Goal: Task Accomplishment & Management: Use online tool/utility

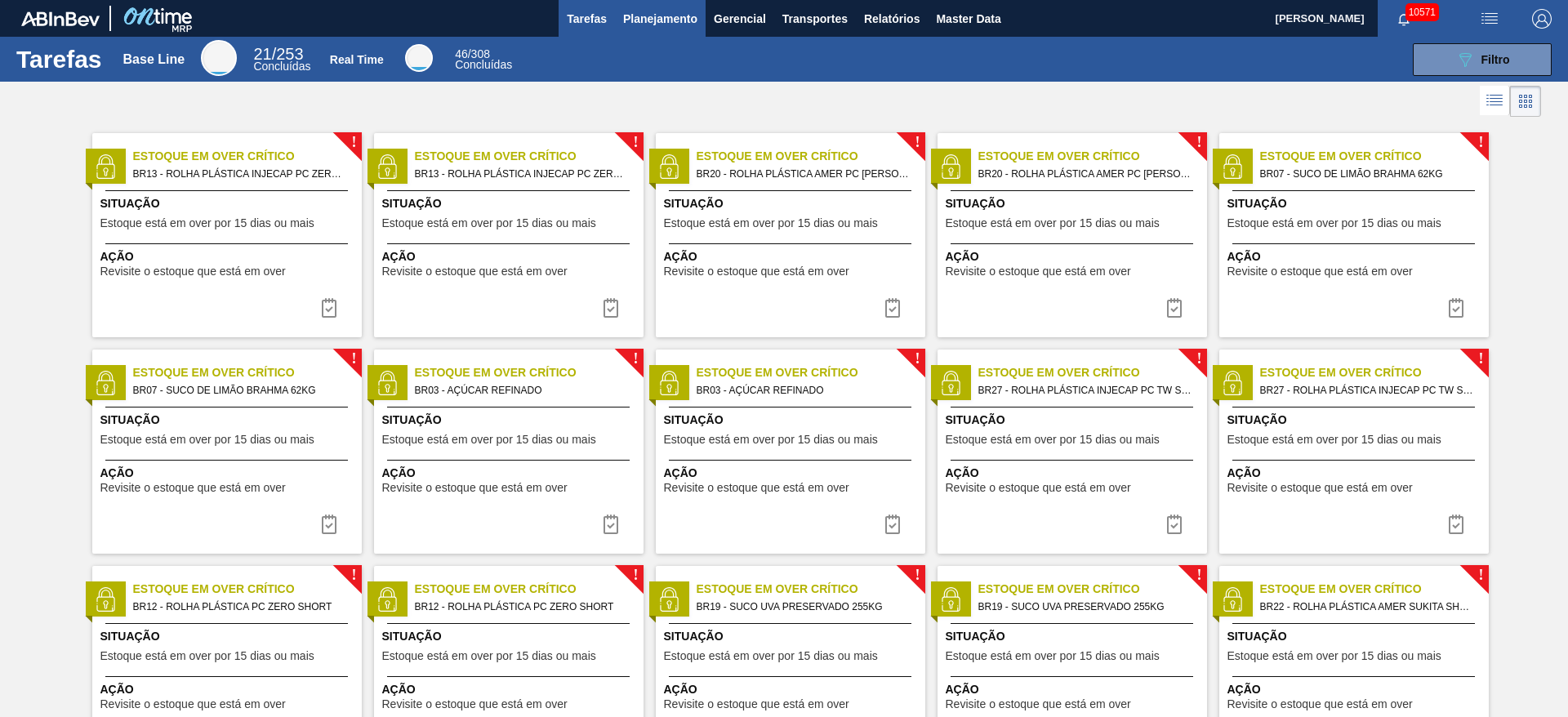
click at [659, 19] on span "Planejamento" at bounding box center [660, 19] width 75 height 20
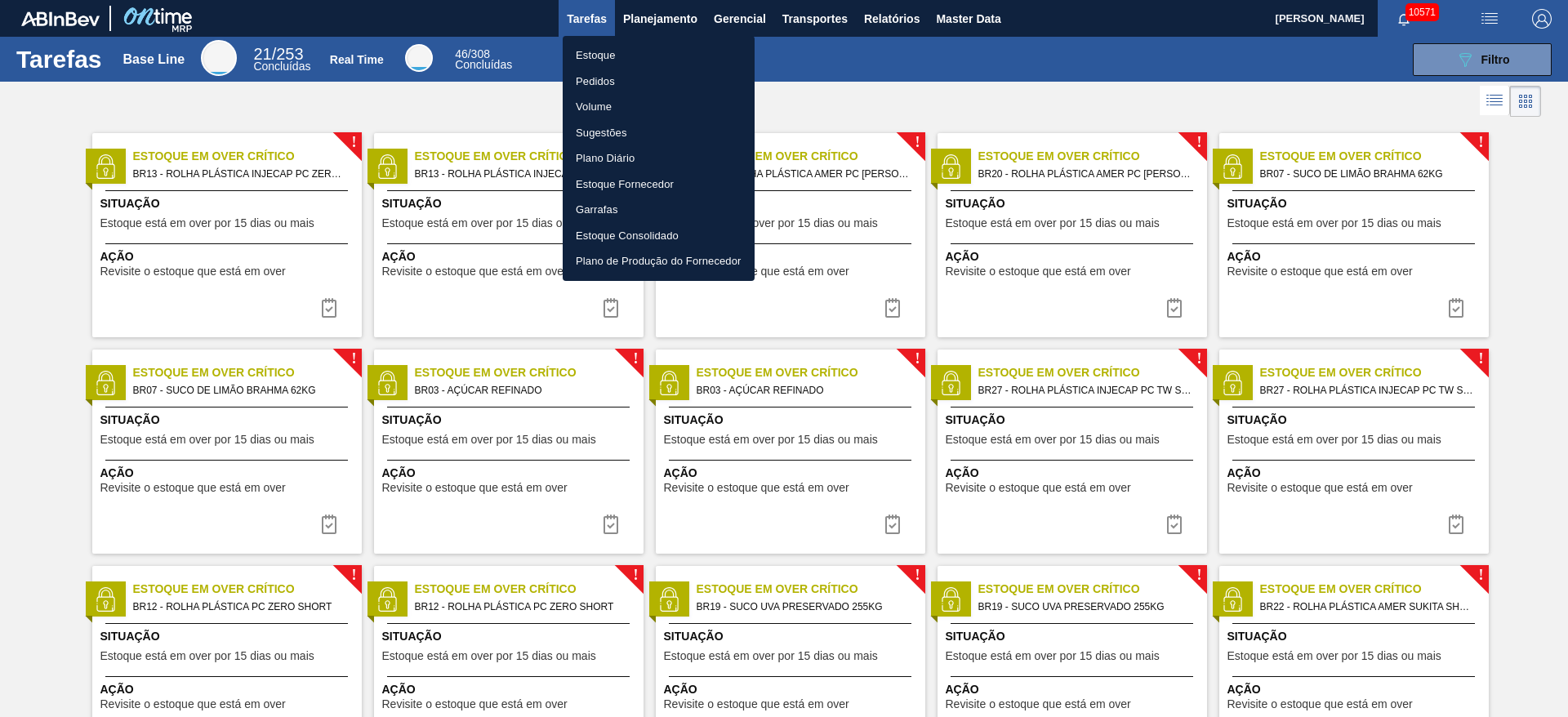
click at [658, 48] on li "Estoque" at bounding box center [659, 56] width 192 height 26
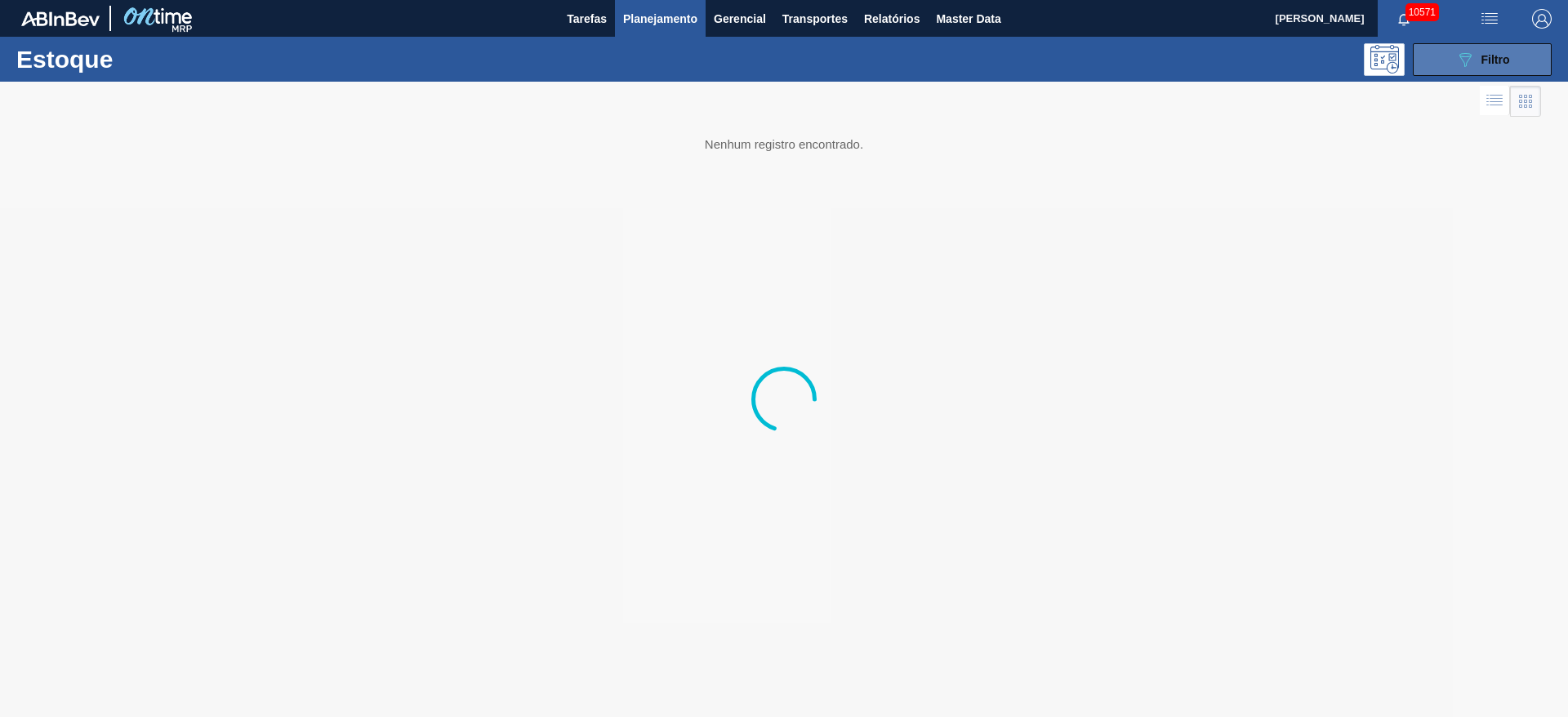
click at [1045, 48] on button "089F7B8B-B2A5-4AFE-B5C0-19BA573D28AC Filtro" at bounding box center [1482, 59] width 139 height 33
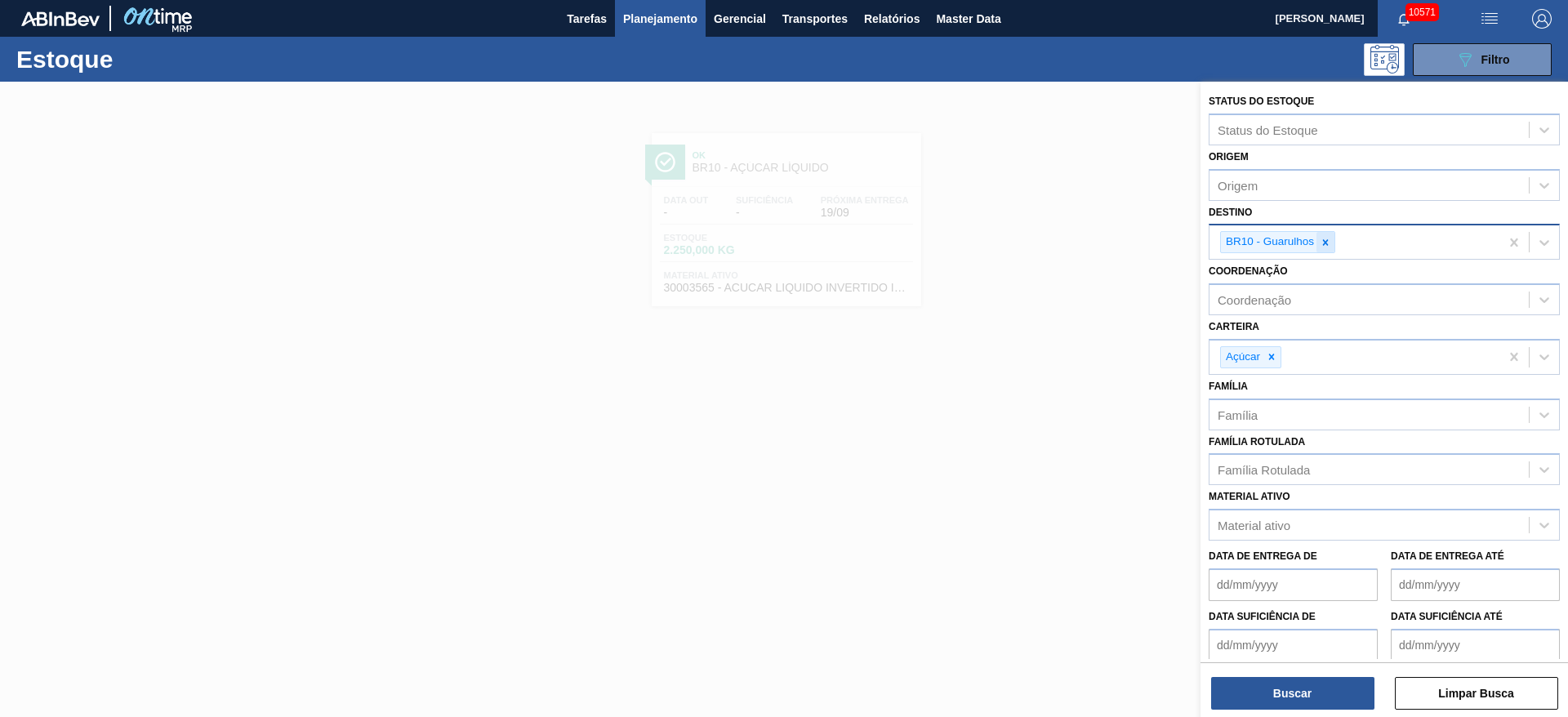
click at [1045, 241] on div at bounding box center [1325, 242] width 18 height 21
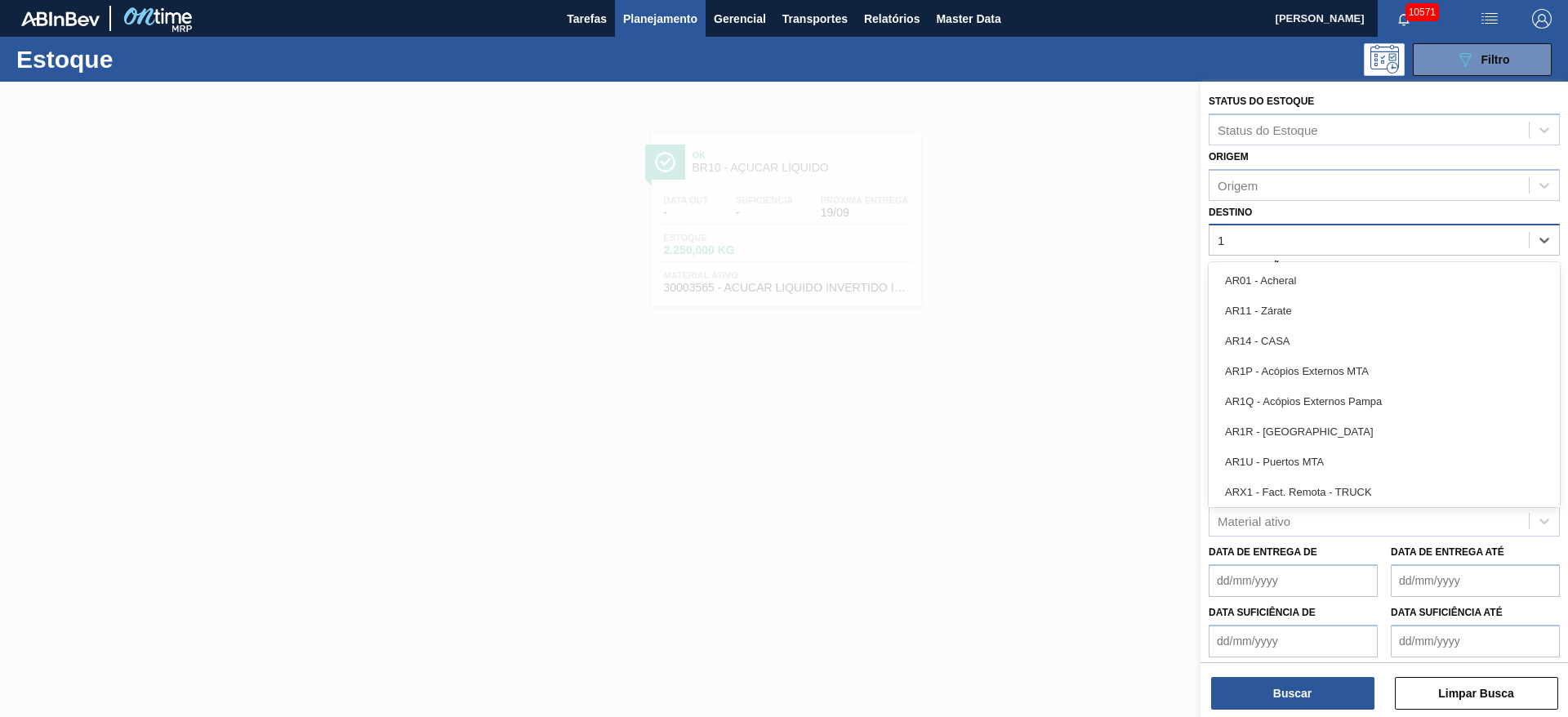
type input "18"
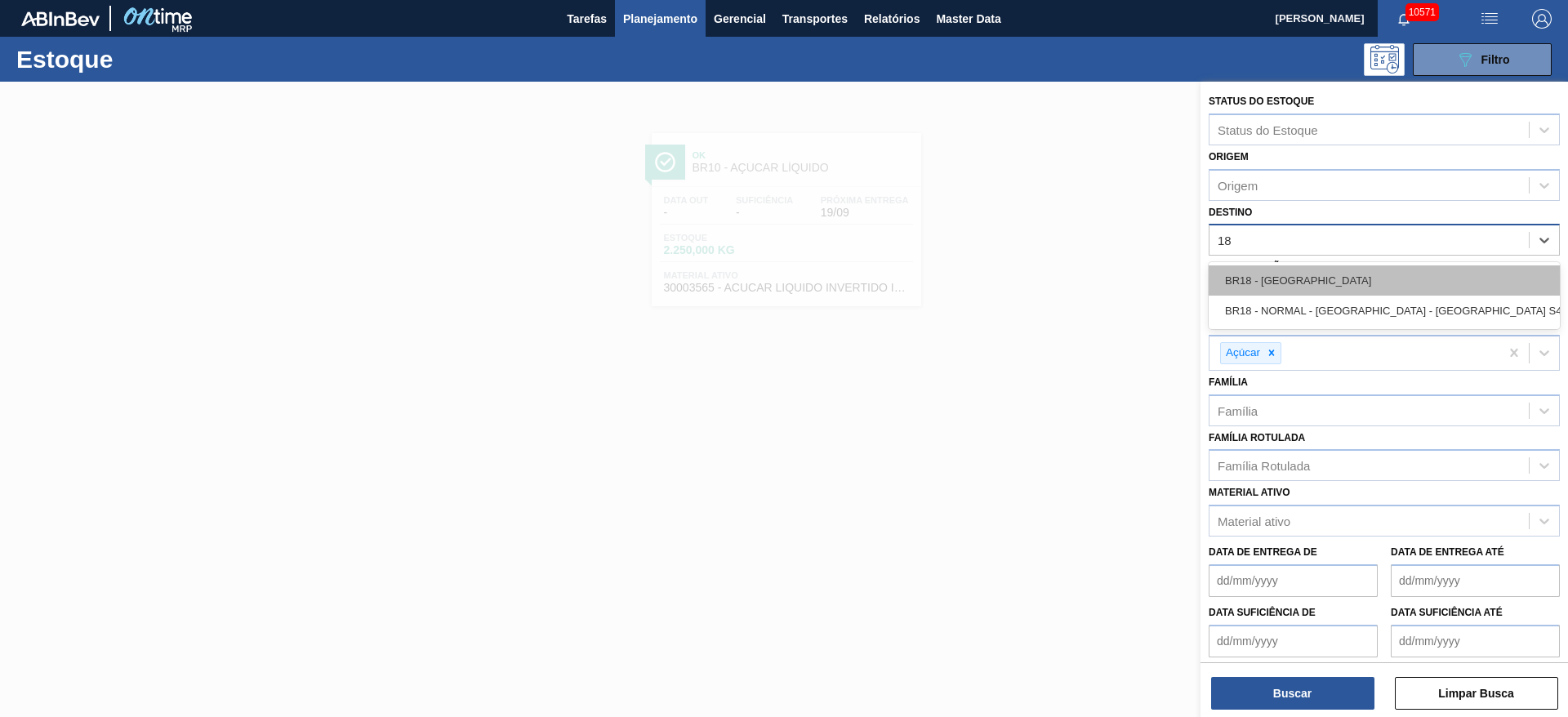
click at [1045, 280] on div "BR18 - Pernambuco" at bounding box center [1384, 281] width 351 height 30
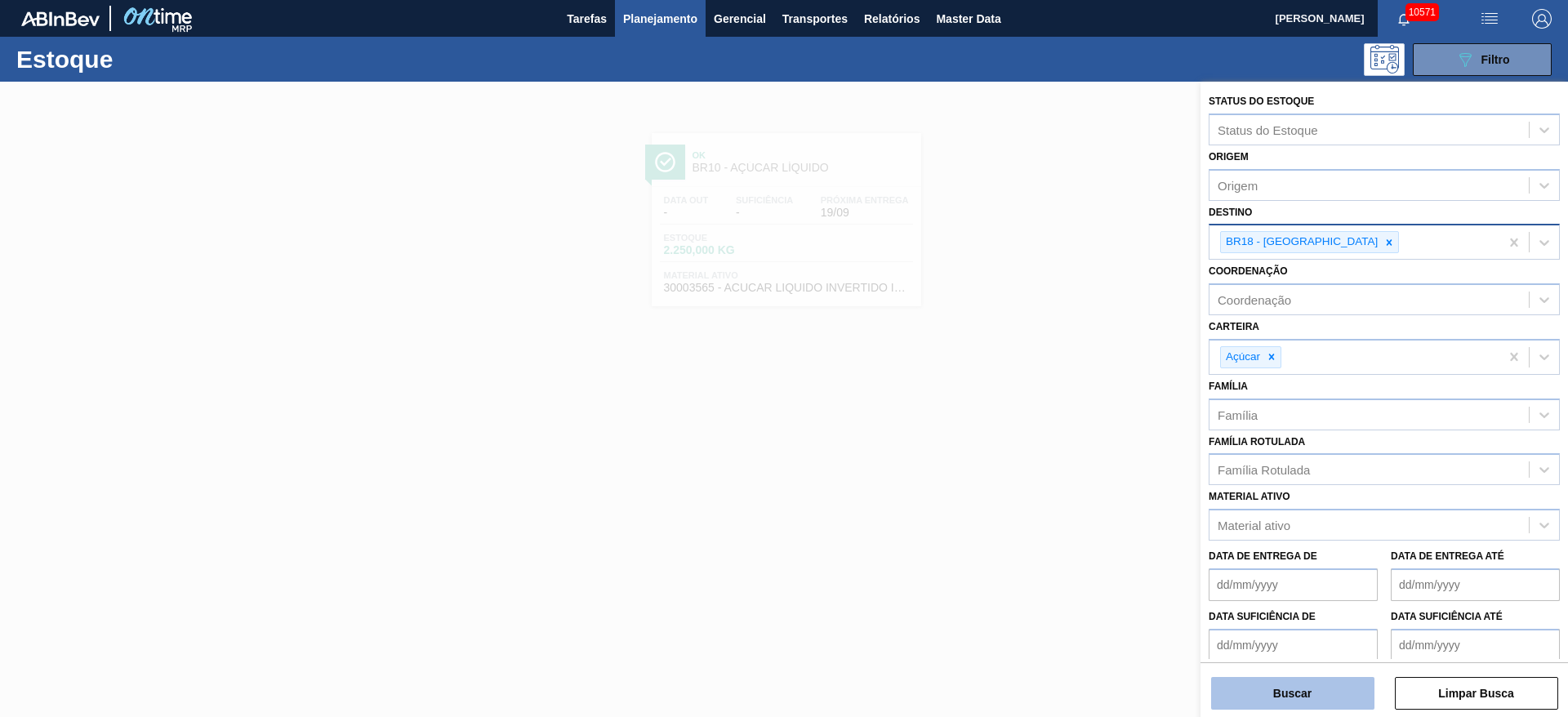
click at [1045, 476] on button "Buscar" at bounding box center [1292, 693] width 163 height 33
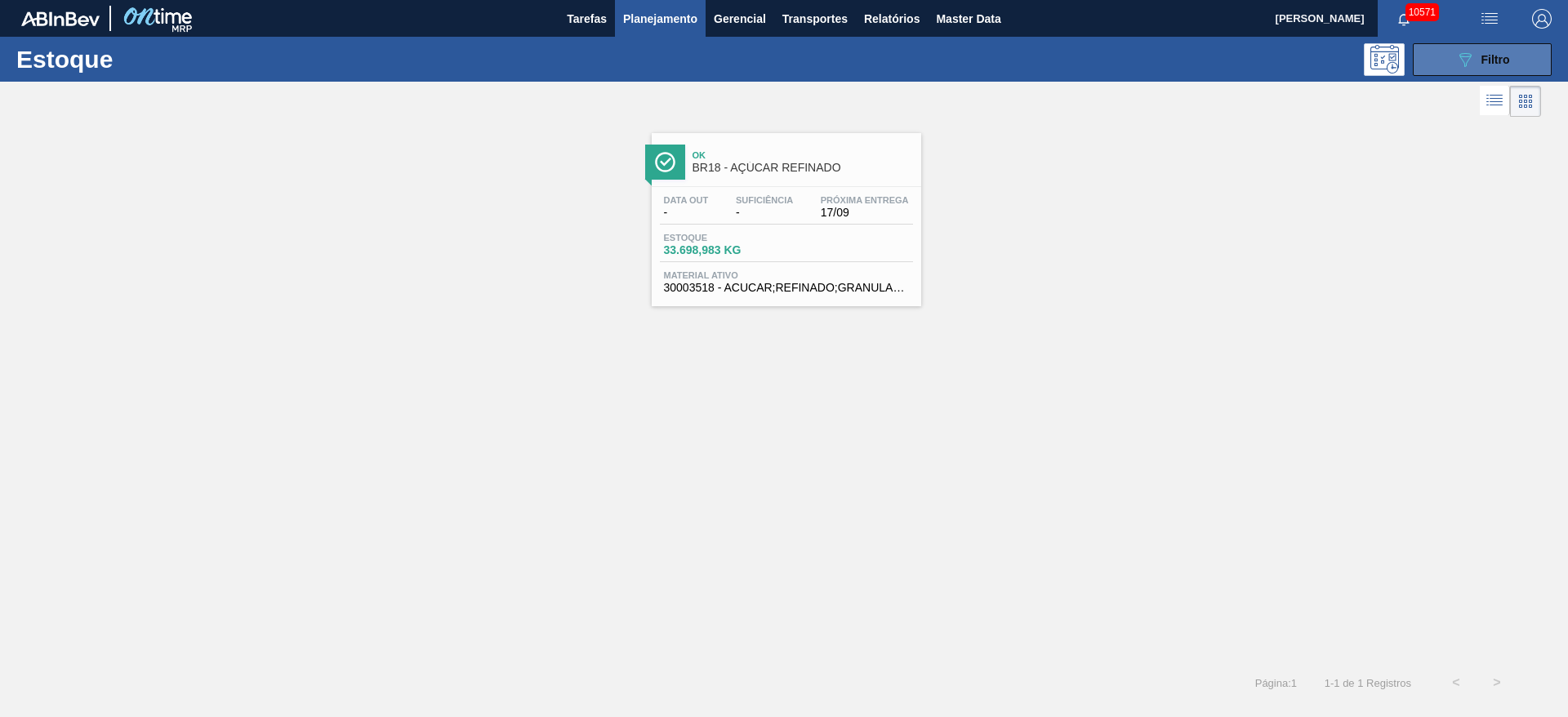
click at [1045, 61] on span "Filtro" at bounding box center [1495, 60] width 29 height 13
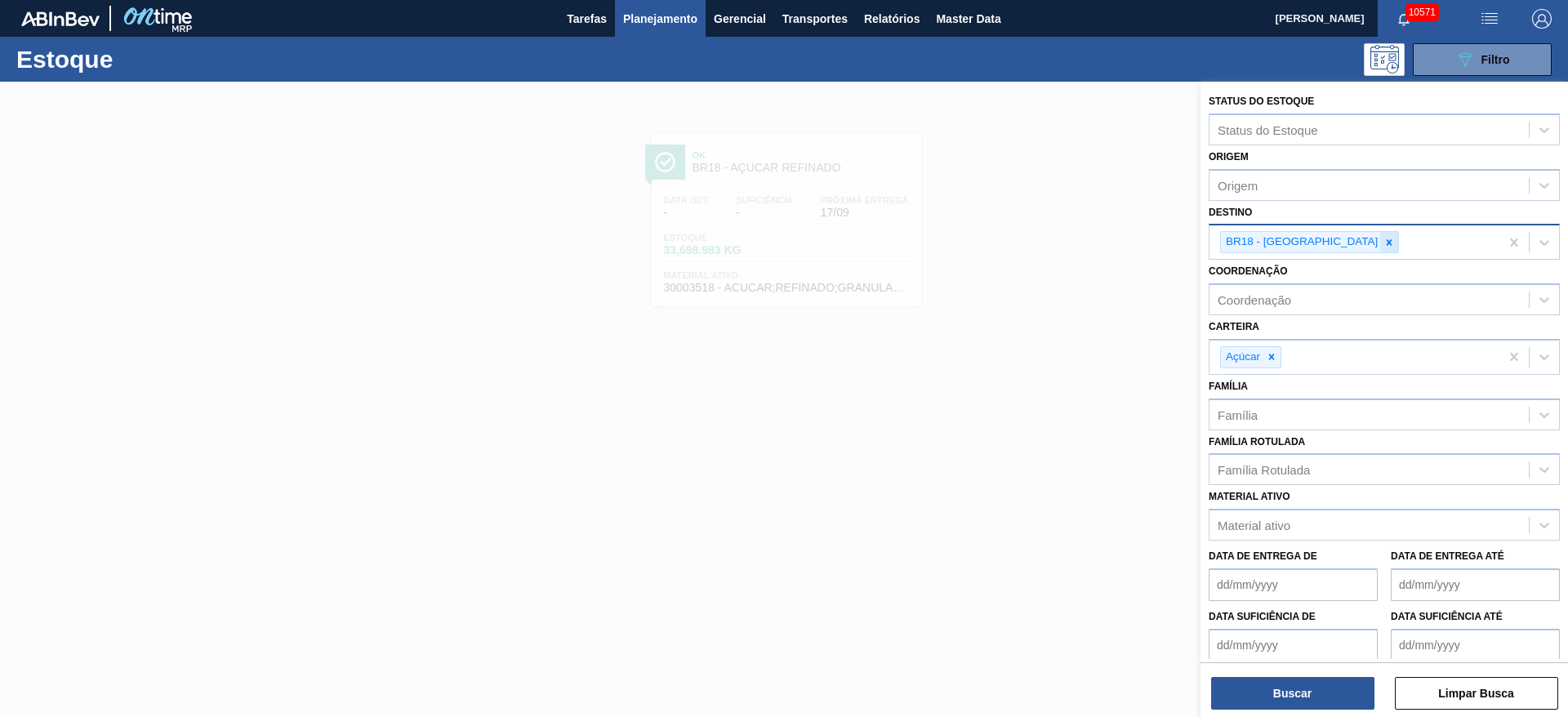
click at [1045, 240] on icon at bounding box center [1390, 242] width 6 height 6
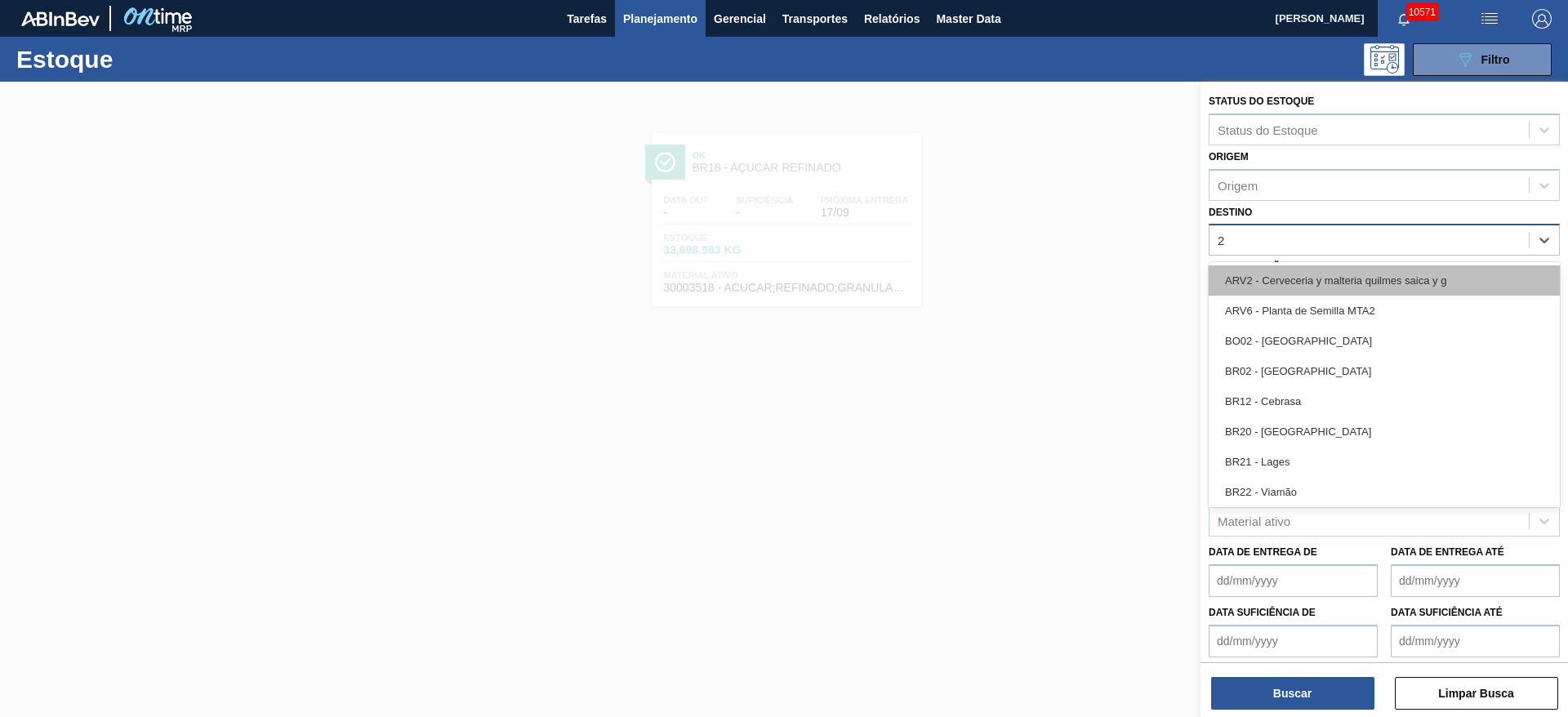
type input "27"
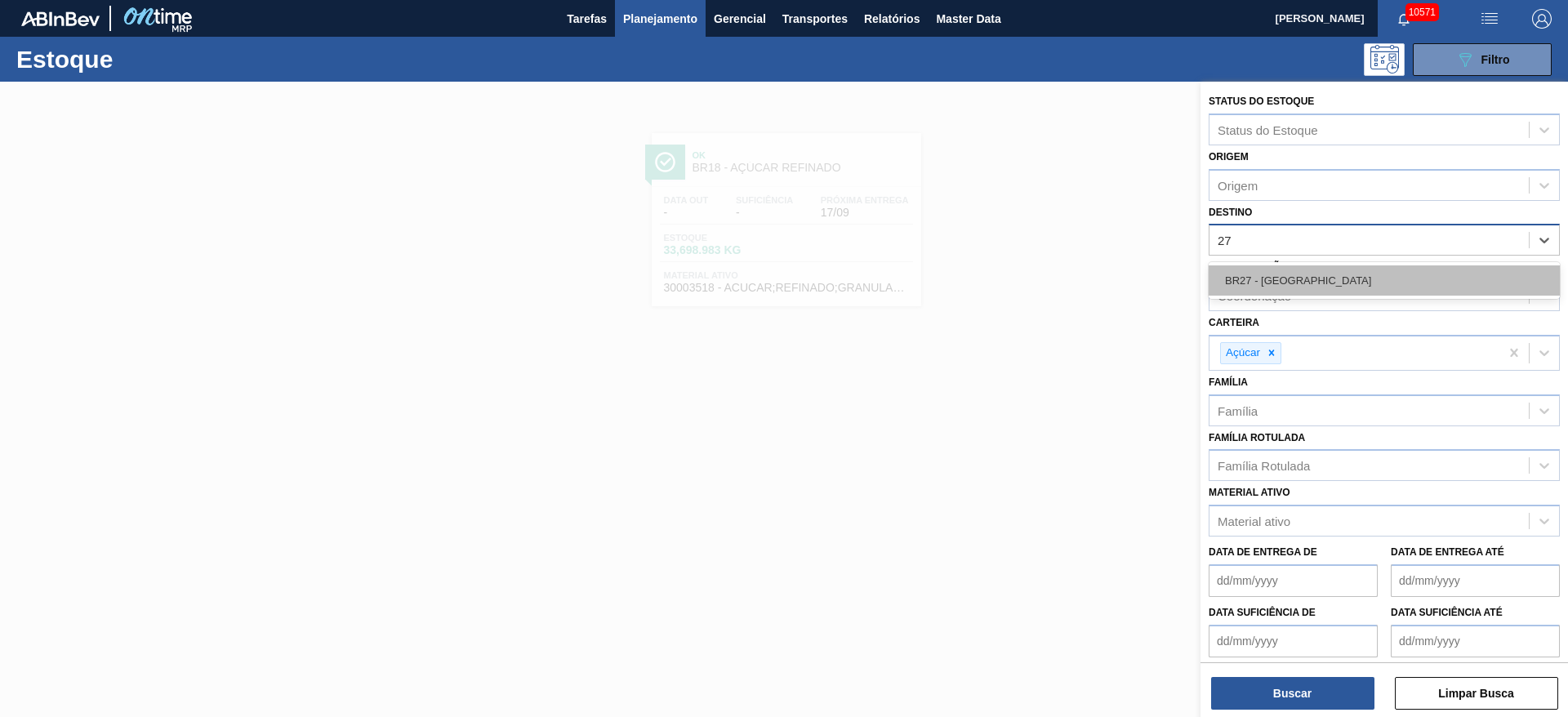
click at [1045, 287] on div "BR27 - Nova Minas" at bounding box center [1384, 281] width 351 height 30
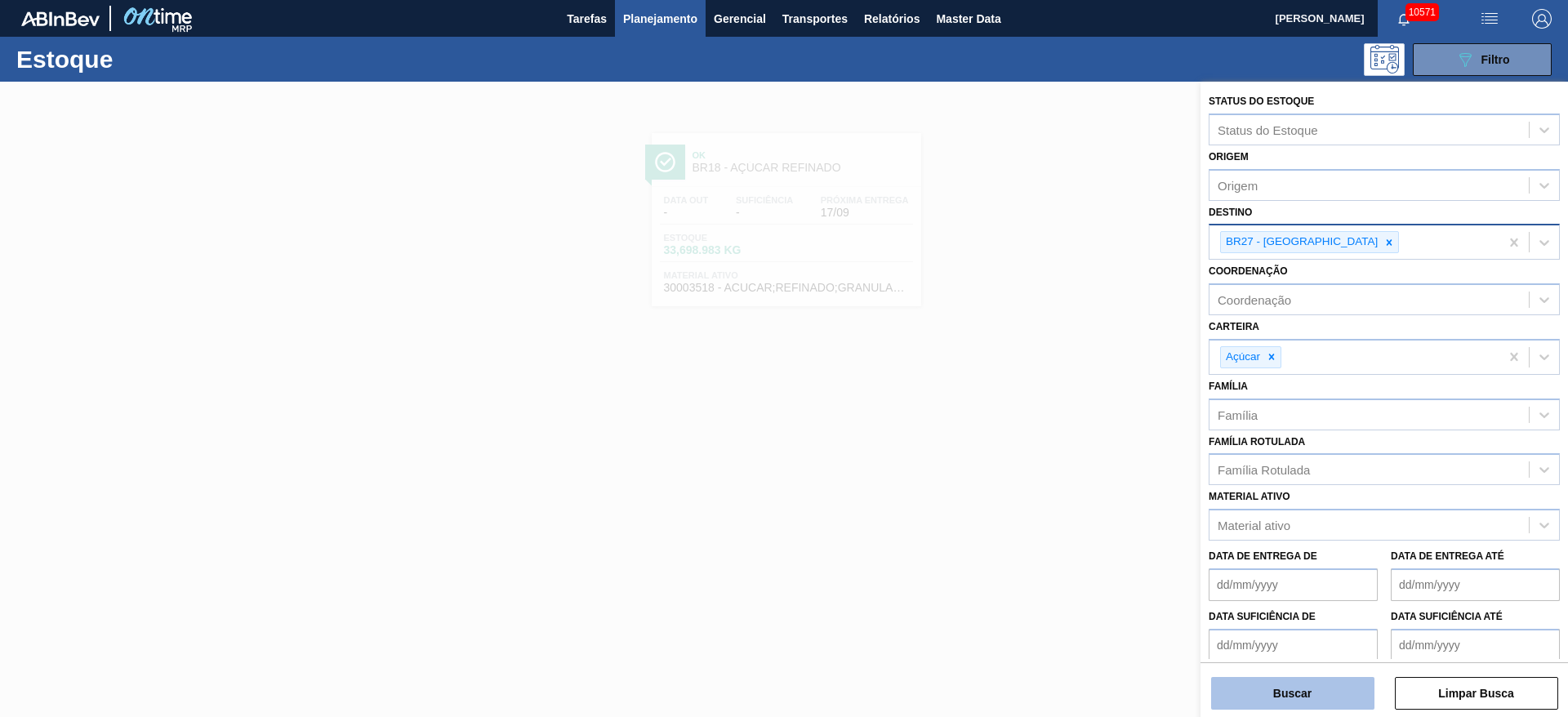
click at [1045, 476] on button "Buscar" at bounding box center [1292, 693] width 163 height 33
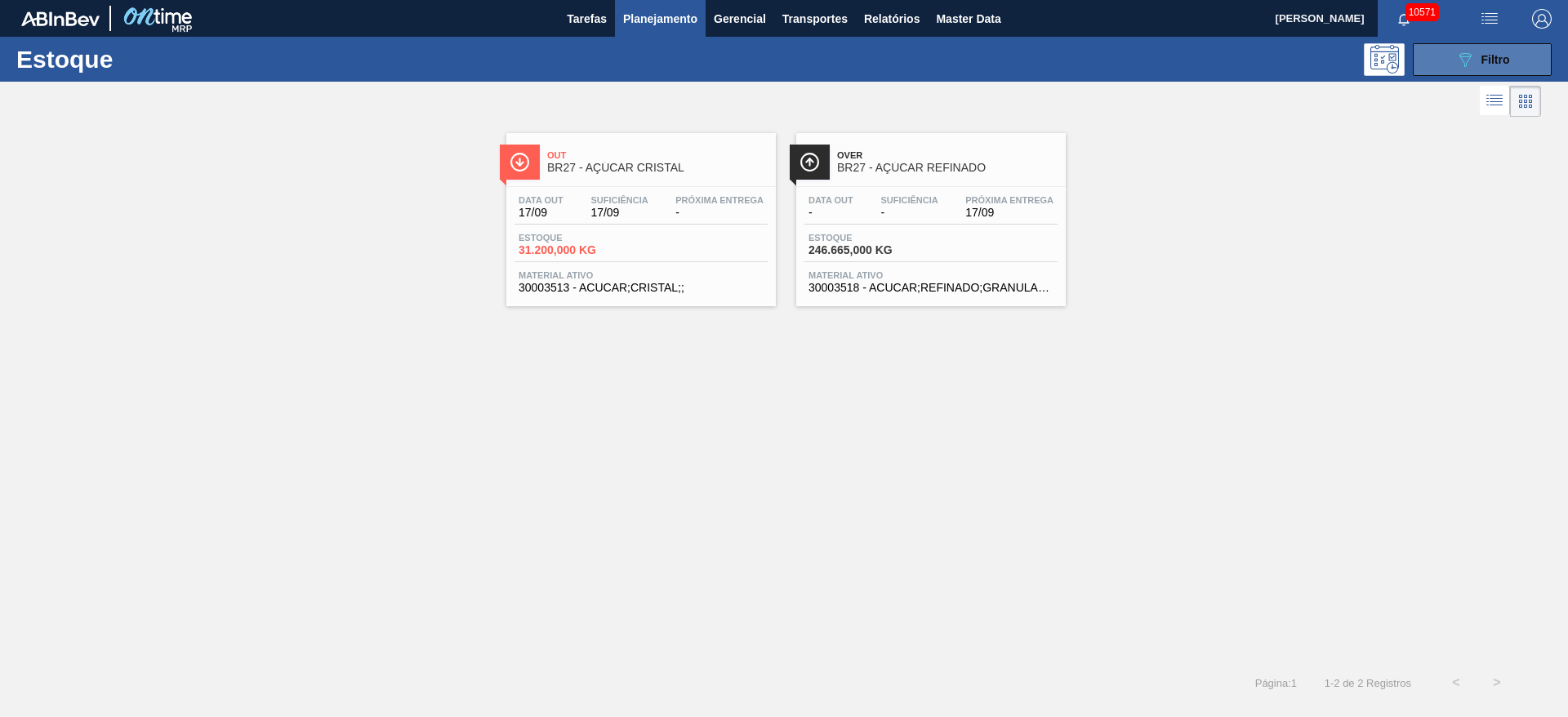
click at [1045, 56] on button "089F7B8B-B2A5-4AFE-B5C0-19BA573D28AC Filtro" at bounding box center [1482, 59] width 139 height 33
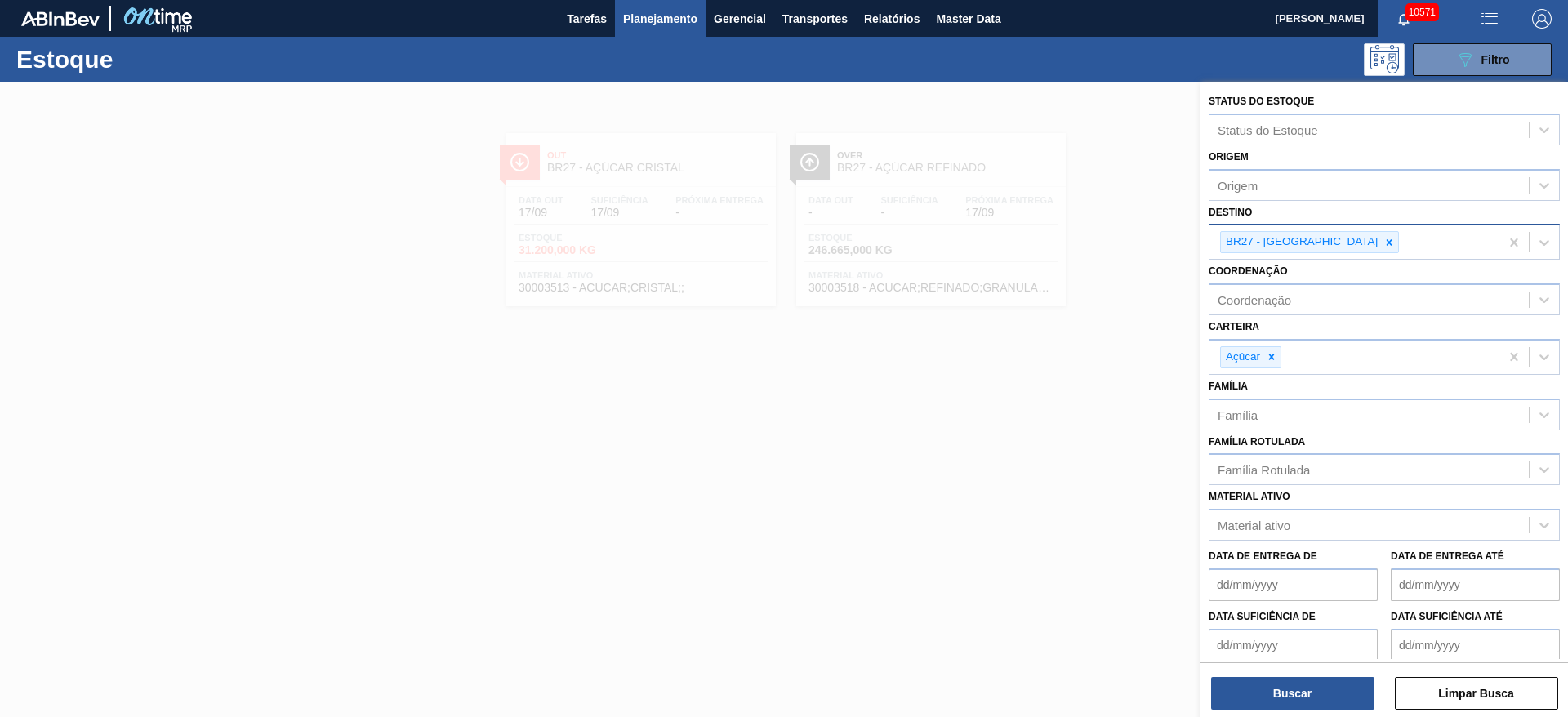
click at [1045, 11] on img "button" at bounding box center [1541, 19] width 20 height 20
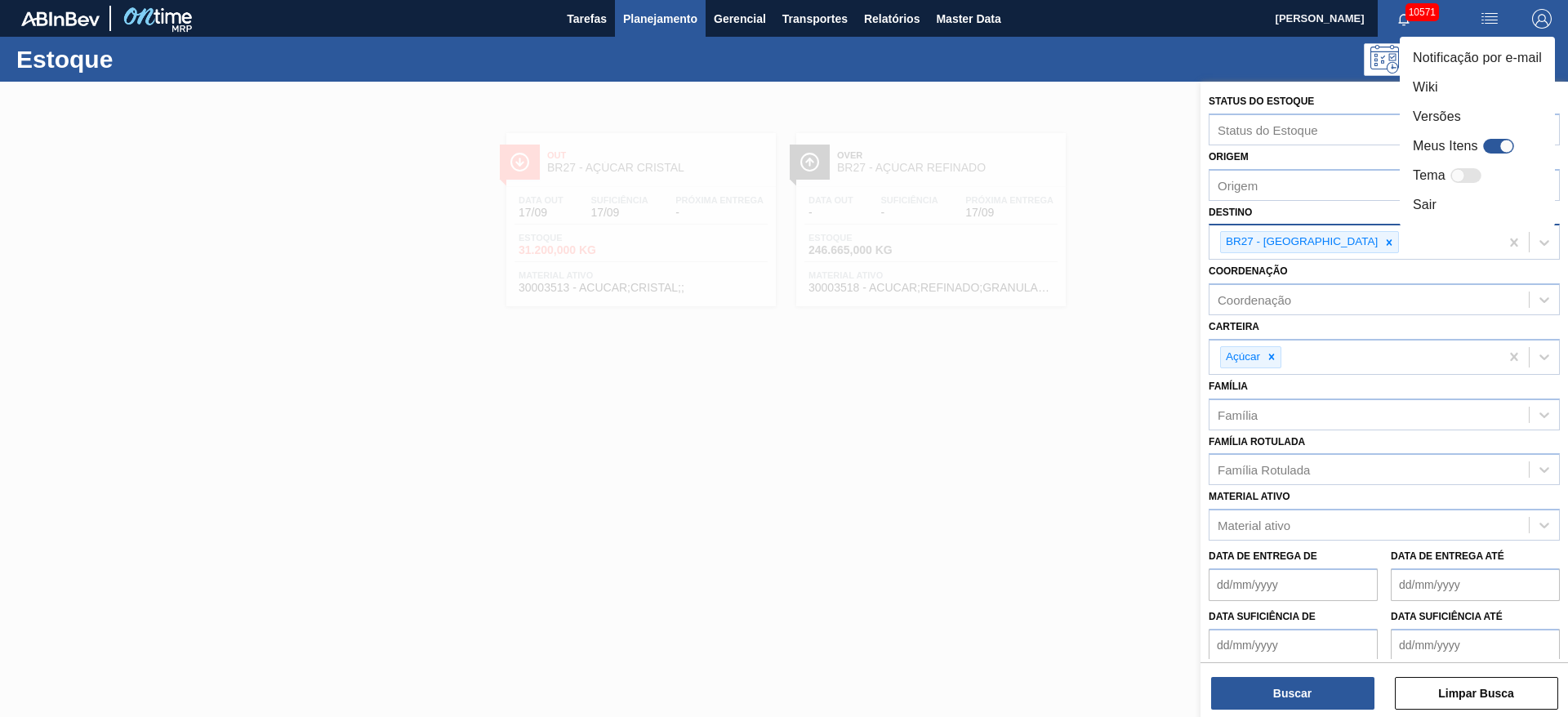
click at [1045, 365] on div at bounding box center [784, 358] width 1568 height 717
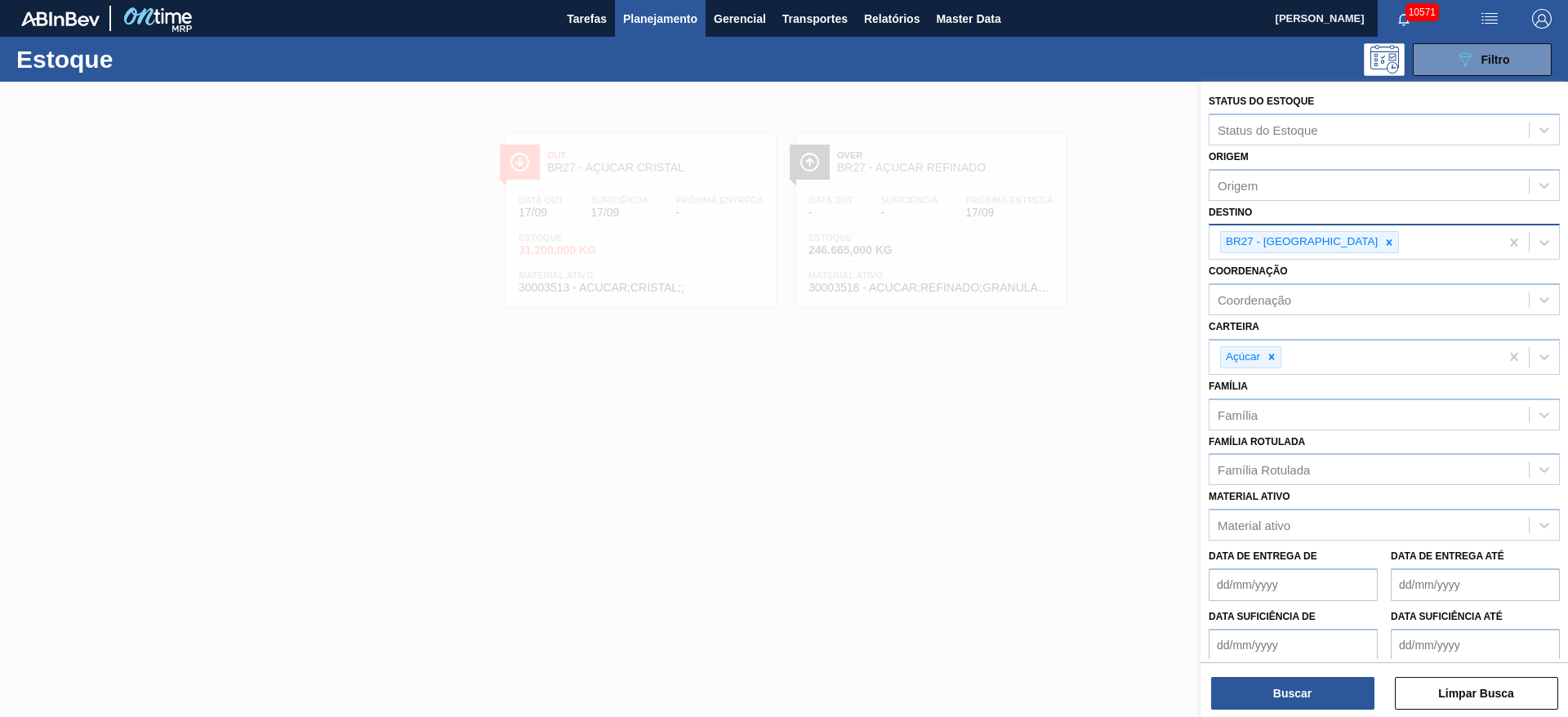
click at [1045, 365] on div "Notificação por e-mail Wiki Versões Meus Itens Tema Sair" at bounding box center [784, 358] width 1568 height 717
click at [1045, 353] on icon at bounding box center [1271, 356] width 11 height 11
click at [1045, 352] on div "Carteira" at bounding box center [1369, 354] width 319 height 23
click at [1045, 324] on div "Carteira option Açúcar, deselected. option Açúcar focused, 1 of 4. 4 results av…" at bounding box center [1384, 343] width 351 height 56
click at [1045, 14] on img "button" at bounding box center [1541, 19] width 20 height 20
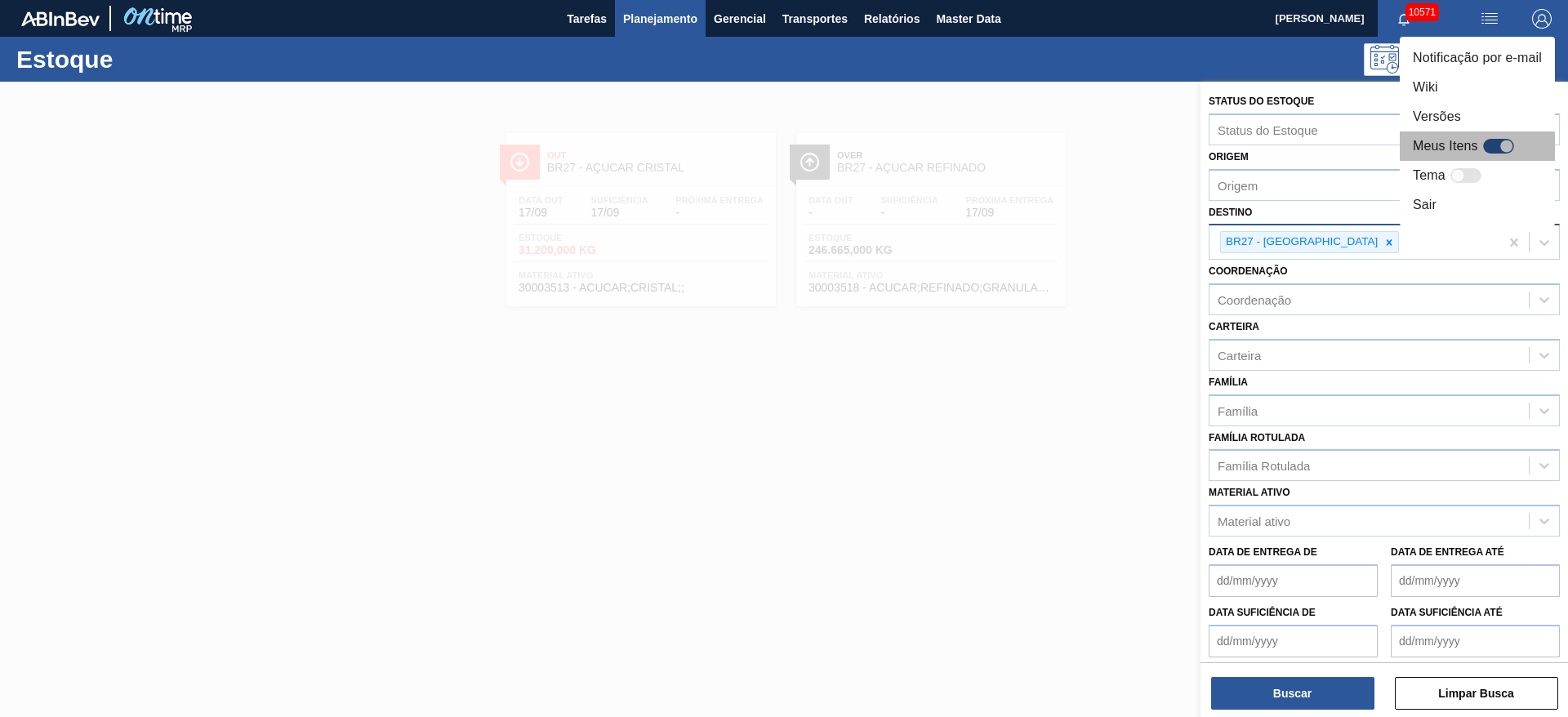
click at [1045, 145] on div at bounding box center [1498, 146] width 31 height 15
checkbox input "true"
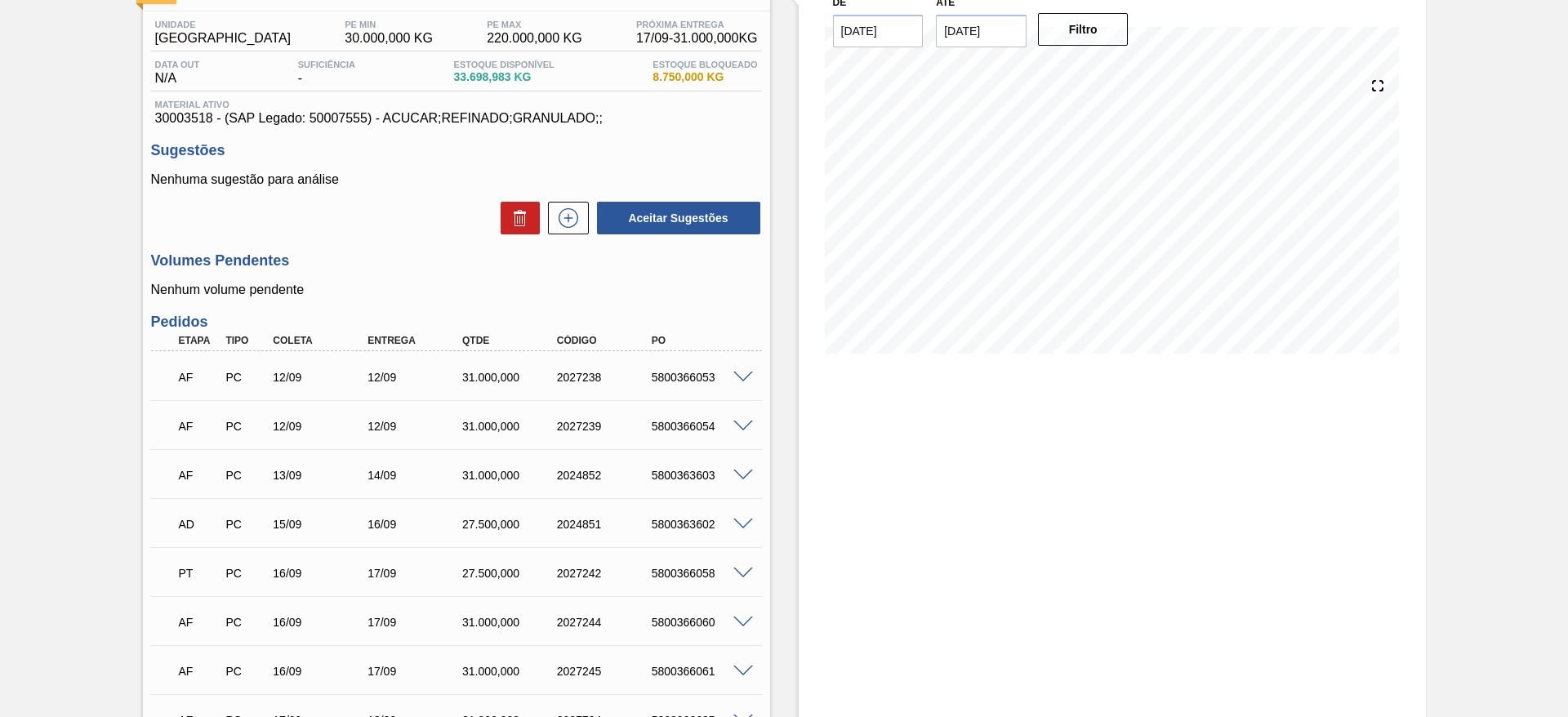
scroll to position [122, 0]
click at [564, 215] on icon at bounding box center [568, 219] width 26 height 20
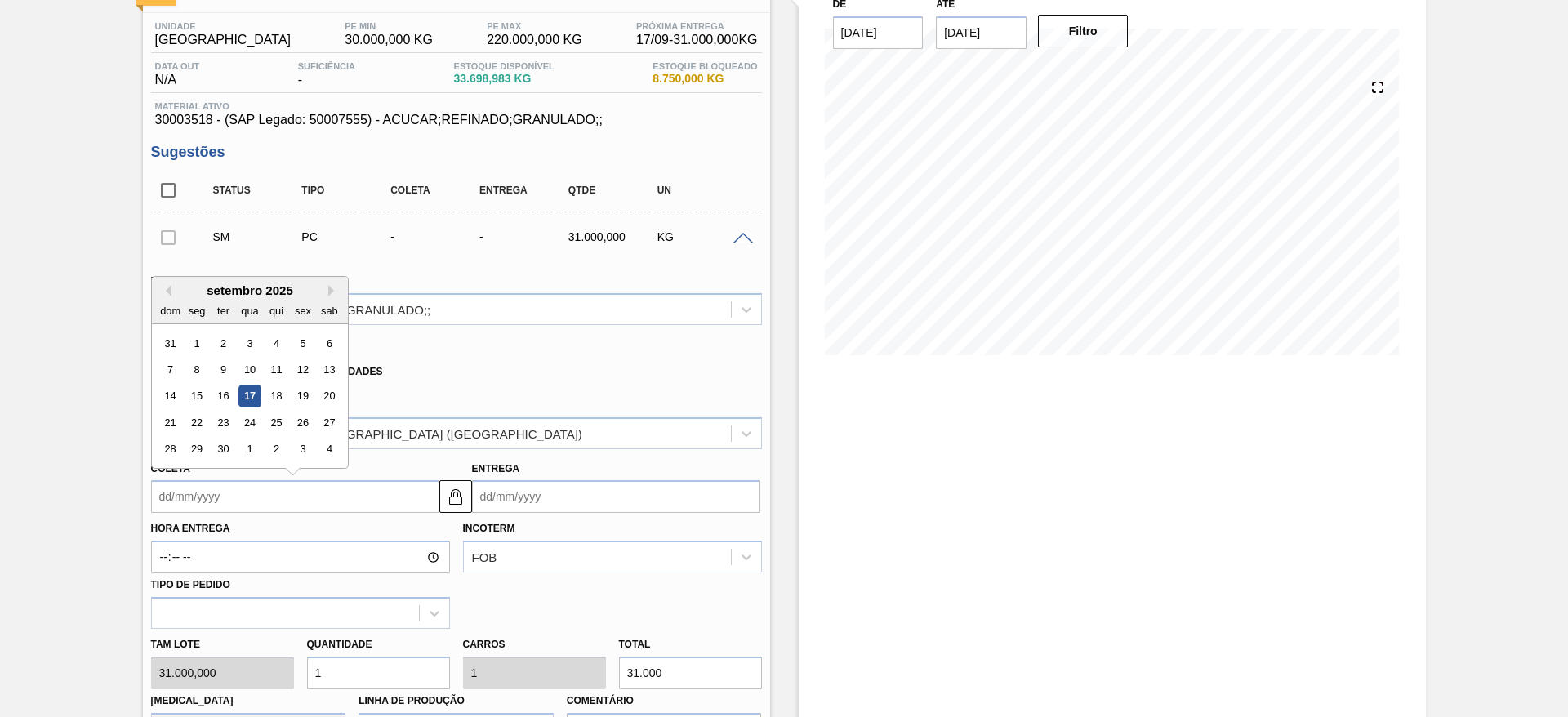
click at [237, 502] on input "Coleta" at bounding box center [295, 496] width 288 height 33
click at [274, 396] on div "18" at bounding box center [276, 396] width 22 height 22
type input "[DATE]"
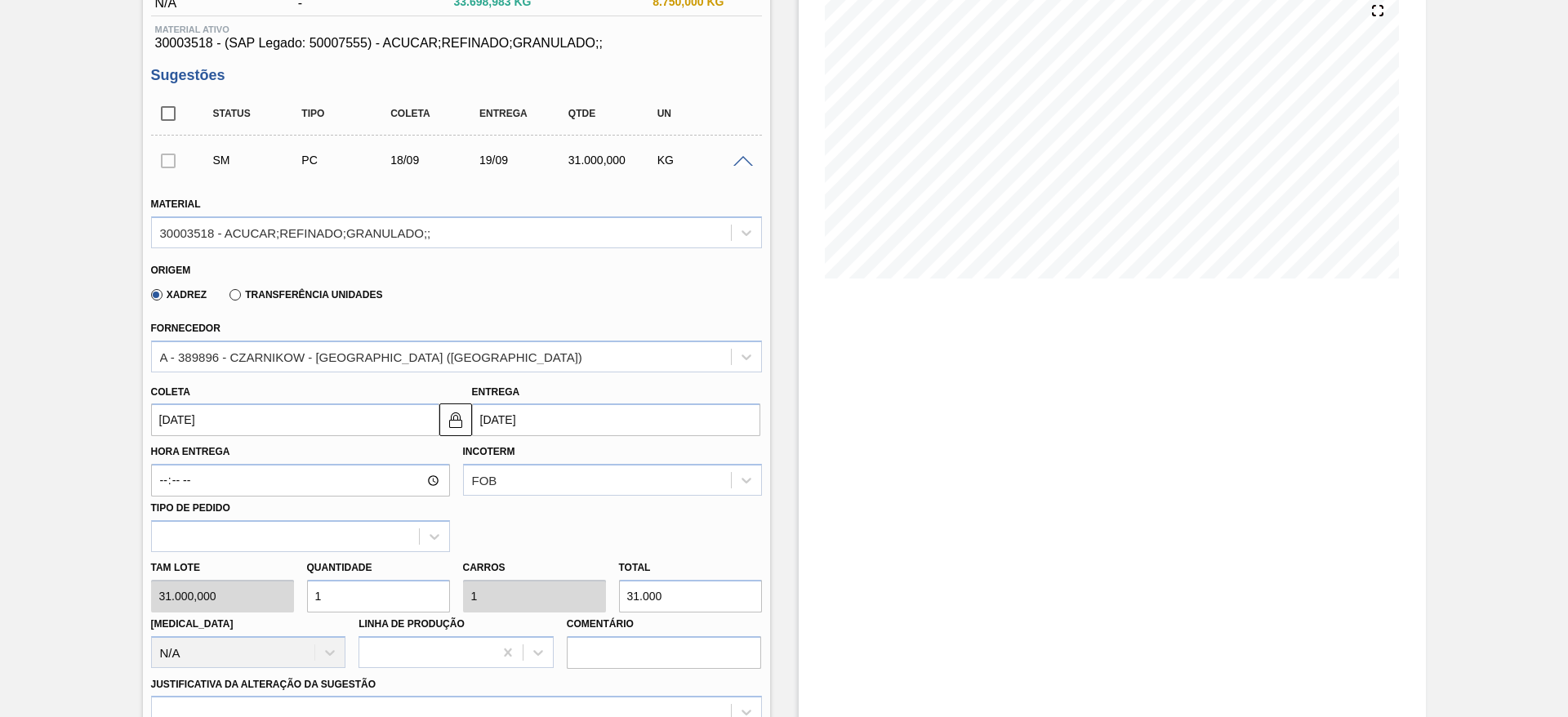
scroll to position [245, 0]
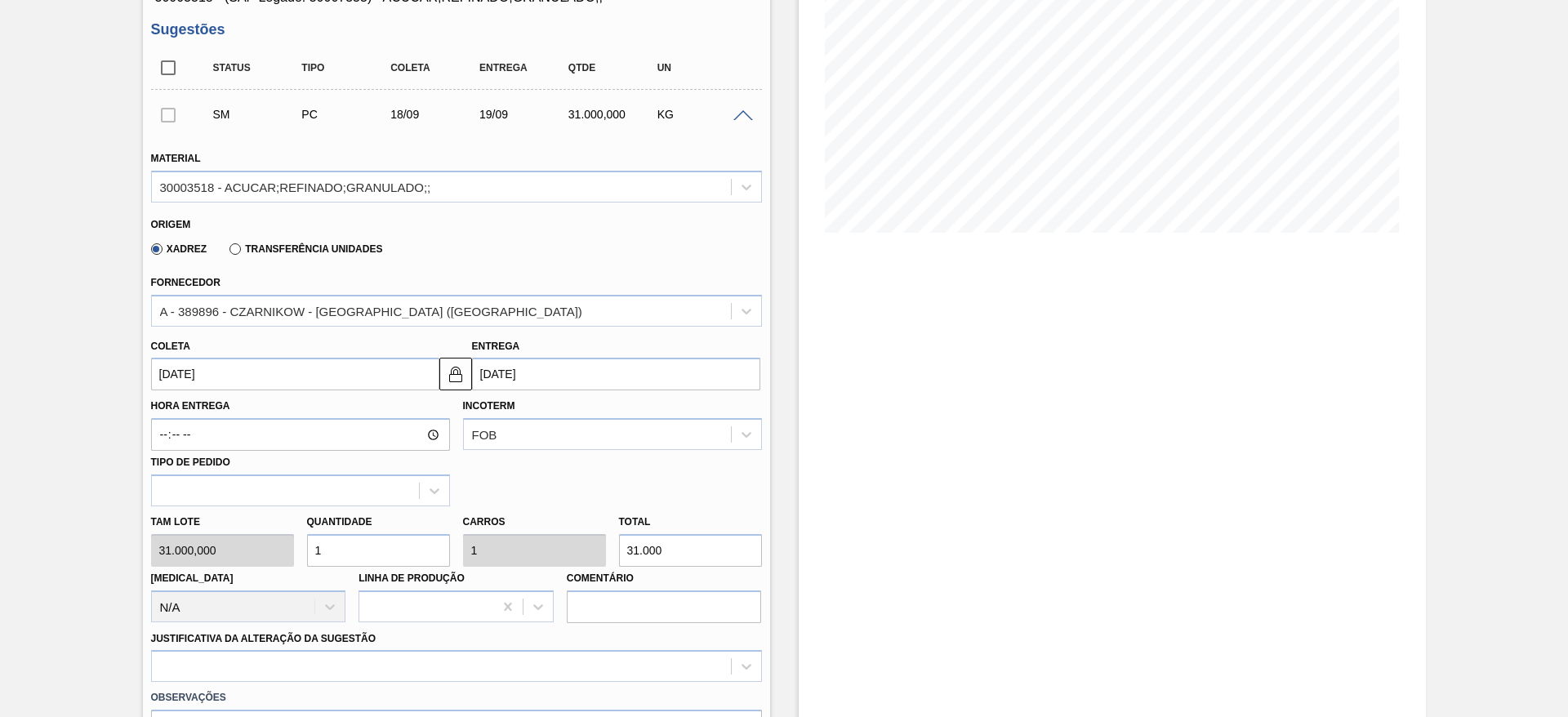
drag, startPoint x: 345, startPoint y: 547, endPoint x: 312, endPoint y: 546, distance: 33.0
click at [312, 546] on input "1" at bounding box center [378, 550] width 143 height 33
type input "2"
type input "62.000"
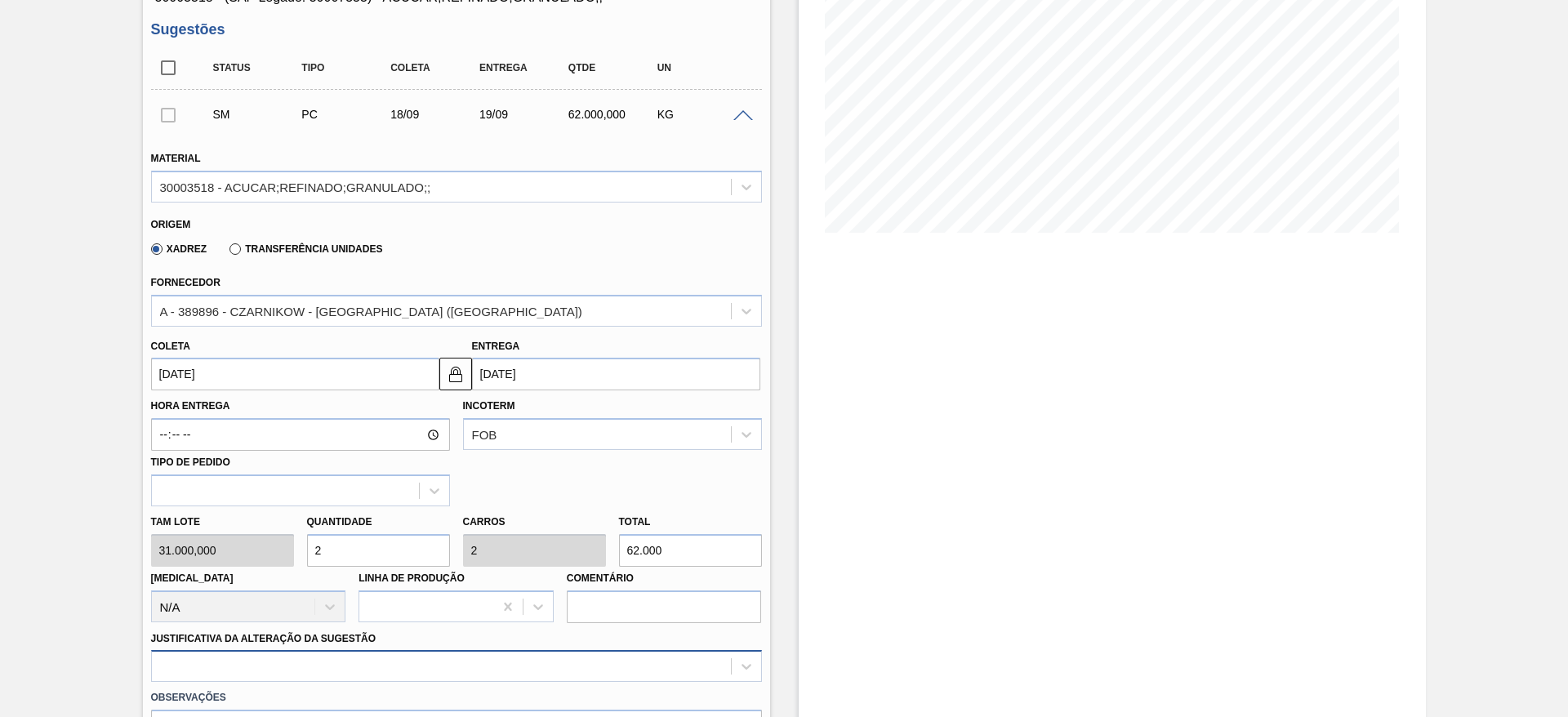
type input "2"
click at [456, 672] on div at bounding box center [456, 666] width 611 height 32
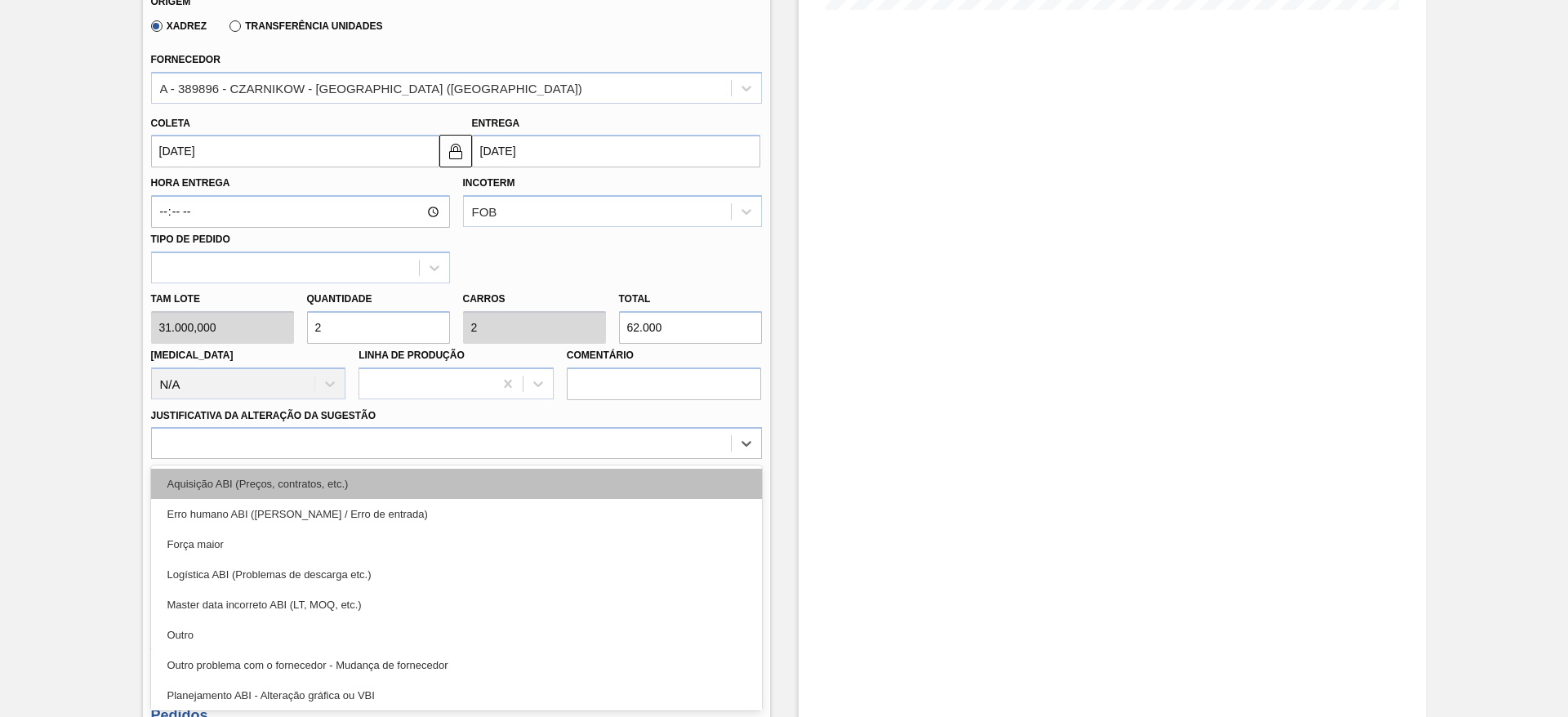
click at [508, 490] on div "Aquisição ABI (Preços, contratos, etc.)" at bounding box center [456, 484] width 611 height 30
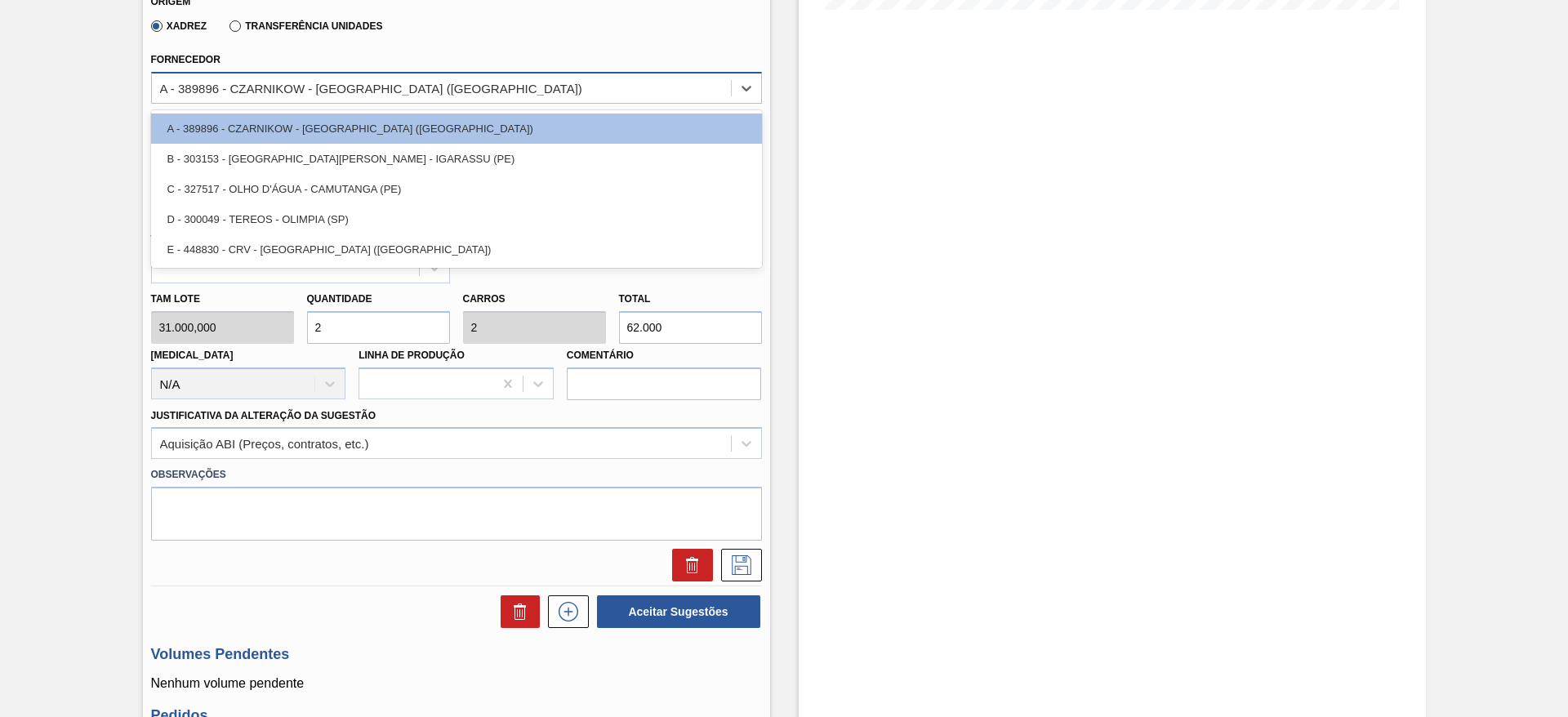
click at [429, 88] on div "A - 389896 - CZARNIKOW - SÃO PAULO (SP)" at bounding box center [441, 87] width 579 height 23
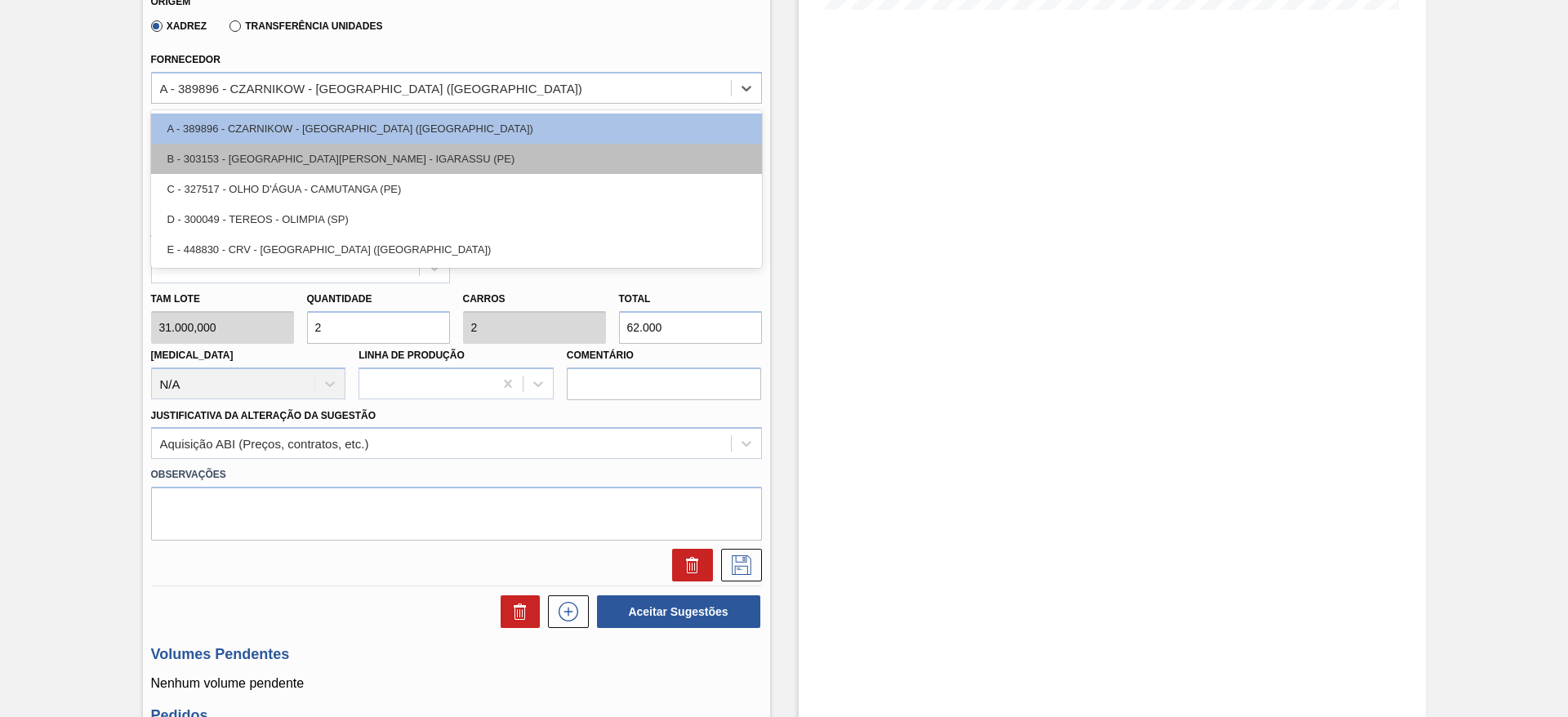
click at [413, 167] on div "B - 303153 - SÃO JOSÉ - IGARASSU (PE)" at bounding box center [456, 159] width 611 height 30
type input "18/09/2025"
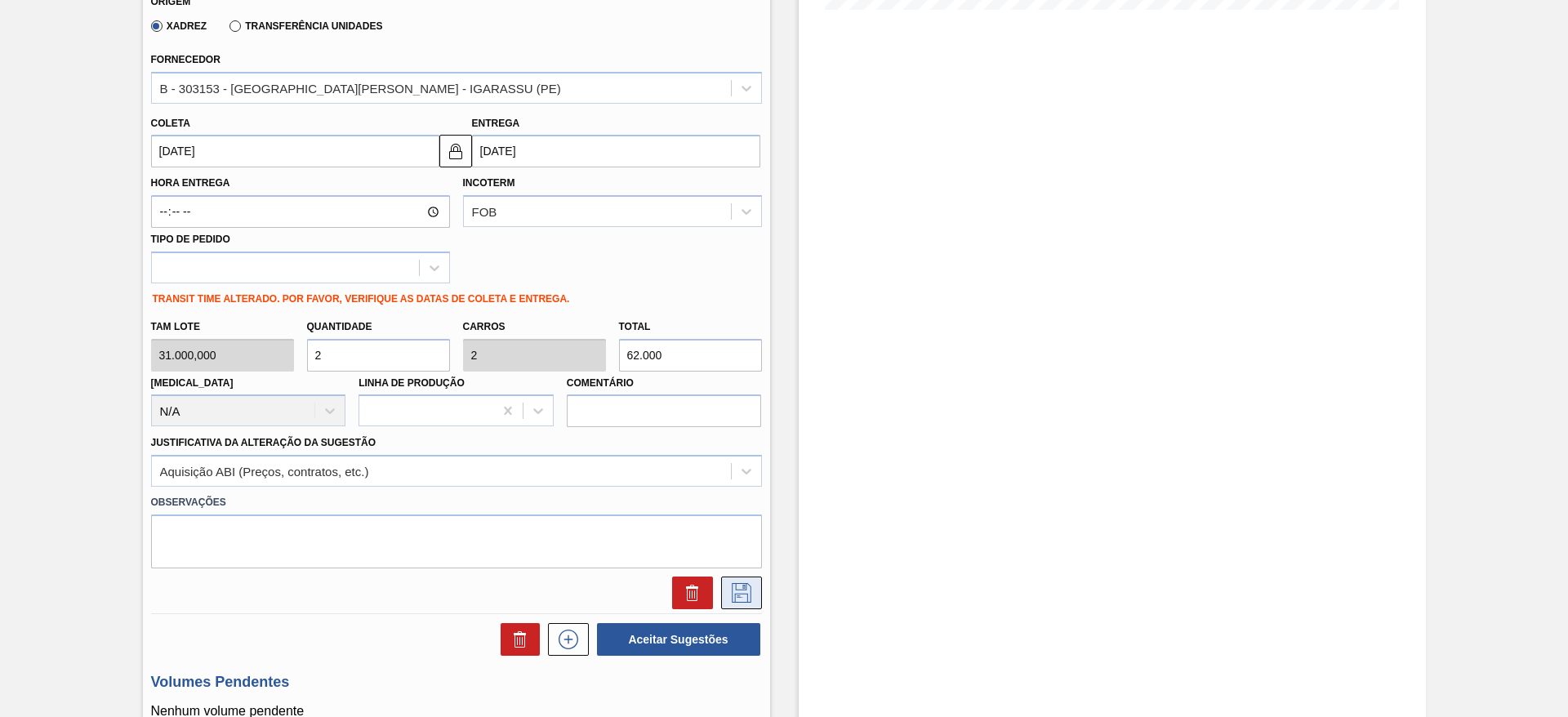
click at [737, 587] on icon at bounding box center [742, 592] width 26 height 20
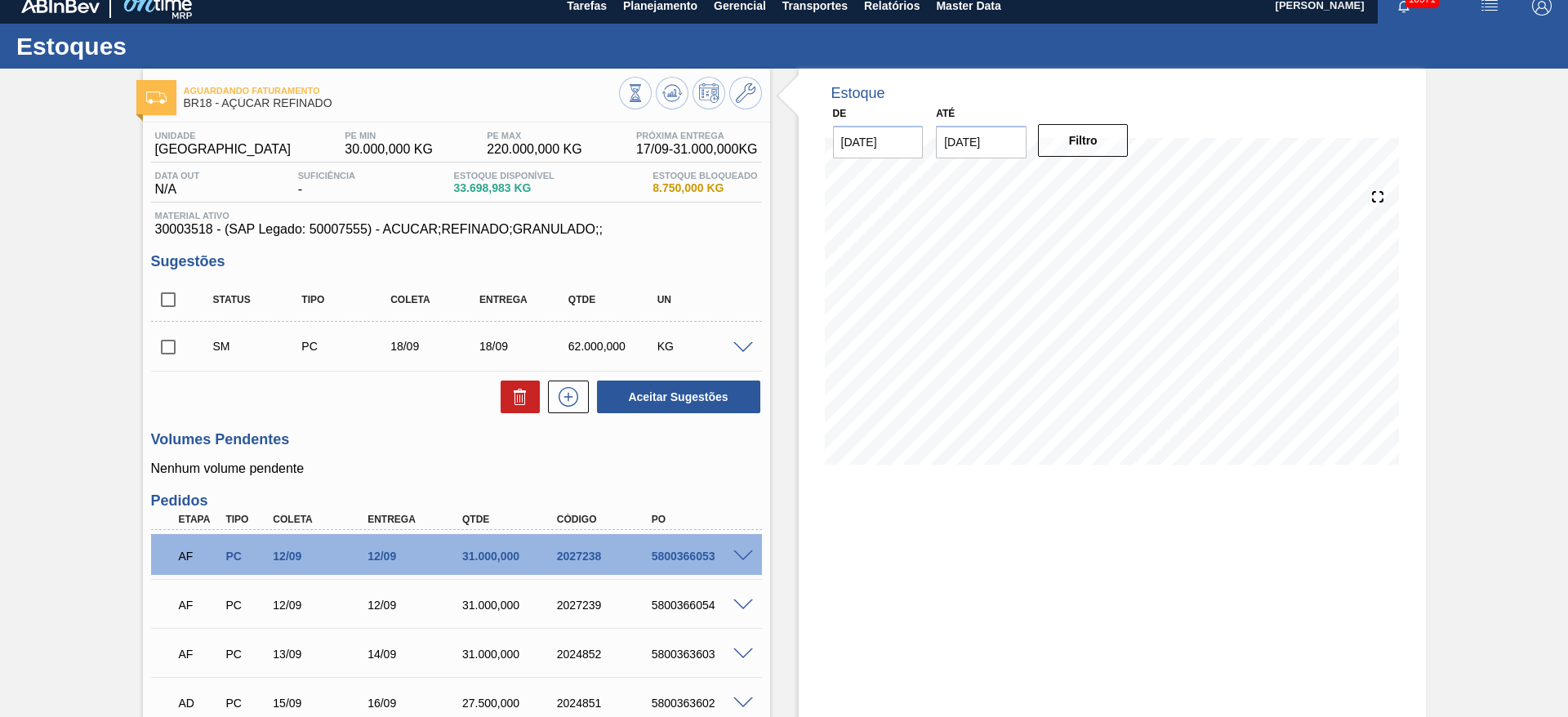
scroll to position [0, 0]
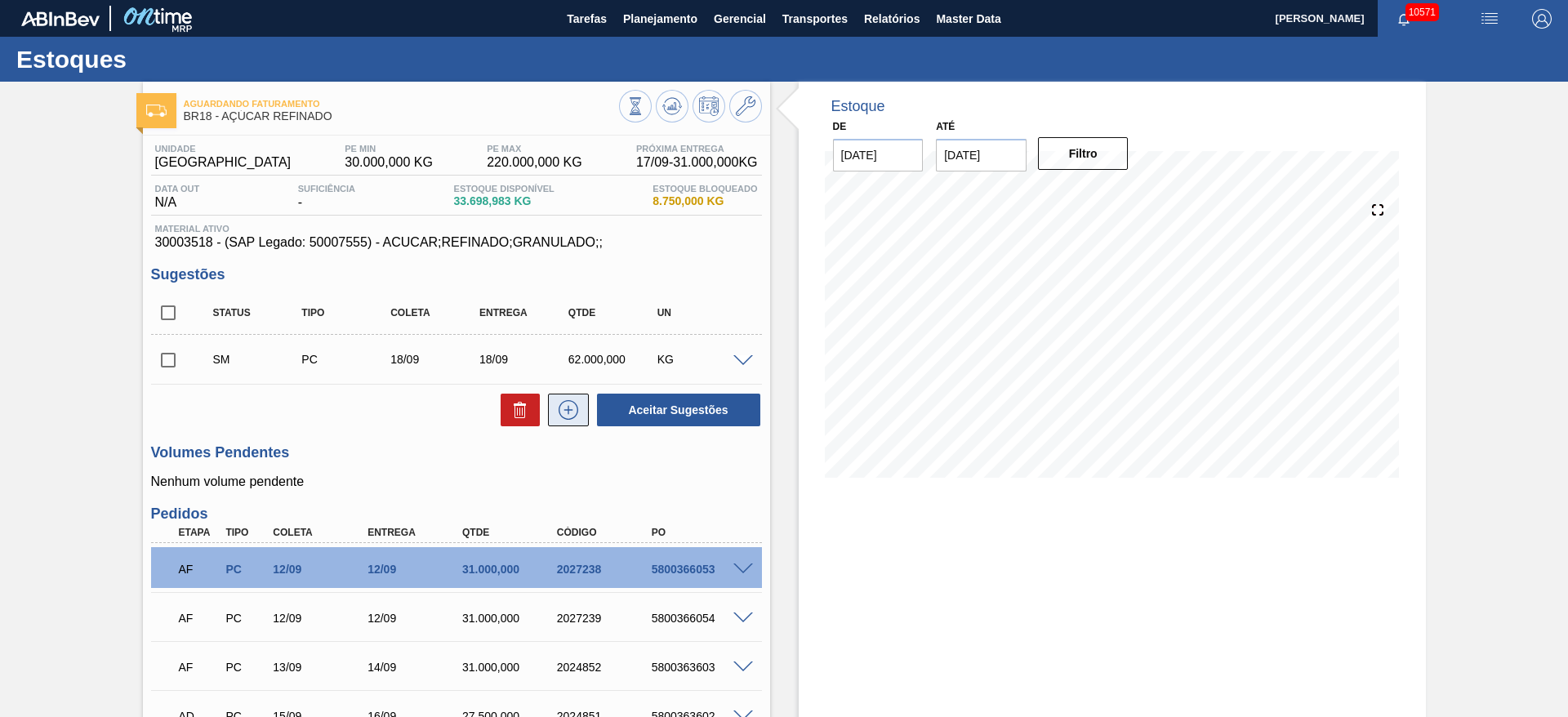
click at [565, 418] on icon at bounding box center [568, 409] width 20 height 20
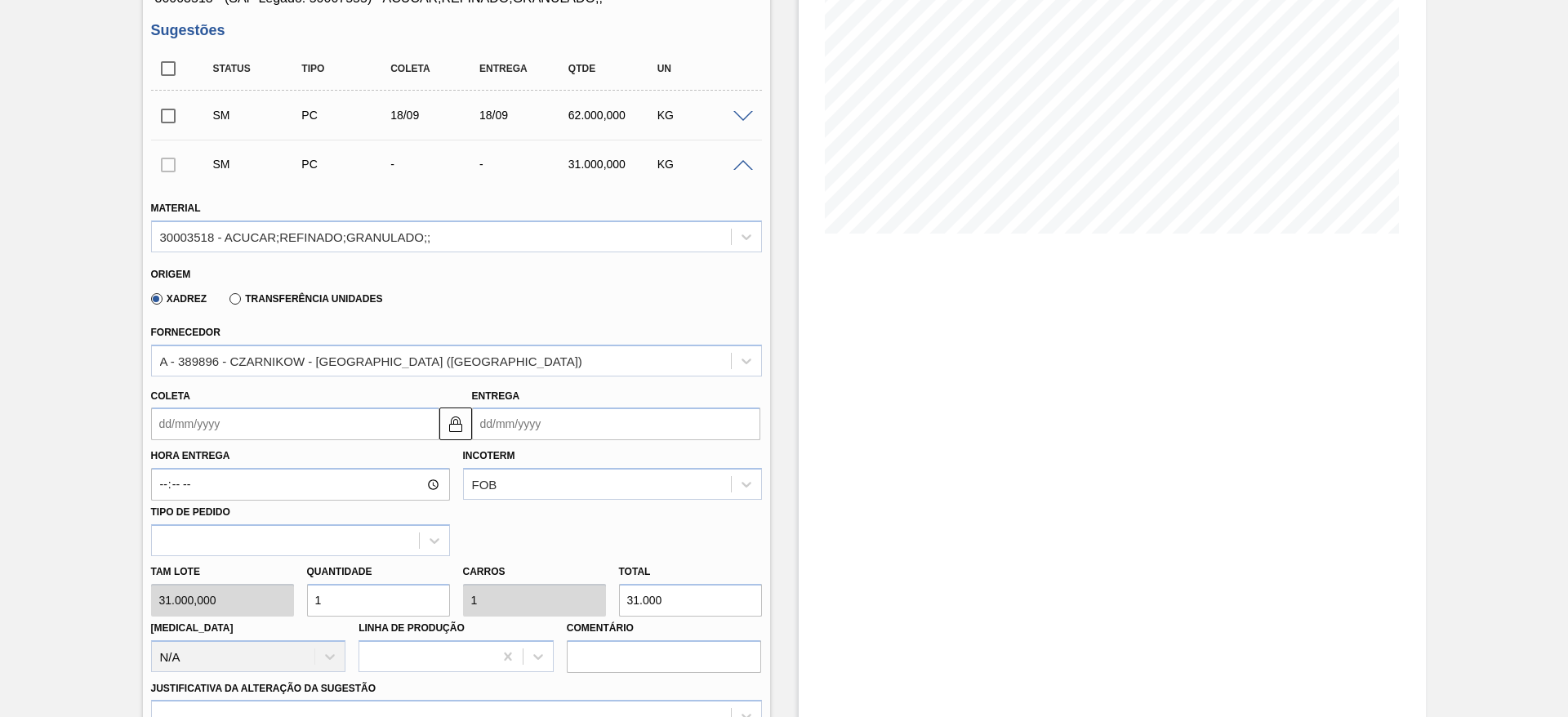
scroll to position [245, 0]
click at [204, 417] on input "Coleta" at bounding box center [295, 422] width 288 height 33
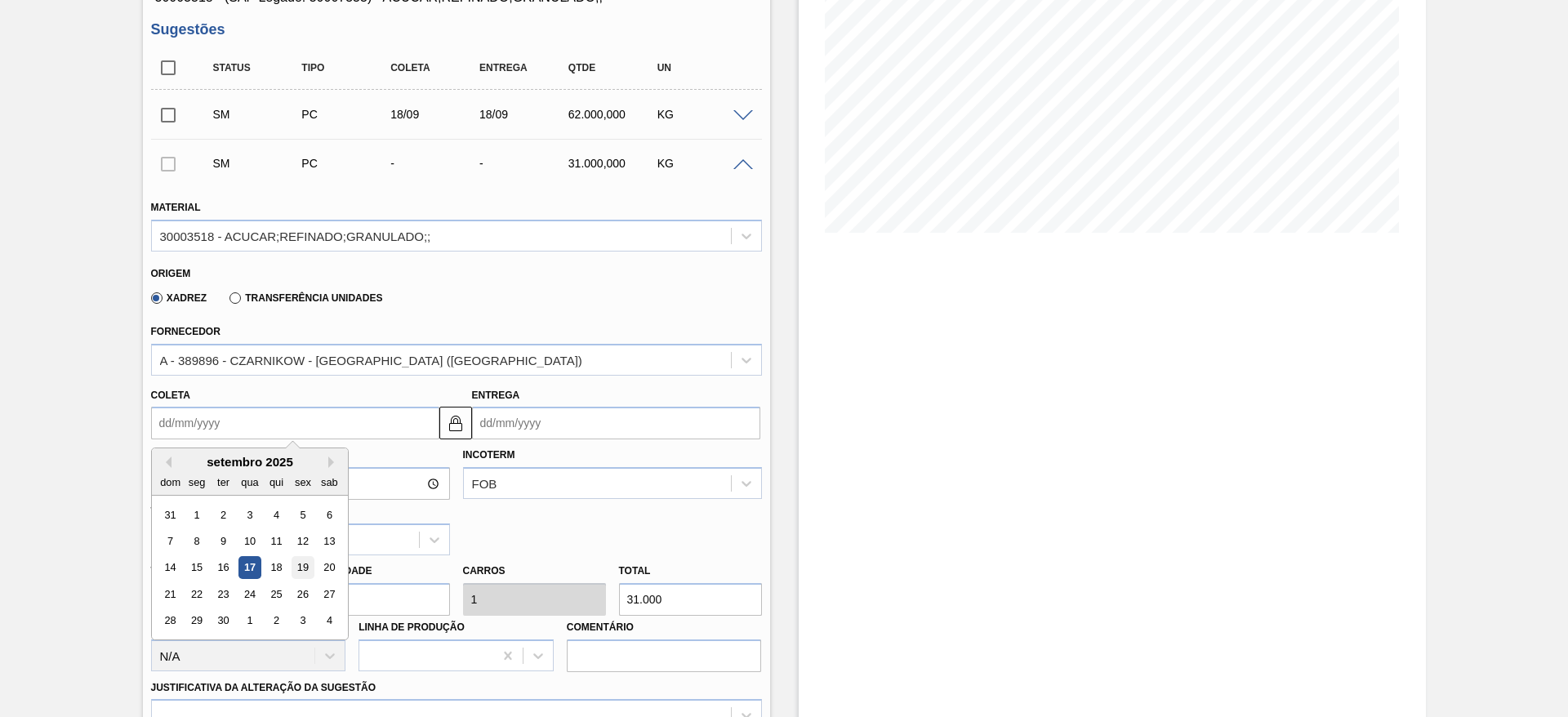
click at [302, 563] on div "19" at bounding box center [303, 568] width 22 height 22
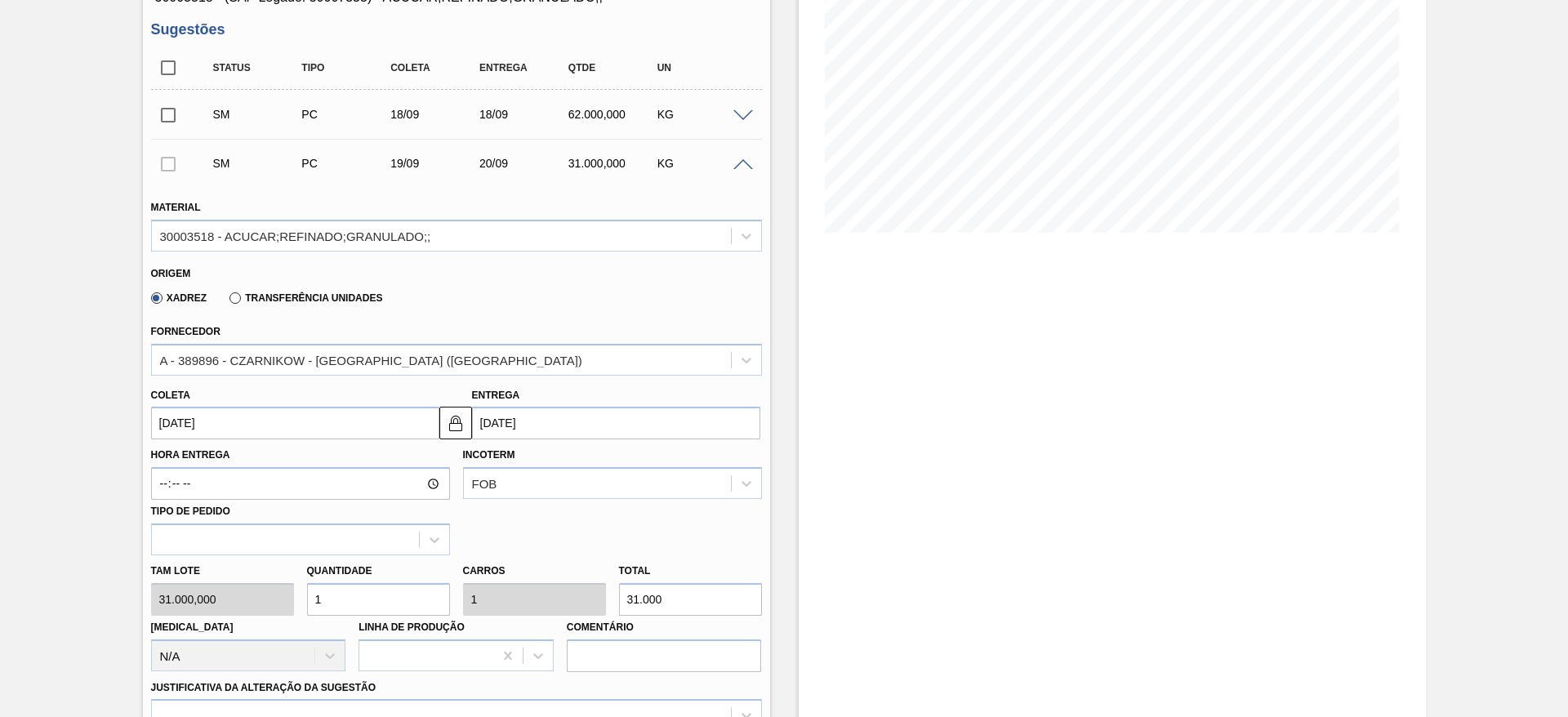
type input "19/09/2025"
type input "[DATE]"
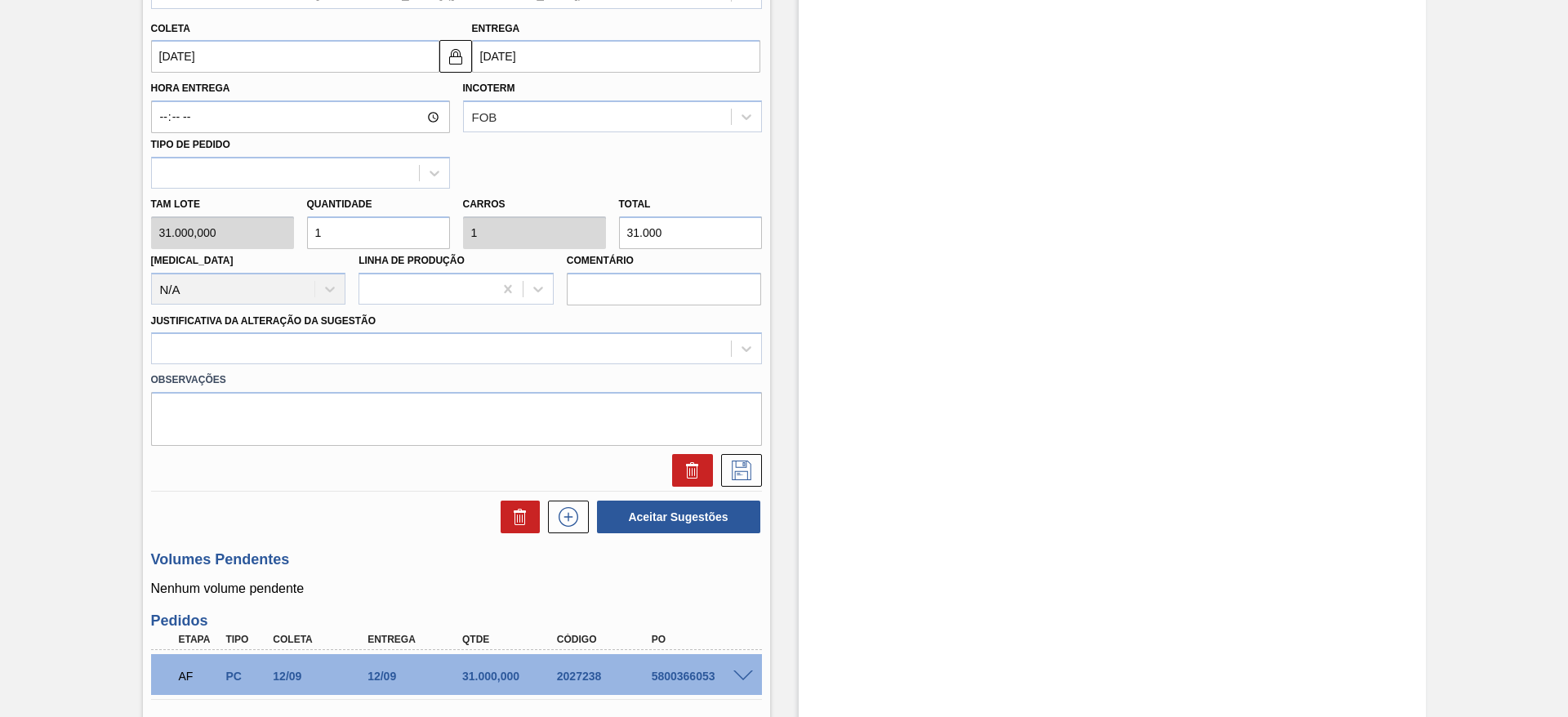
scroll to position [613, 0]
click at [285, 244] on div "Tam lote 31.000,000 Quantidade 1 Carros 1 Total 31.000 Doca N/A Linha de Produç…" at bounding box center [456, 245] width 624 height 117
type input "2"
type input "62.000"
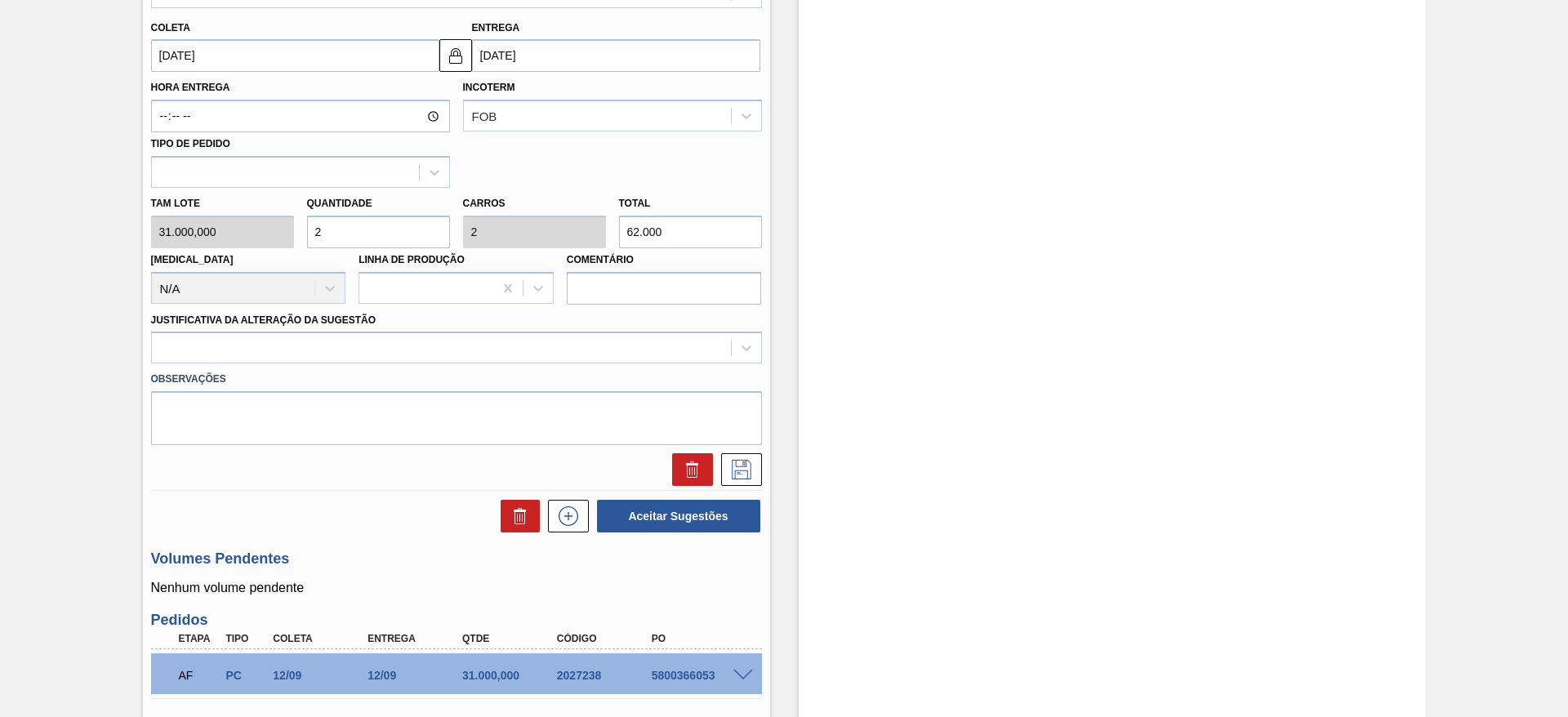
type input "2"
drag, startPoint x: 489, startPoint y: 370, endPoint x: 501, endPoint y: 369, distance: 12.0
click at [491, 370] on label "Observações" at bounding box center [456, 379] width 611 height 23
click at [503, 365] on div "Observações" at bounding box center [456, 405] width 624 height 82
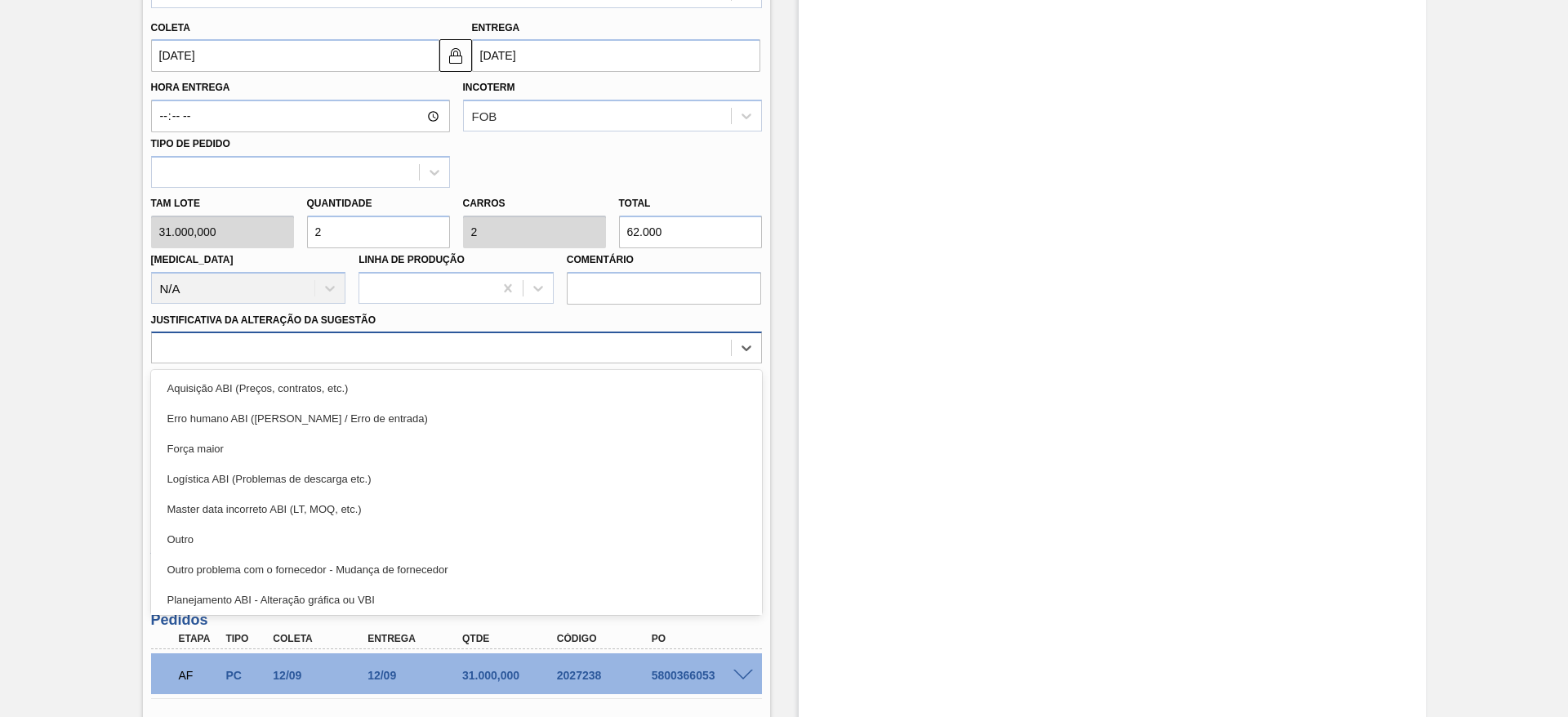
click at [546, 356] on div at bounding box center [441, 348] width 579 height 23
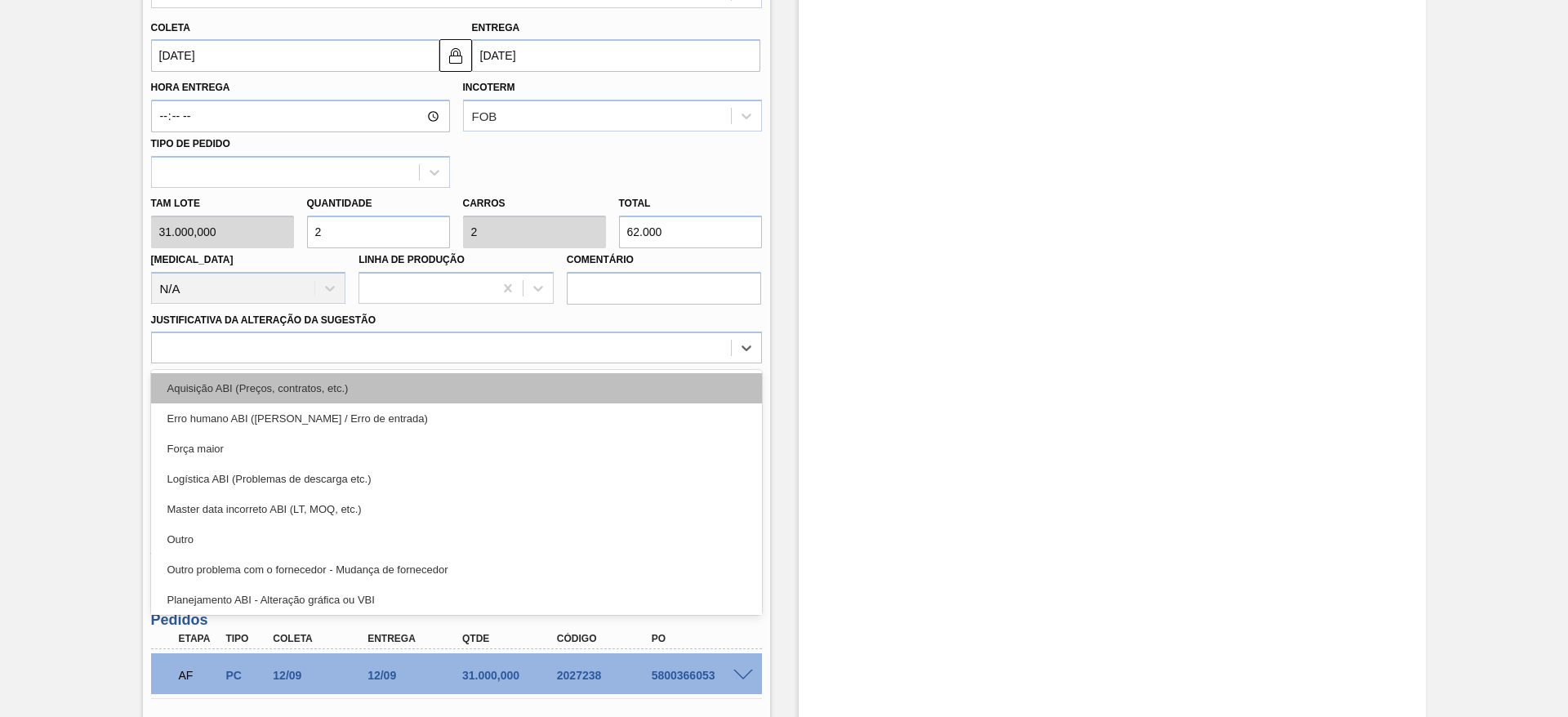
click at [546, 376] on div "Aquisição ABI (Preços, contratos, etc.)" at bounding box center [456, 388] width 611 height 30
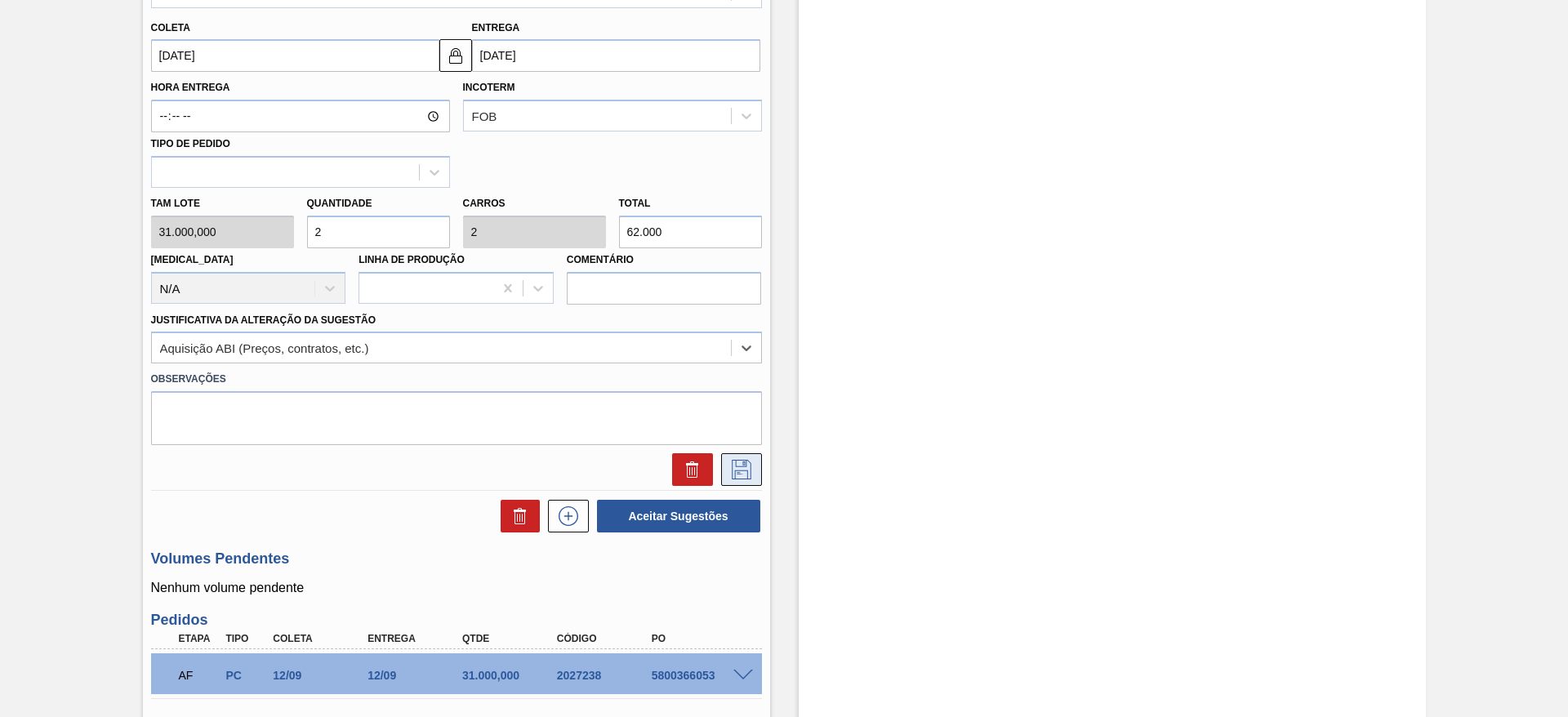
click at [747, 469] on icon at bounding box center [742, 469] width 26 height 20
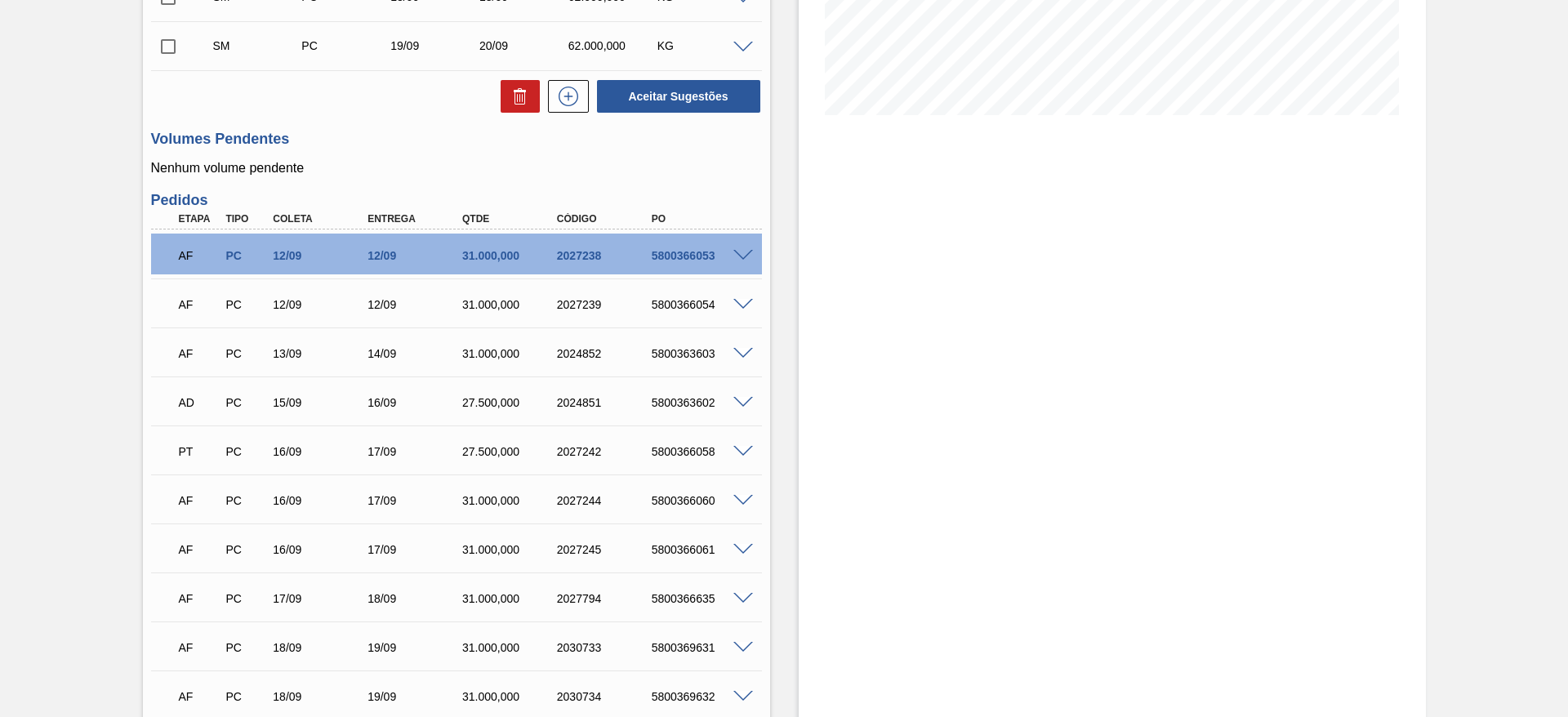
scroll to position [352, 0]
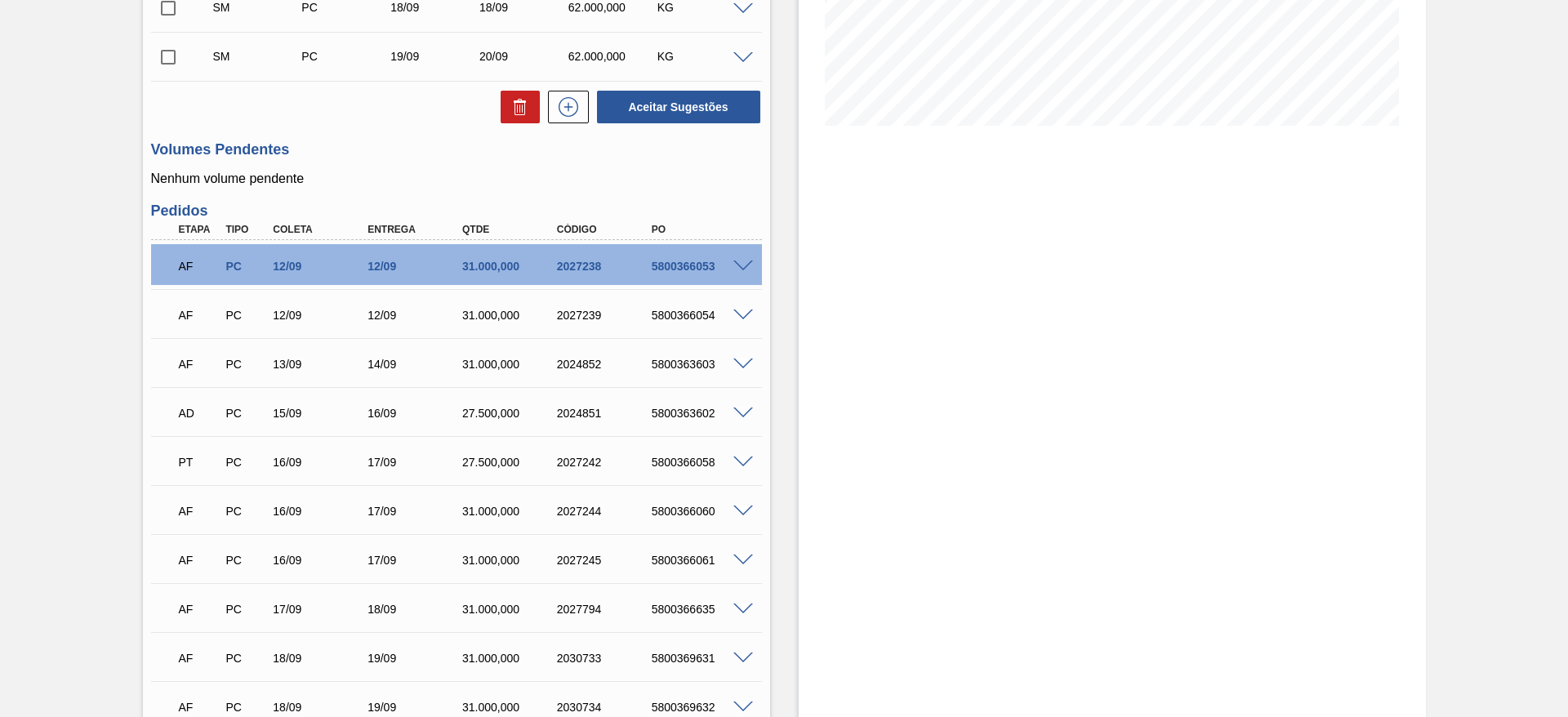
click at [826, 324] on div "Estoque De 17/09/2025 Até 01/10/2025 Filtro" at bounding box center [1112, 345] width 627 height 1232
click at [689, 259] on div "AF PC 12/09 12/09 31.000,000 2027238 5800366053" at bounding box center [451, 264] width 567 height 33
click at [684, 275] on div "AF PC 12/09 12/09 31.000,000 2027238 5800366053" at bounding box center [451, 264] width 567 height 33
click at [683, 268] on div "5800366053" at bounding box center [701, 266] width 106 height 13
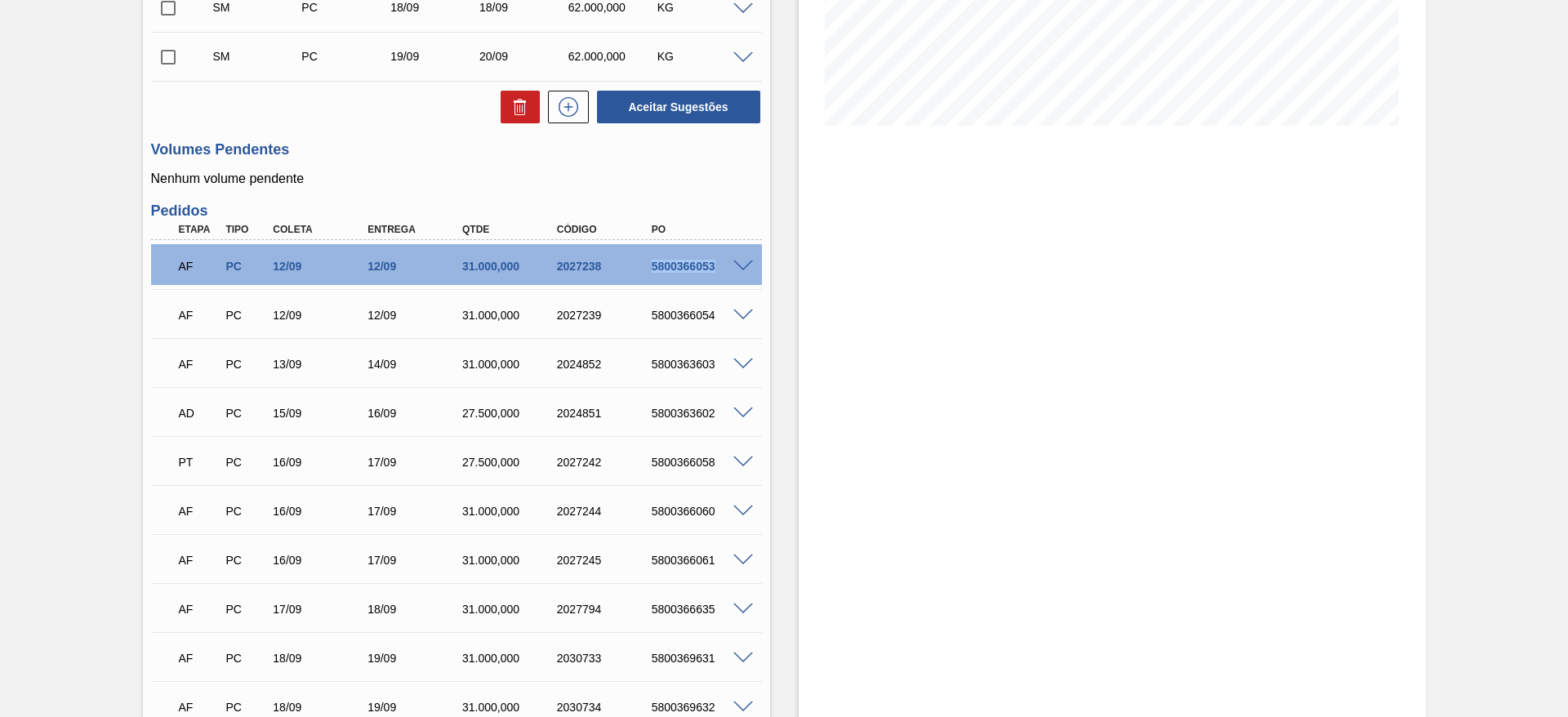
copy div "5800366053"
click at [697, 301] on div "AF PC 12/09 12/09 31.000,000 2027239 5800366054" at bounding box center [451, 313] width 567 height 33
click at [691, 305] on div "AF PC 12/09 12/09 31.000,000 2027239 5800366054" at bounding box center [451, 313] width 567 height 33
copy div "5800366054"
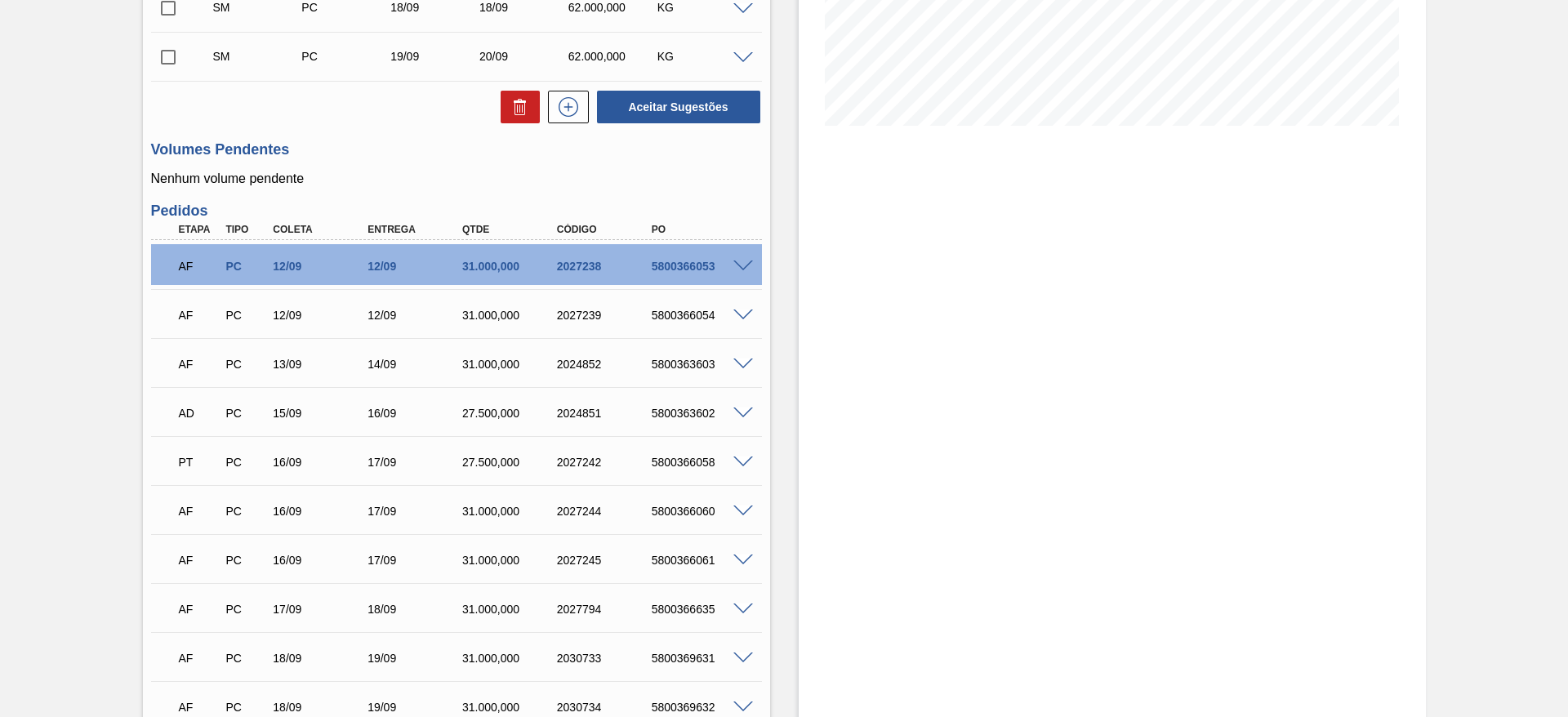
click at [706, 369] on div "5800363603" at bounding box center [701, 364] width 106 height 13
click at [701, 369] on div "5800363603" at bounding box center [701, 364] width 106 height 13
click at [701, 370] on div "AF PC 13/09 14/09 31.000,000 2024852 5800363603" at bounding box center [451, 362] width 567 height 33
copy div "5800363603"
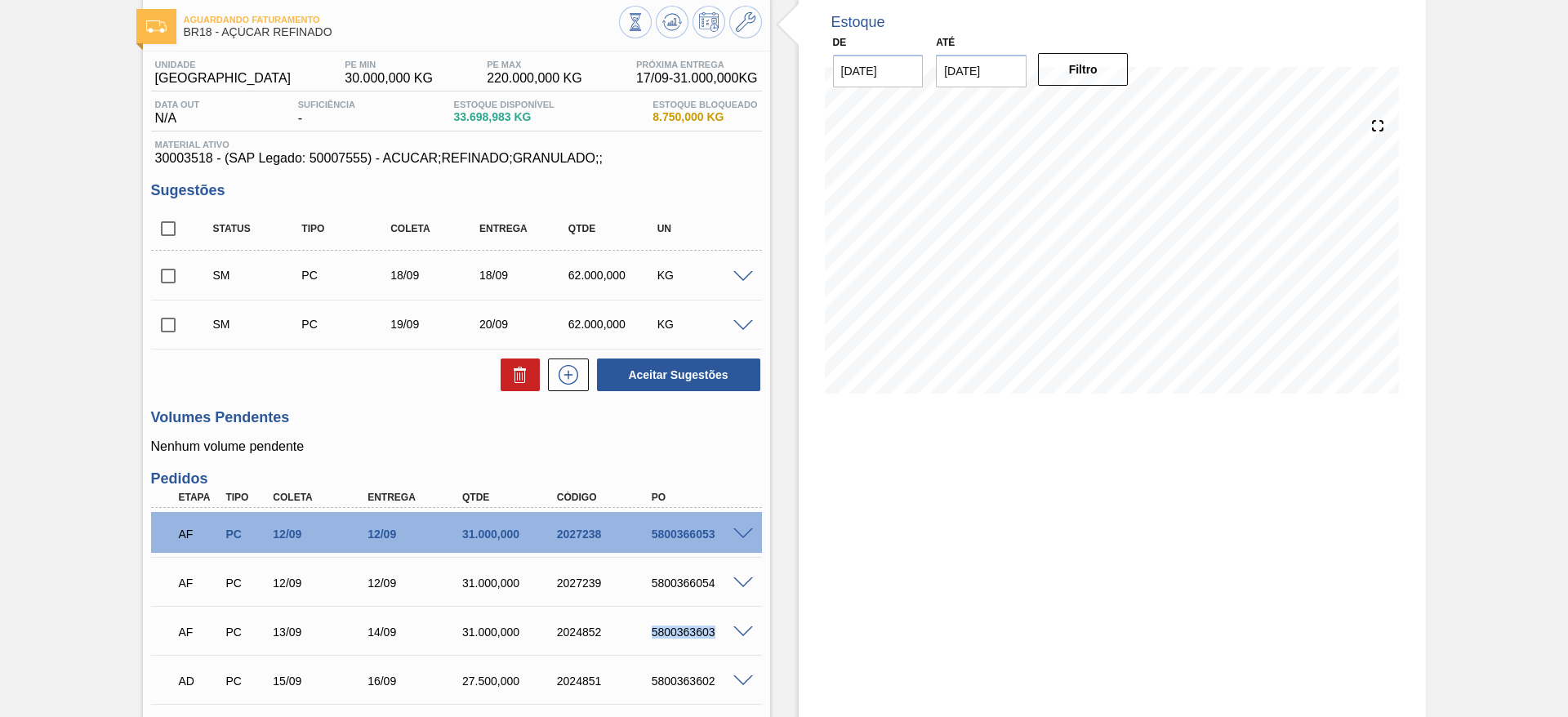
scroll to position [0, 0]
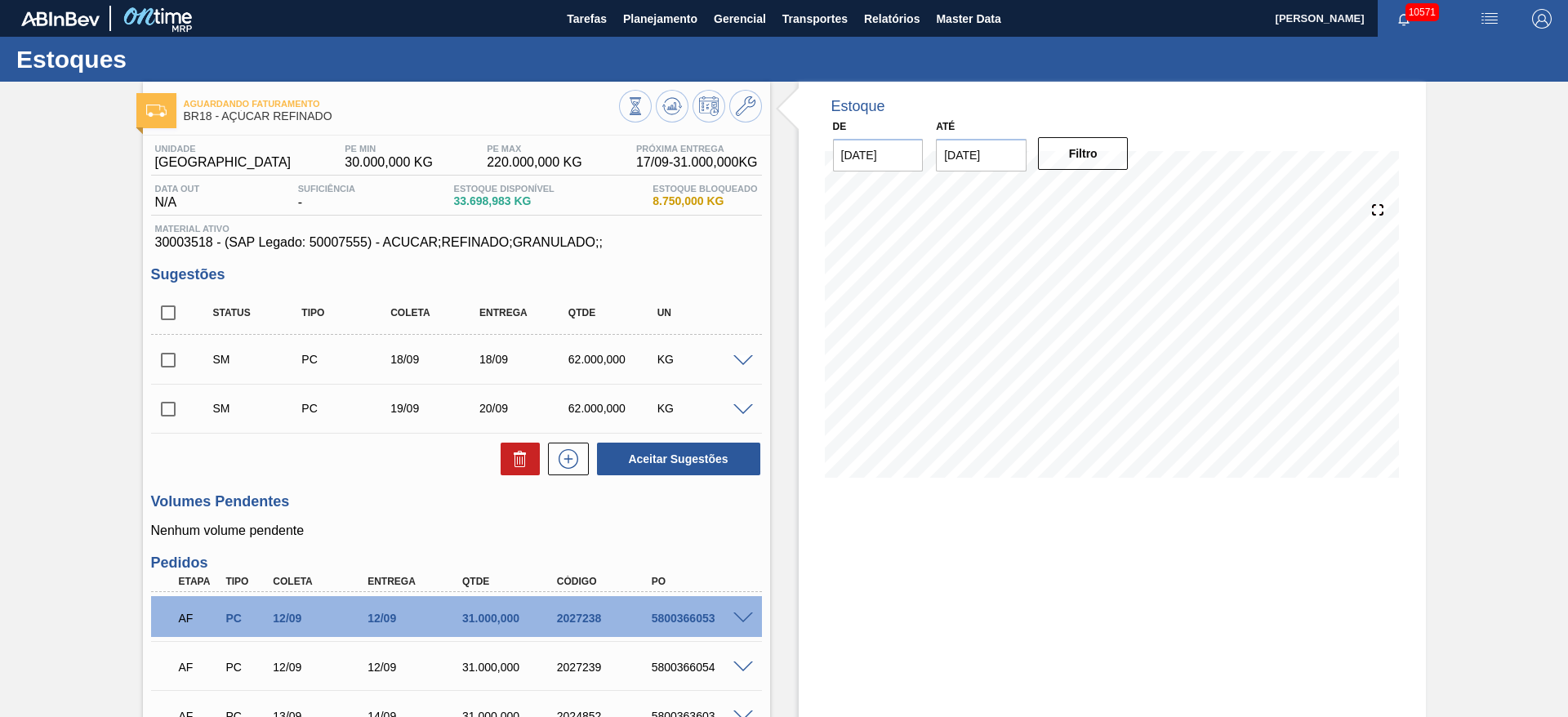
click at [743, 400] on div "SM PC 19/09 20/09 62.000,000 KG" at bounding box center [456, 408] width 611 height 41
click at [741, 407] on span at bounding box center [742, 409] width 20 height 12
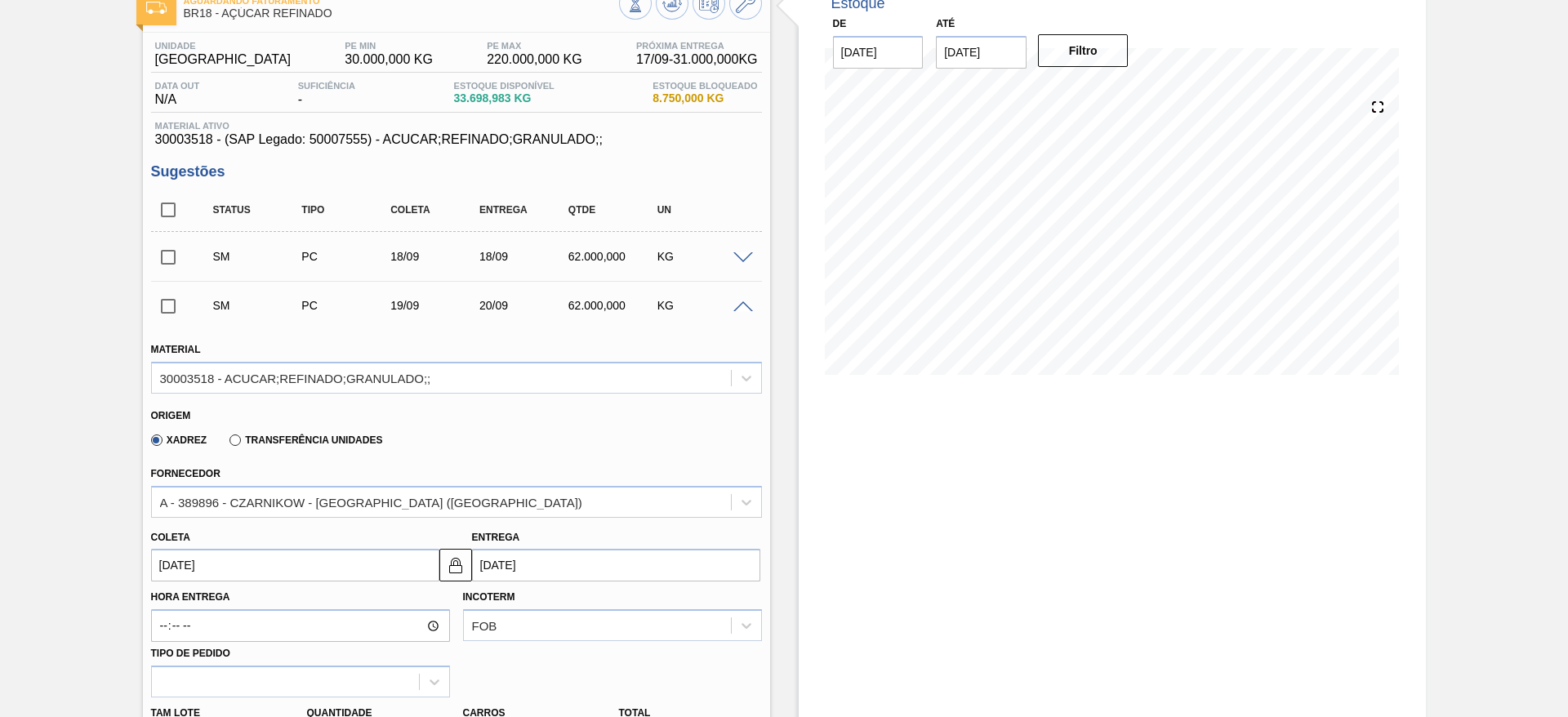
scroll to position [245, 0]
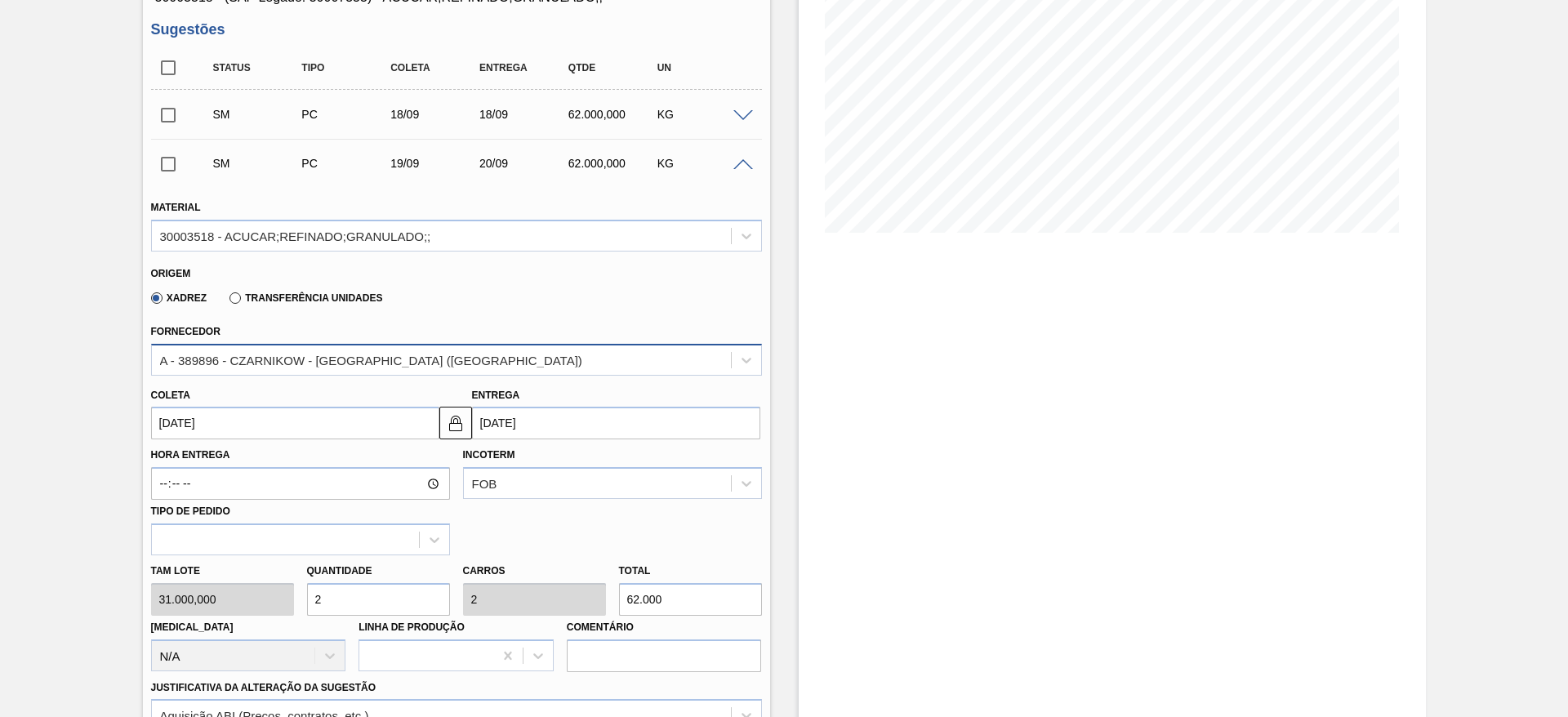
click at [369, 345] on div "A - 389896 - CZARNIKOW - SÃO PAULO (SP)" at bounding box center [456, 360] width 611 height 32
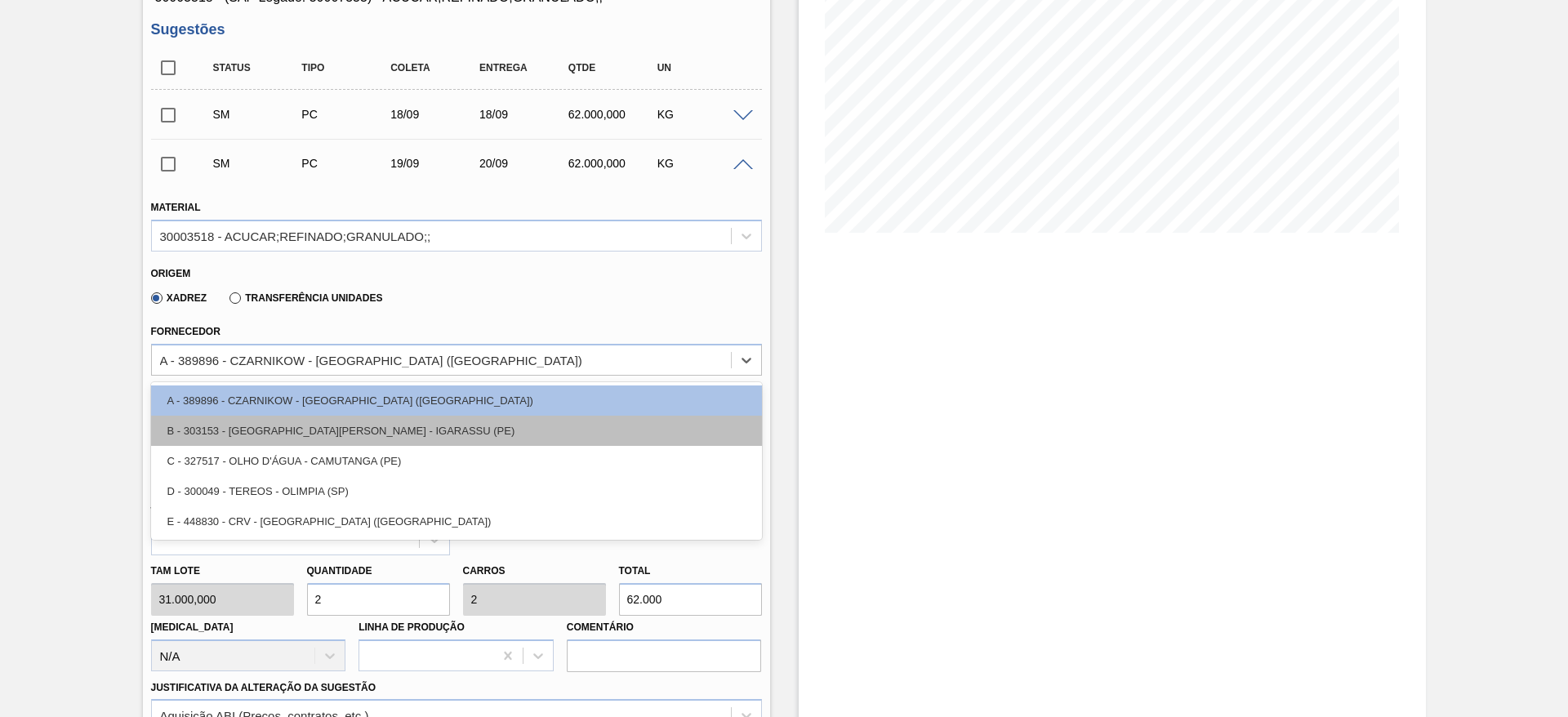
click at [341, 440] on div "B - 303153 - SÃO JOSÉ - IGARASSU (PE)" at bounding box center [456, 431] width 611 height 30
type input "19/09/2025"
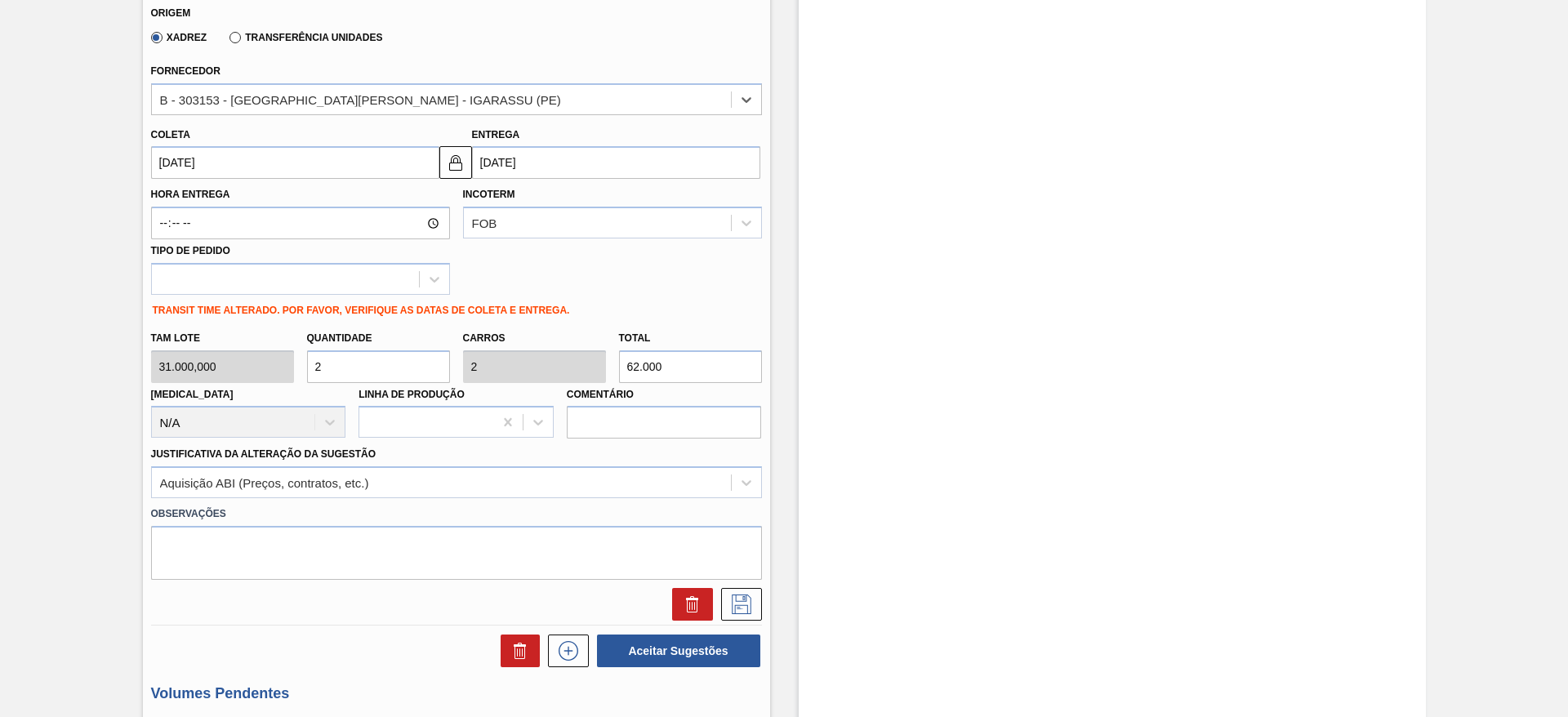
scroll to position [613, 0]
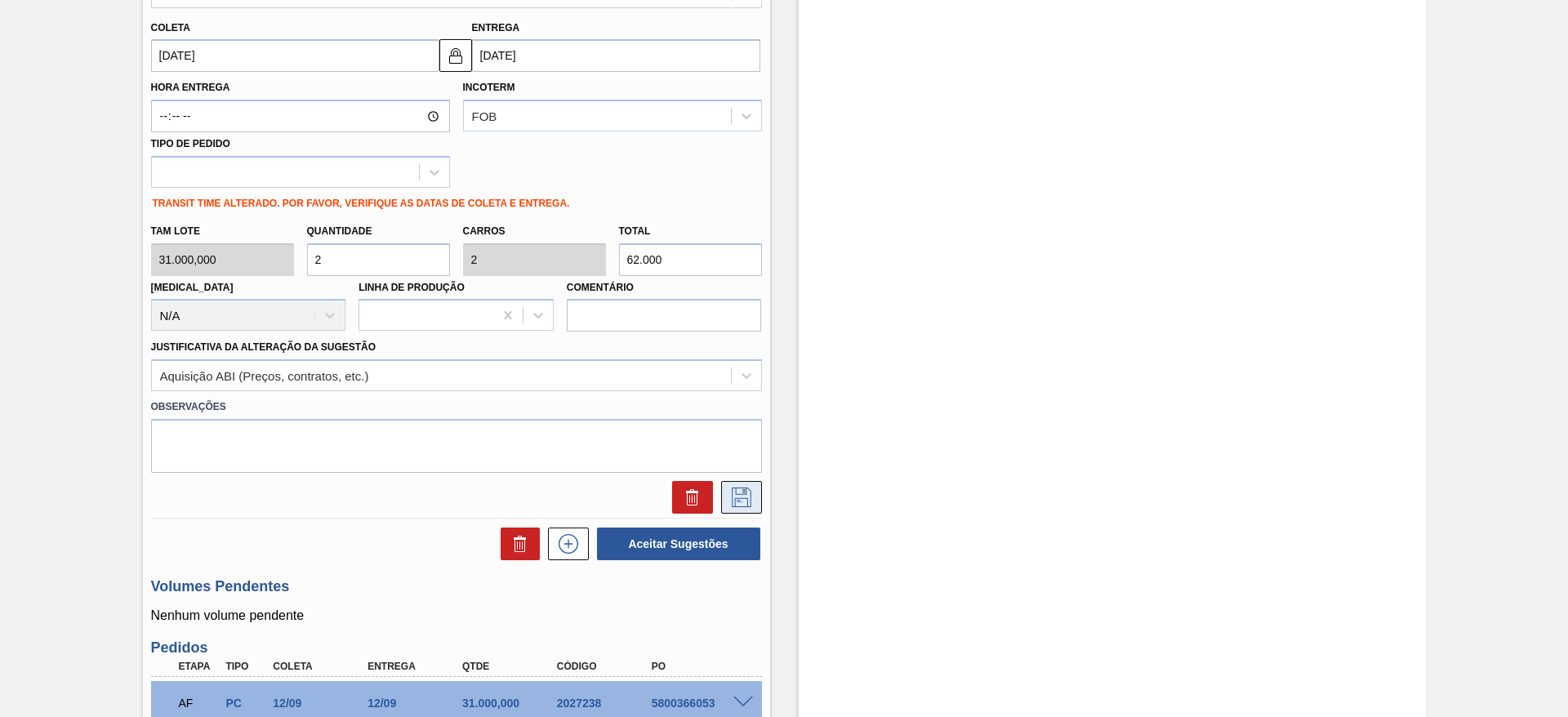
click at [750, 505] on icon at bounding box center [742, 497] width 26 height 20
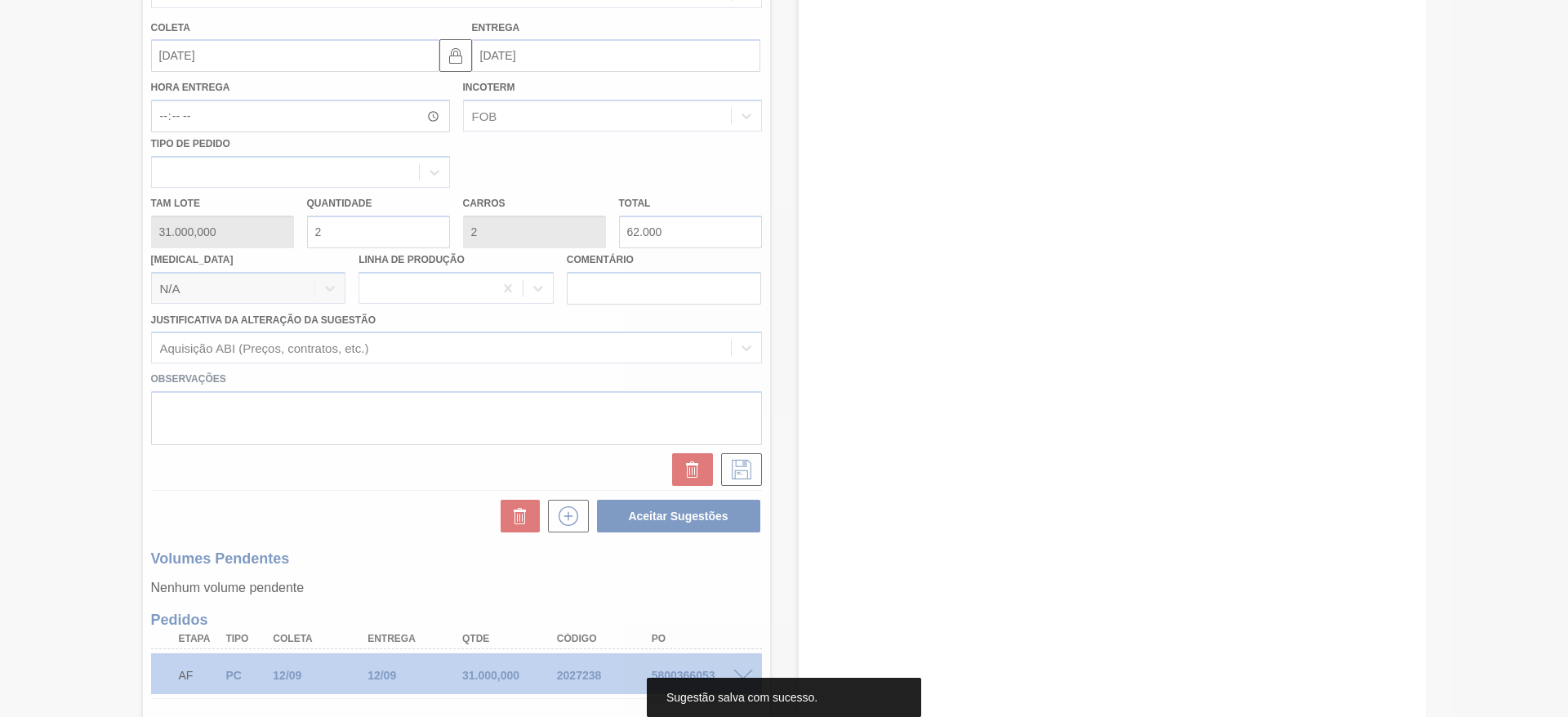
scroll to position [0, 0]
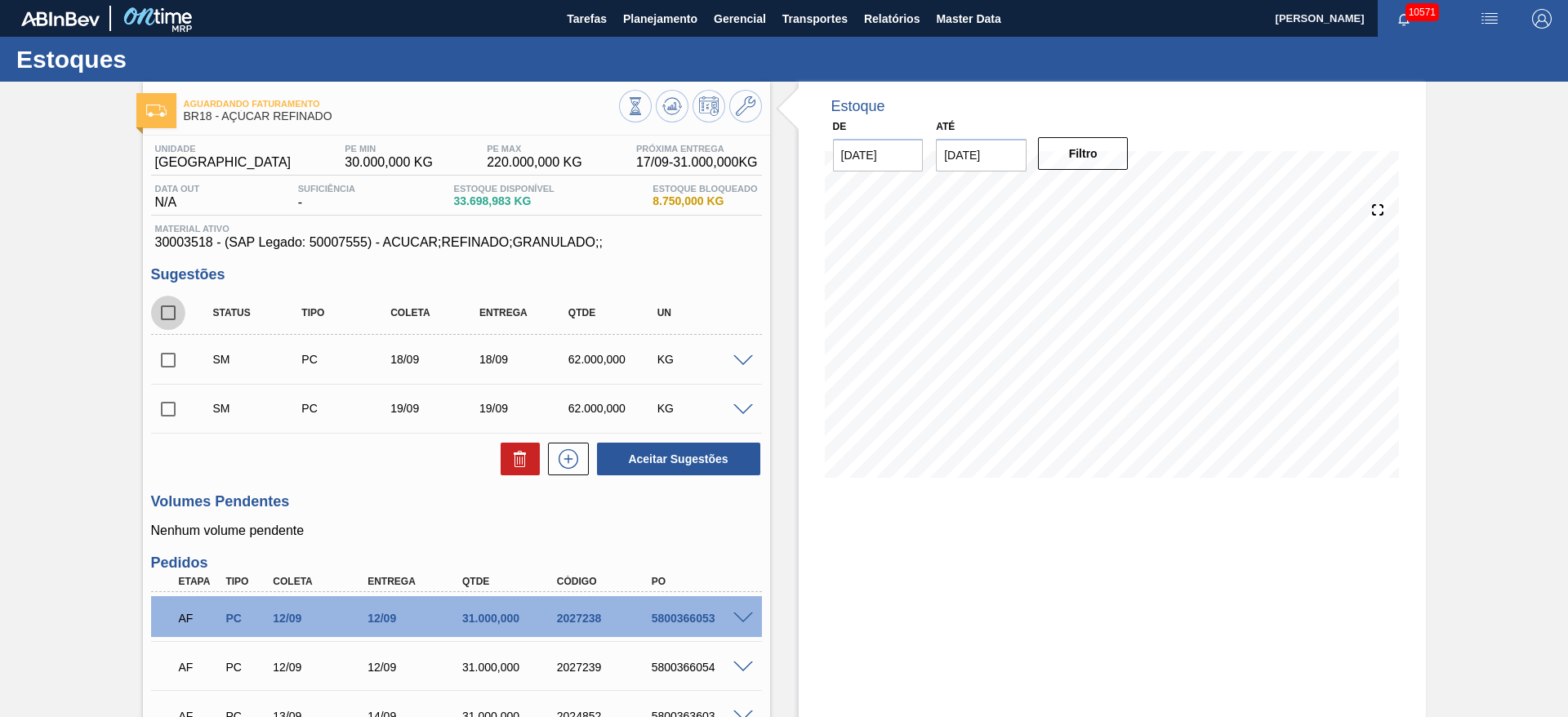
click at [175, 309] on input "checkbox" at bounding box center [168, 312] width 35 height 34
checkbox input "true"
click at [680, 467] on button "Aceitar Sugestões" at bounding box center [678, 459] width 163 height 33
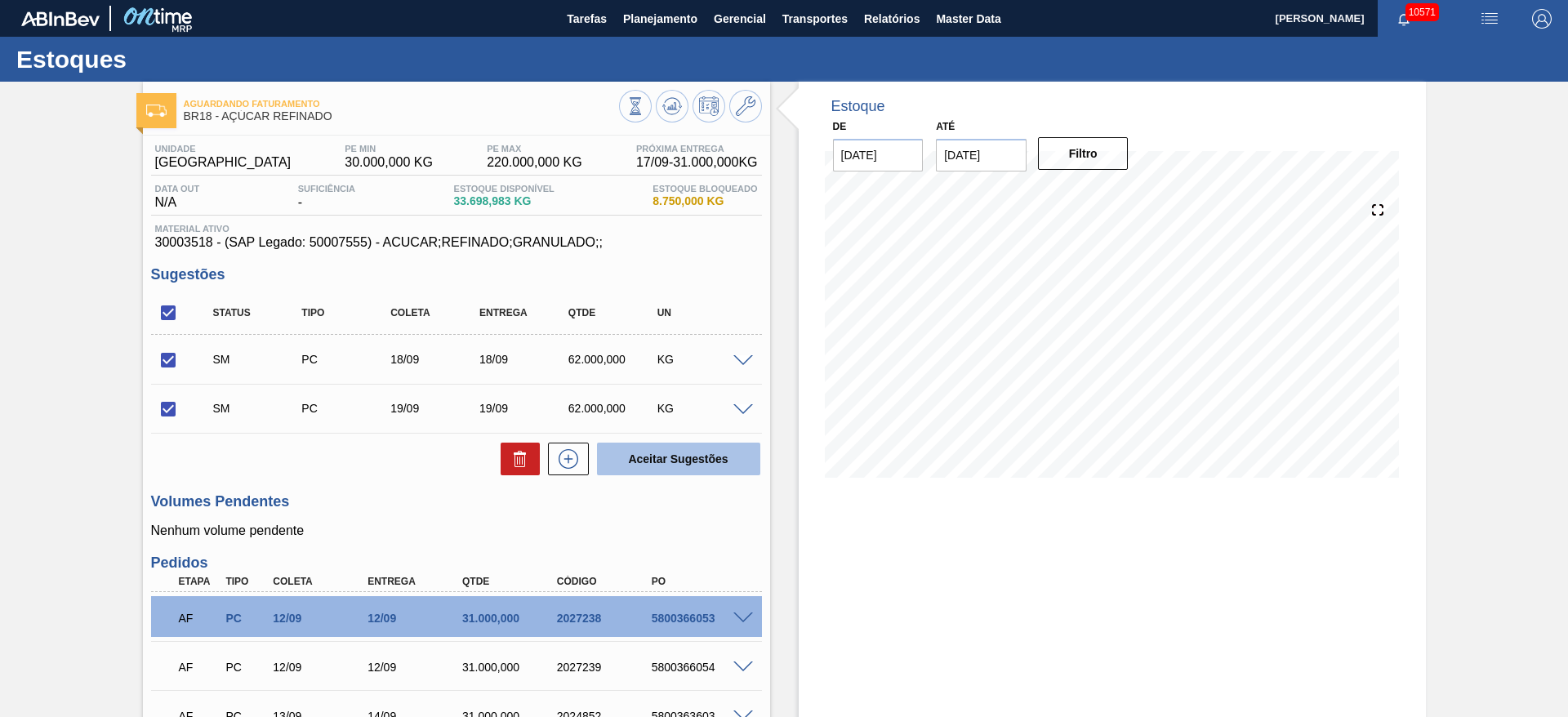
checkbox input "false"
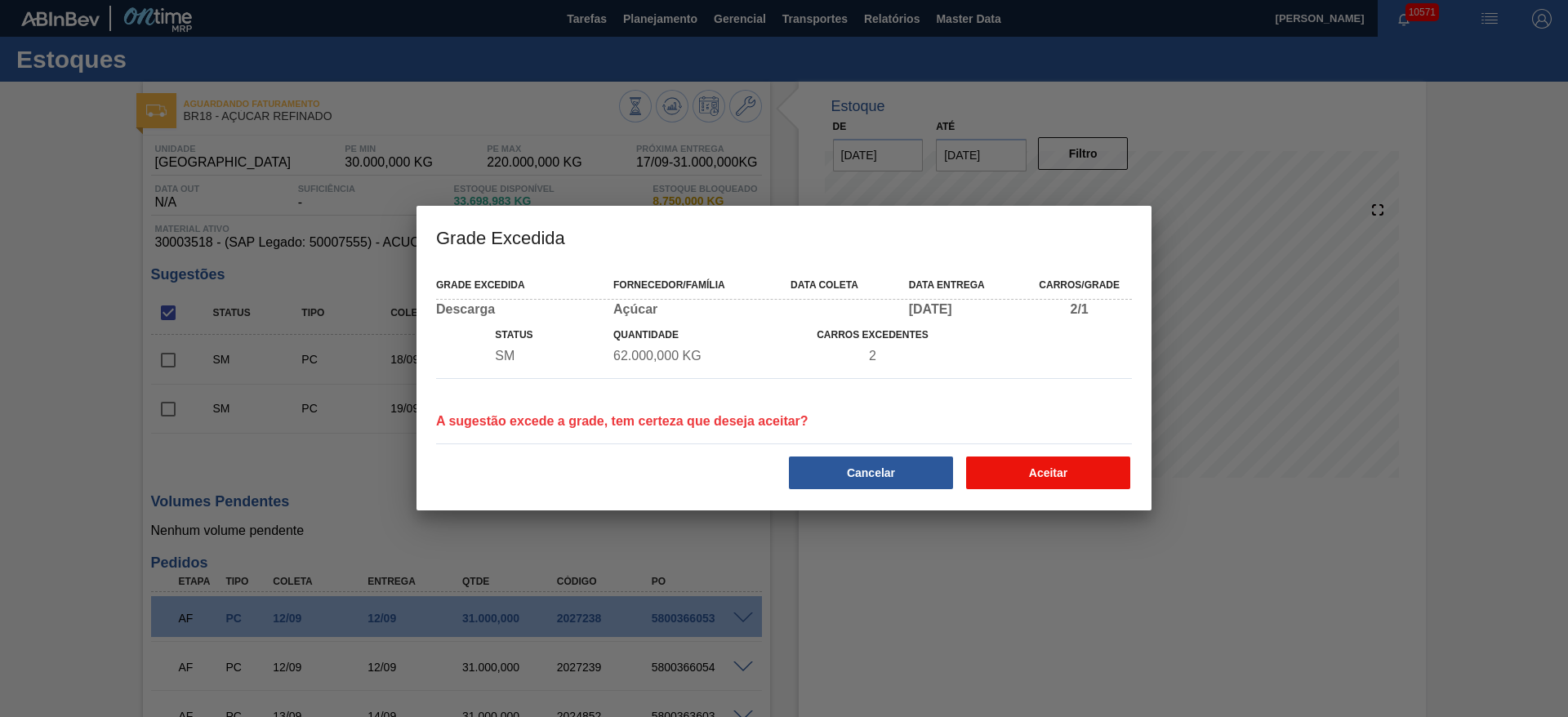
click at [1078, 468] on button "Aceitar" at bounding box center [1048, 472] width 164 height 33
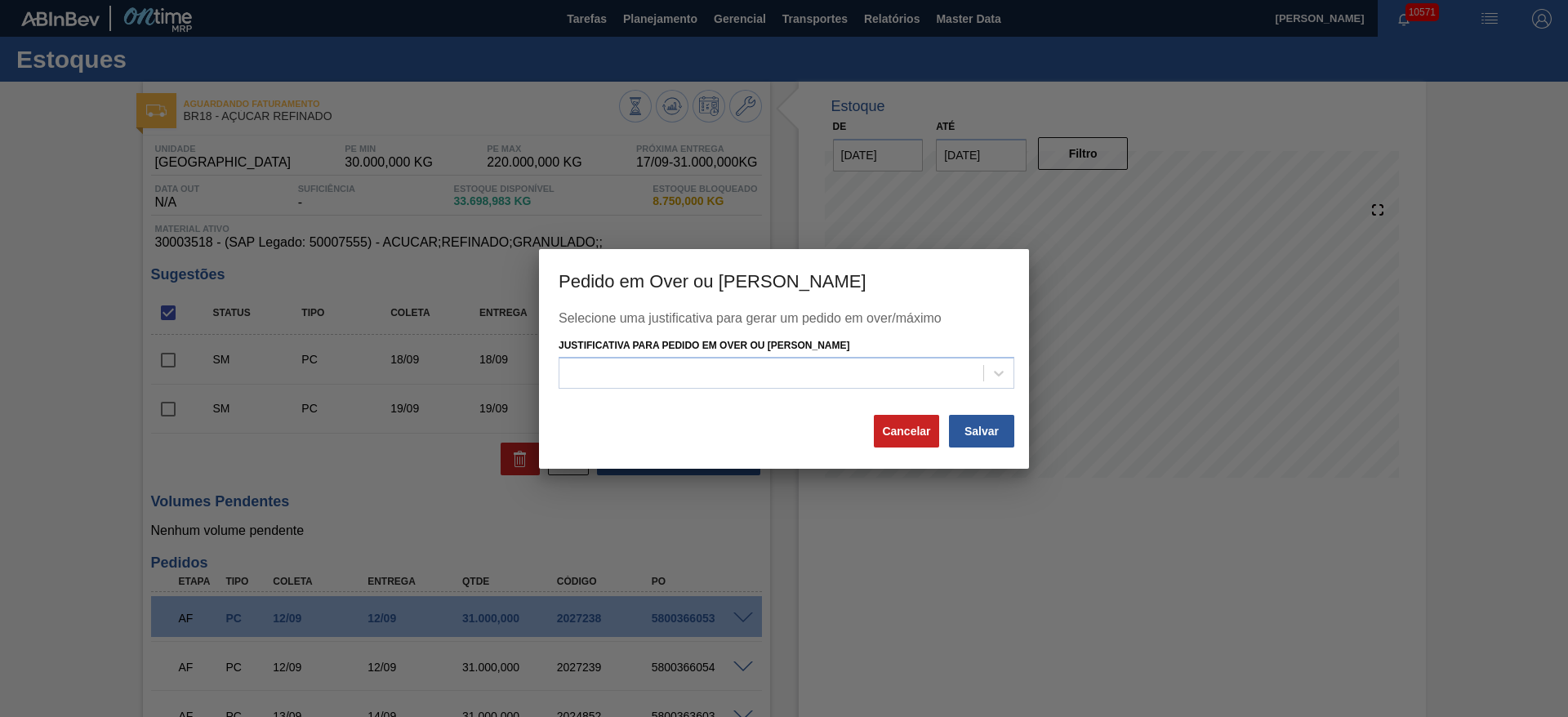
click at [889, 347] on div "Justificativa para Pedido em Over ou Máximo Estoque" at bounding box center [786, 362] width 456 height 56
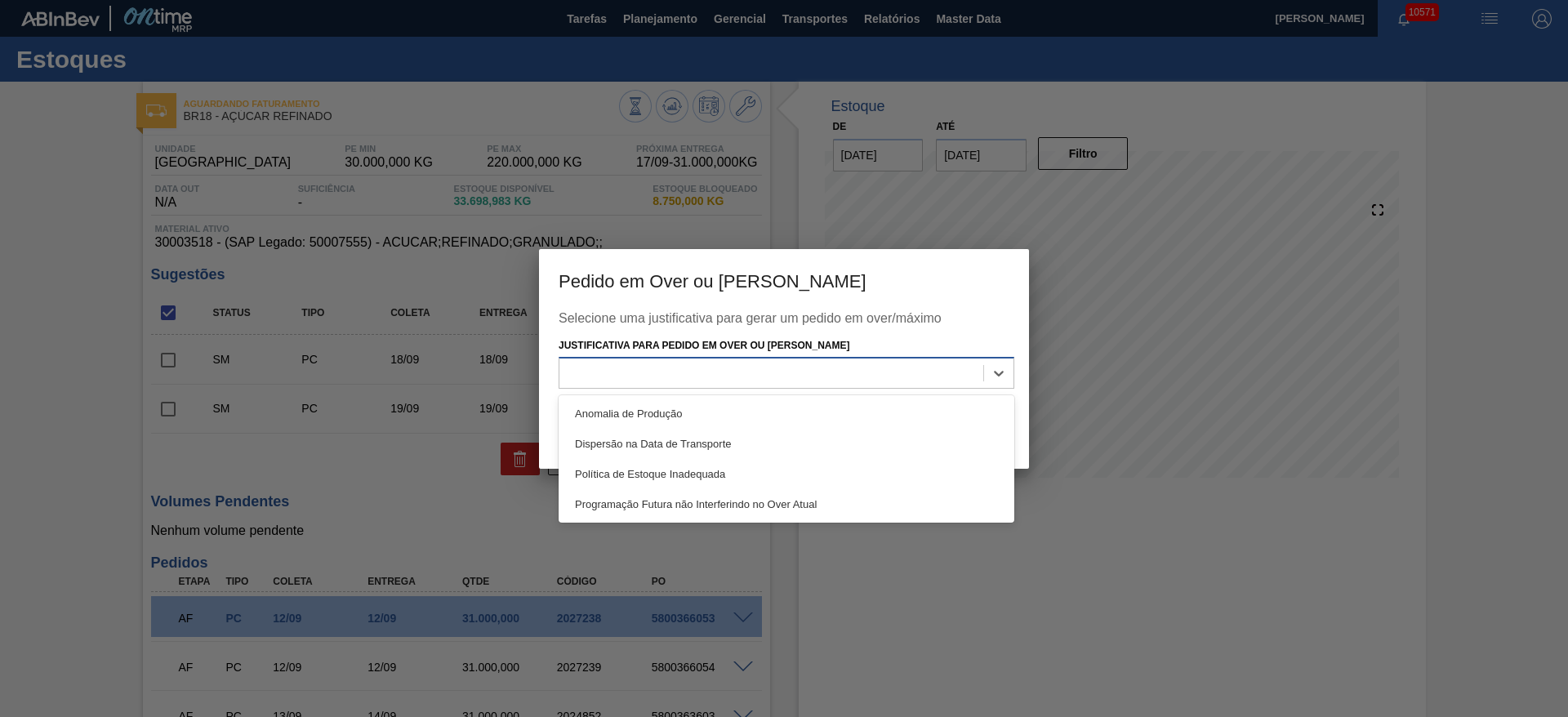
click at [889, 365] on div at bounding box center [771, 373] width 423 height 23
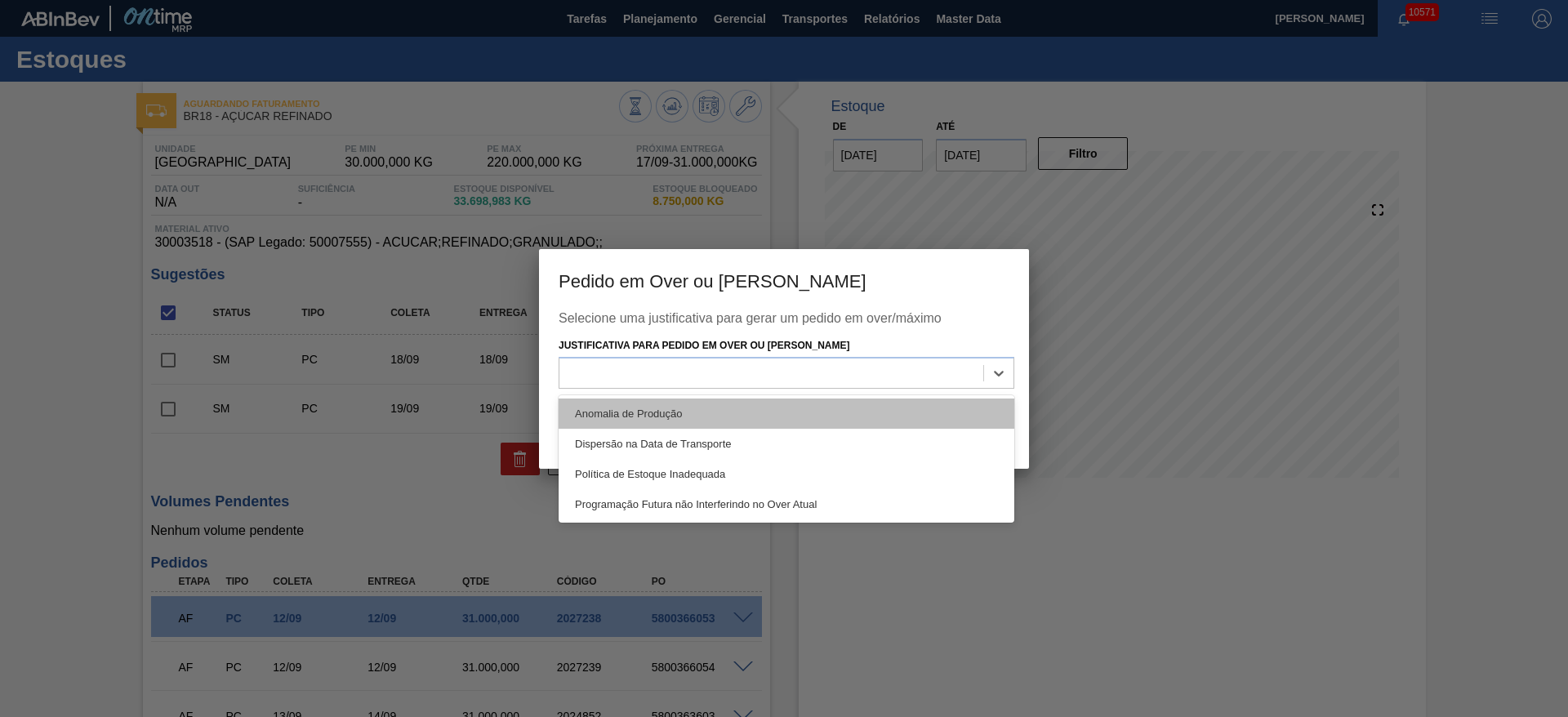
click at [901, 403] on div "Anomalia de Produção" at bounding box center [786, 413] width 456 height 30
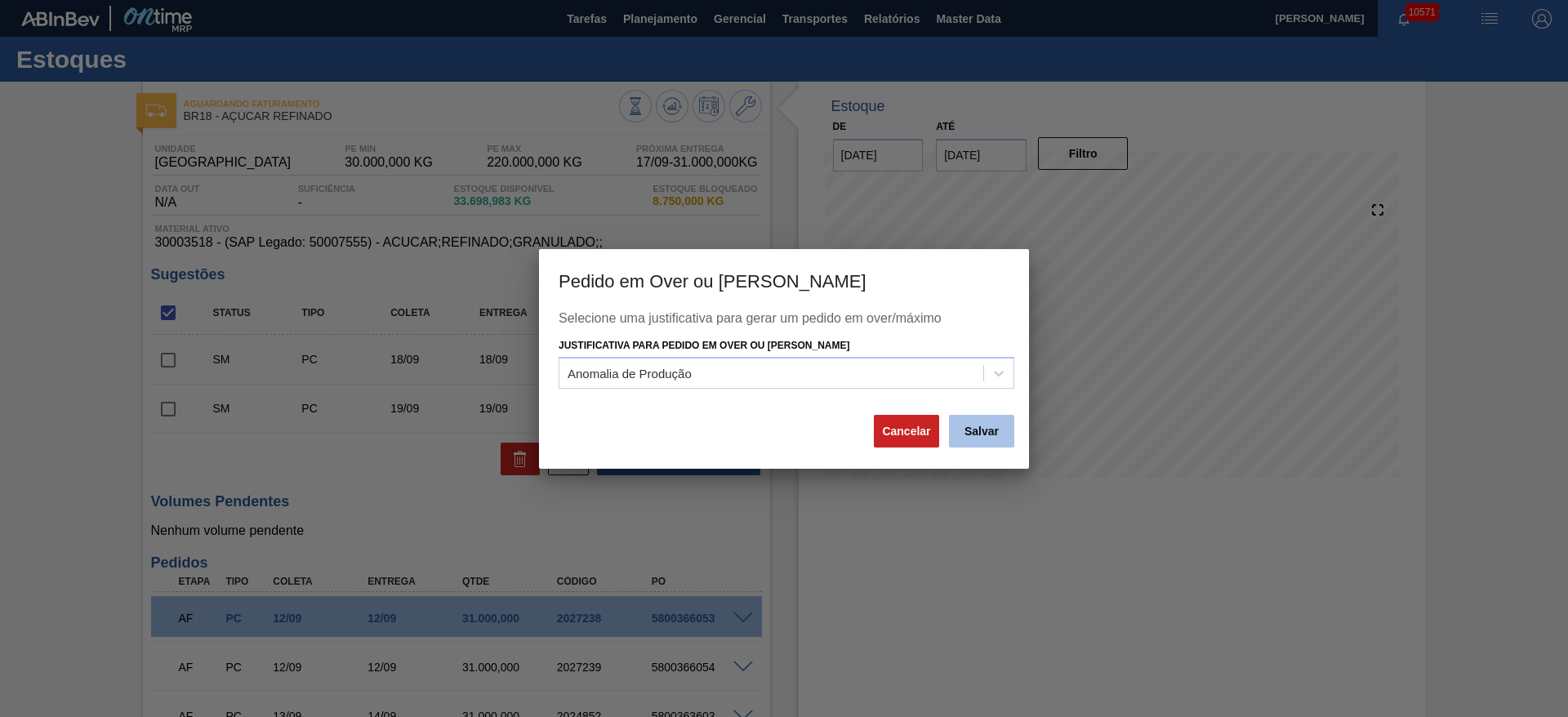
click at [1002, 432] on button "Salvar" at bounding box center [981, 431] width 65 height 33
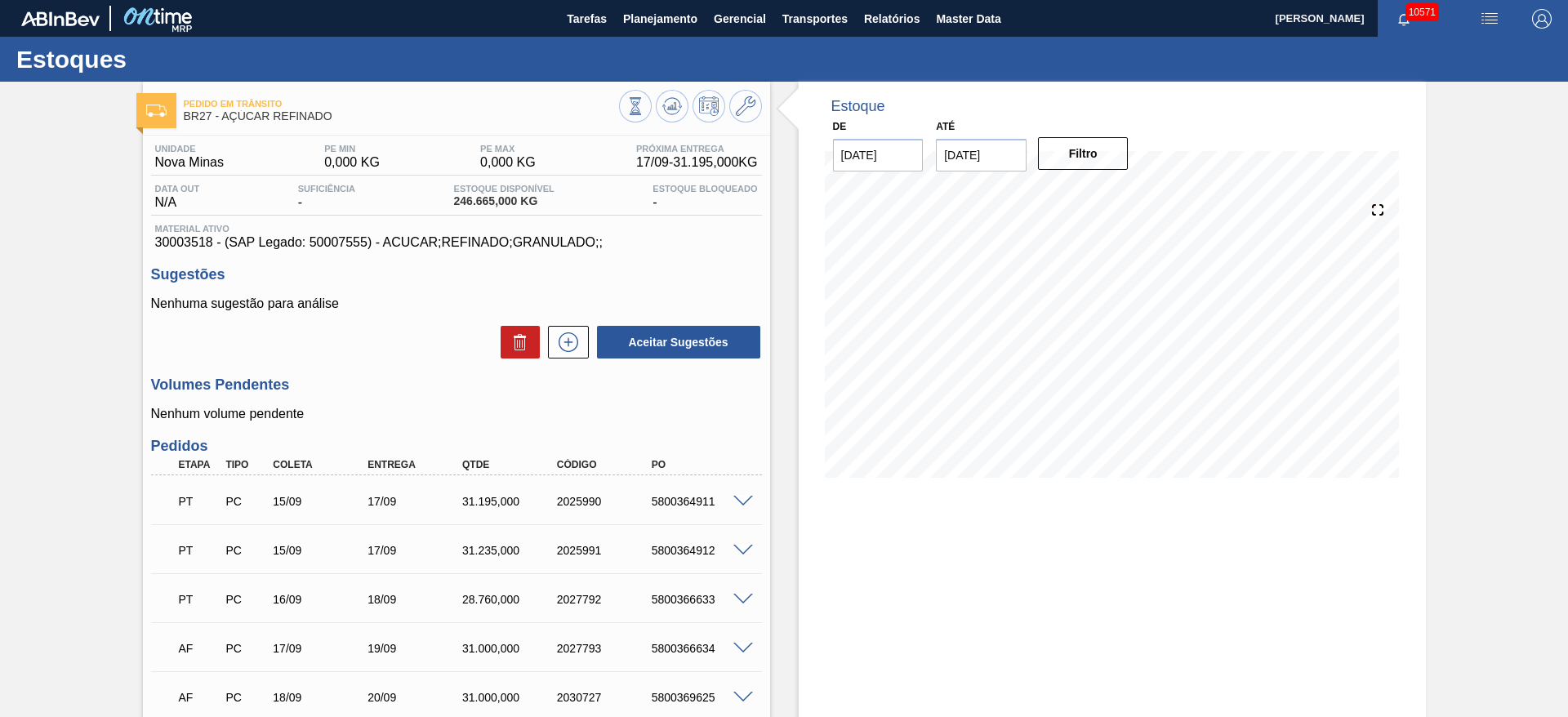
click at [747, 600] on span at bounding box center [742, 599] width 20 height 12
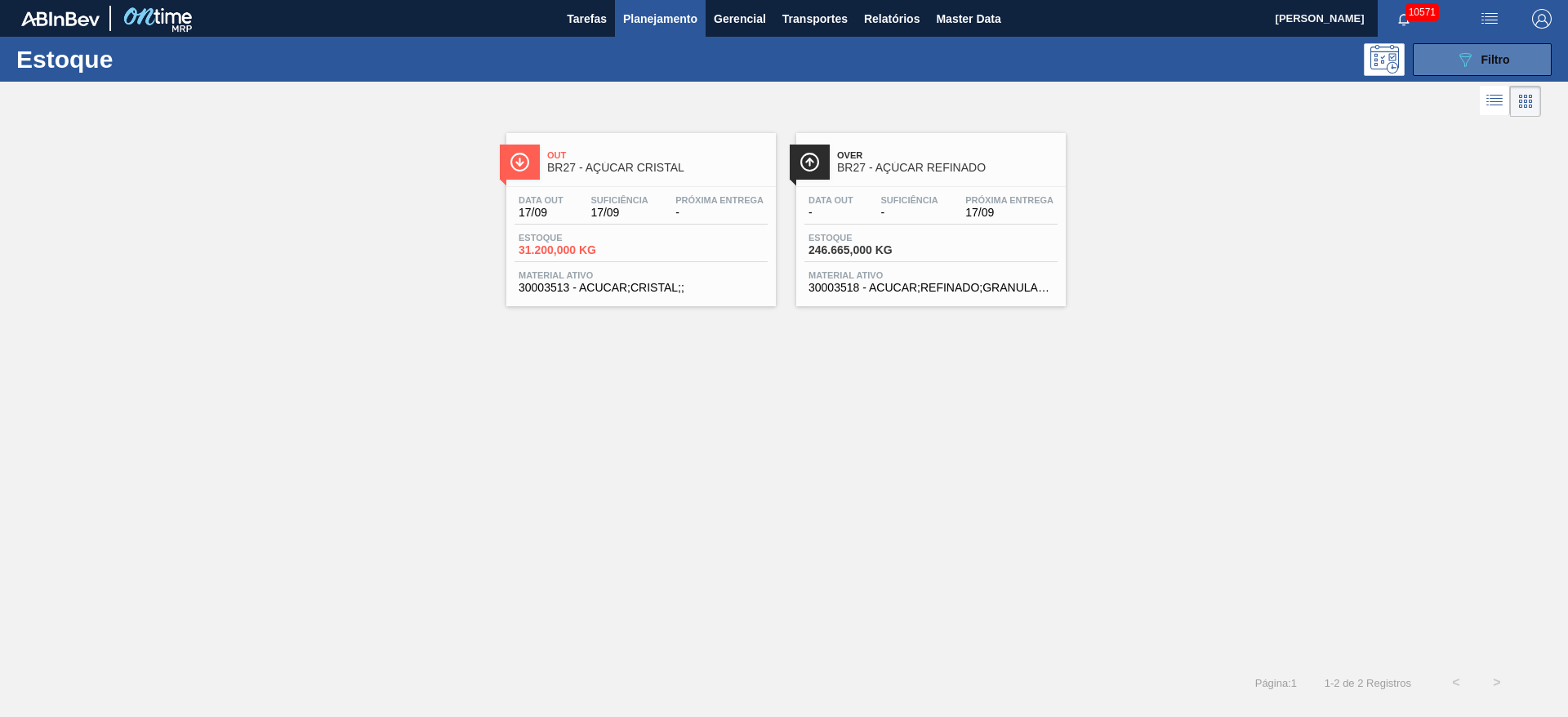
click at [1447, 62] on button "089F7B8B-B2A5-4AFE-B5C0-19BA573D28AC Filtro" at bounding box center [1482, 59] width 139 height 33
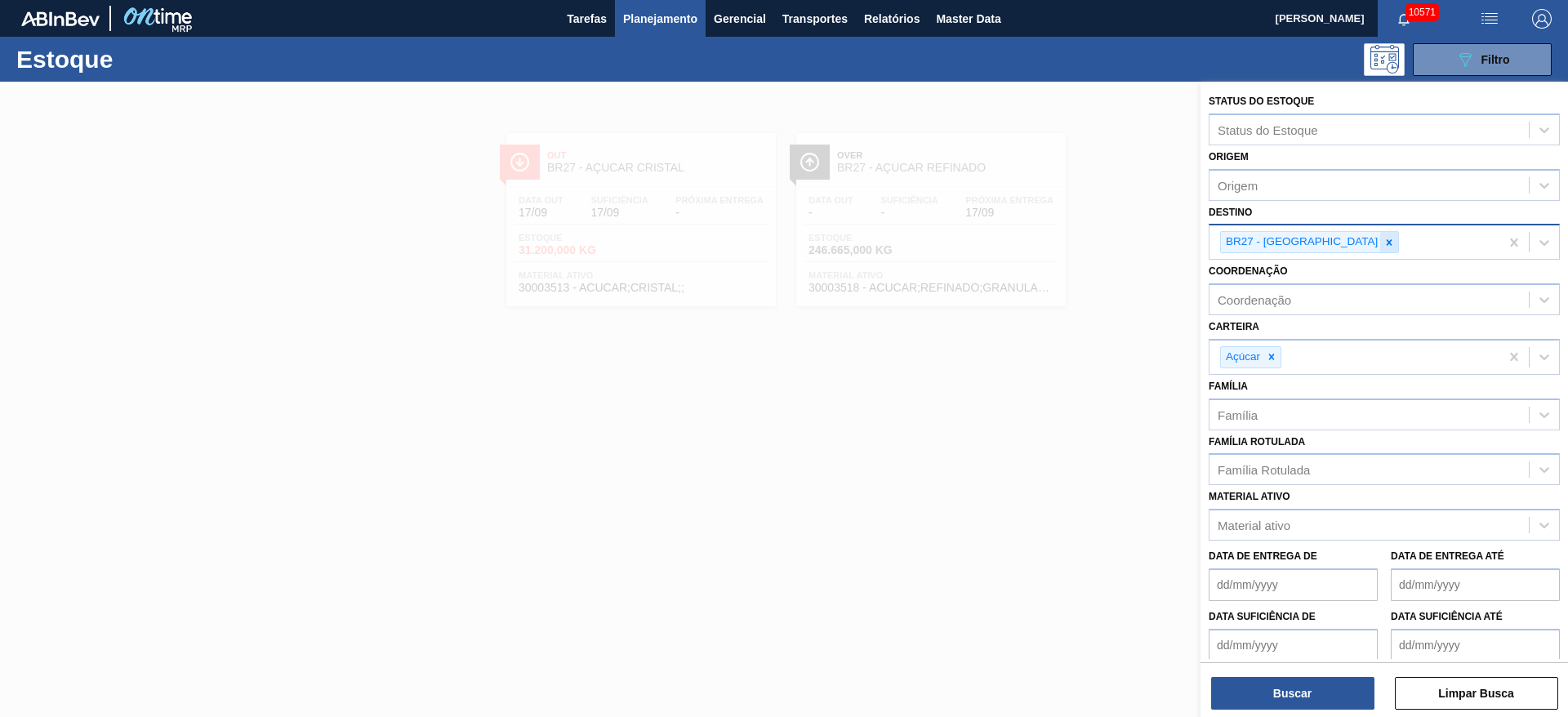
click at [1381, 247] on div at bounding box center [1389, 242] width 18 height 21
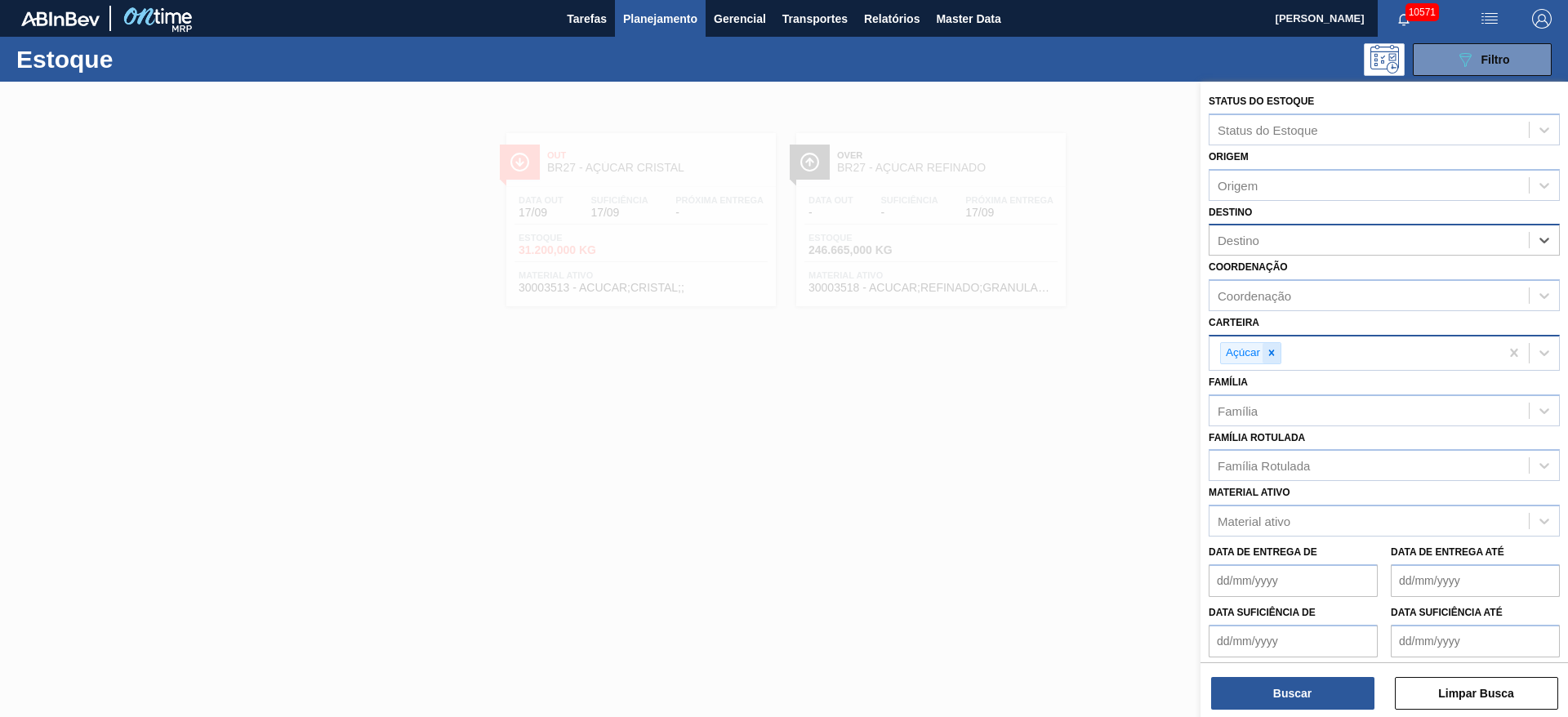
click at [1274, 353] on icon at bounding box center [1271, 352] width 11 height 11
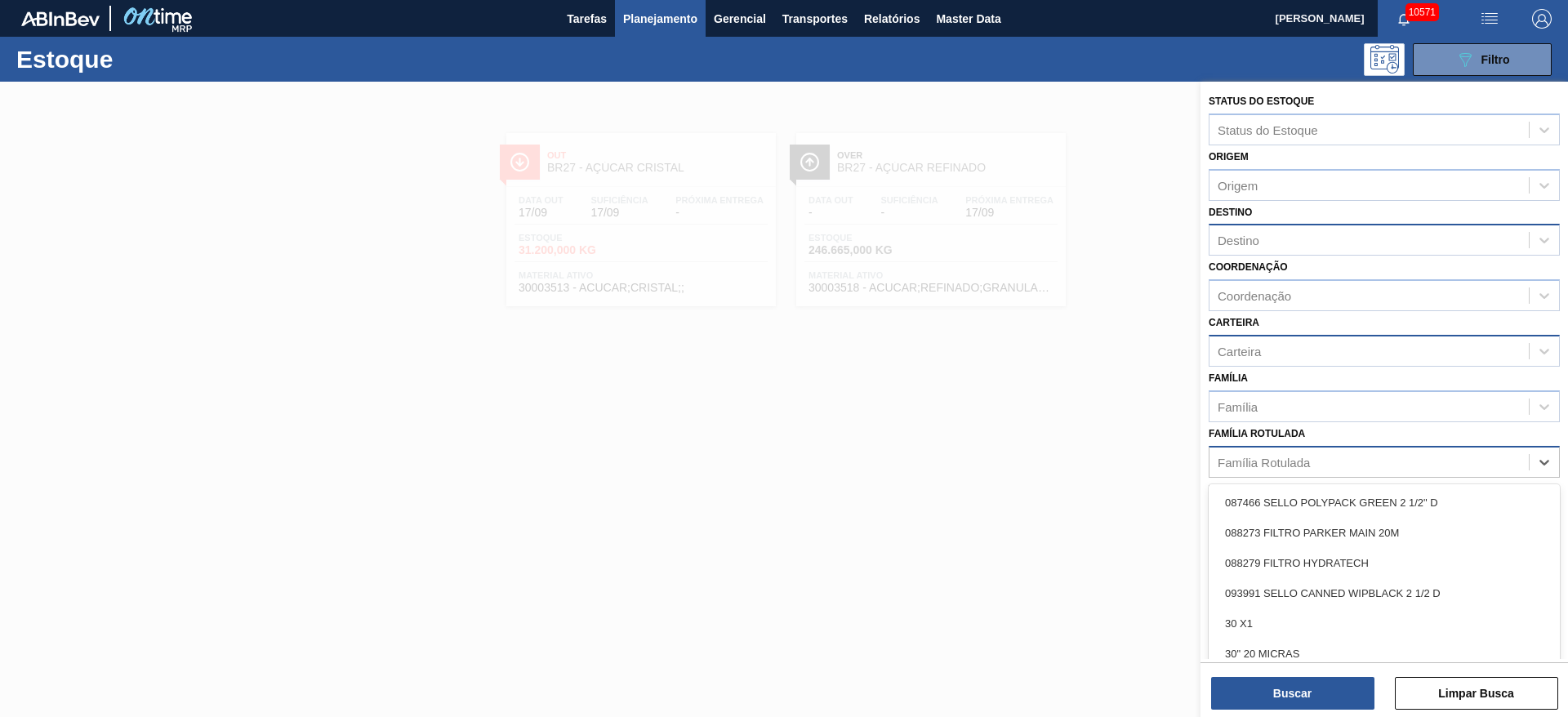
click at [1292, 464] on div "Família Rotulada" at bounding box center [1263, 462] width 92 height 14
type Rotulada "ARR"
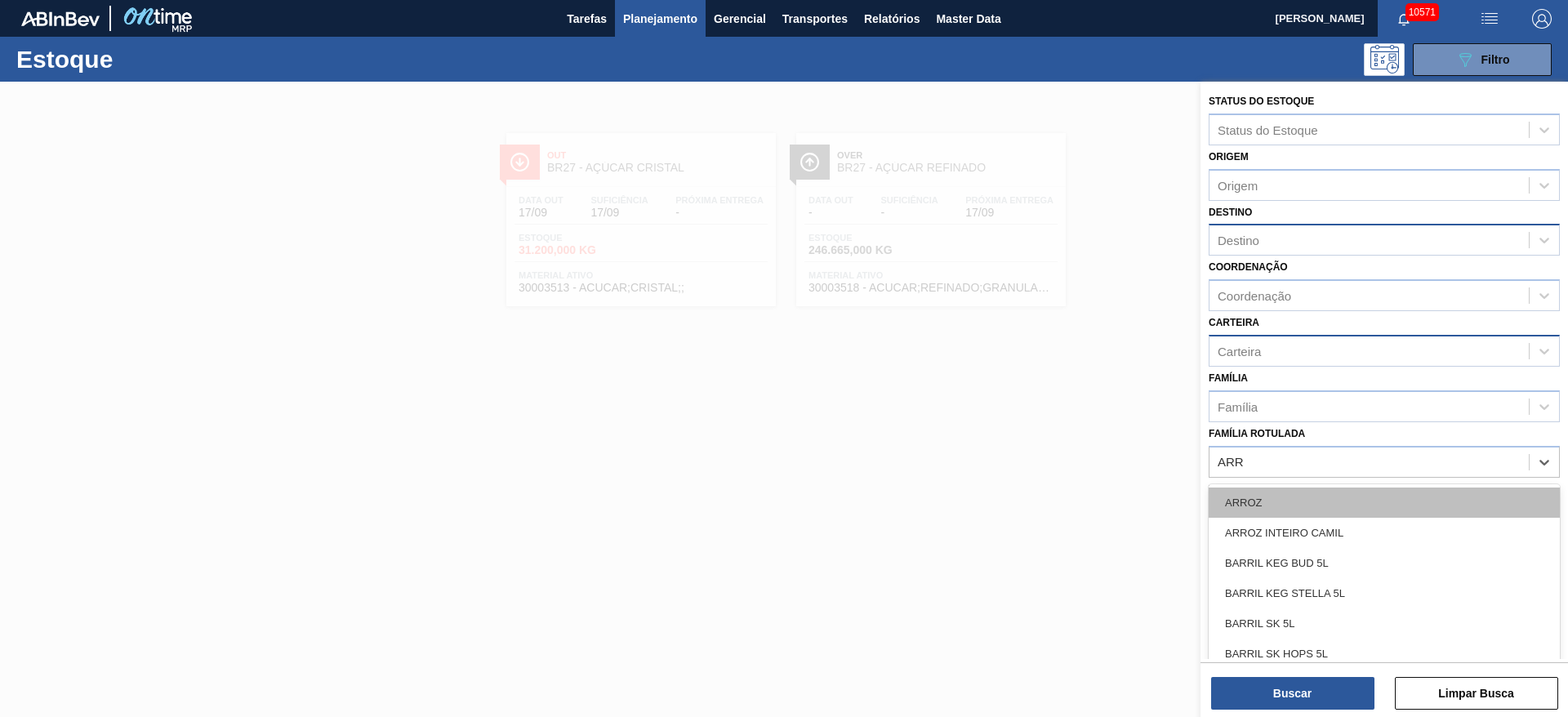
click at [1289, 495] on div "ARROZ" at bounding box center [1384, 503] width 351 height 30
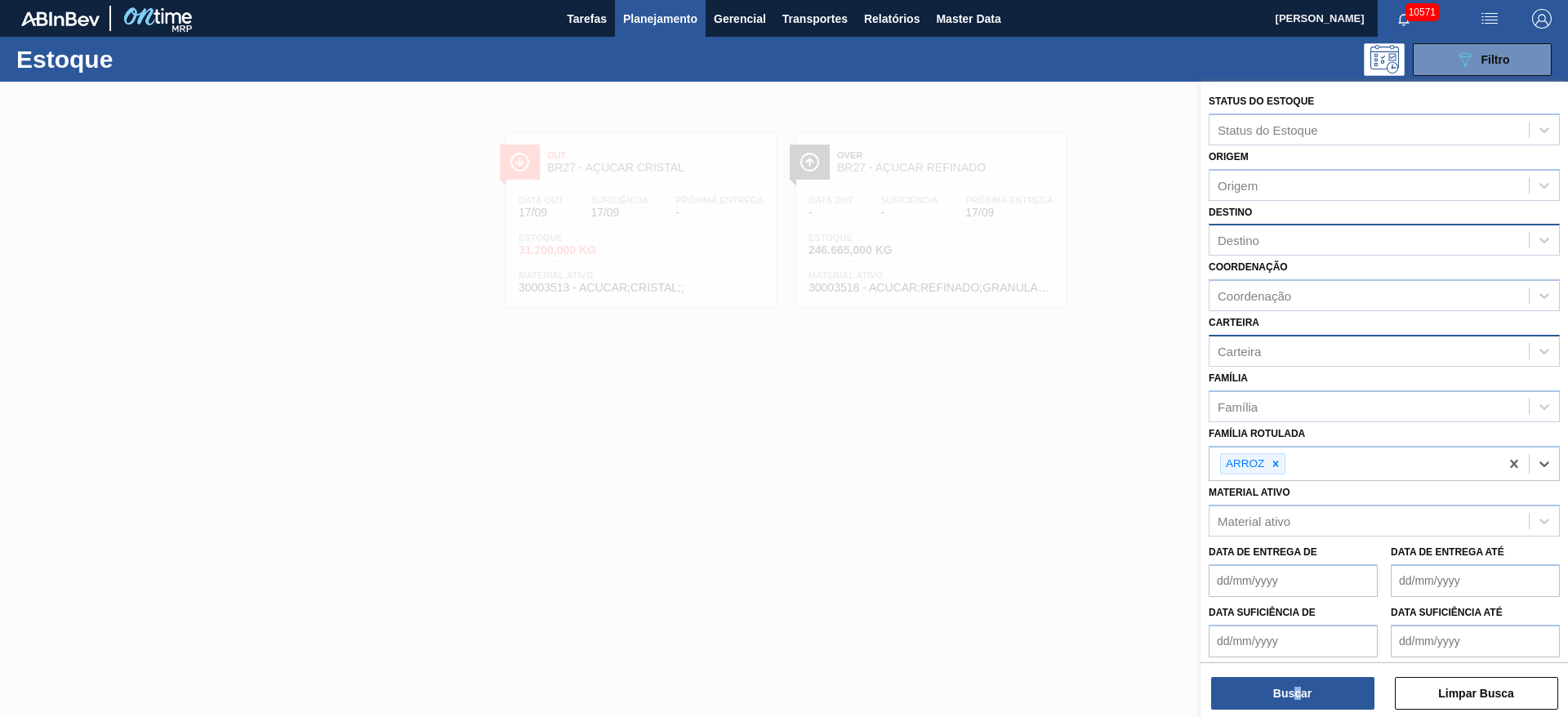
click at [1301, 675] on div "Buscar Limpar Busca" at bounding box center [1384, 684] width 368 height 46
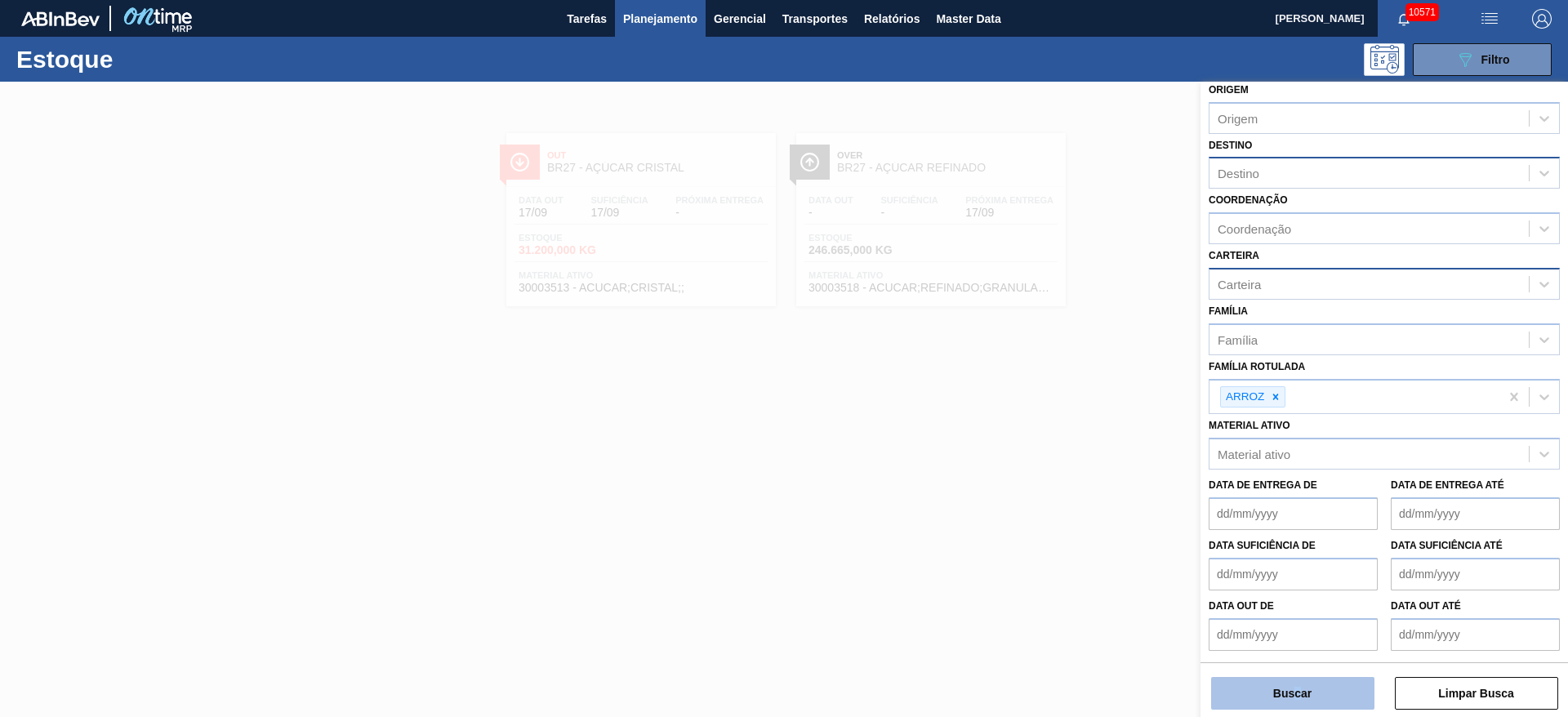
click at [1312, 682] on button "Buscar" at bounding box center [1292, 693] width 163 height 33
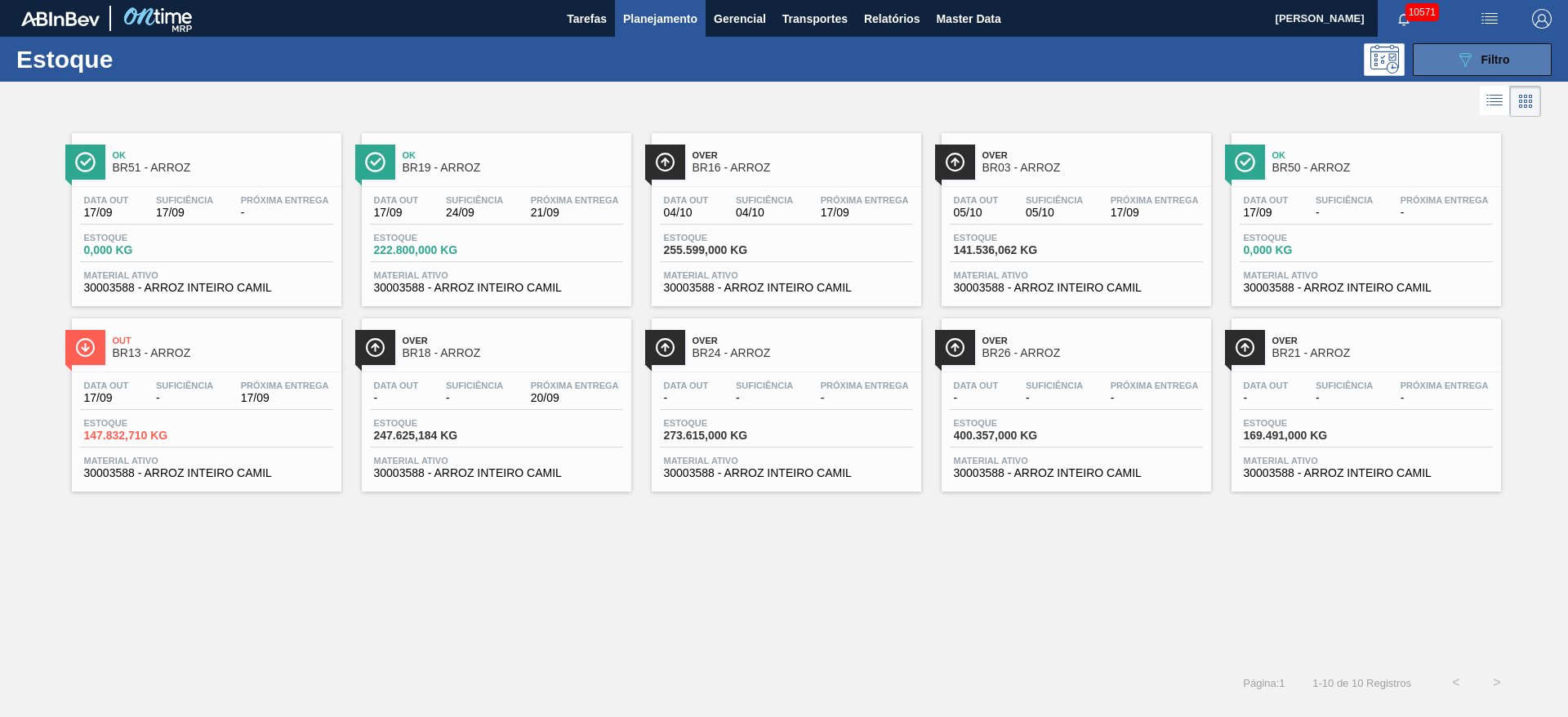
click at [1459, 60] on icon "089F7B8B-B2A5-4AFE-B5C0-19BA573D28AC" at bounding box center [1464, 59] width 20 height 20
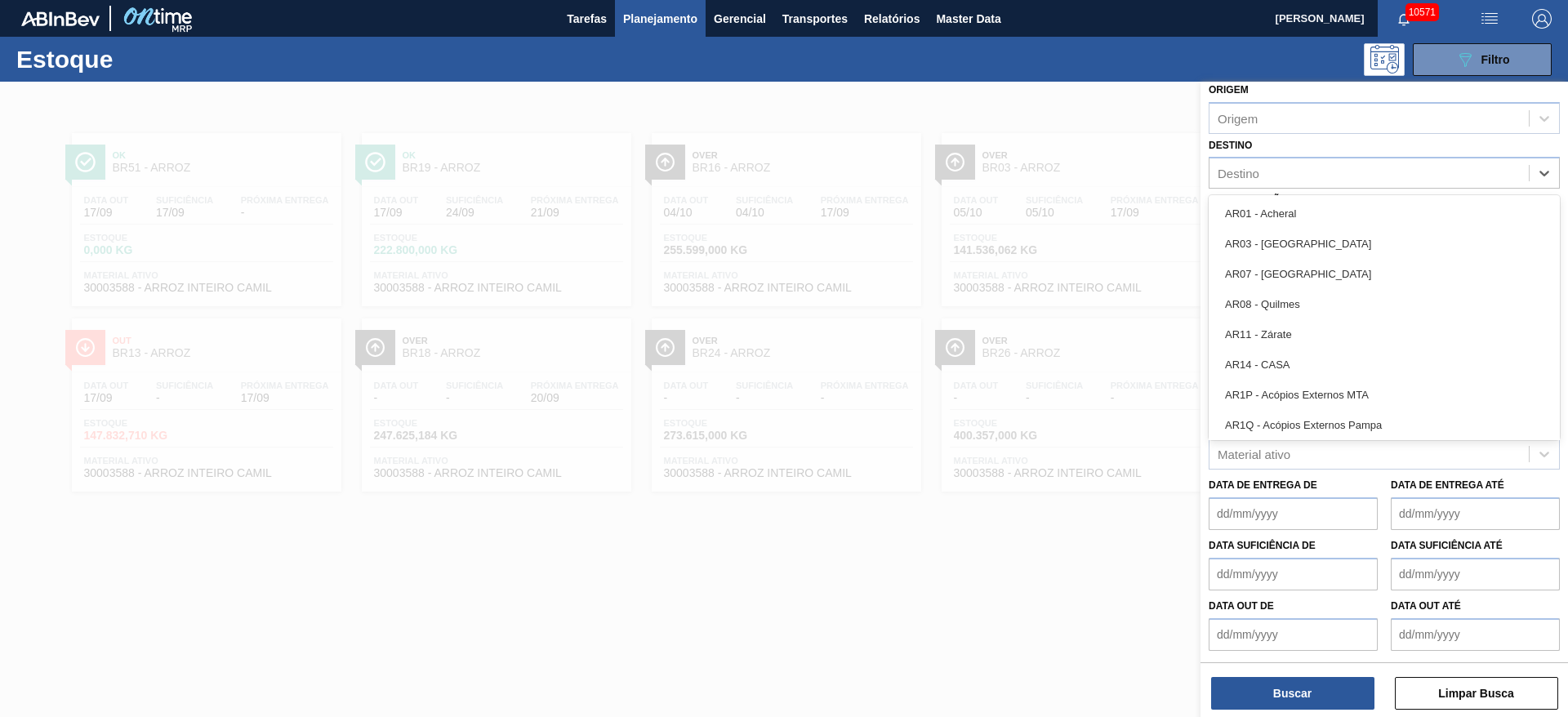
drag, startPoint x: 1290, startPoint y: 173, endPoint x: 1284, endPoint y: 193, distance: 20.9
click at [1290, 178] on div "Destino" at bounding box center [1369, 172] width 319 height 23
type input "3"
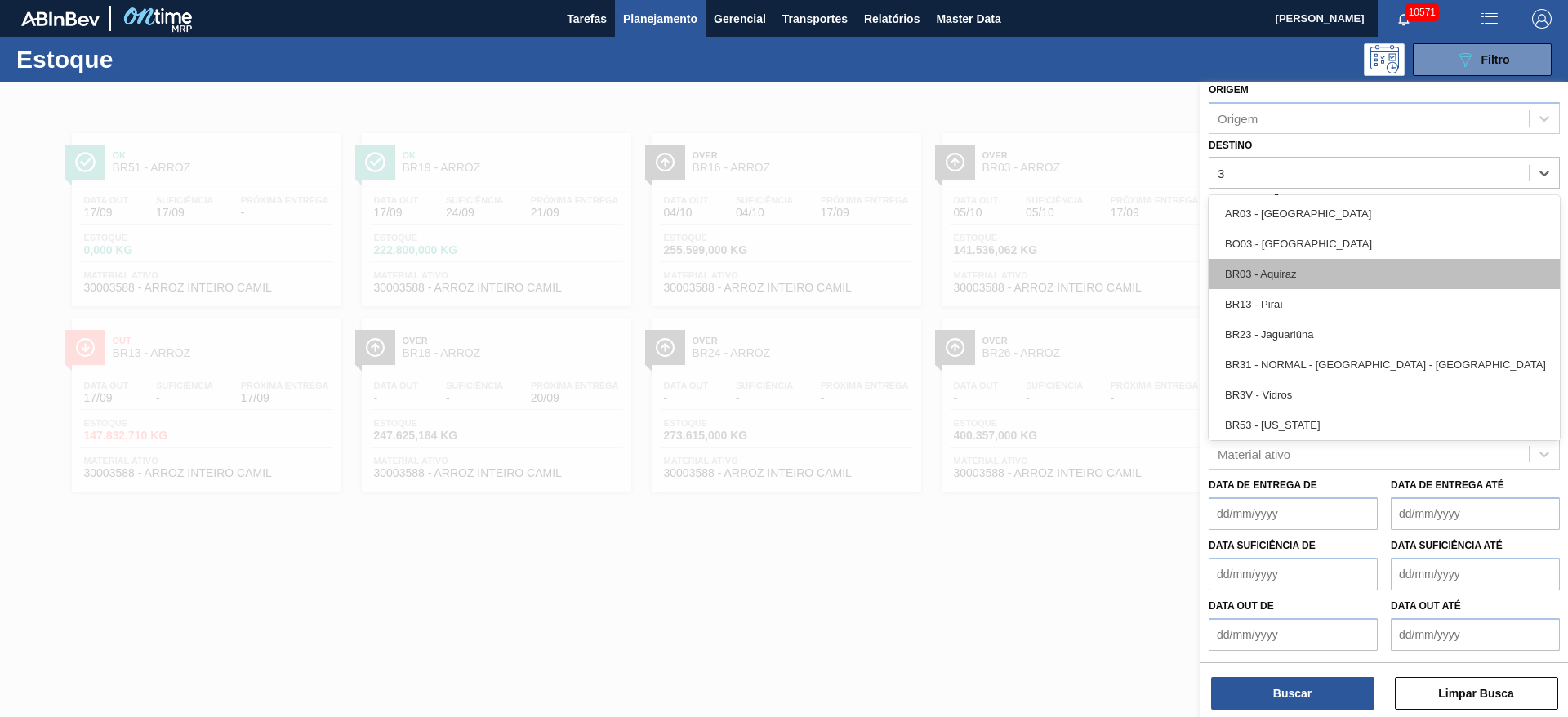
click at [1268, 266] on div "BR03 - Aquiraz" at bounding box center [1384, 274] width 351 height 30
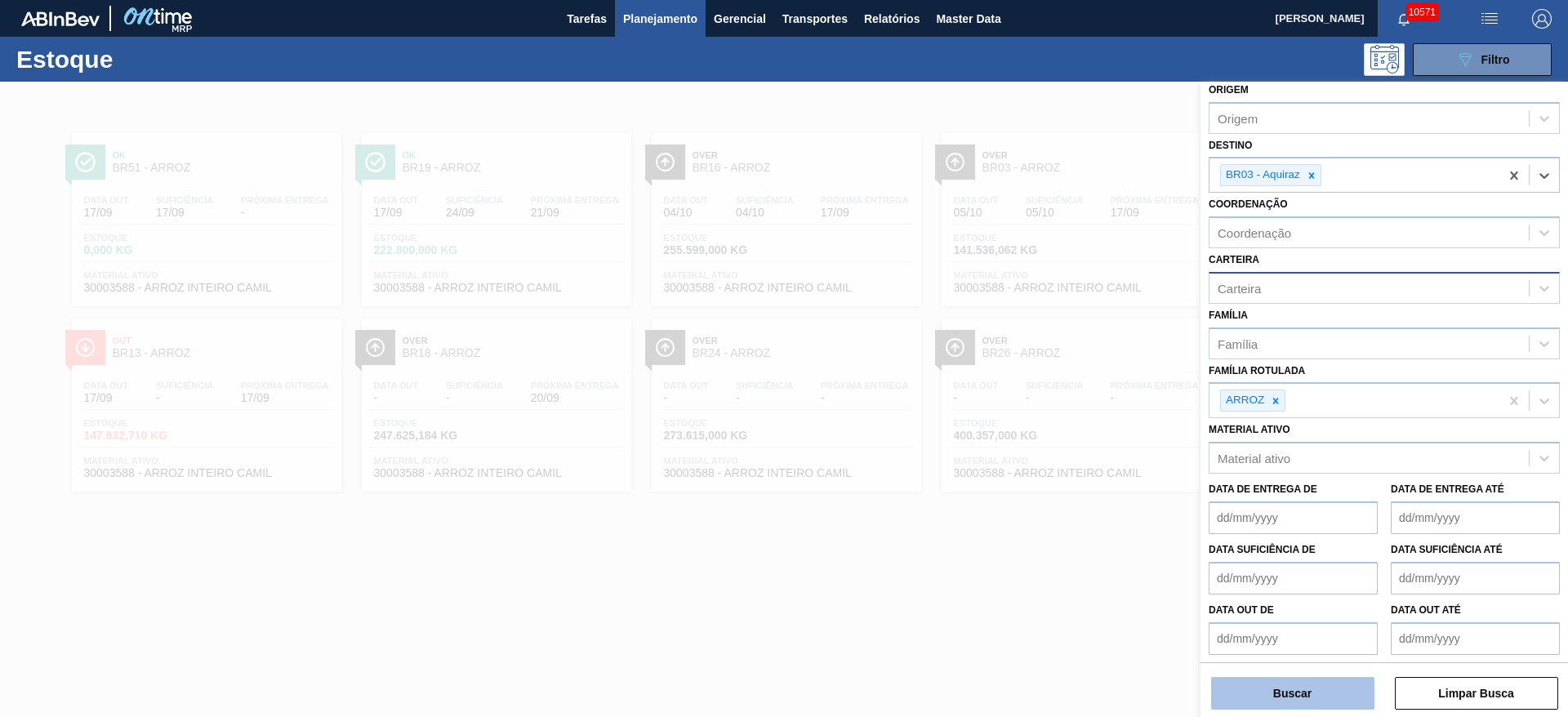
click at [1263, 698] on button "Buscar" at bounding box center [1292, 693] width 163 height 33
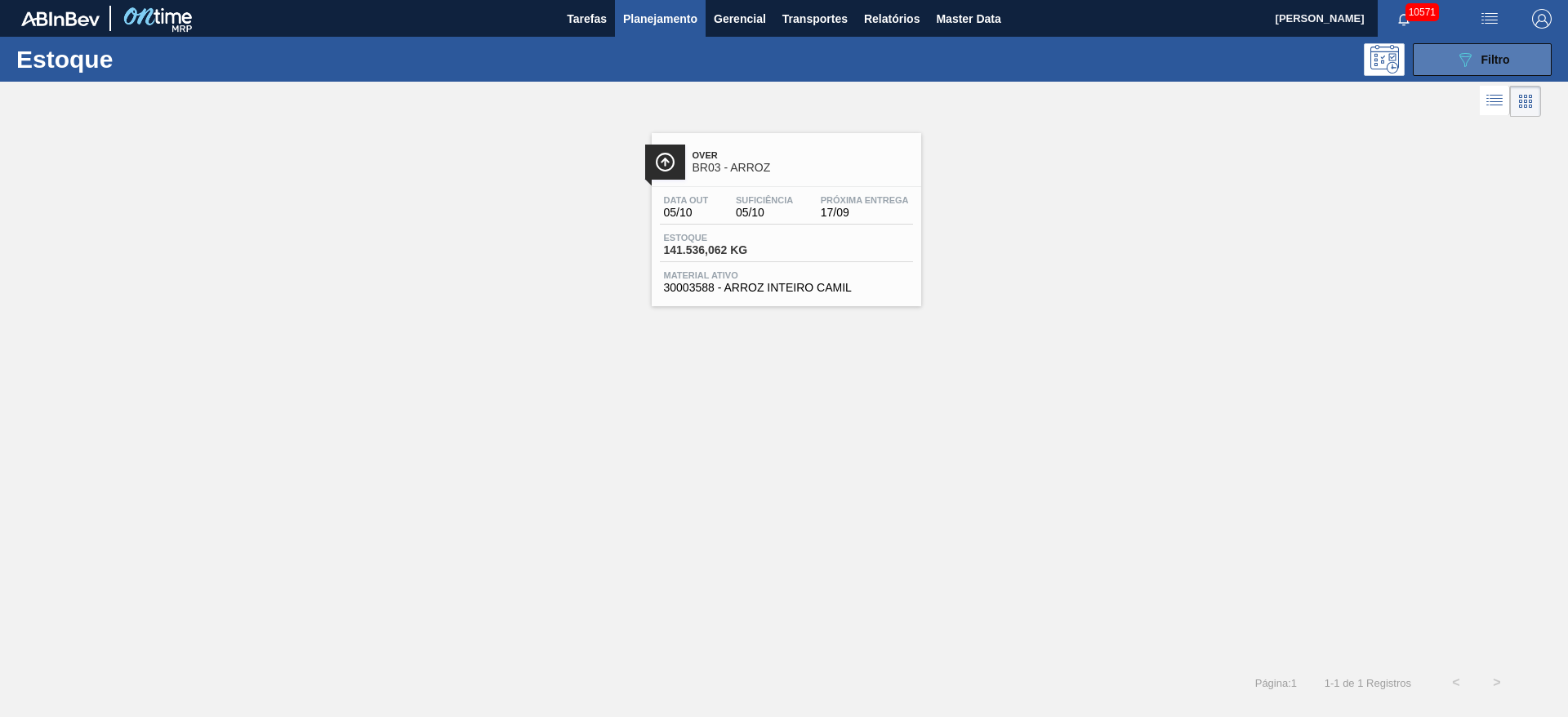
click at [1455, 66] on icon "089F7B8B-B2A5-4AFE-B5C0-19BA573D28AC" at bounding box center [1464, 59] width 20 height 20
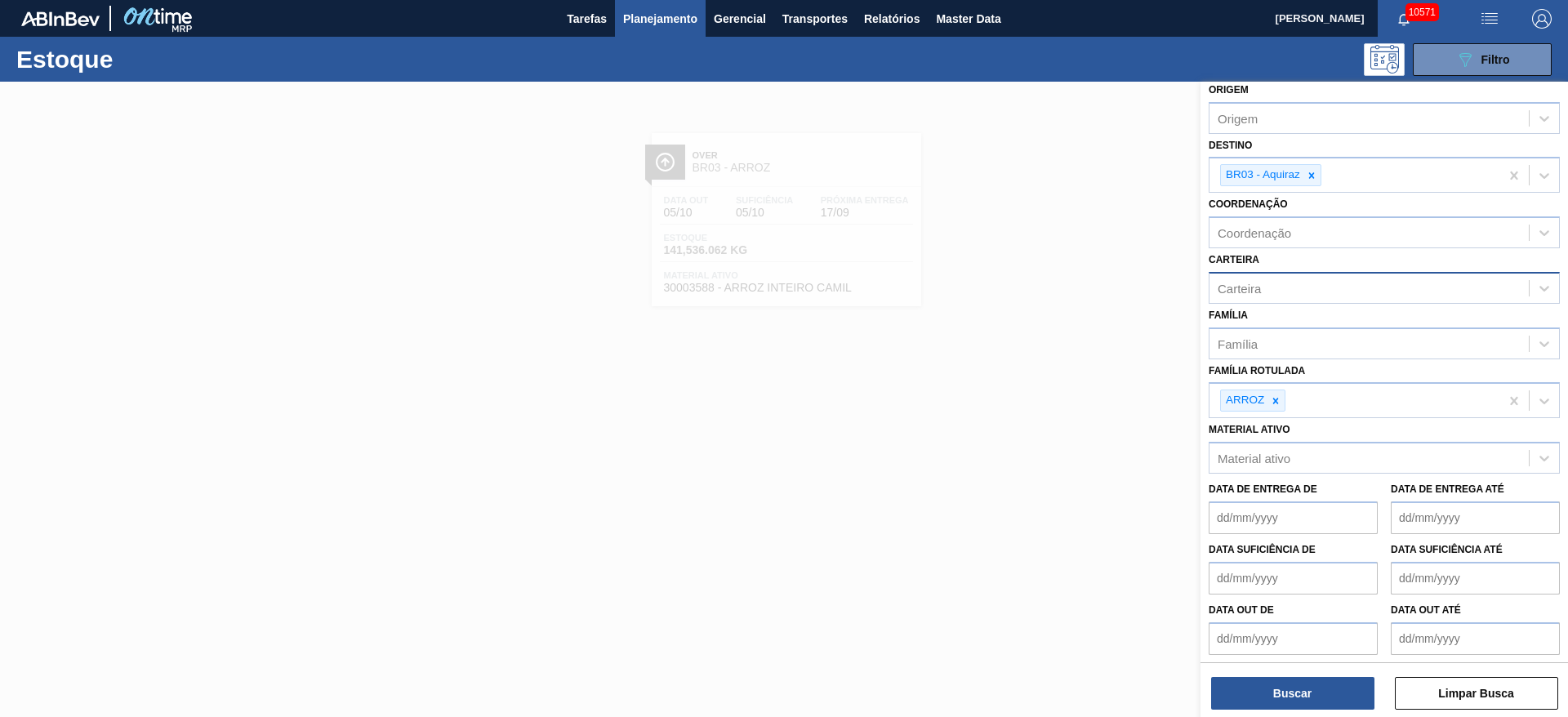
drag, startPoint x: 1273, startPoint y: 404, endPoint x: 917, endPoint y: 188, distance: 416.4
click at [1271, 401] on icon at bounding box center [1275, 401] width 11 height 11
click at [1308, 173] on icon at bounding box center [1311, 175] width 11 height 11
click at [1308, 173] on div "BR03 - Aquiraz" at bounding box center [1354, 179] width 290 height 34
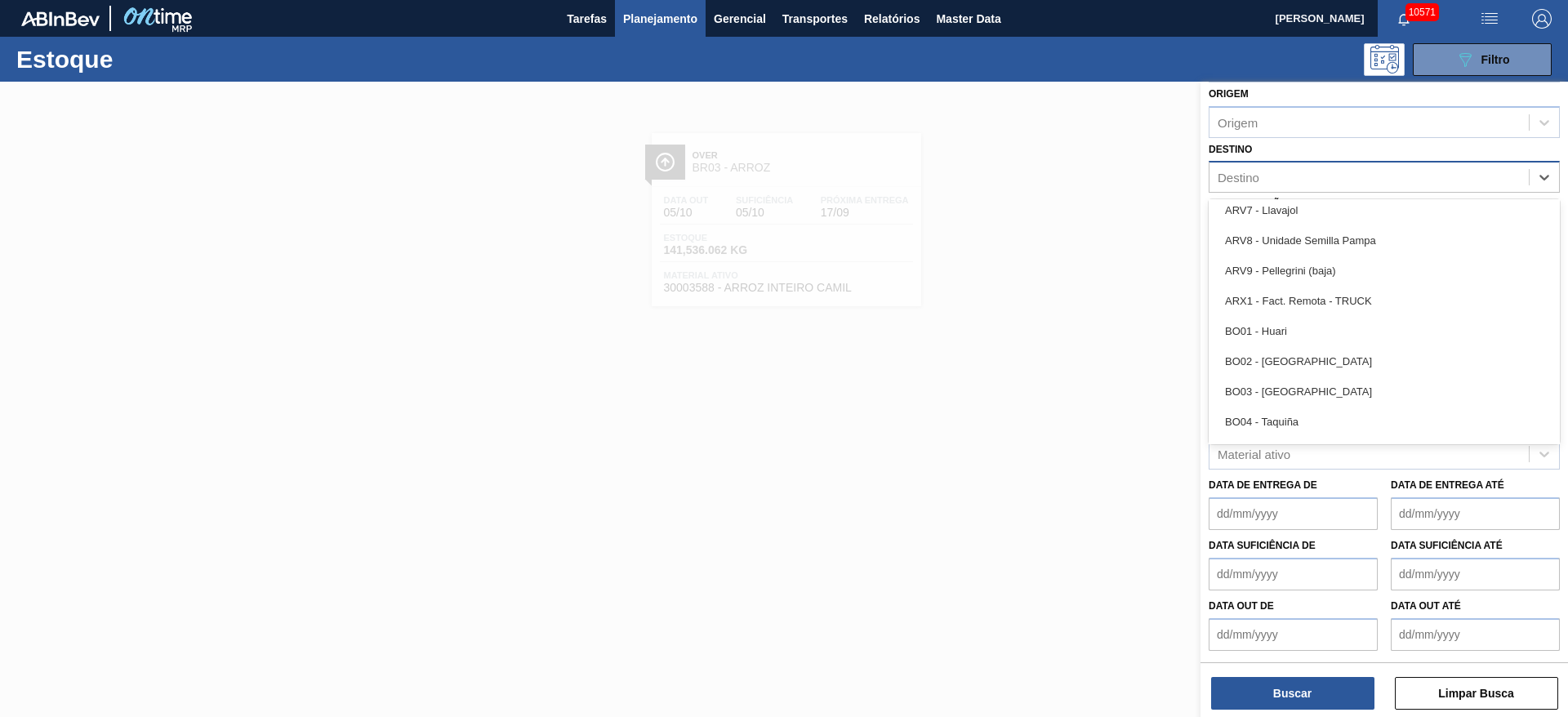
scroll to position [980, 0]
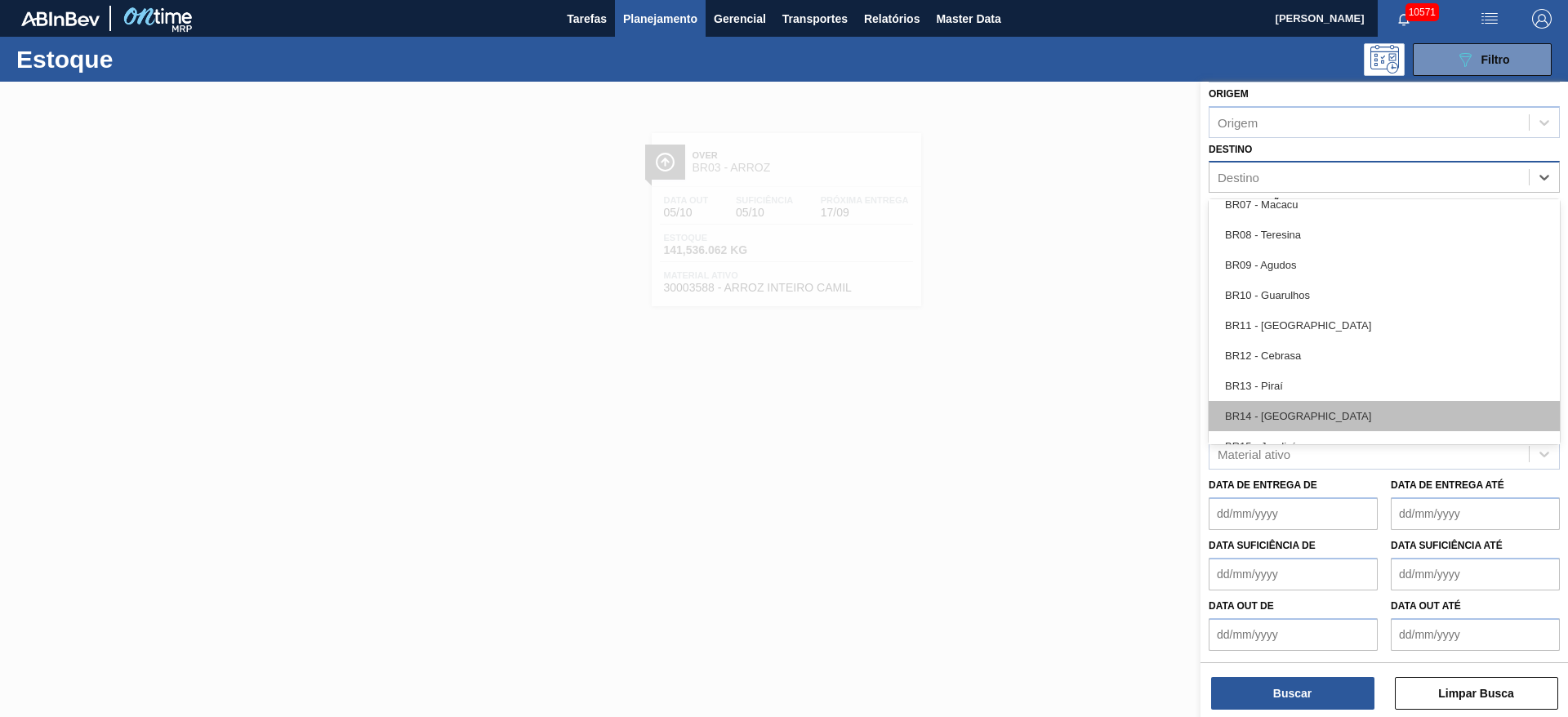
click at [1312, 409] on div "BR14 - Curitibana" at bounding box center [1384, 416] width 351 height 30
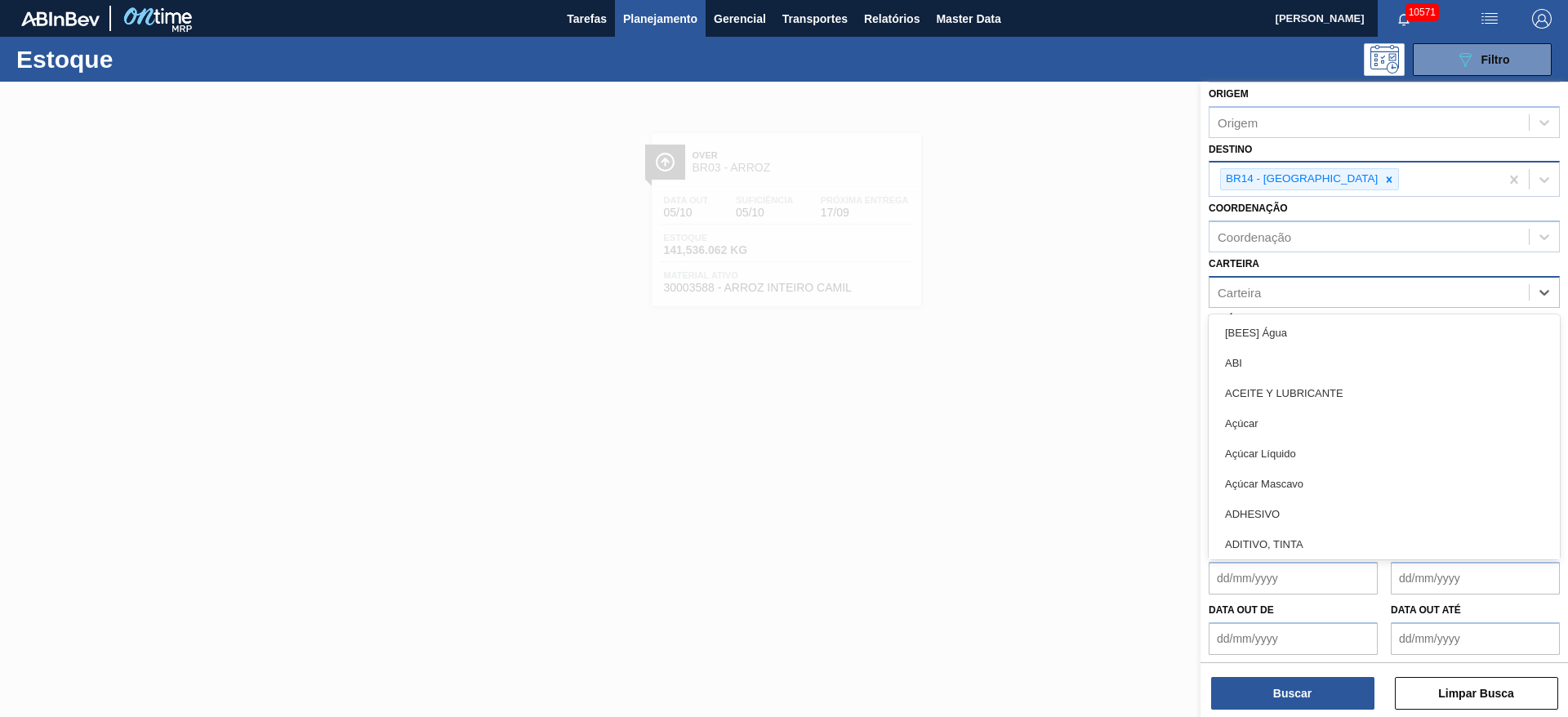
click at [1268, 292] on div "Carteira" at bounding box center [1369, 291] width 319 height 23
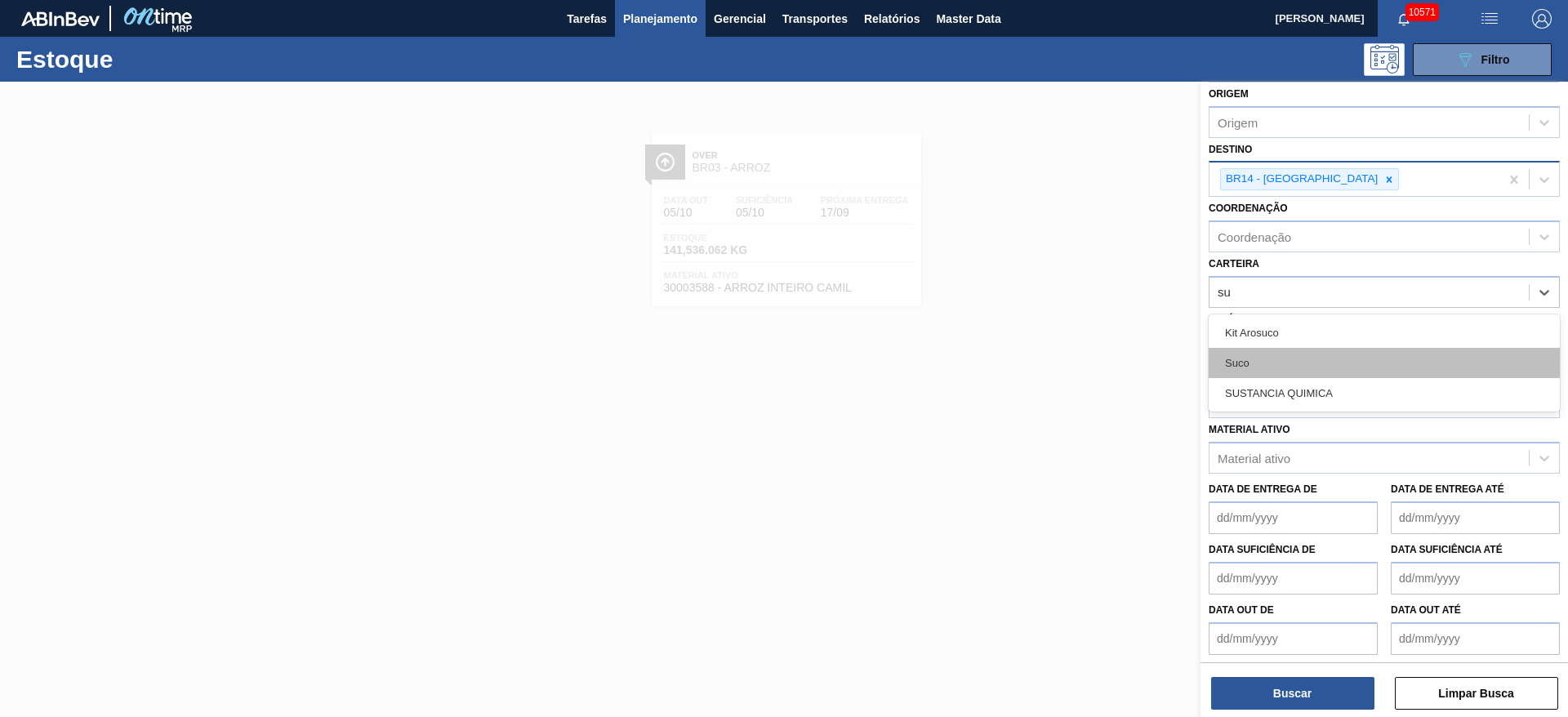
type input "suc"
click at [1284, 371] on div "Suco" at bounding box center [1384, 363] width 351 height 30
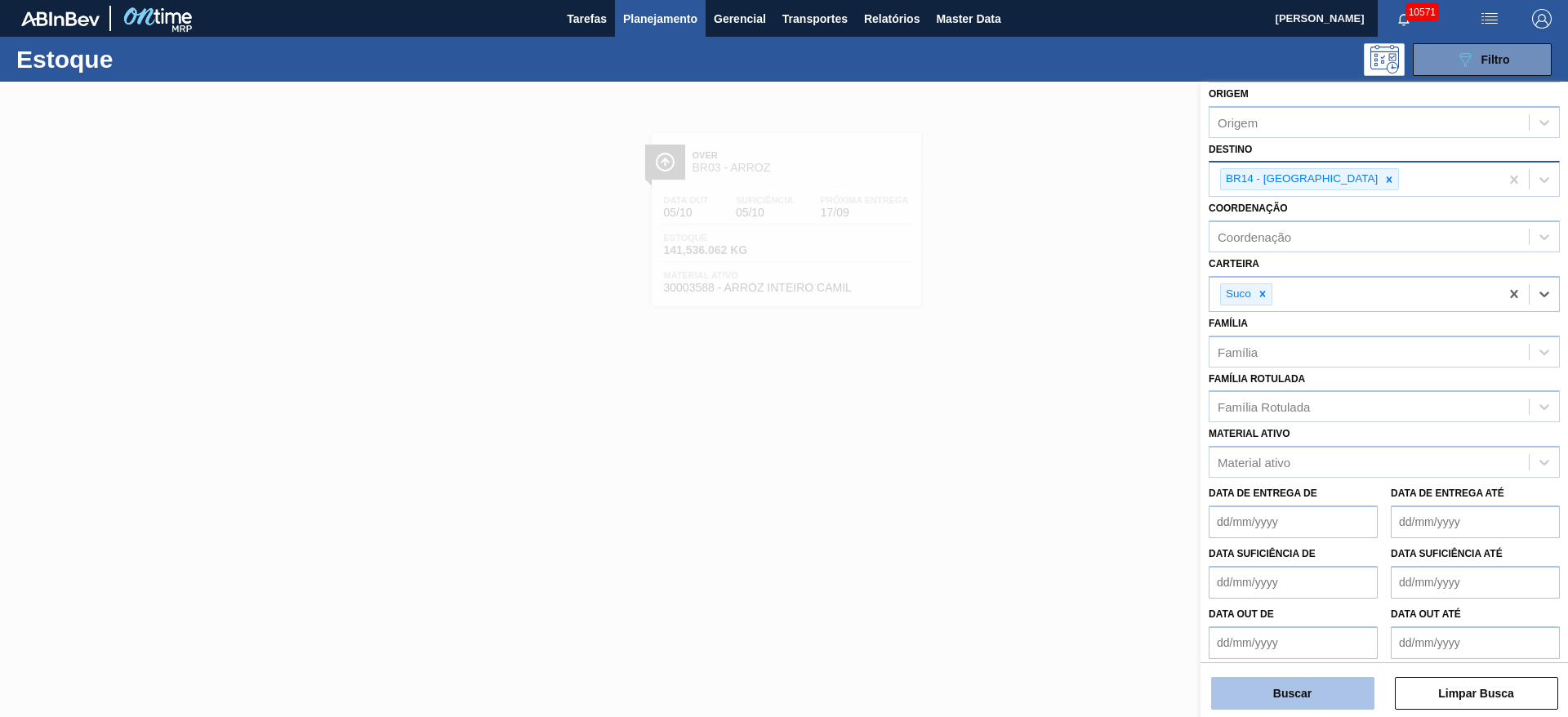
click at [1298, 690] on button "Buscar" at bounding box center [1292, 693] width 163 height 33
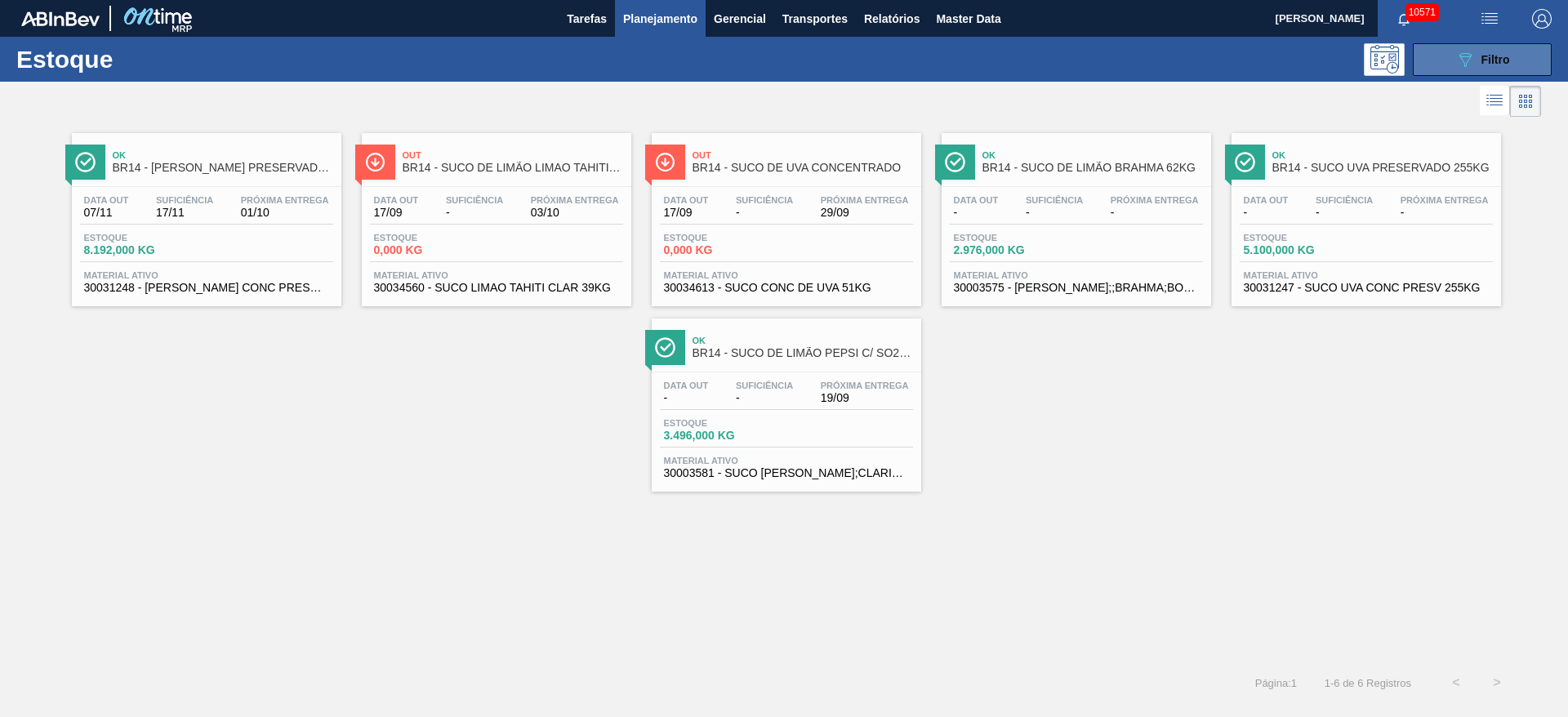
click at [1477, 47] on button "089F7B8B-B2A5-4AFE-B5C0-19BA573D28AC Filtro" at bounding box center [1482, 59] width 139 height 33
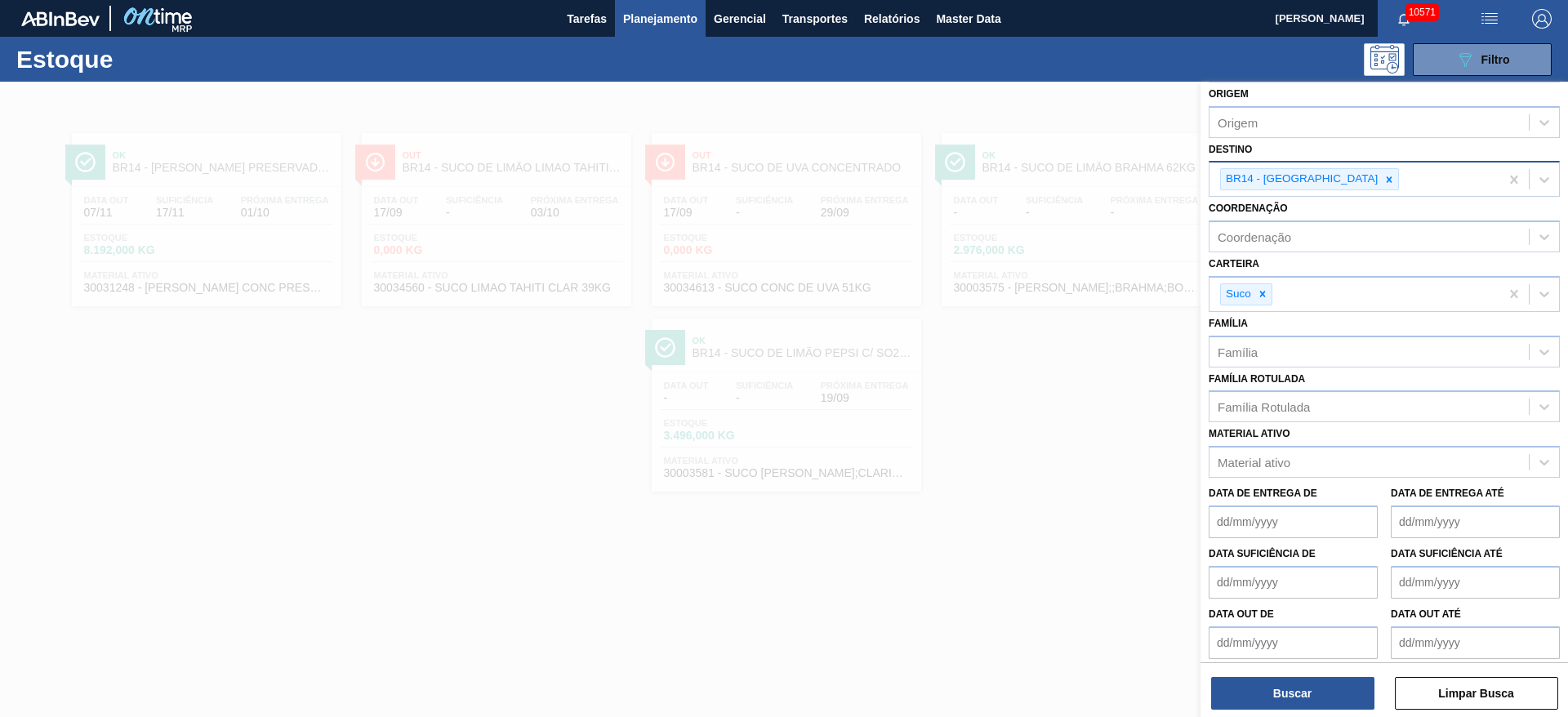
drag, startPoint x: 1057, startPoint y: 89, endPoint x: 1035, endPoint y: 89, distance: 22.0
click at [1046, 89] on div at bounding box center [784, 440] width 1568 height 717
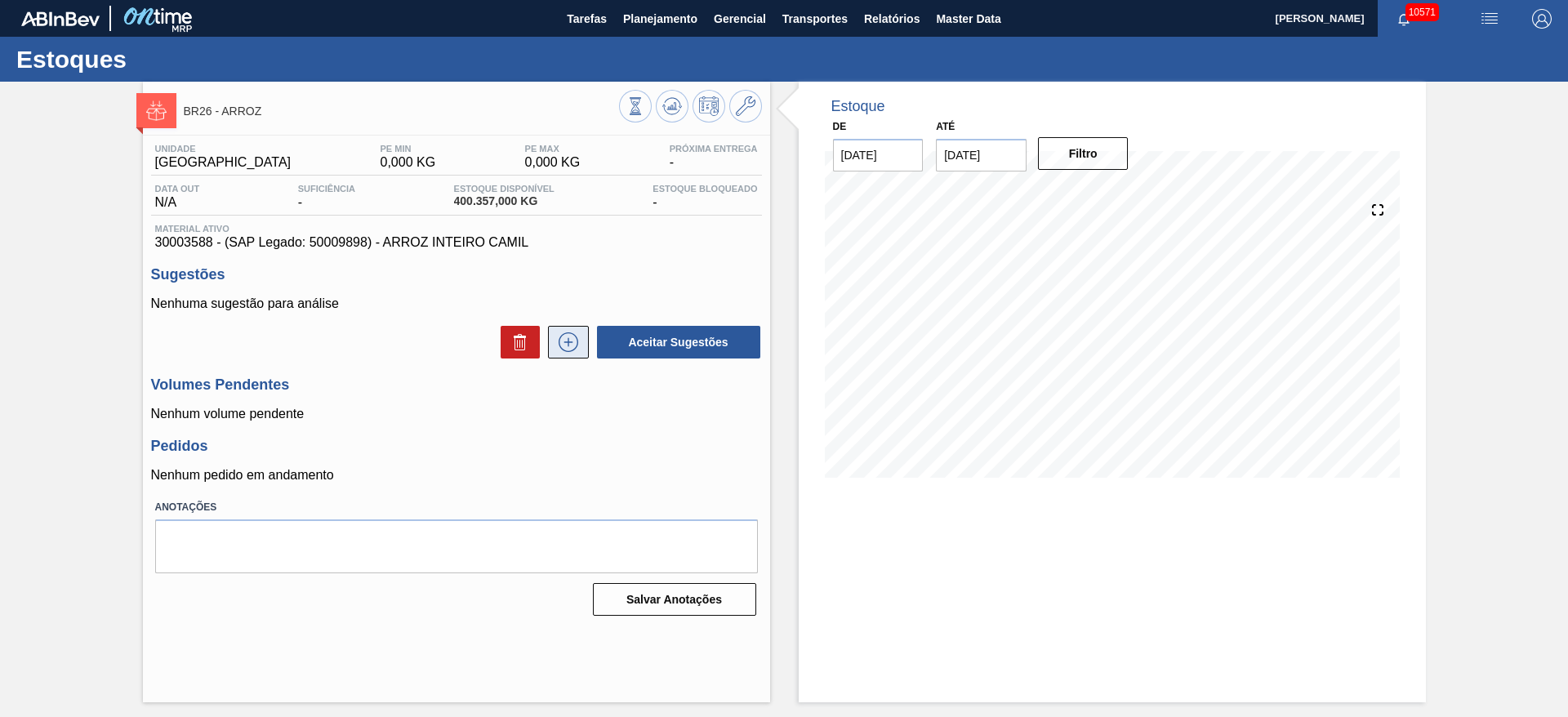
click at [583, 331] on button at bounding box center [568, 341] width 41 height 33
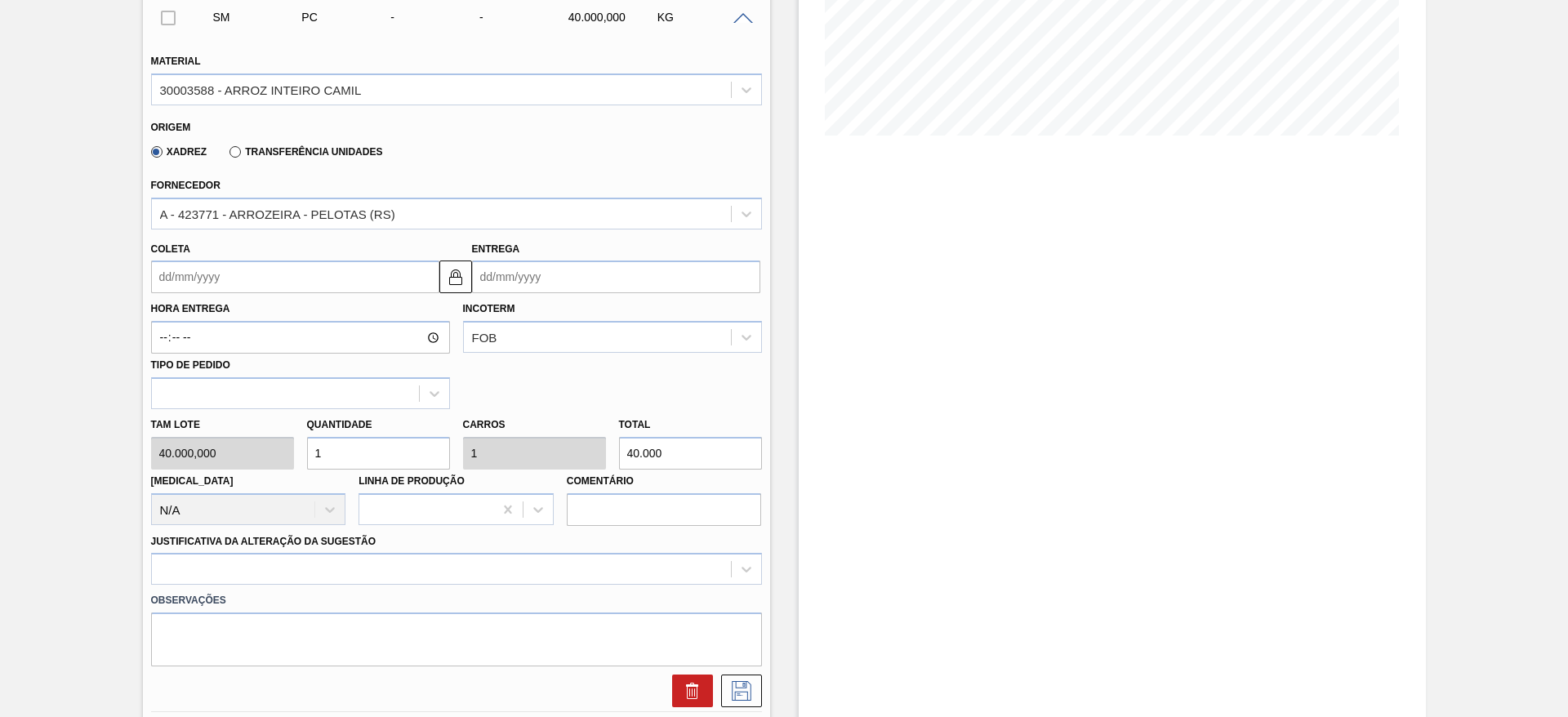
scroll to position [489, 0]
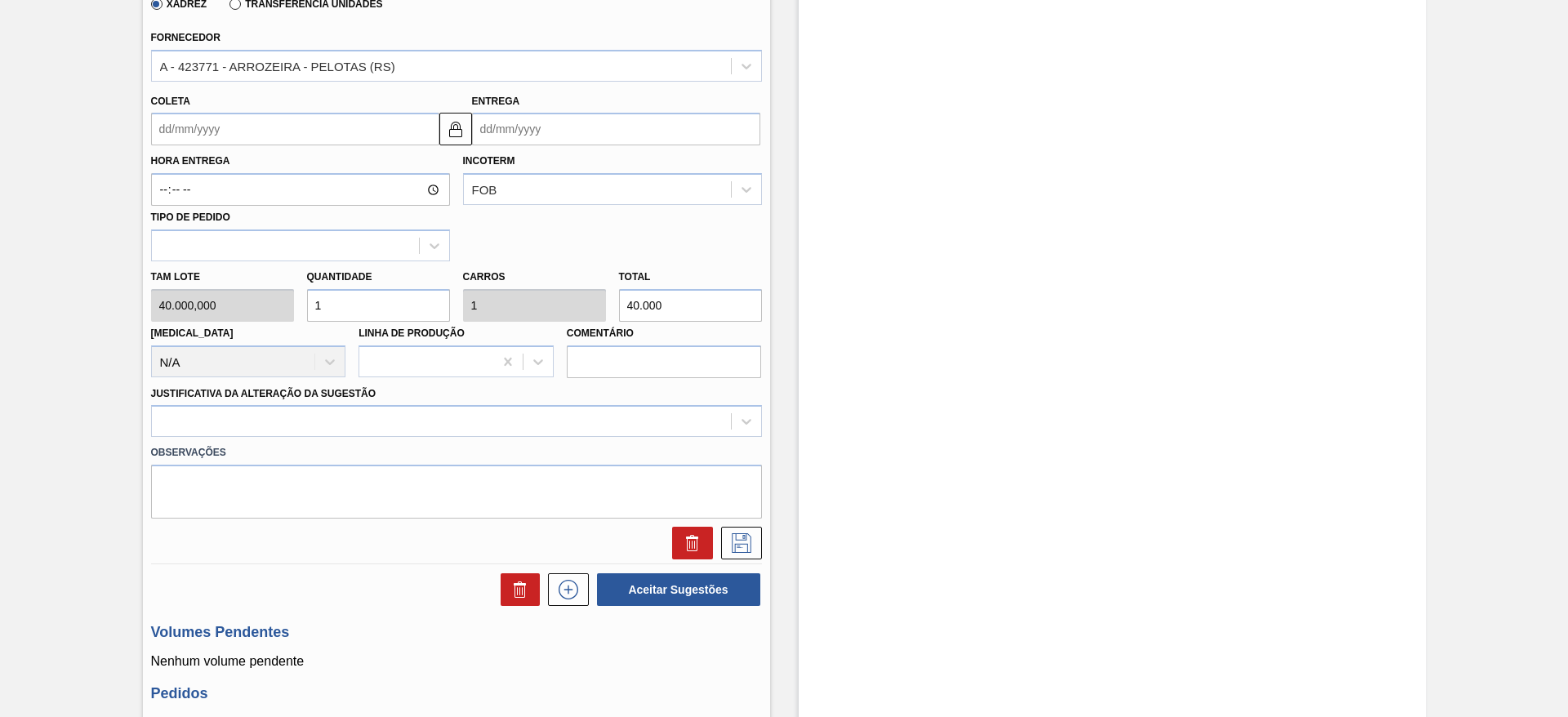
click at [283, 295] on div "Tam lote 40.000,000 Quantidade 1 Carros 1 Total 40.000 [MEDICAL_DATA] N/A Linha…" at bounding box center [456, 319] width 624 height 117
type input "2"
type input "80.000"
type input "2"
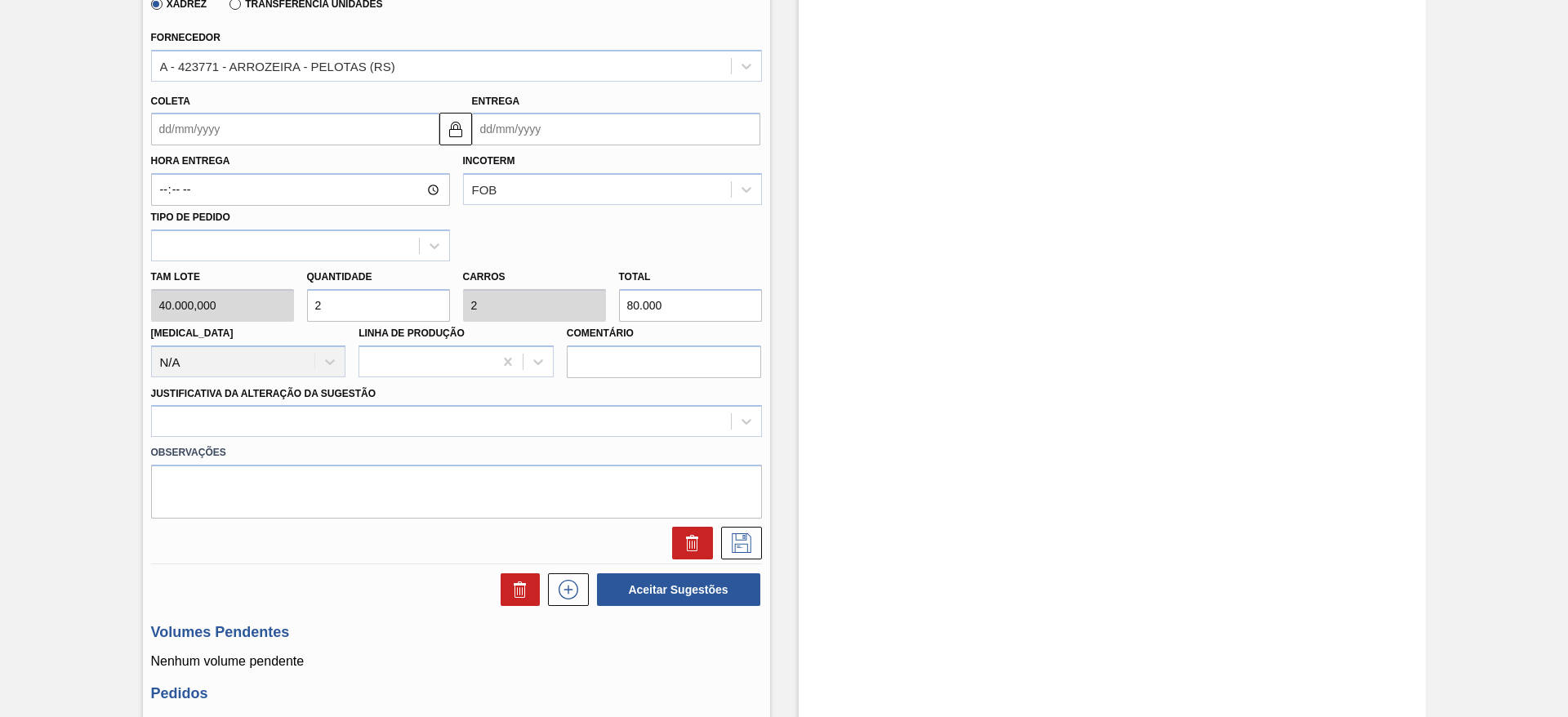
click at [173, 134] on input "Coleta" at bounding box center [295, 129] width 288 height 33
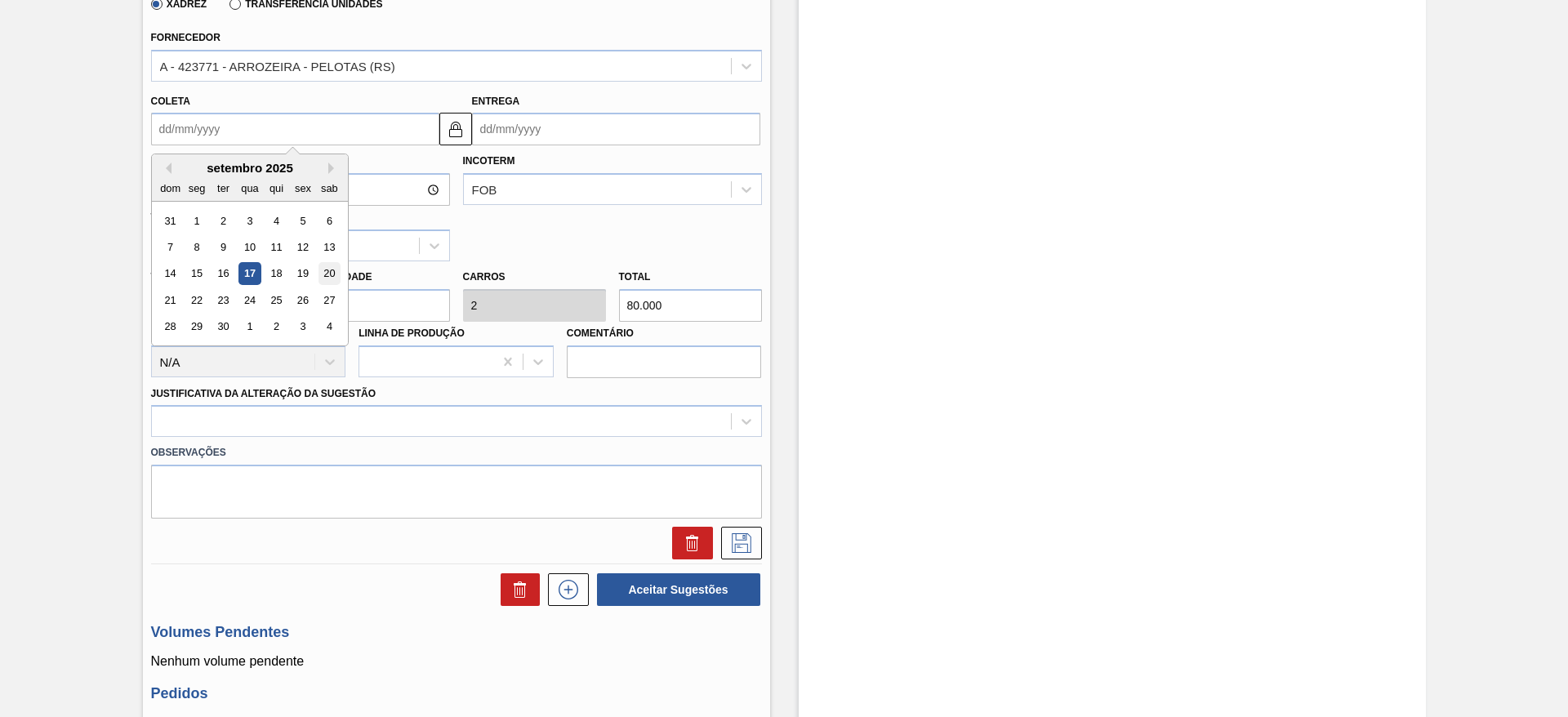
click at [331, 272] on div "20" at bounding box center [329, 274] width 22 height 22
type input "[DATE]"
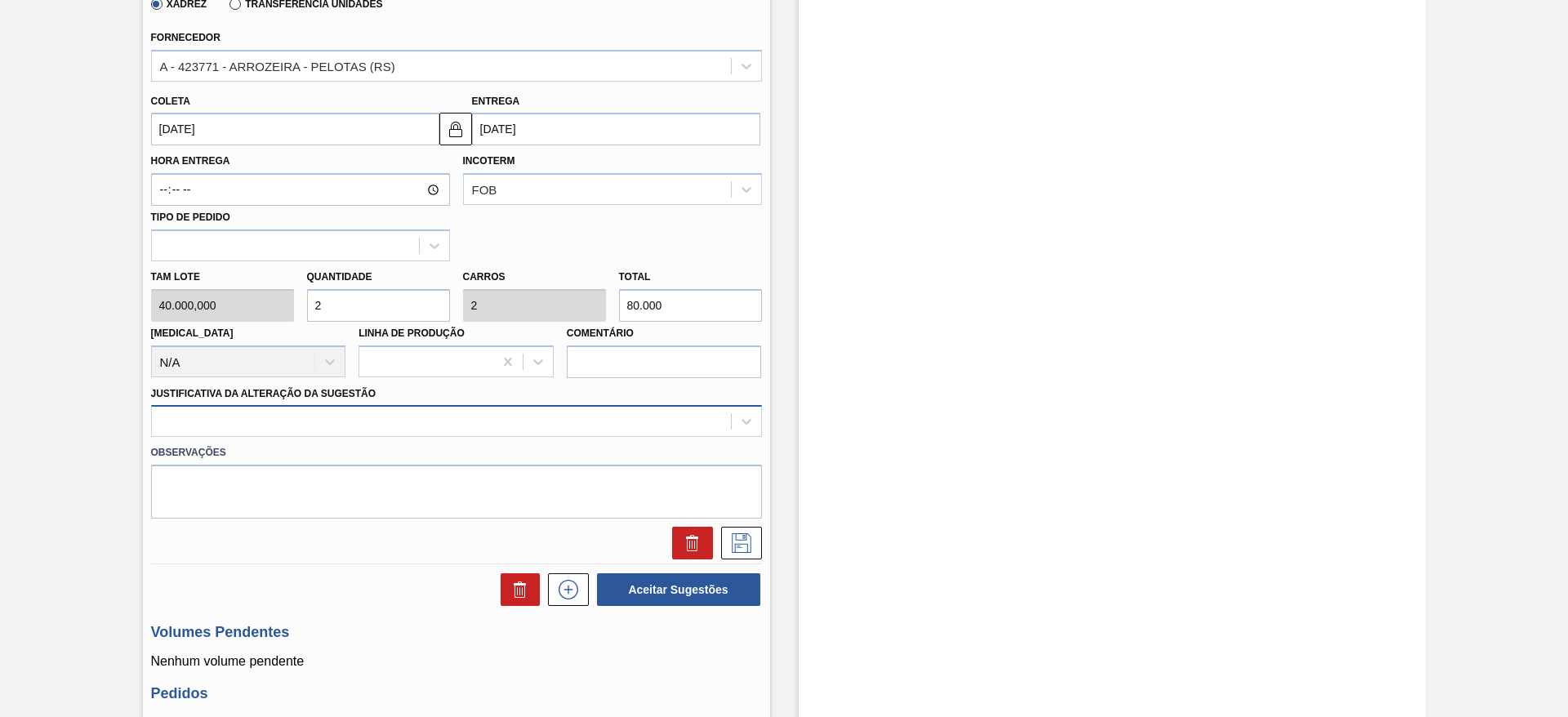
click at [600, 408] on div at bounding box center [456, 421] width 611 height 32
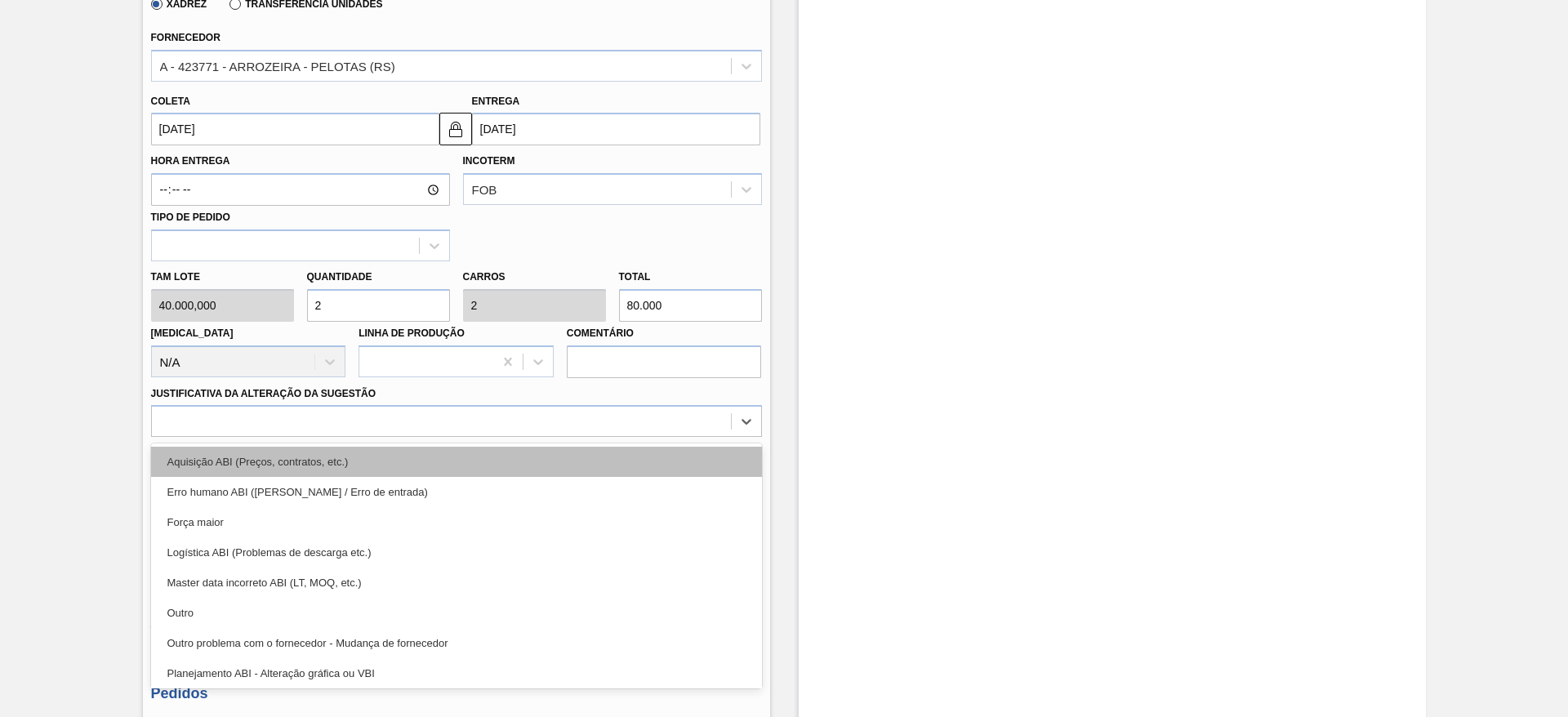
click at [599, 462] on div "Aquisição ABI (Preços, contratos, etc.)" at bounding box center [456, 462] width 611 height 30
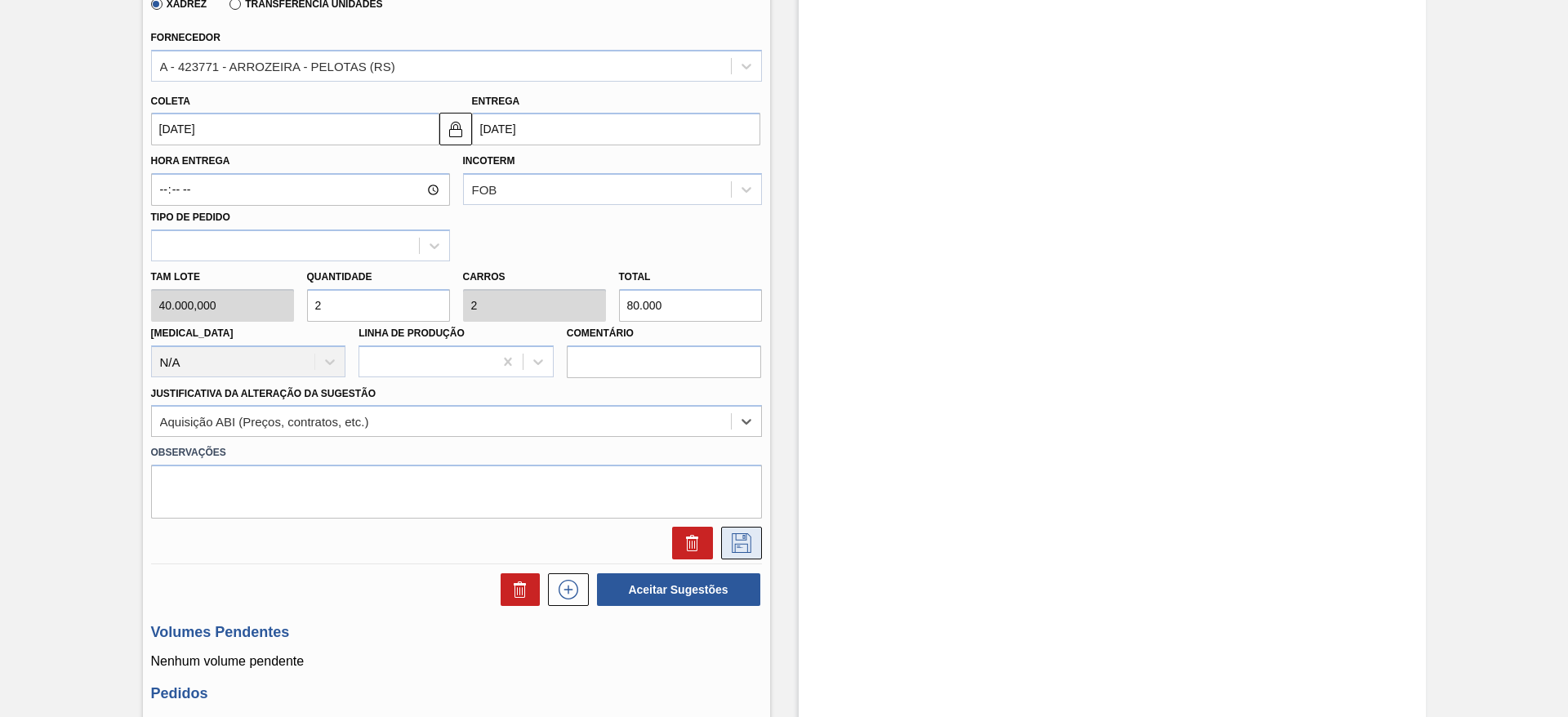
click at [733, 545] on icon at bounding box center [741, 543] width 20 height 20
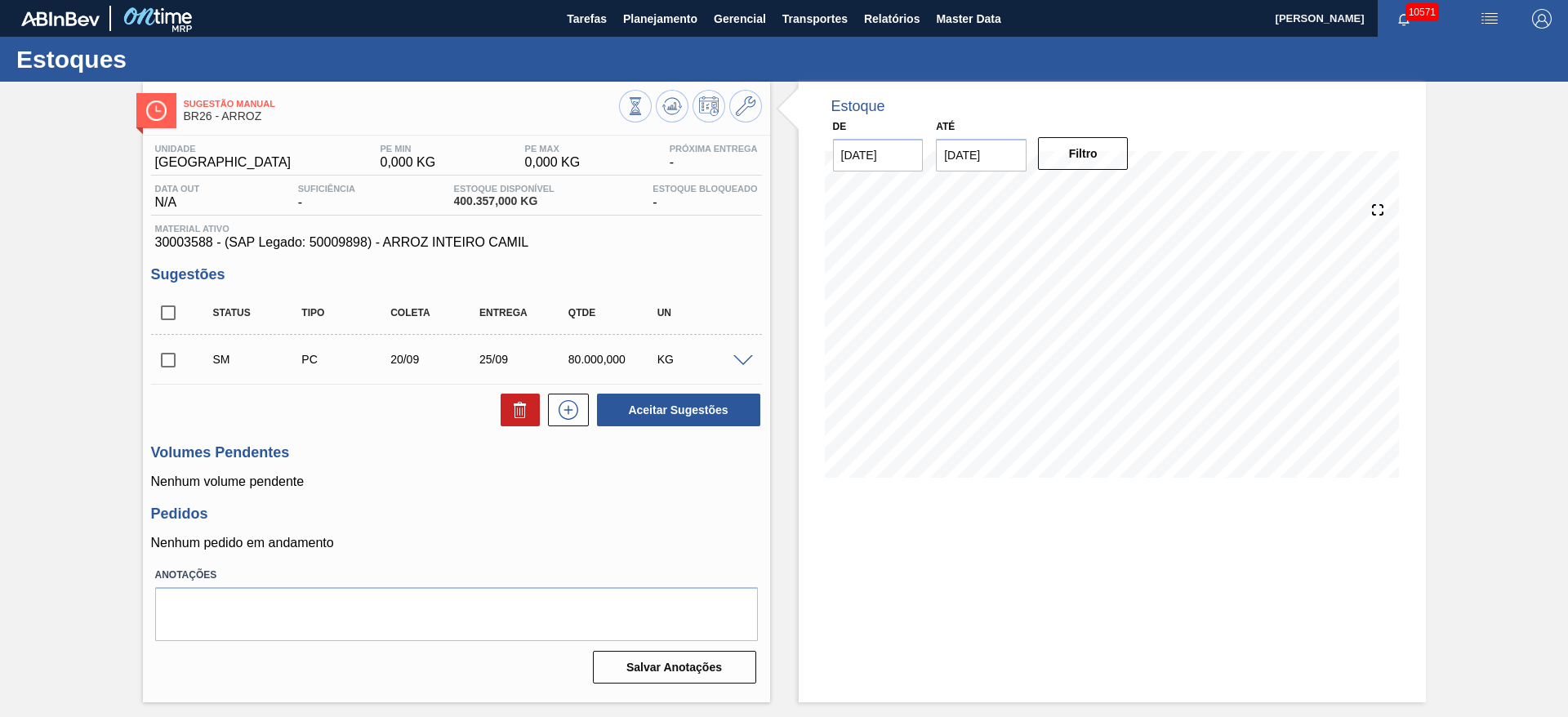
scroll to position [0, 0]
click at [158, 358] on input "checkbox" at bounding box center [168, 360] width 35 height 34
click at [686, 409] on button "Aceitar Sugestões" at bounding box center [678, 409] width 163 height 33
checkbox input "false"
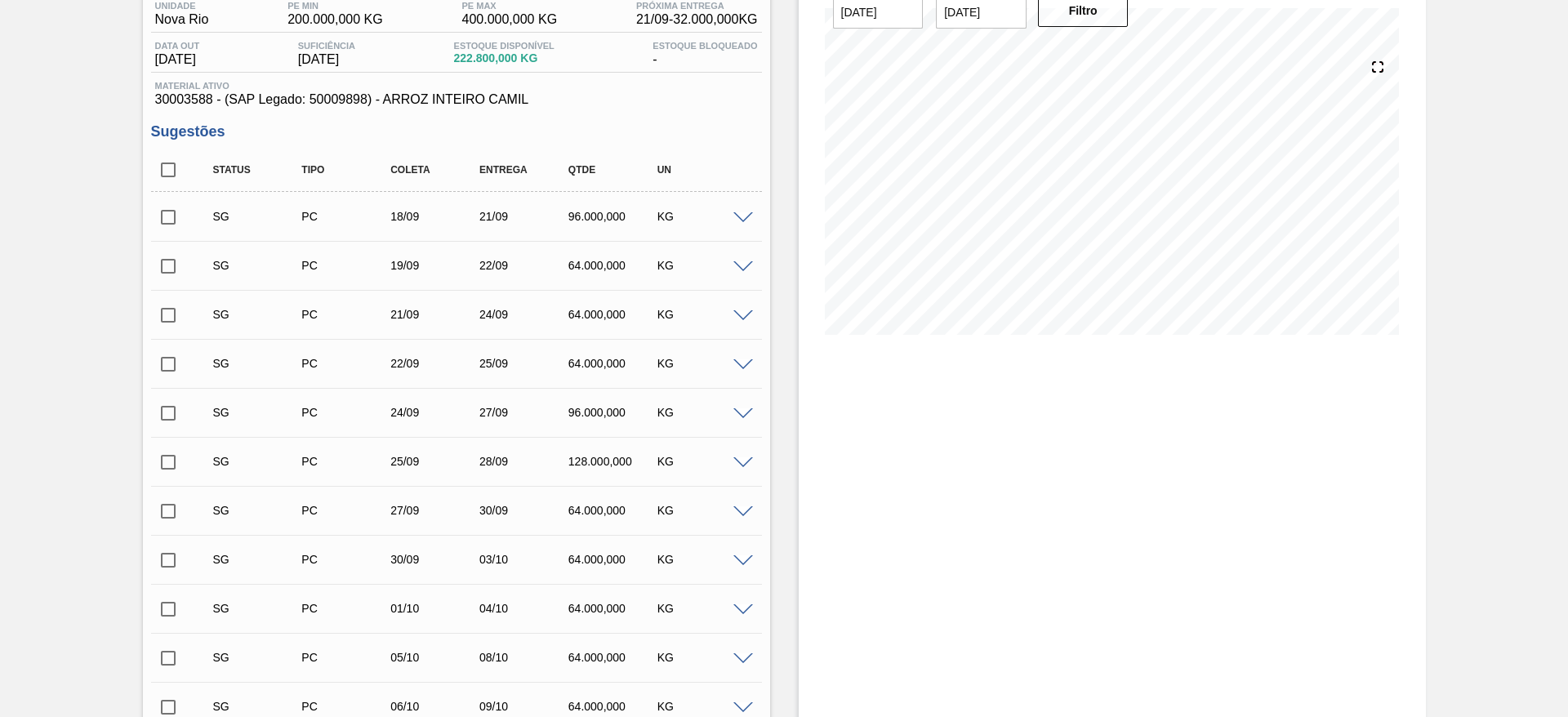
scroll to position [597, 0]
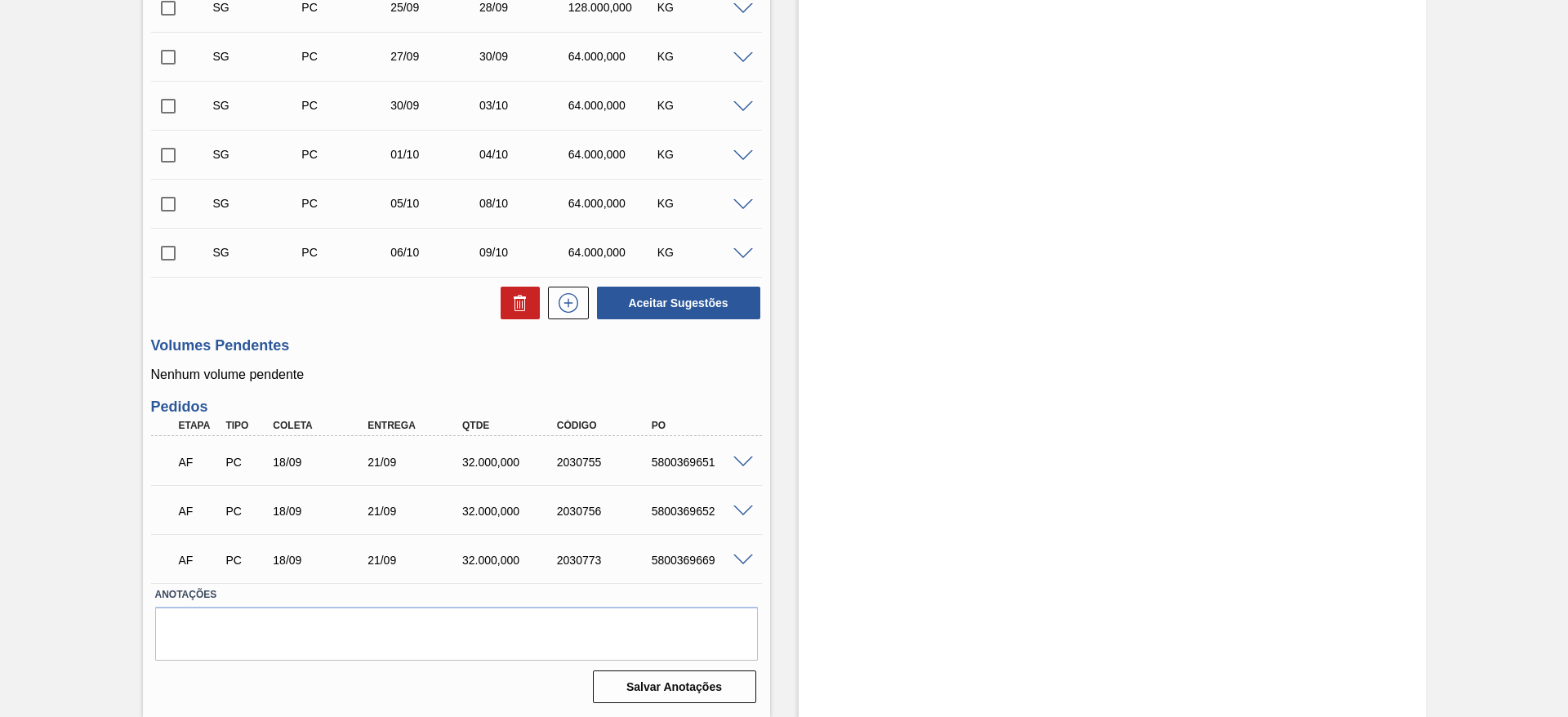
click at [747, 456] on span at bounding box center [742, 462] width 20 height 12
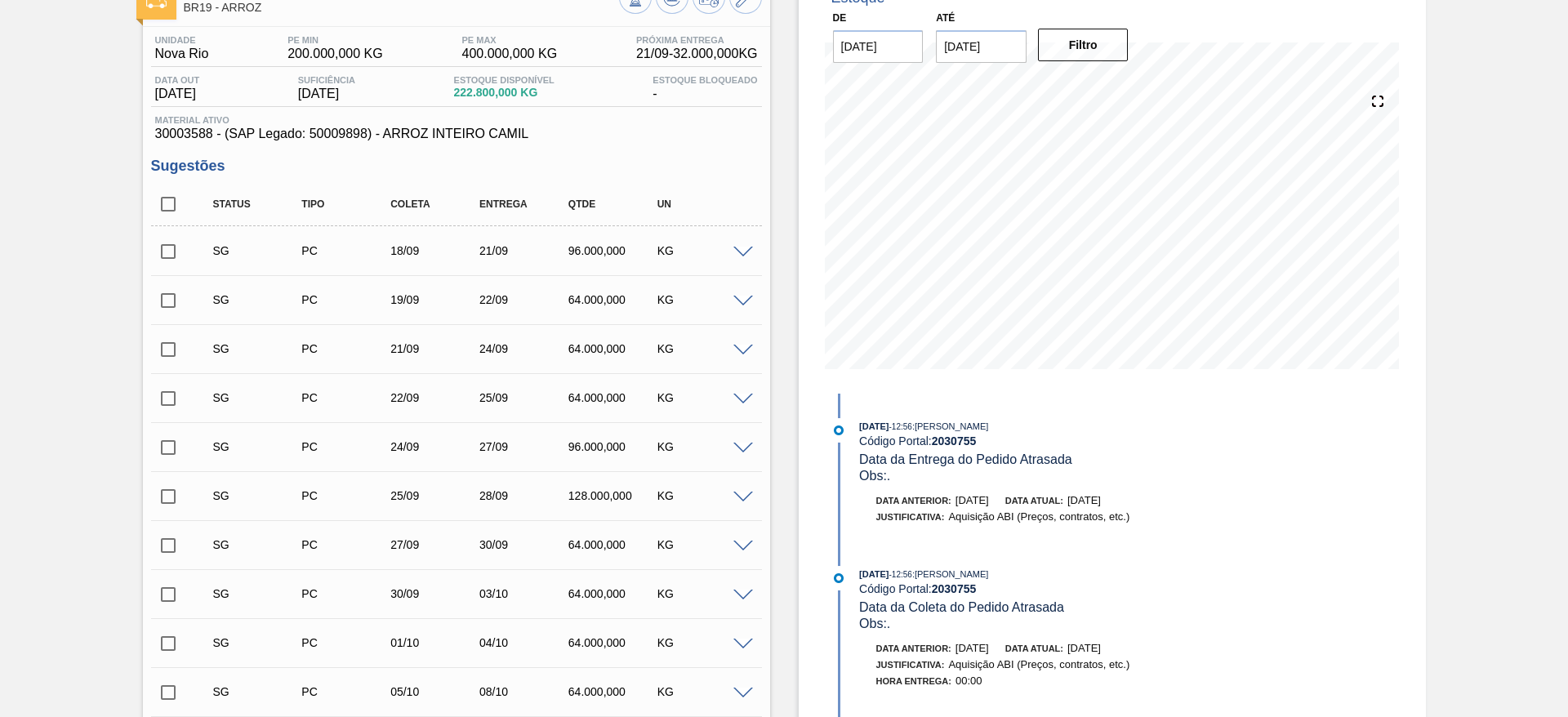
scroll to position [107, 0]
click at [745, 249] on span at bounding box center [742, 254] width 20 height 12
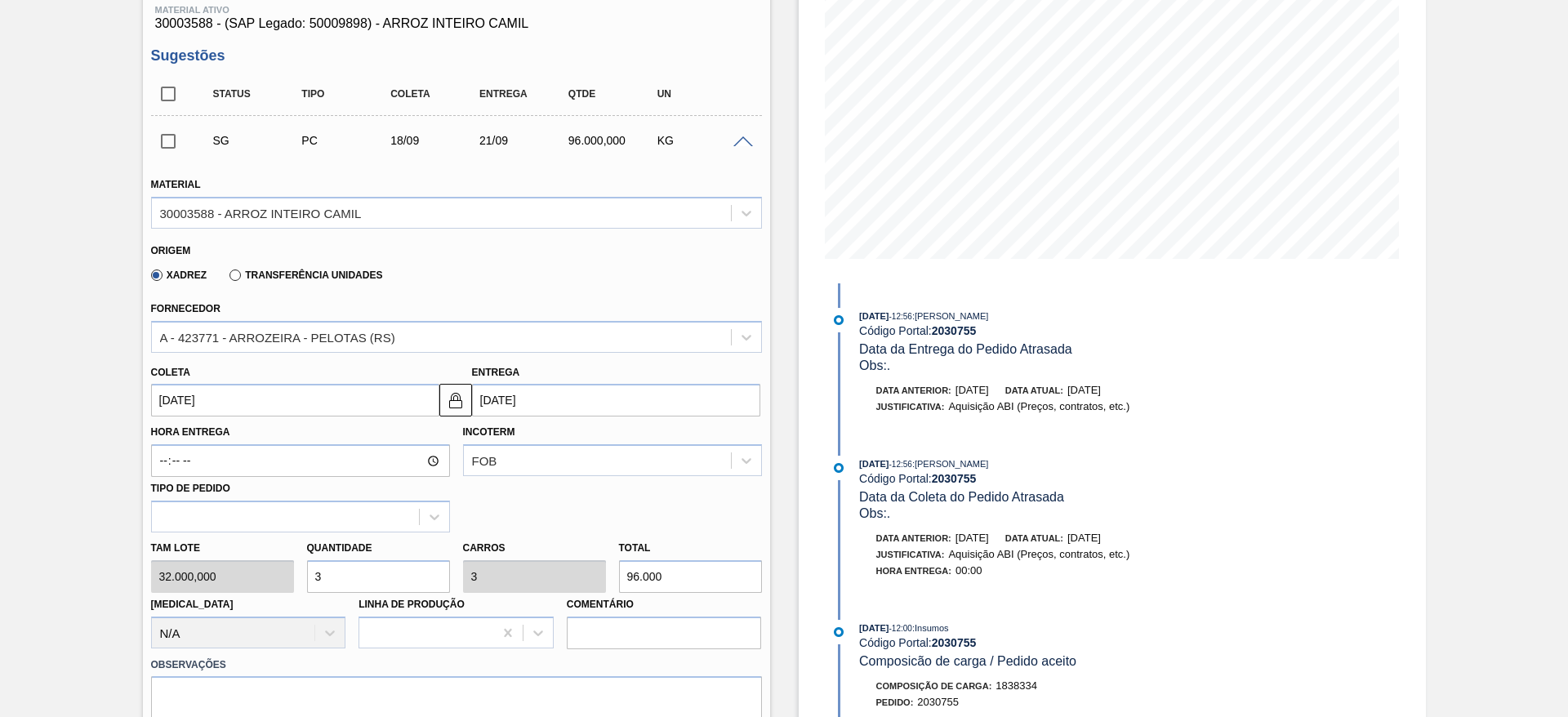
scroll to position [352, 0]
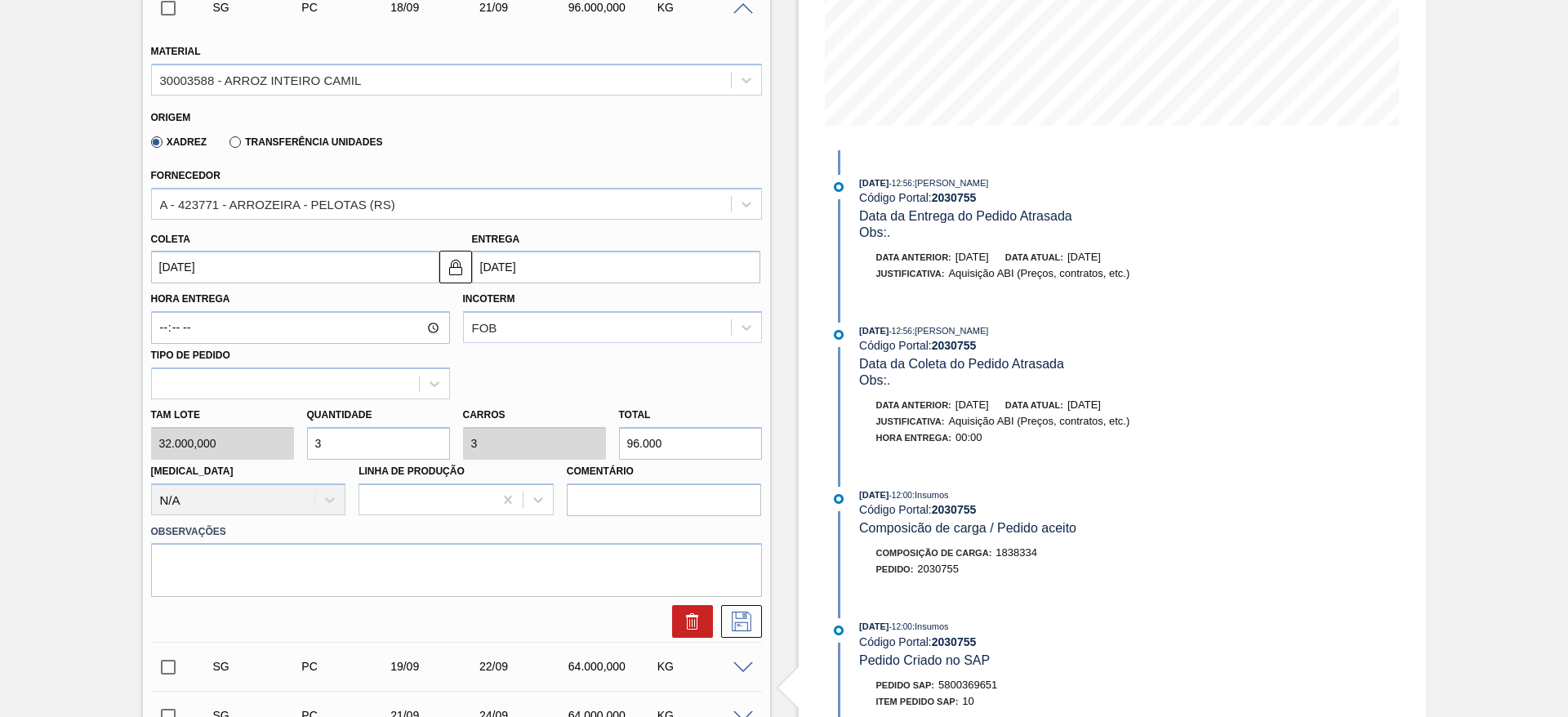
type input "4"
type input "128.000"
click at [277, 439] on div "Tam lote 32.000,000 Quantidade 4 Carros 4 Total 128.000 Doca N/A Linha de Produ…" at bounding box center [456, 457] width 624 height 117
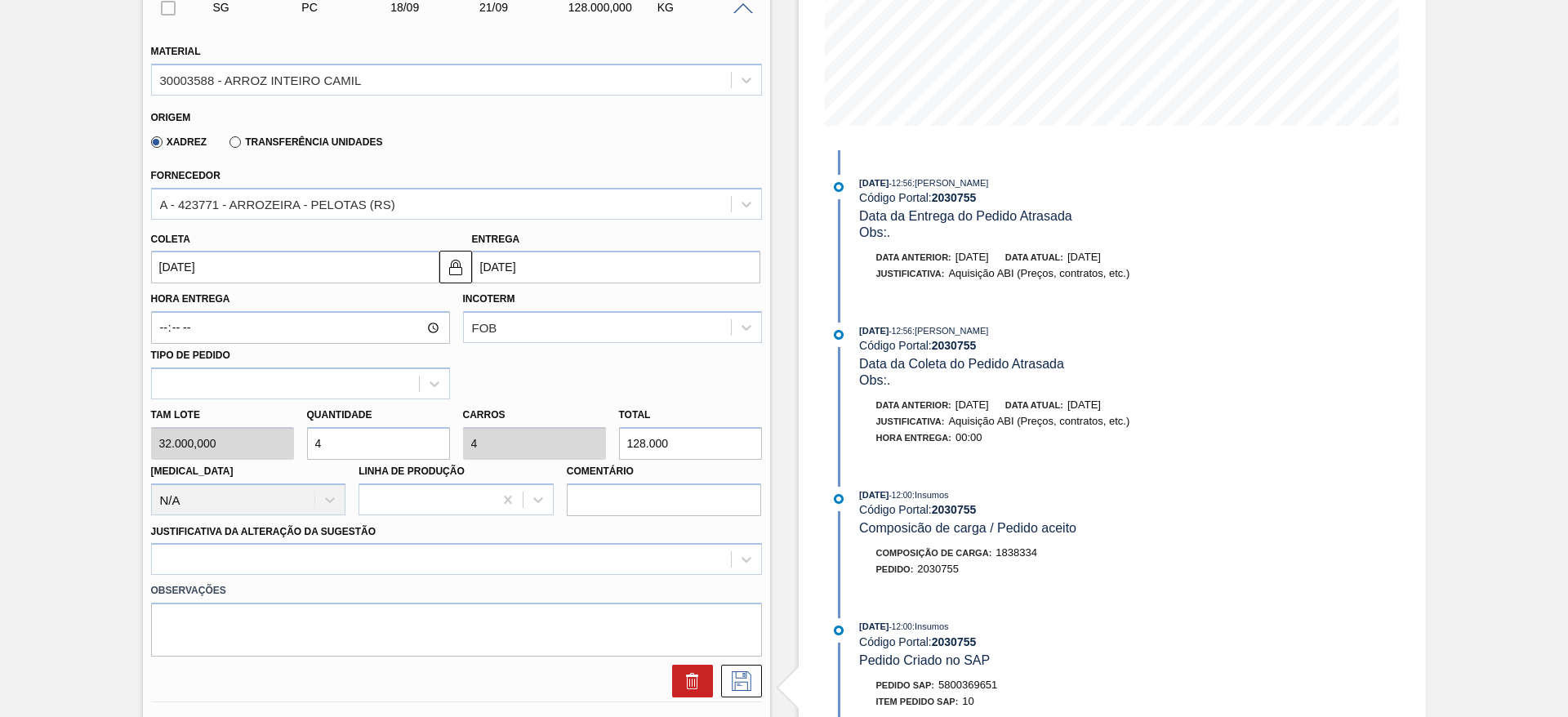
type input "4"
click at [189, 268] on input "18/09/2025" at bounding box center [295, 267] width 288 height 33
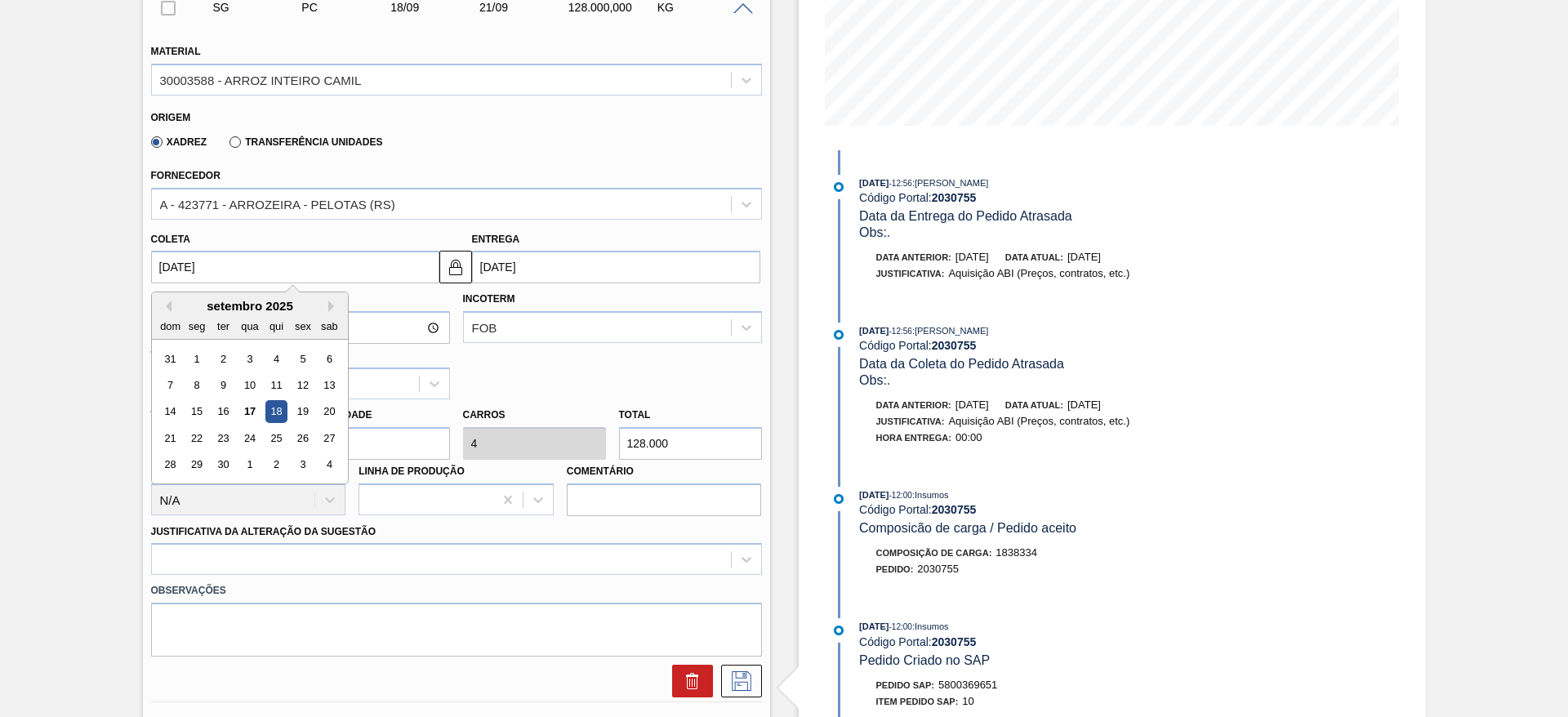
click at [272, 417] on div "18" at bounding box center [276, 412] width 22 height 22
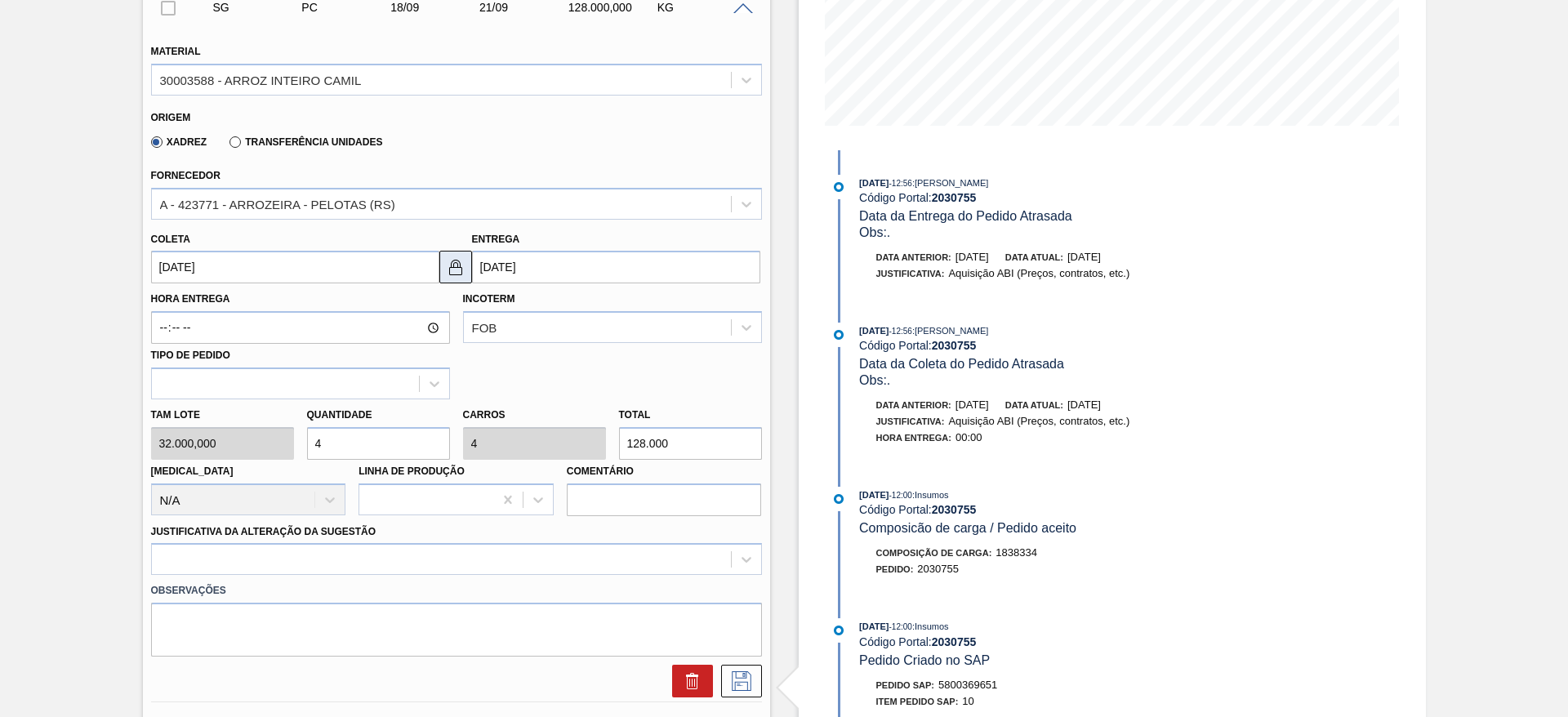
click at [458, 262] on img at bounding box center [455, 267] width 20 height 20
click at [481, 266] on input "21/09/2025" at bounding box center [616, 267] width 288 height 33
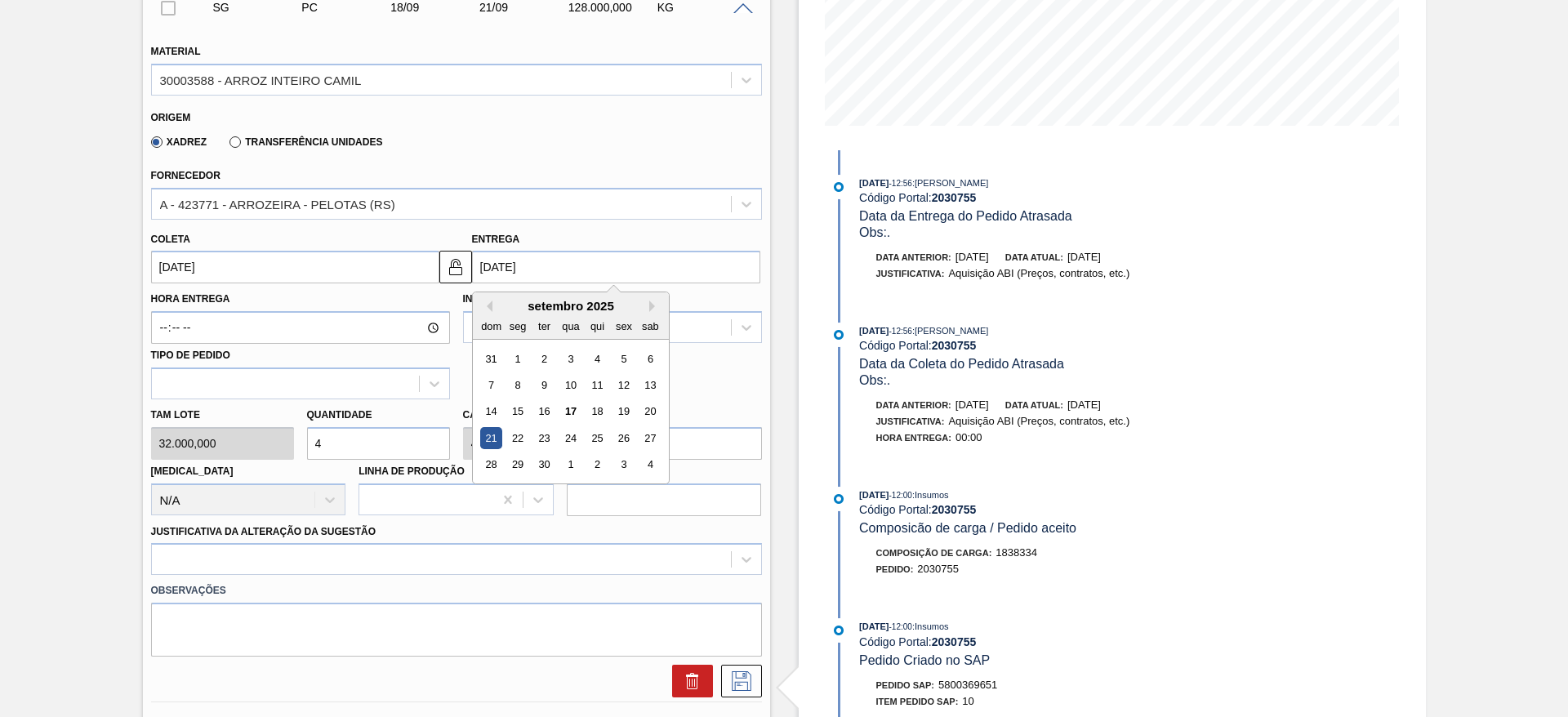
click at [523, 449] on div "21 22 23 24 25 26 27" at bounding box center [570, 438] width 186 height 26
click at [516, 436] on div "22" at bounding box center [518, 438] width 22 height 22
type input "22/09/2025"
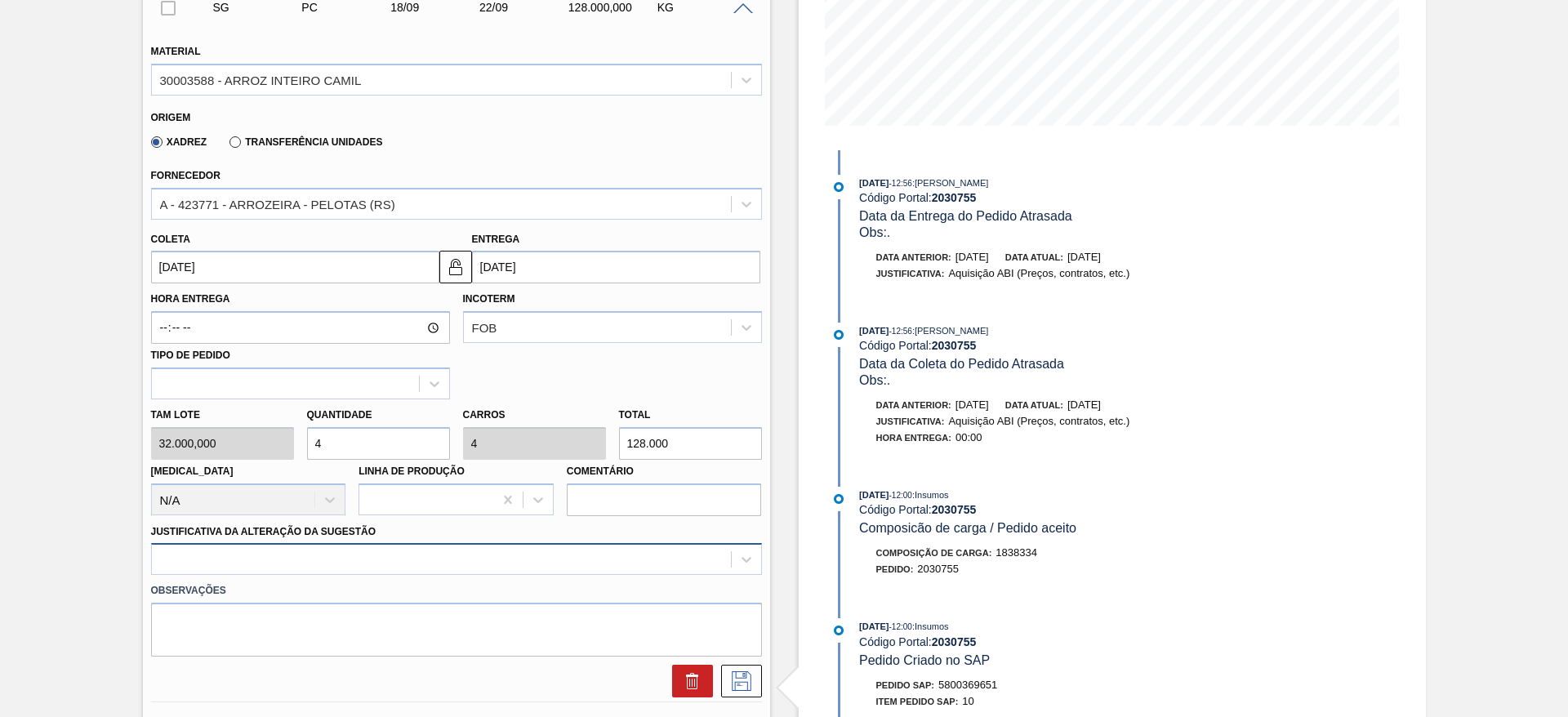
click at [541, 558] on div at bounding box center [456, 558] width 611 height 32
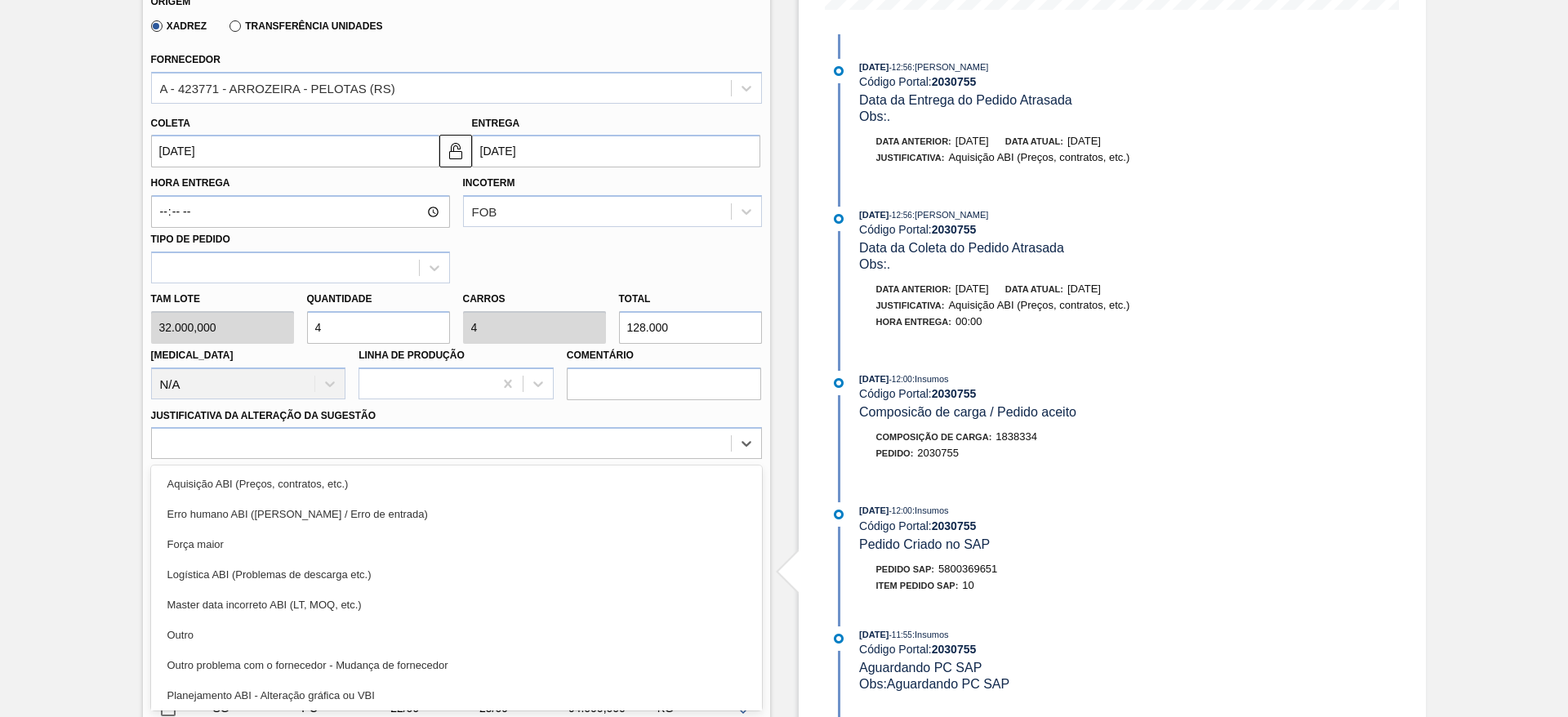
click at [537, 476] on div "Aquisição ABI (Preços, contratos, etc.)" at bounding box center [456, 484] width 611 height 30
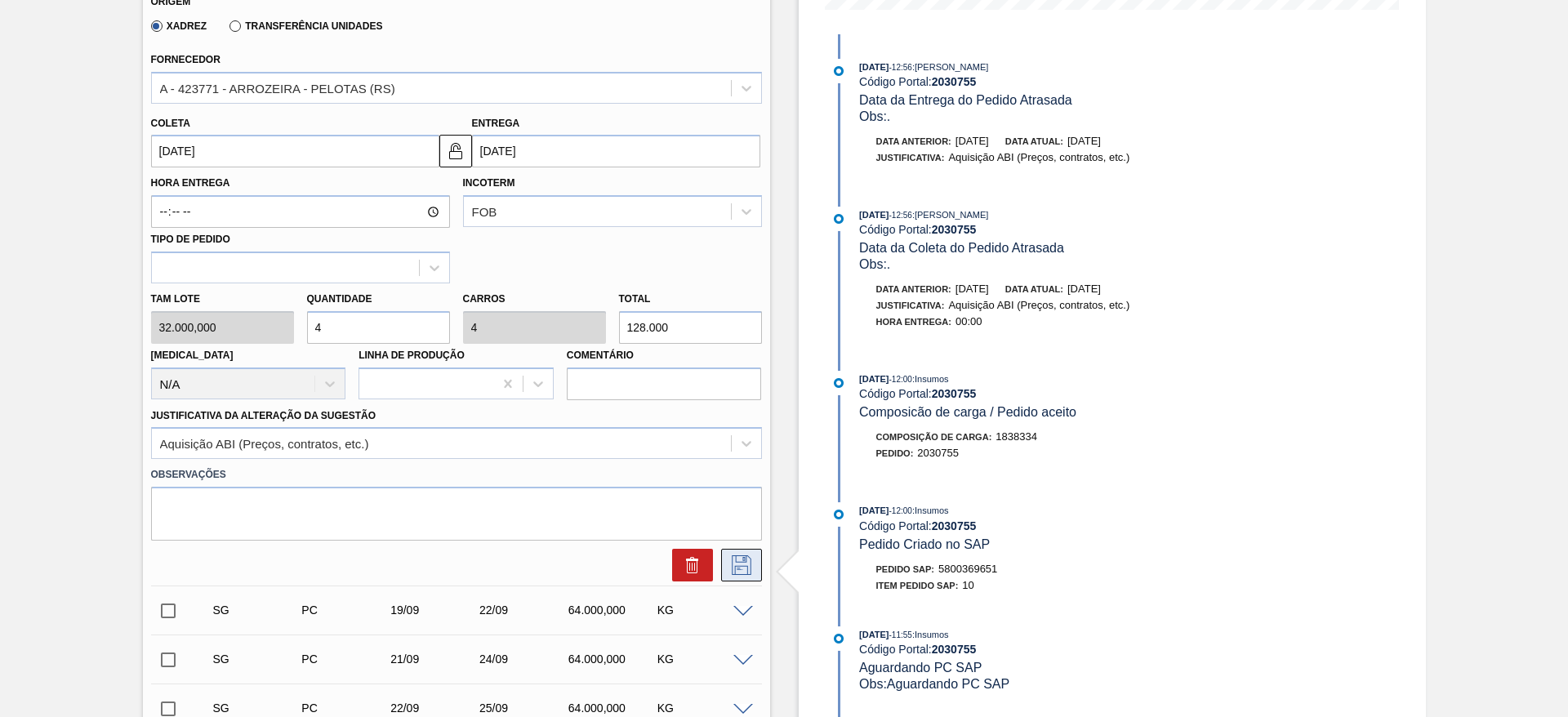
click at [744, 564] on icon at bounding box center [742, 564] width 26 height 20
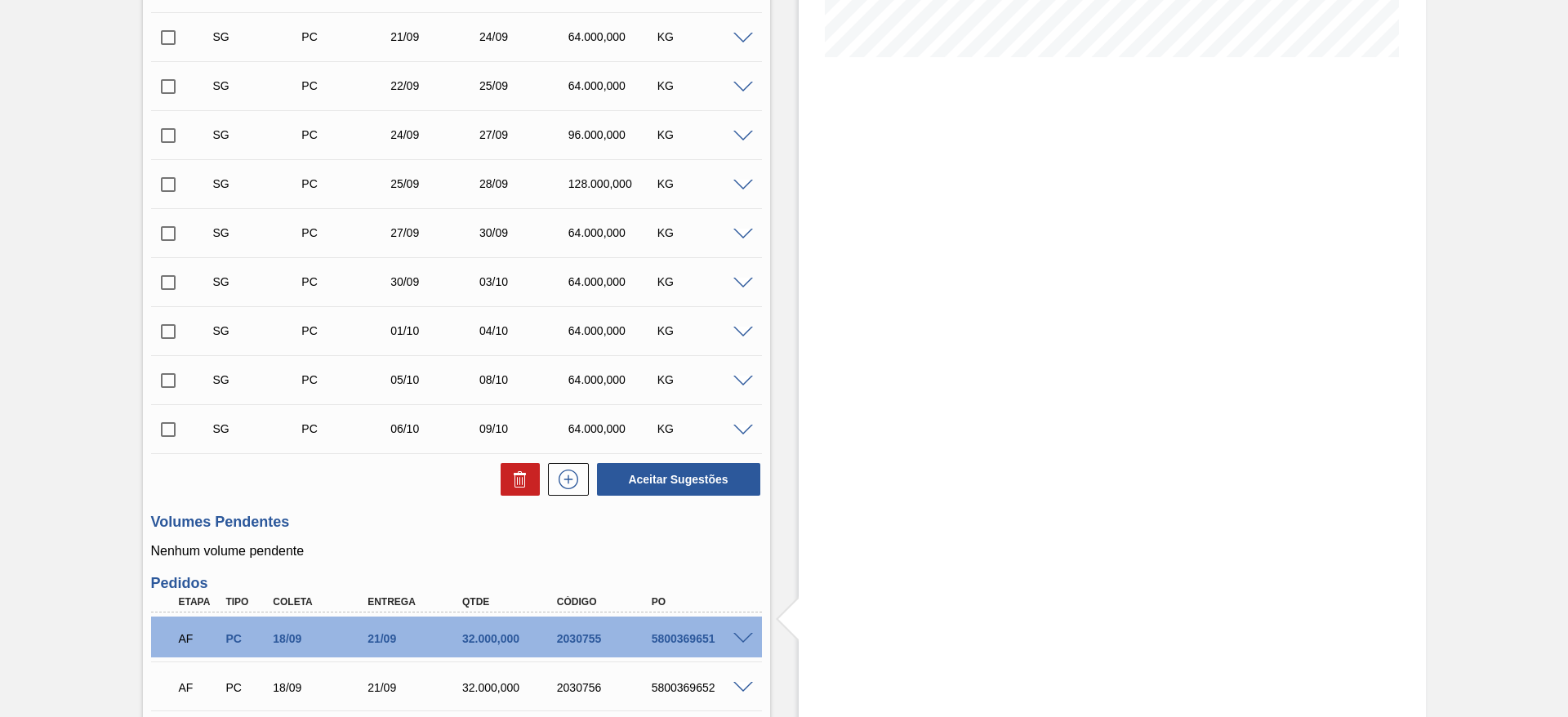
scroll to position [107, 0]
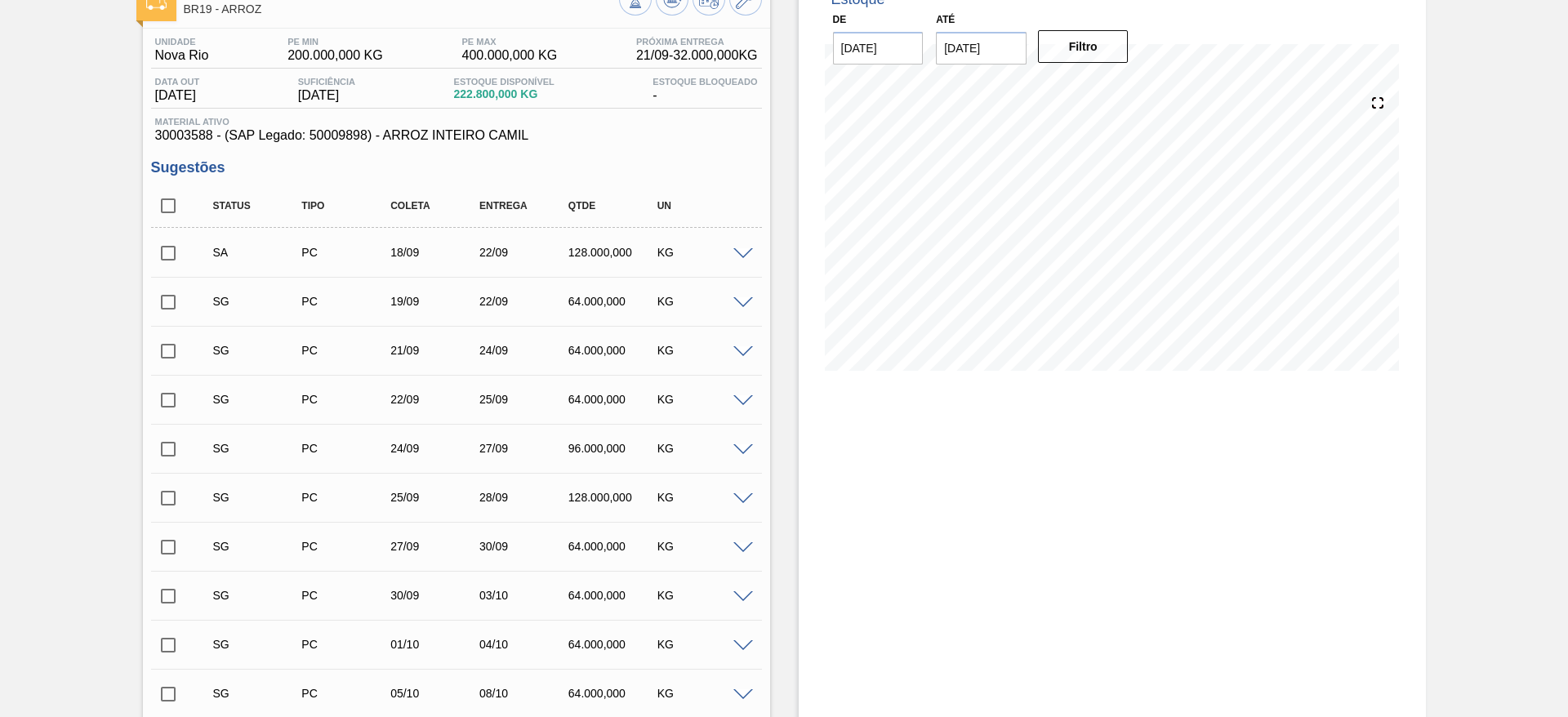
click at [168, 251] on input "checkbox" at bounding box center [168, 253] width 35 height 34
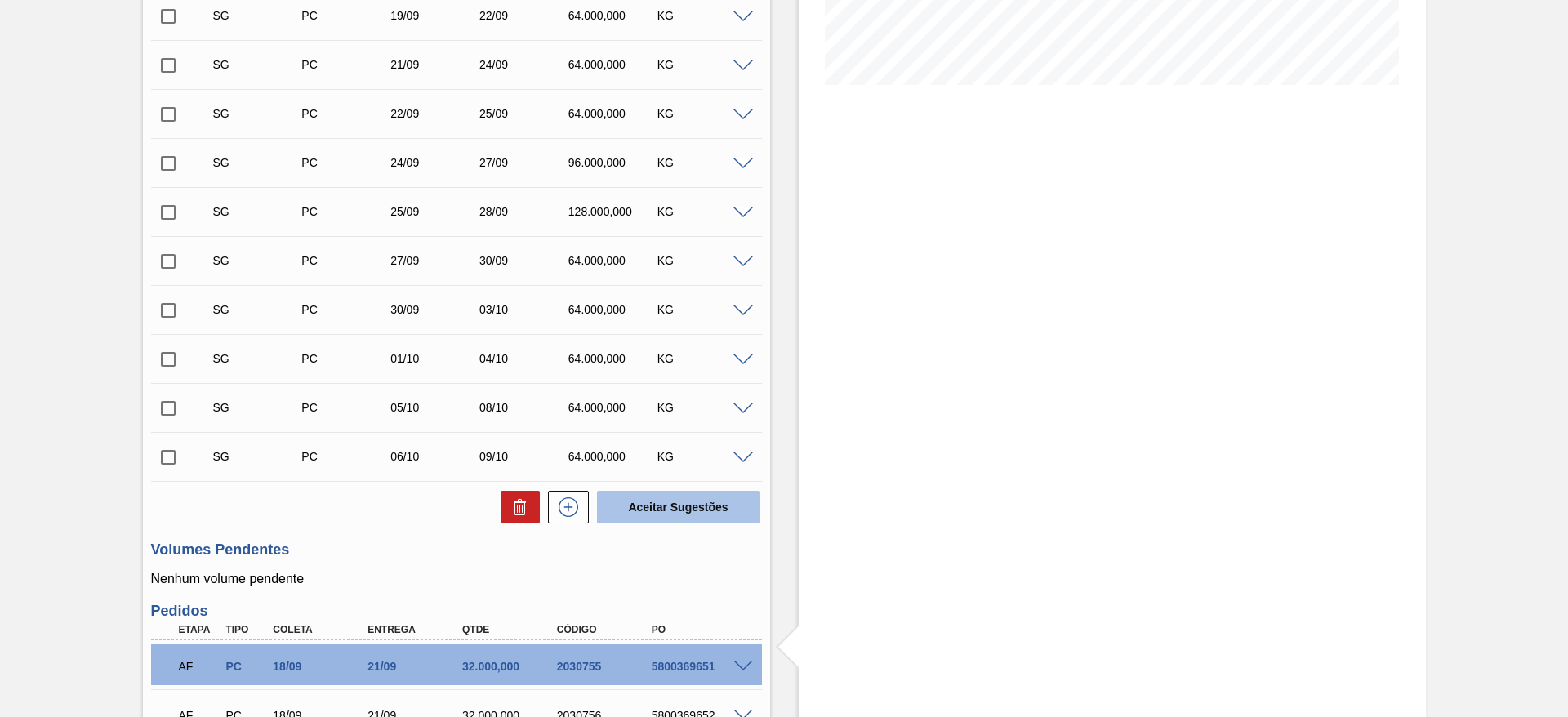
scroll to position [597, 0]
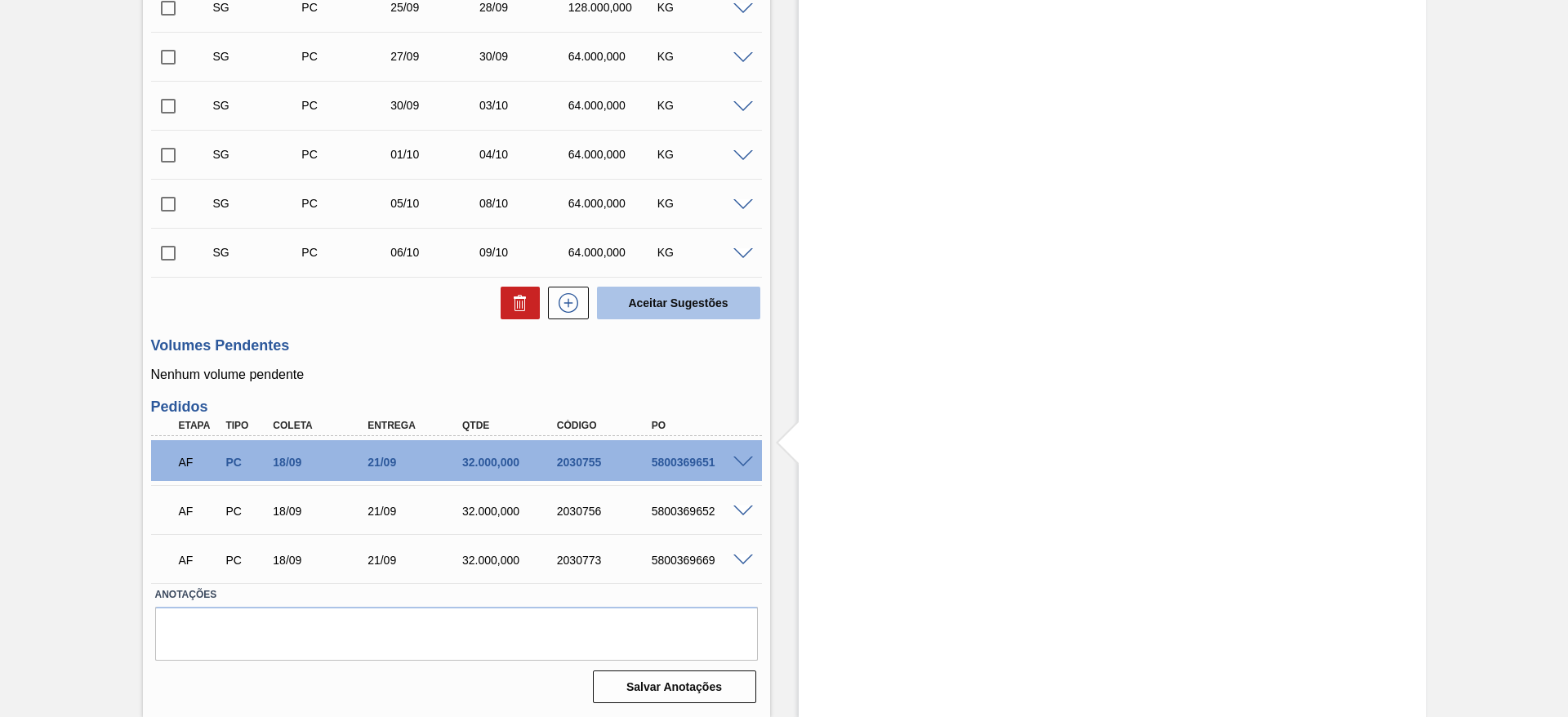
click at [699, 303] on button "Aceitar Sugestões" at bounding box center [678, 302] width 163 height 33
checkbox input "false"
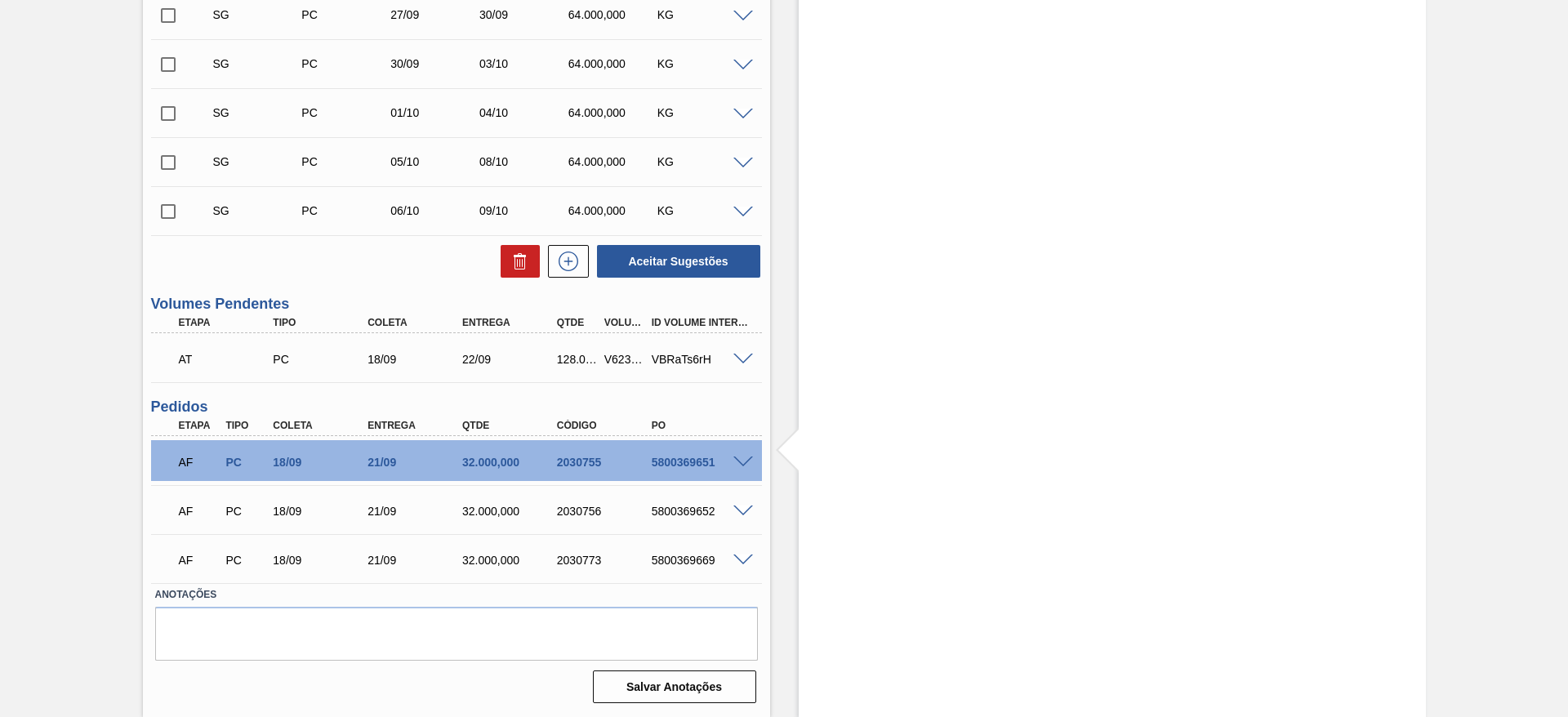
scroll to position [0, 0]
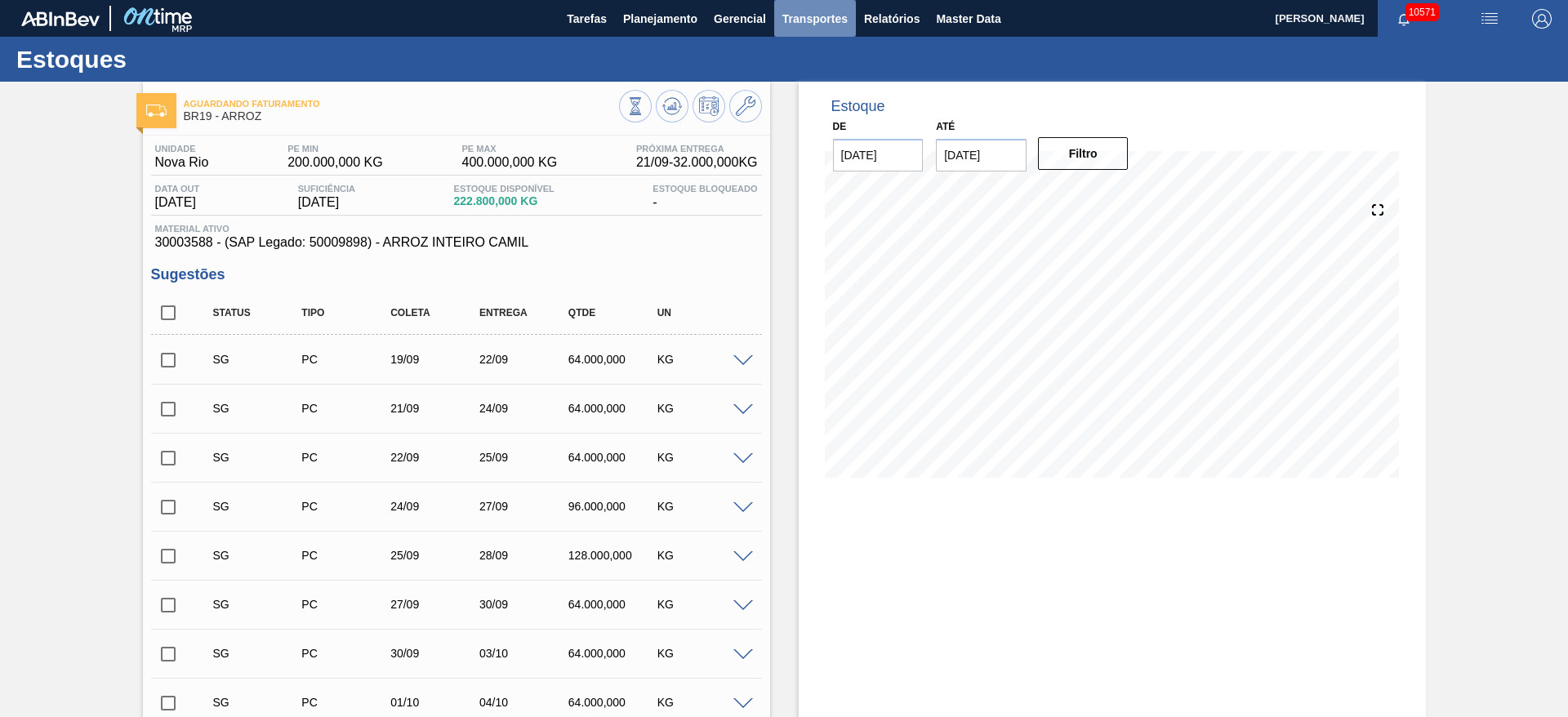
click at [812, 6] on button "Transportes" at bounding box center [815, 18] width 82 height 36
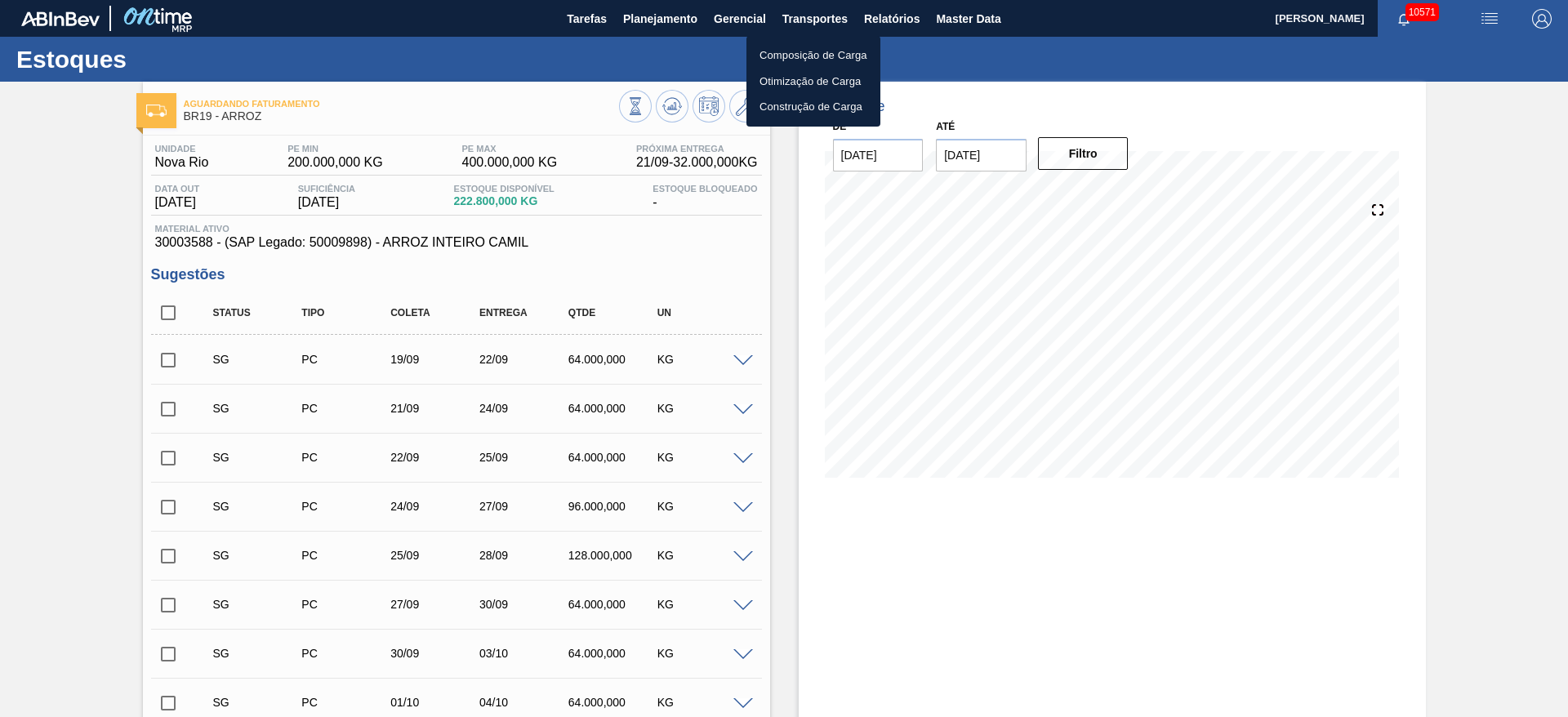
click at [782, 86] on li "Otimização de Carga" at bounding box center [813, 82] width 134 height 26
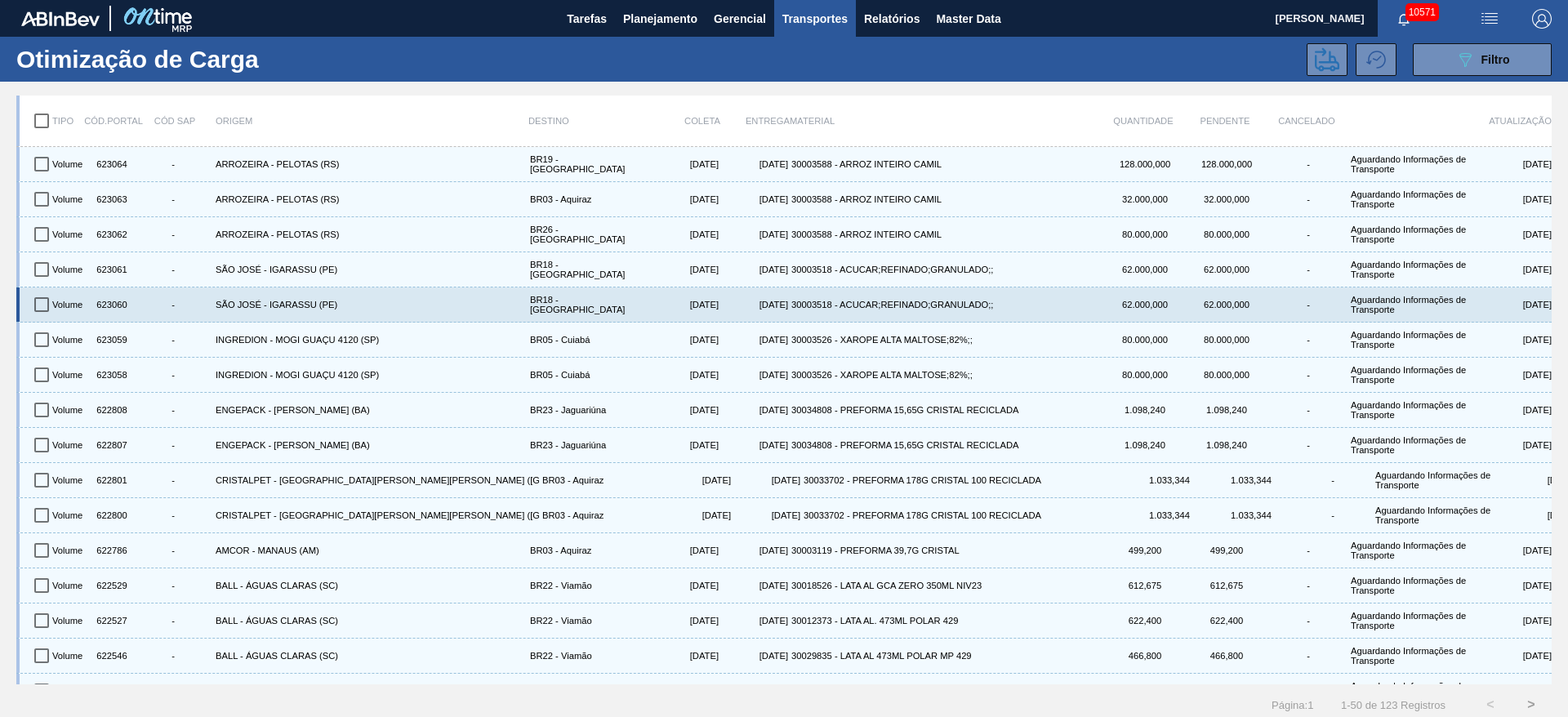
click at [36, 300] on input "checkbox" at bounding box center [41, 304] width 35 height 34
checkbox input "true"
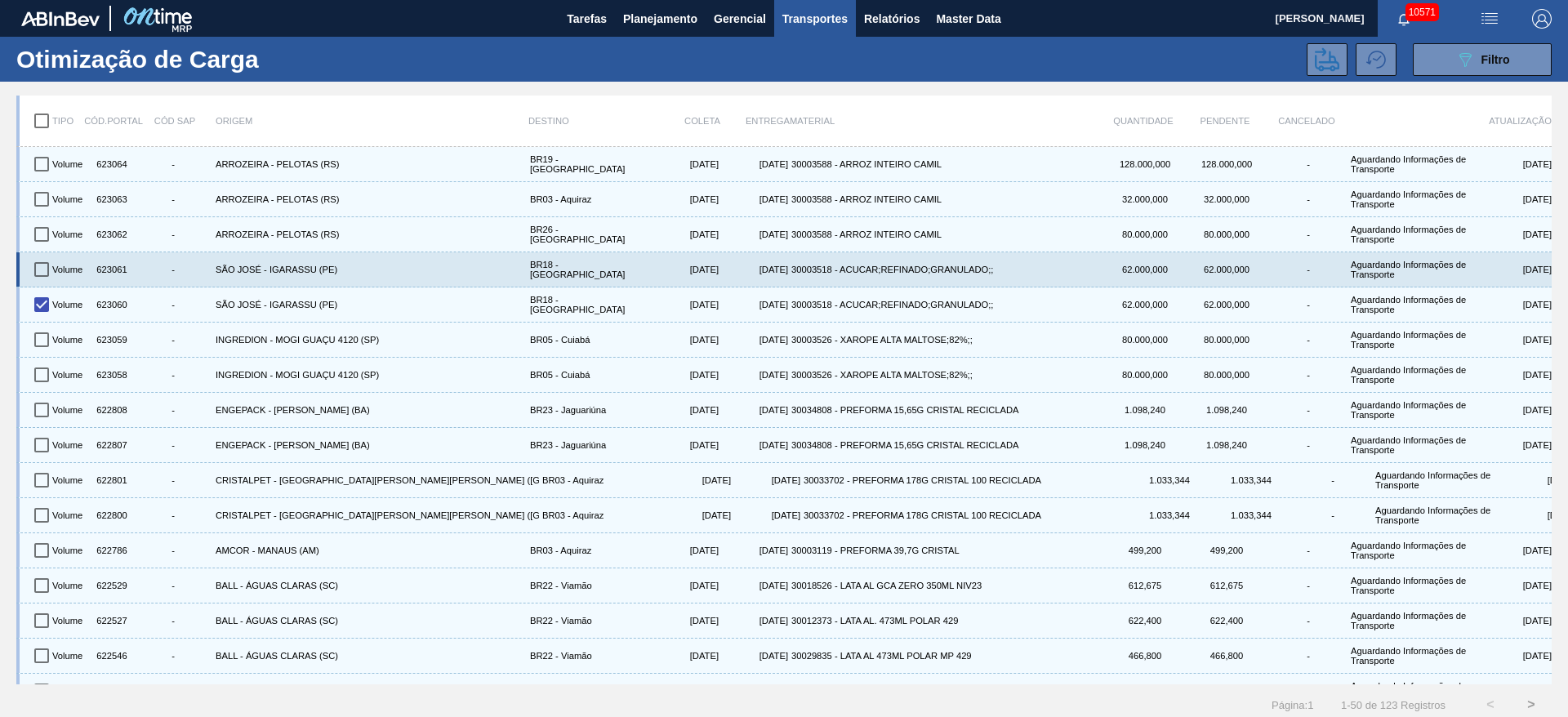
click at [39, 269] on input "checkbox" at bounding box center [41, 269] width 35 height 34
checkbox input "true"
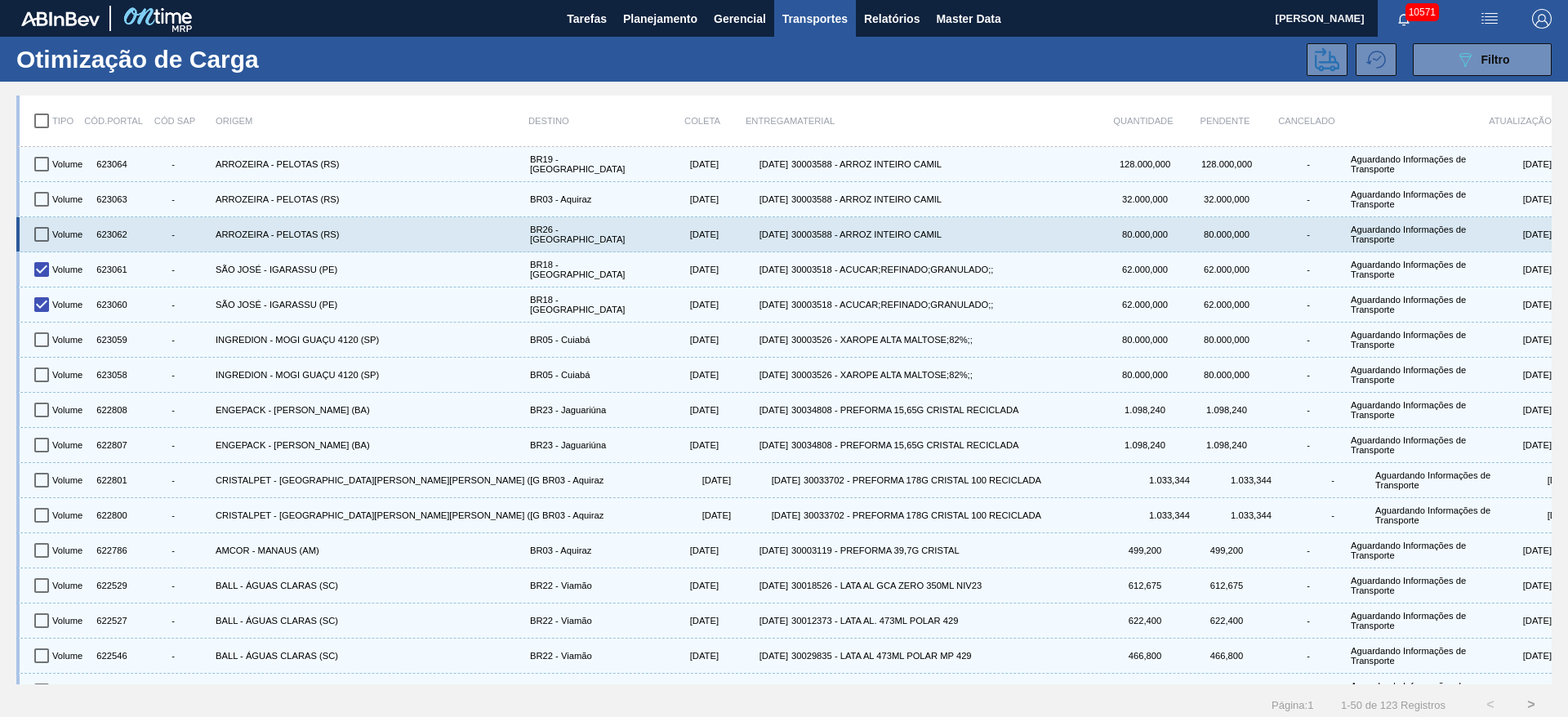
click at [51, 229] on input "checkbox" at bounding box center [41, 234] width 35 height 34
checkbox input "true"
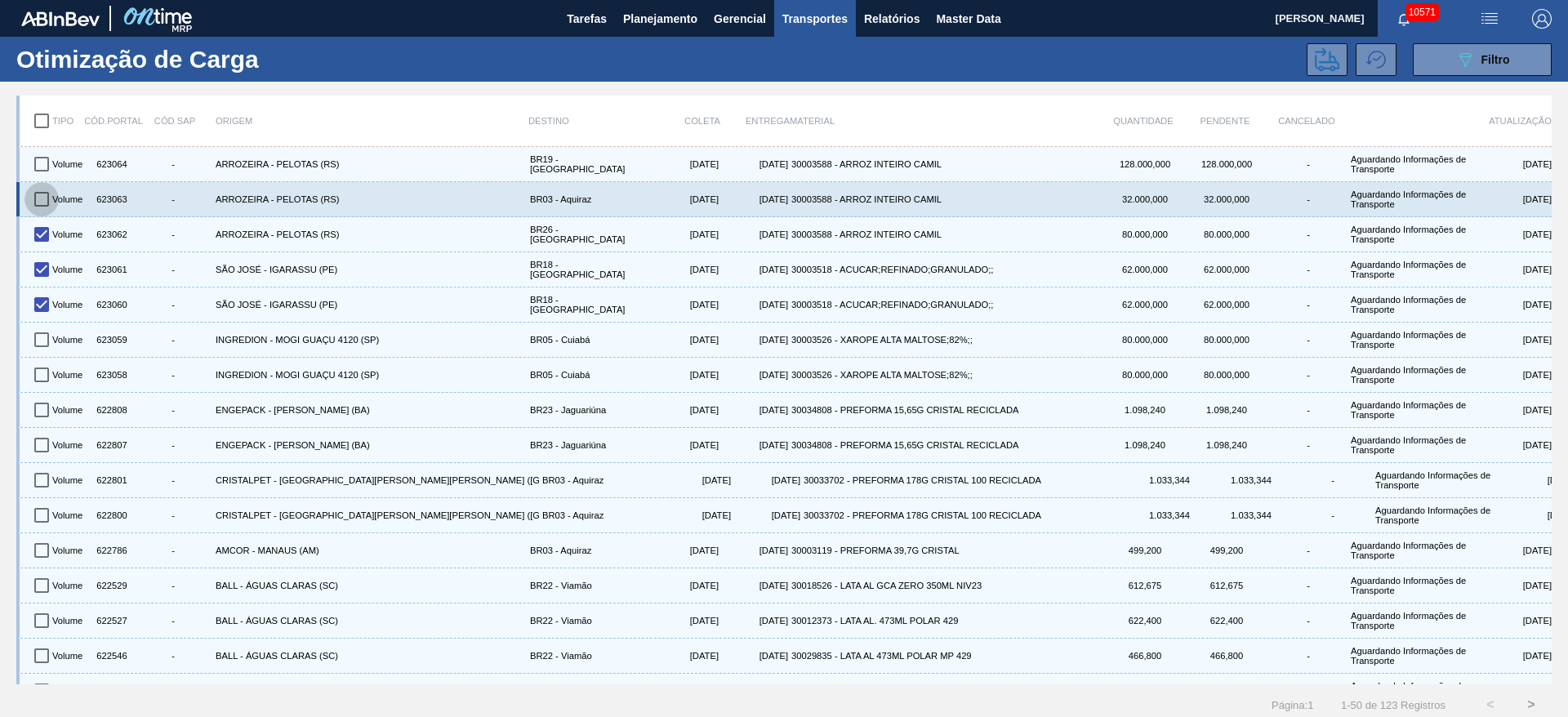
click at [49, 200] on input "checkbox" at bounding box center [41, 199] width 35 height 34
checkbox input "true"
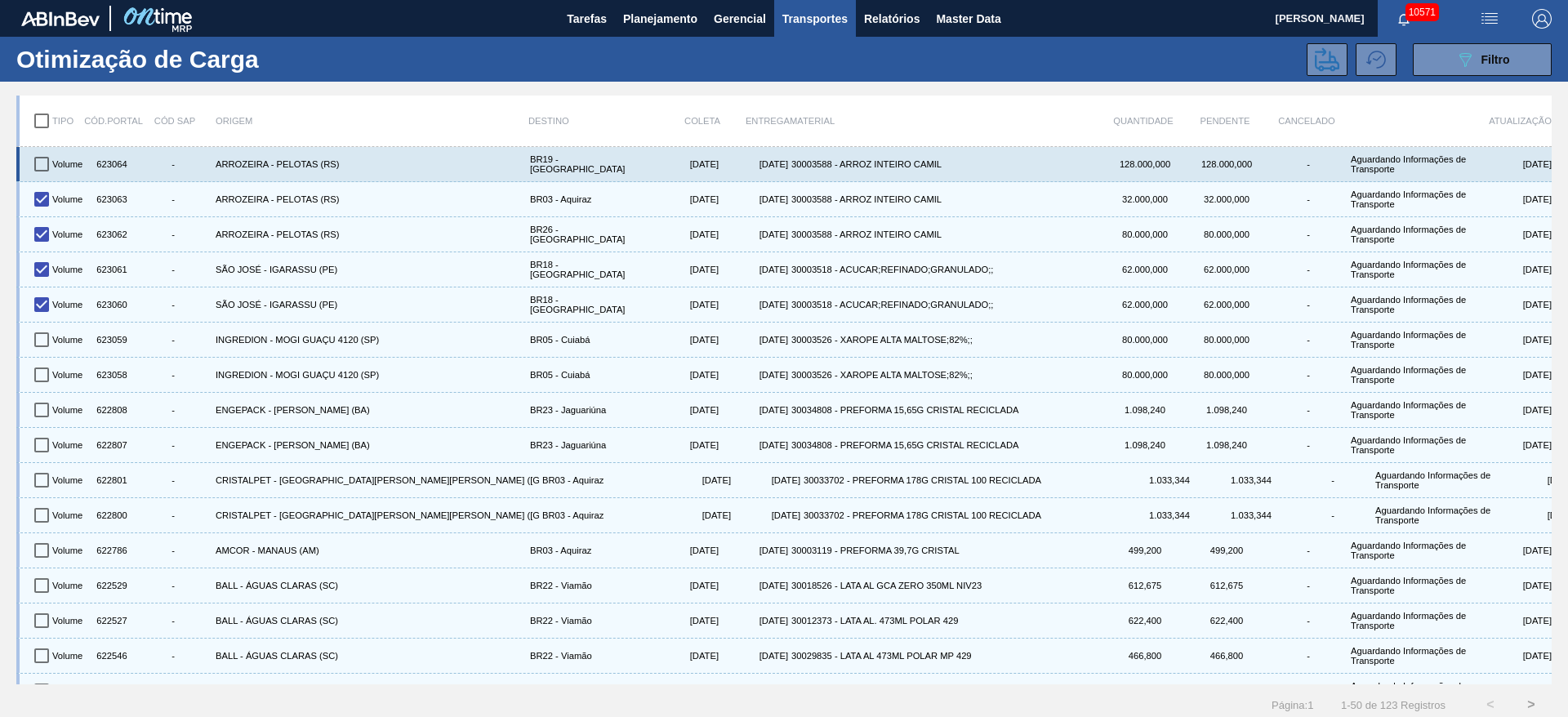
click at [46, 159] on input "checkbox" at bounding box center [41, 164] width 35 height 34
checkbox input "true"
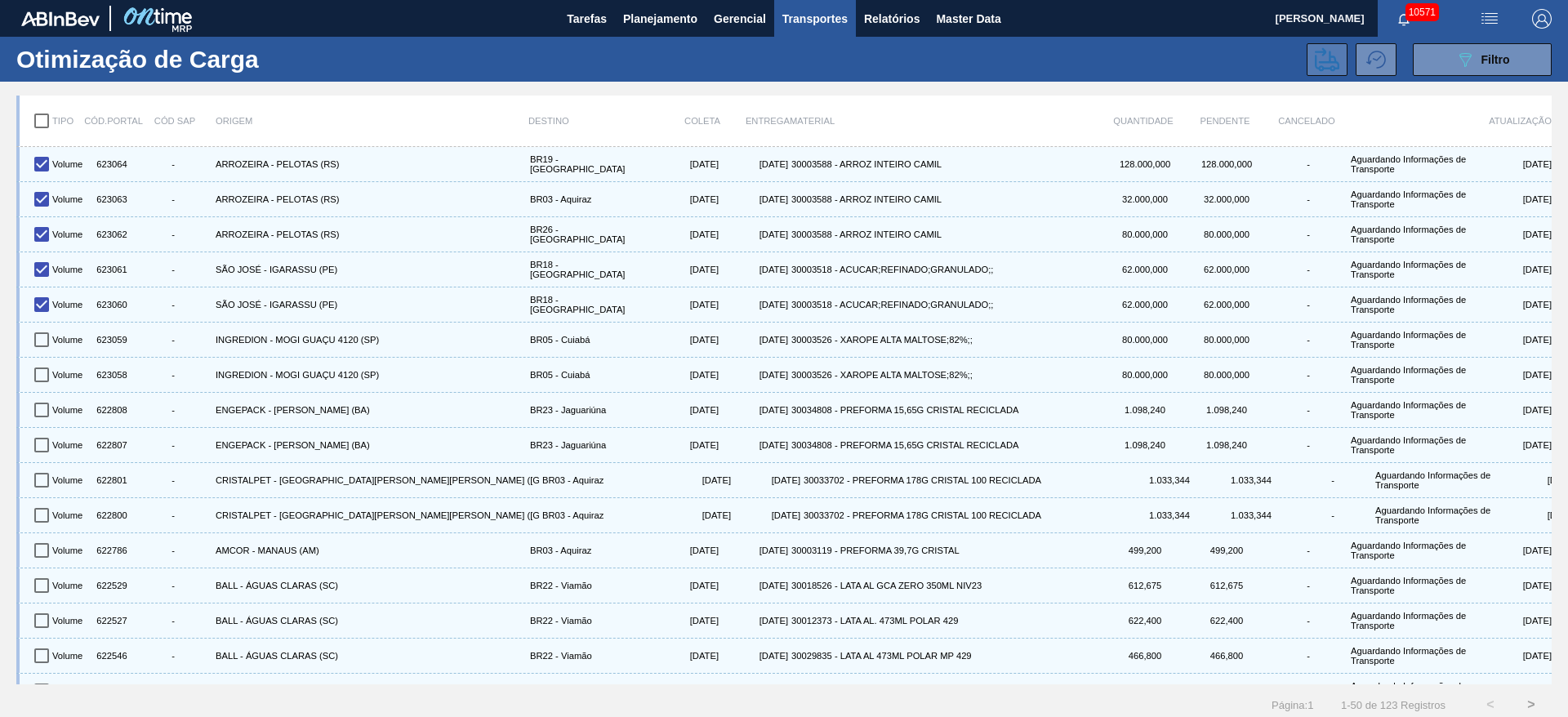
click at [1321, 53] on icon at bounding box center [1327, 59] width 24 height 23
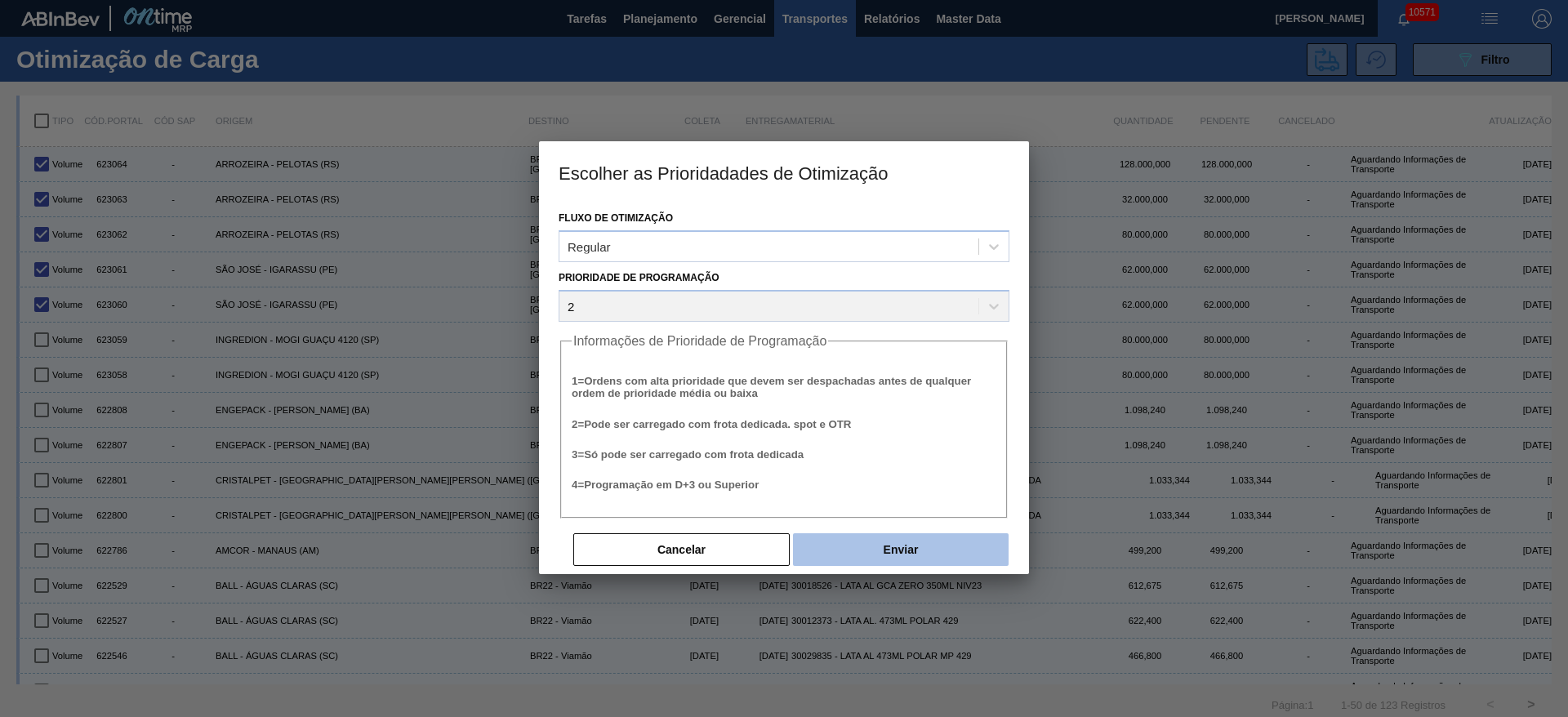
click at [952, 536] on button "Enviar" at bounding box center [900, 549] width 215 height 33
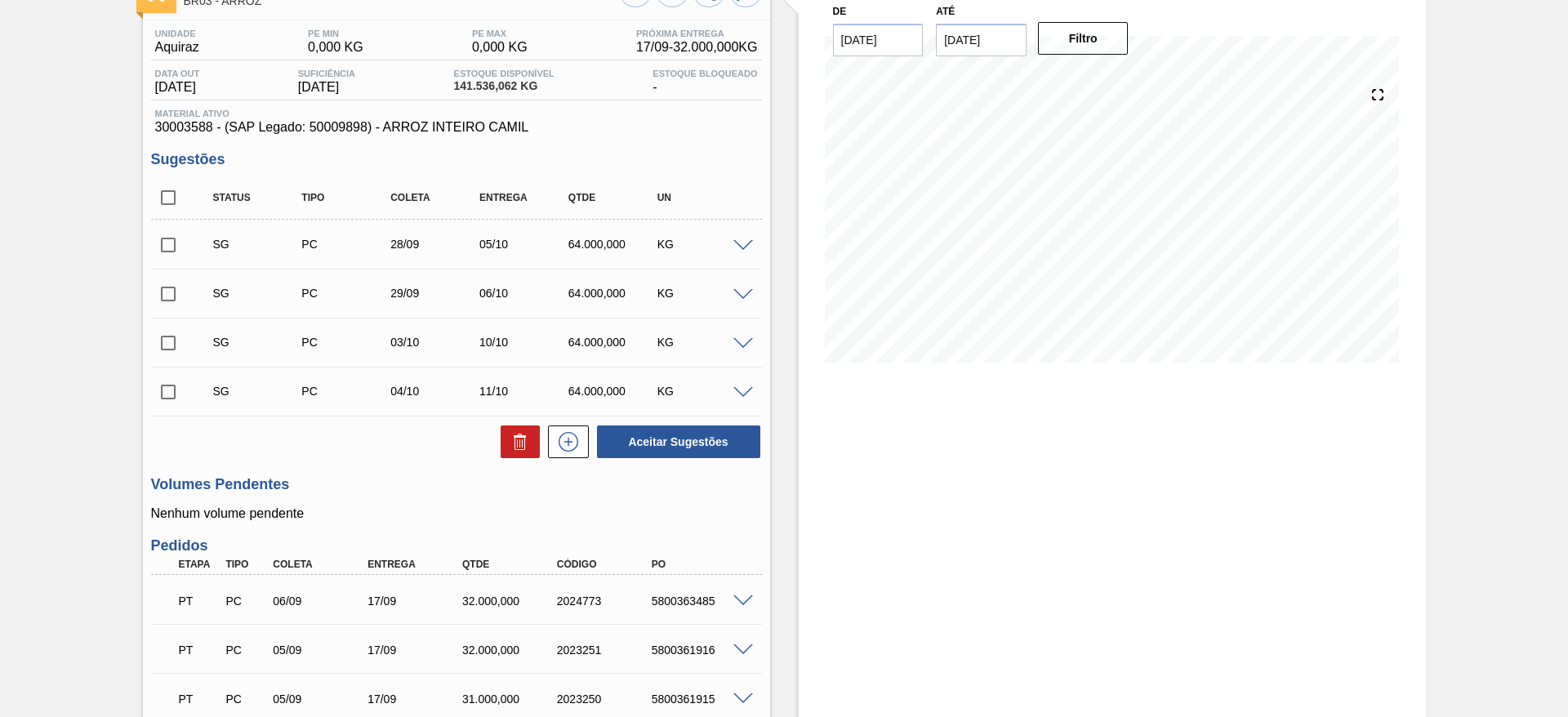
scroll to position [107, 0]
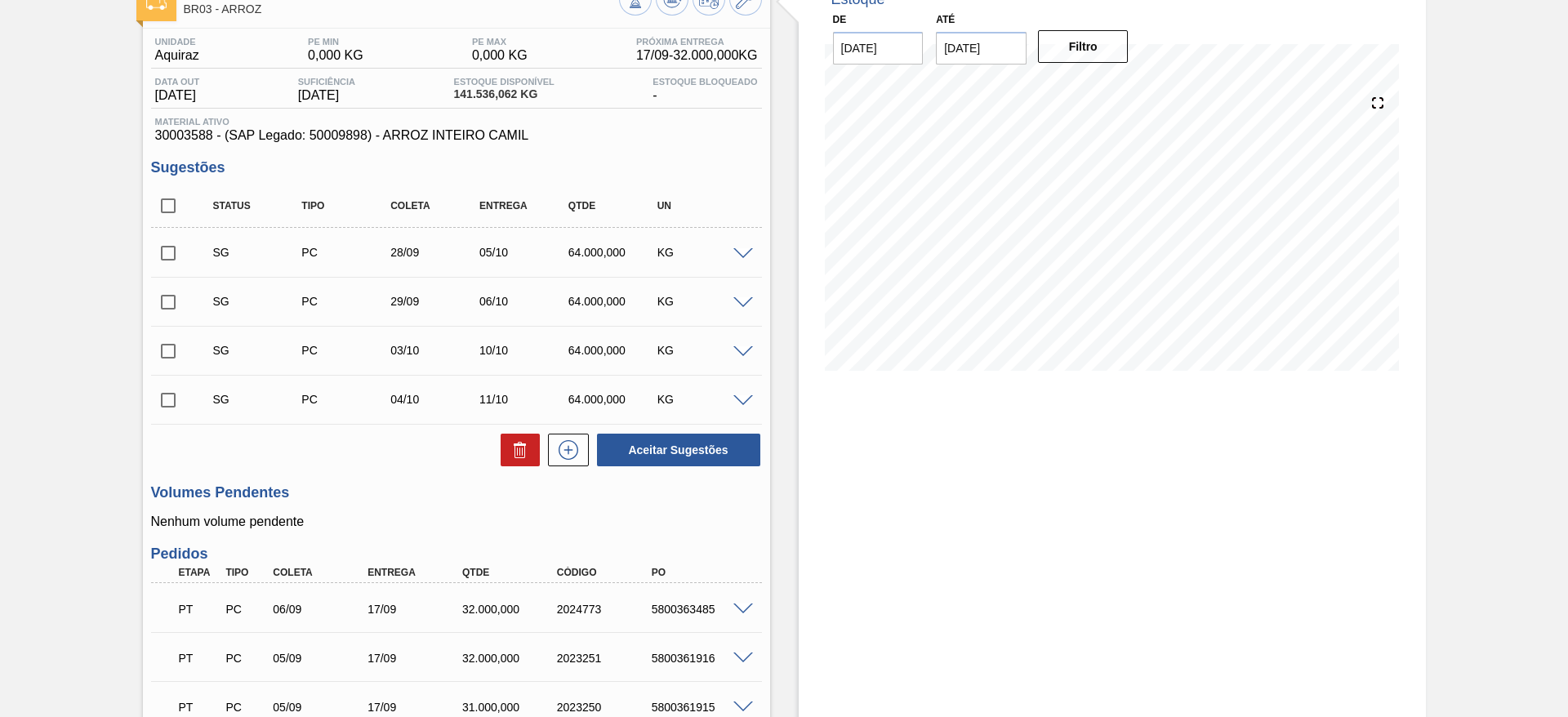
click at [744, 251] on span at bounding box center [742, 254] width 20 height 12
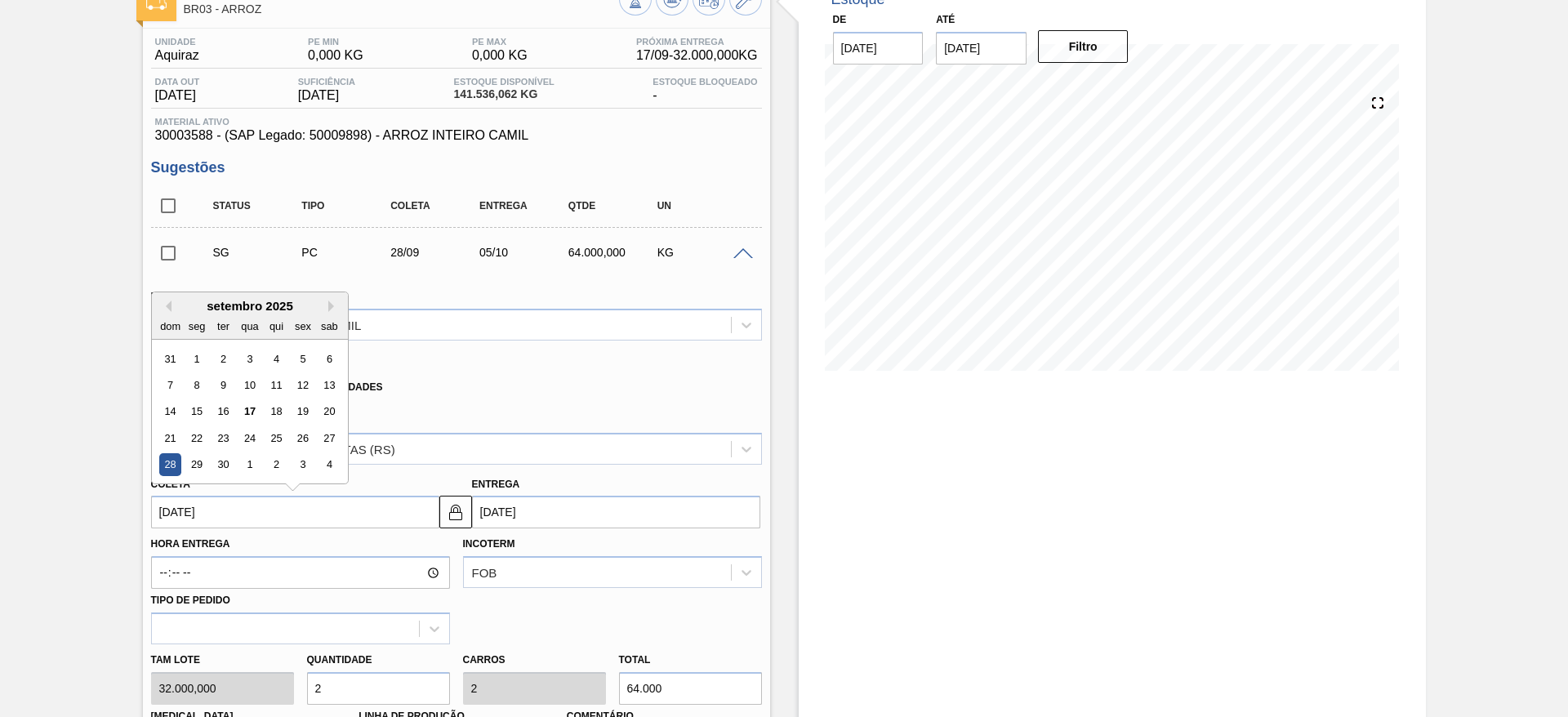
click at [206, 512] on input "[DATE]" at bounding box center [295, 511] width 288 height 33
click at [305, 409] on div "19" at bounding box center [303, 412] width 22 height 22
type input "[DATE]"
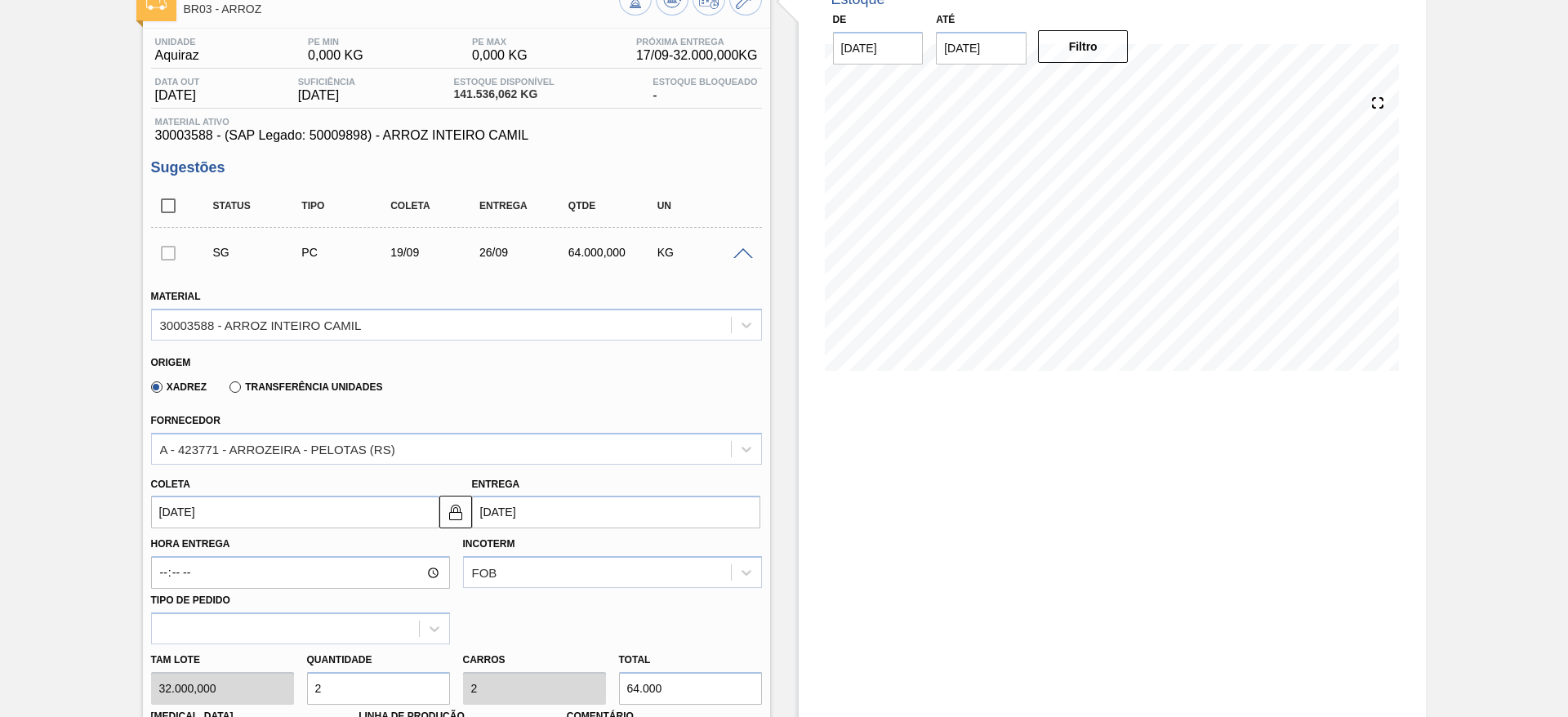
click at [292, 688] on div "Tam lote 32.000,000 Quantidade 2 Carros 2 Total 64.000 Doca N/A Linha de Produç…" at bounding box center [456, 702] width 624 height 117
type input "1"
type input "32.000"
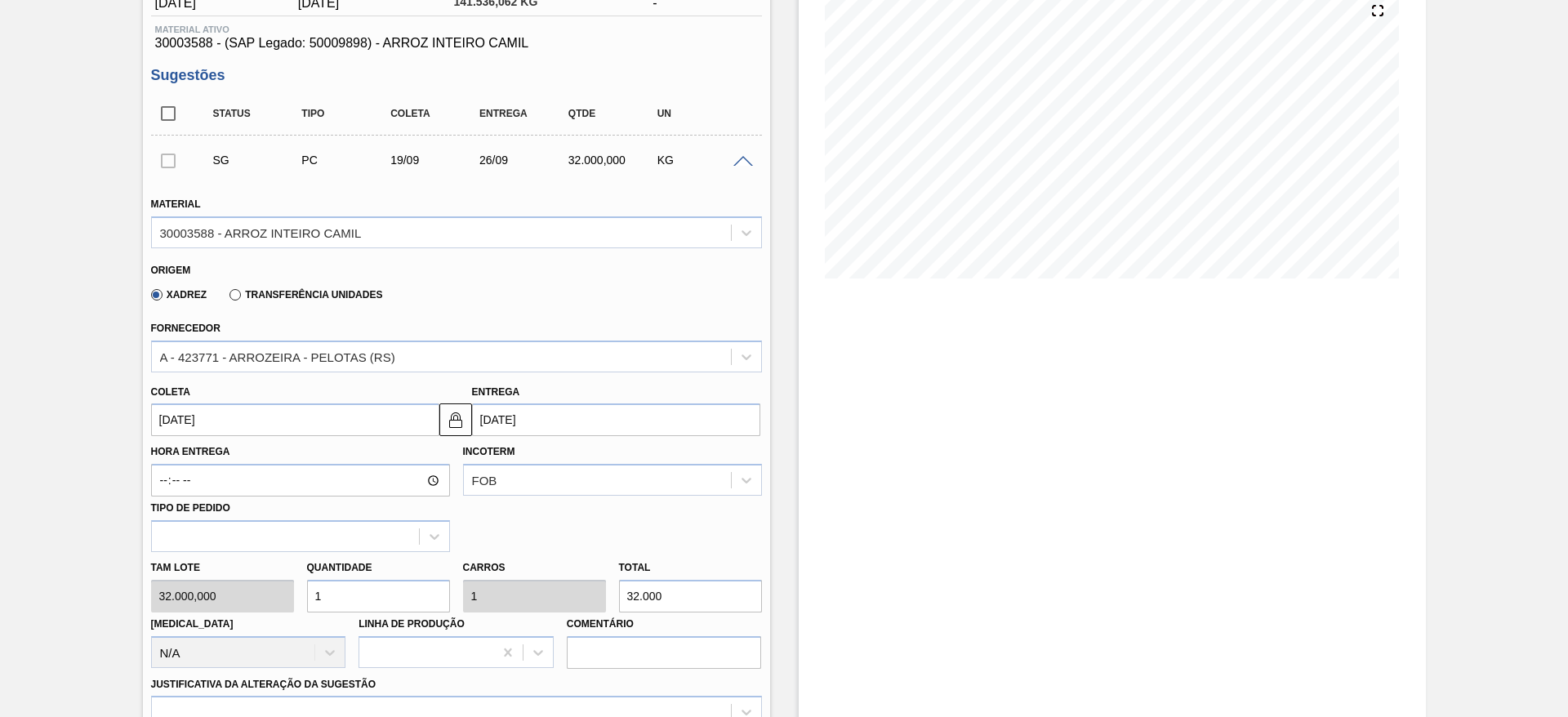
scroll to position [475, 0]
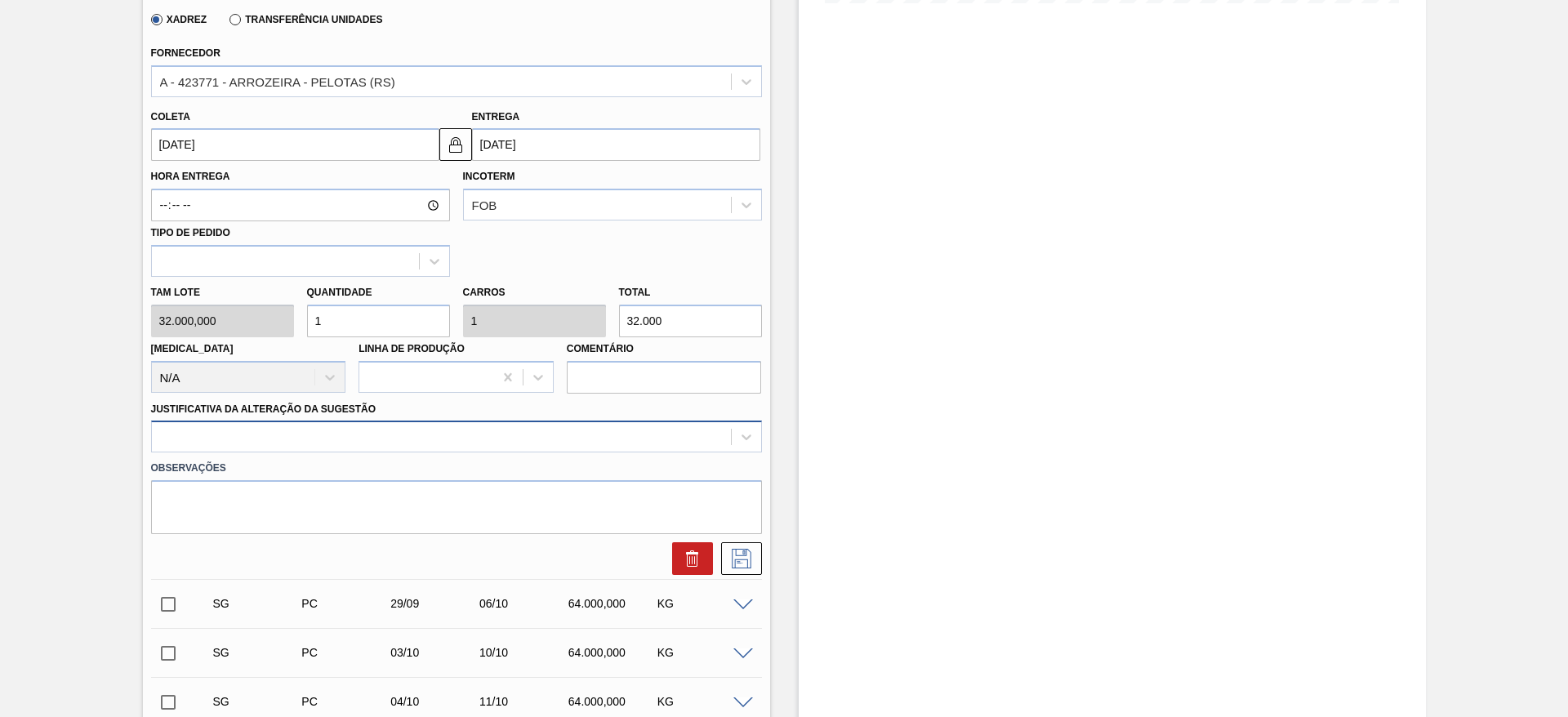
type input "1"
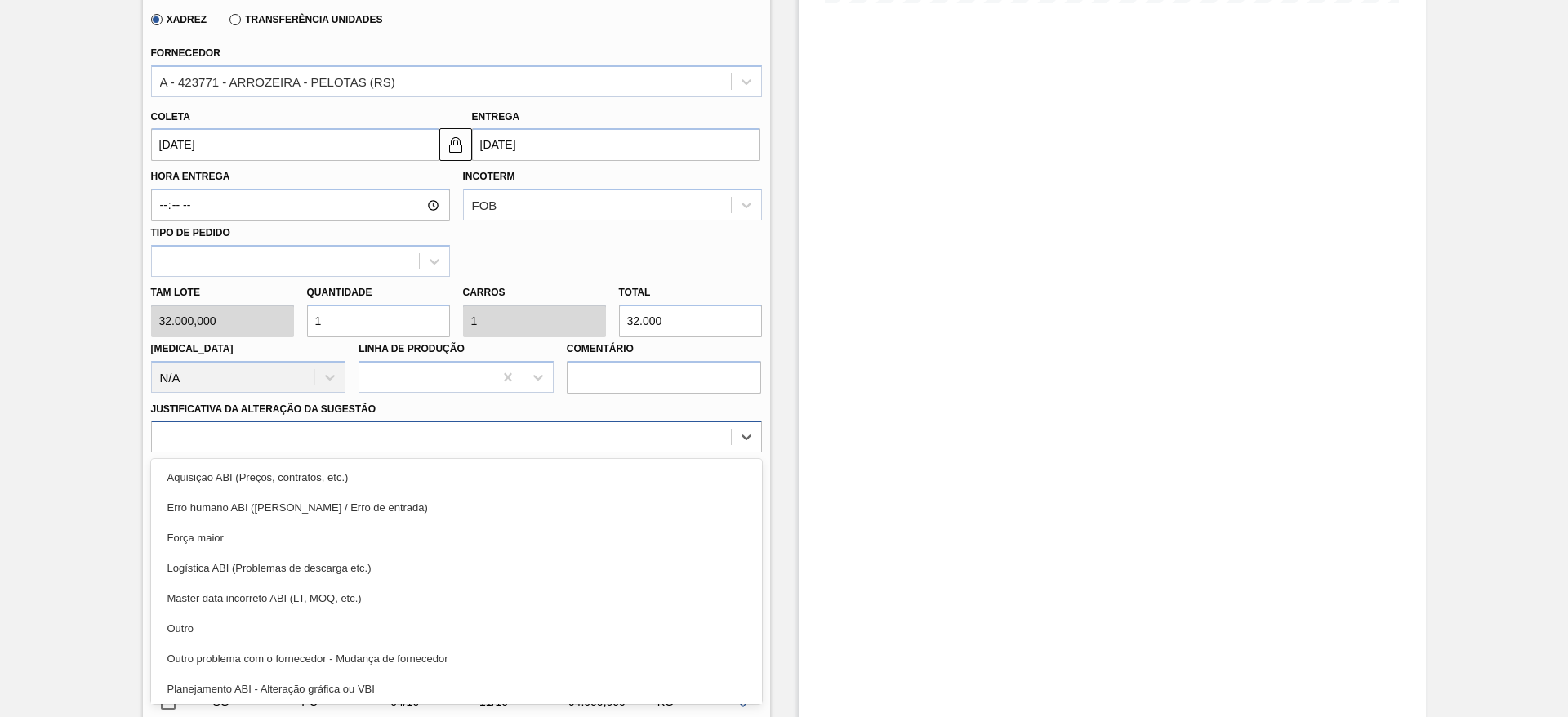
click at [673, 449] on div at bounding box center [456, 436] width 611 height 32
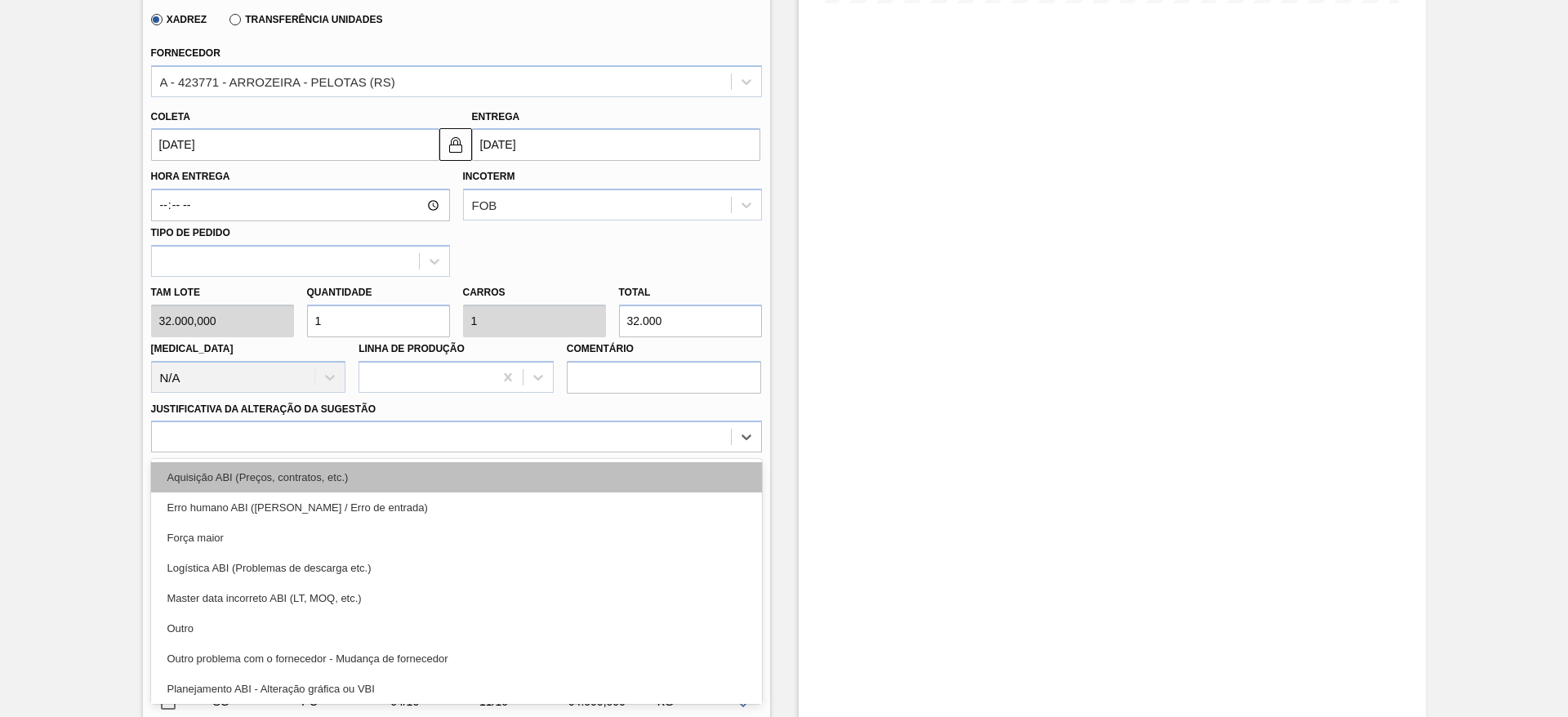
click at [611, 477] on div "Aquisição ABI (Preços, contratos, etc.)" at bounding box center [456, 477] width 611 height 30
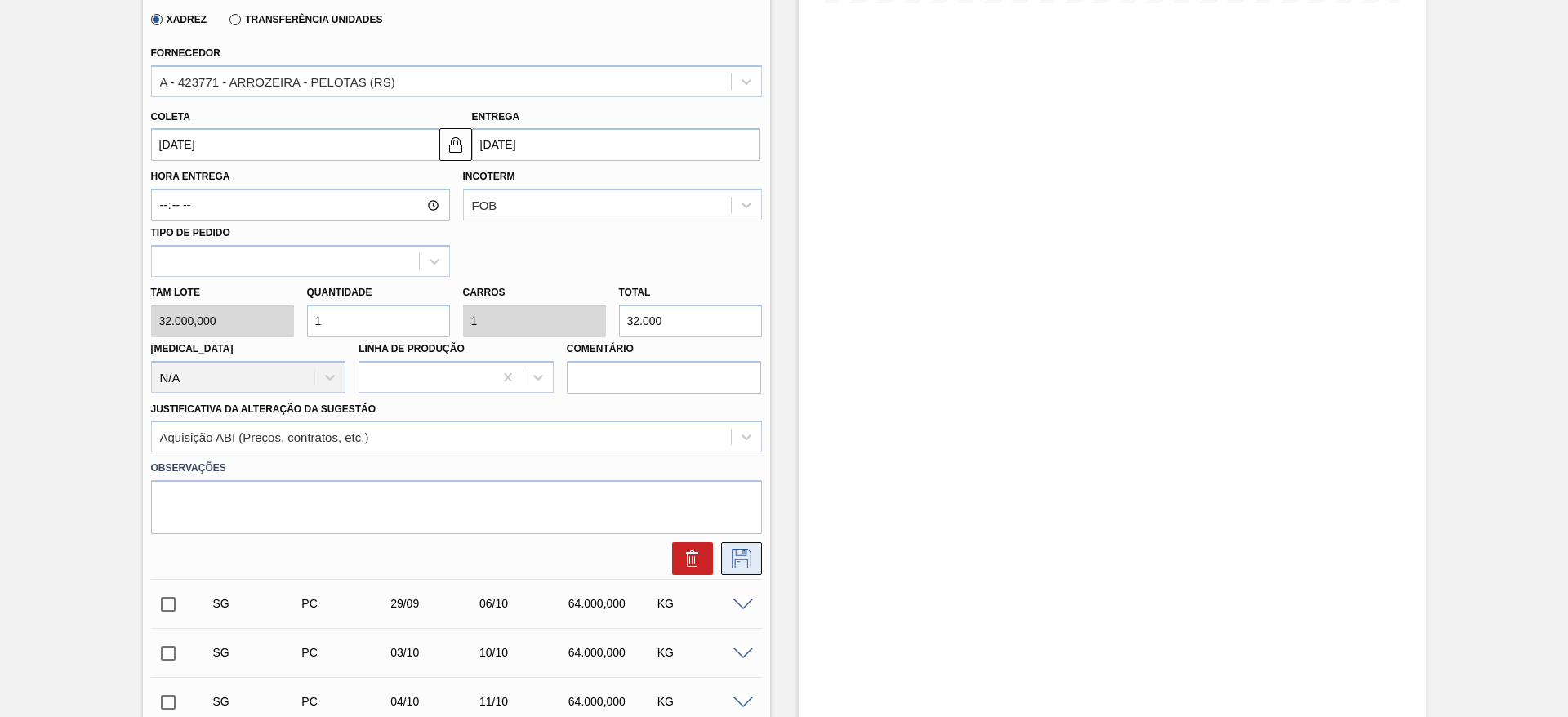
click at [756, 552] on button at bounding box center [742, 558] width 41 height 33
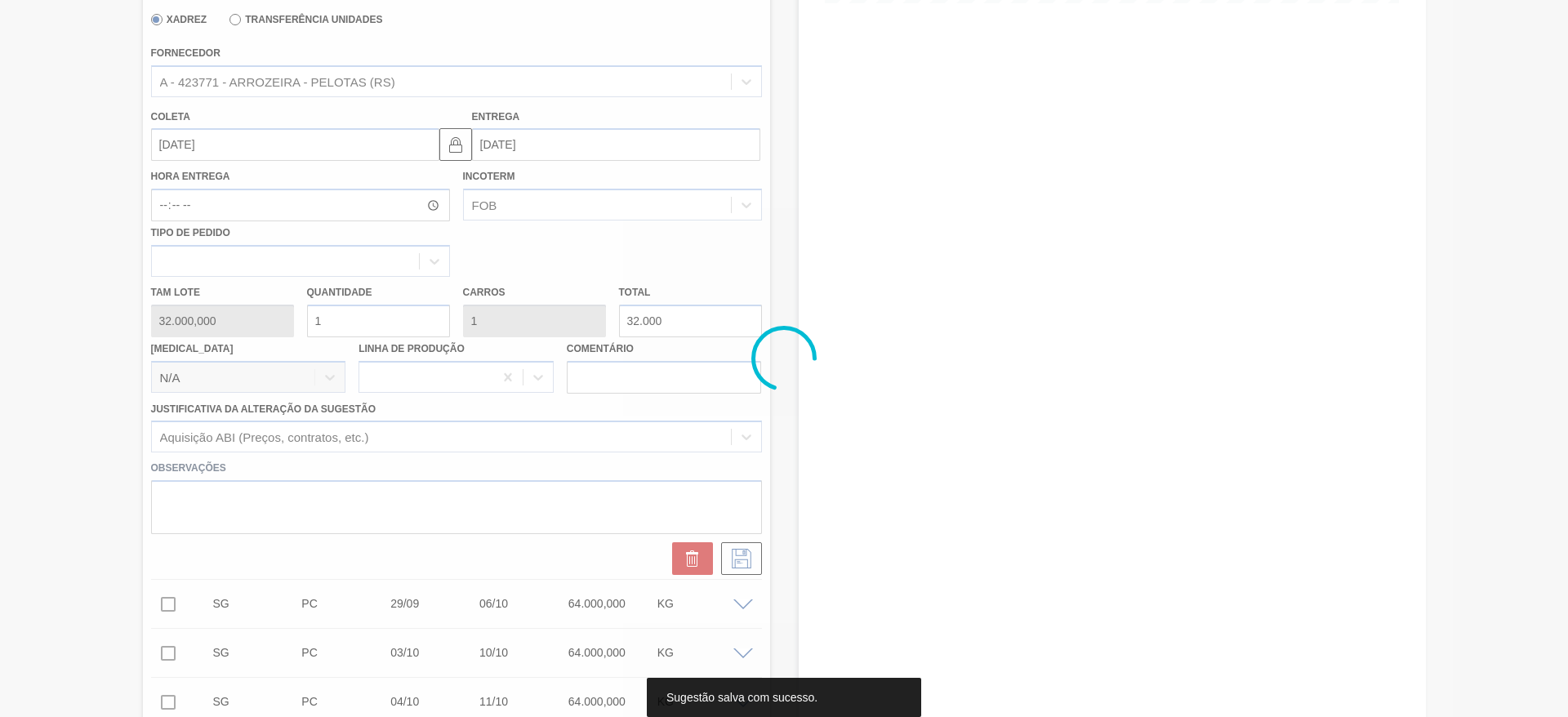
scroll to position [0, 0]
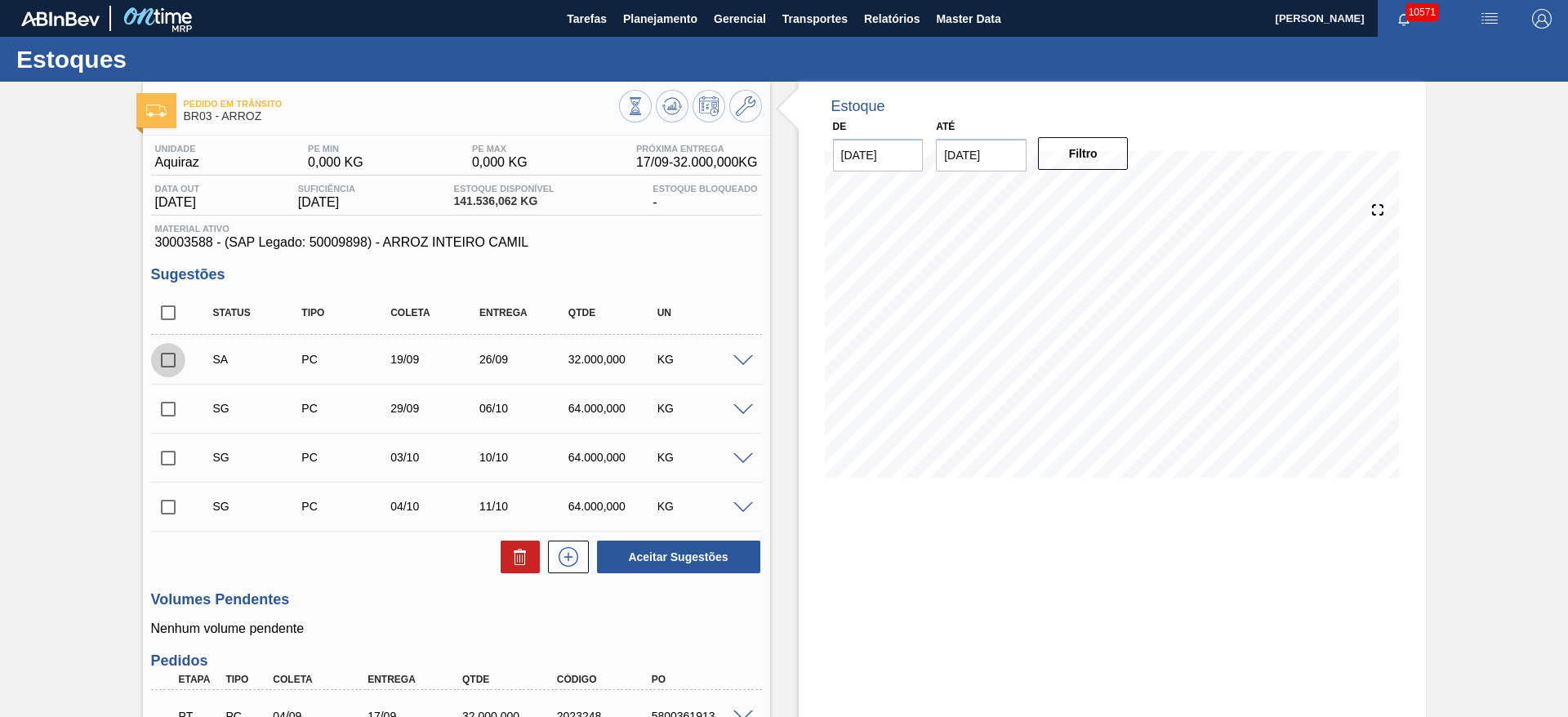
click at [171, 357] on input "checkbox" at bounding box center [168, 360] width 35 height 34
click at [658, 555] on button "Aceitar Sugestões" at bounding box center [678, 557] width 163 height 33
checkbox input "false"
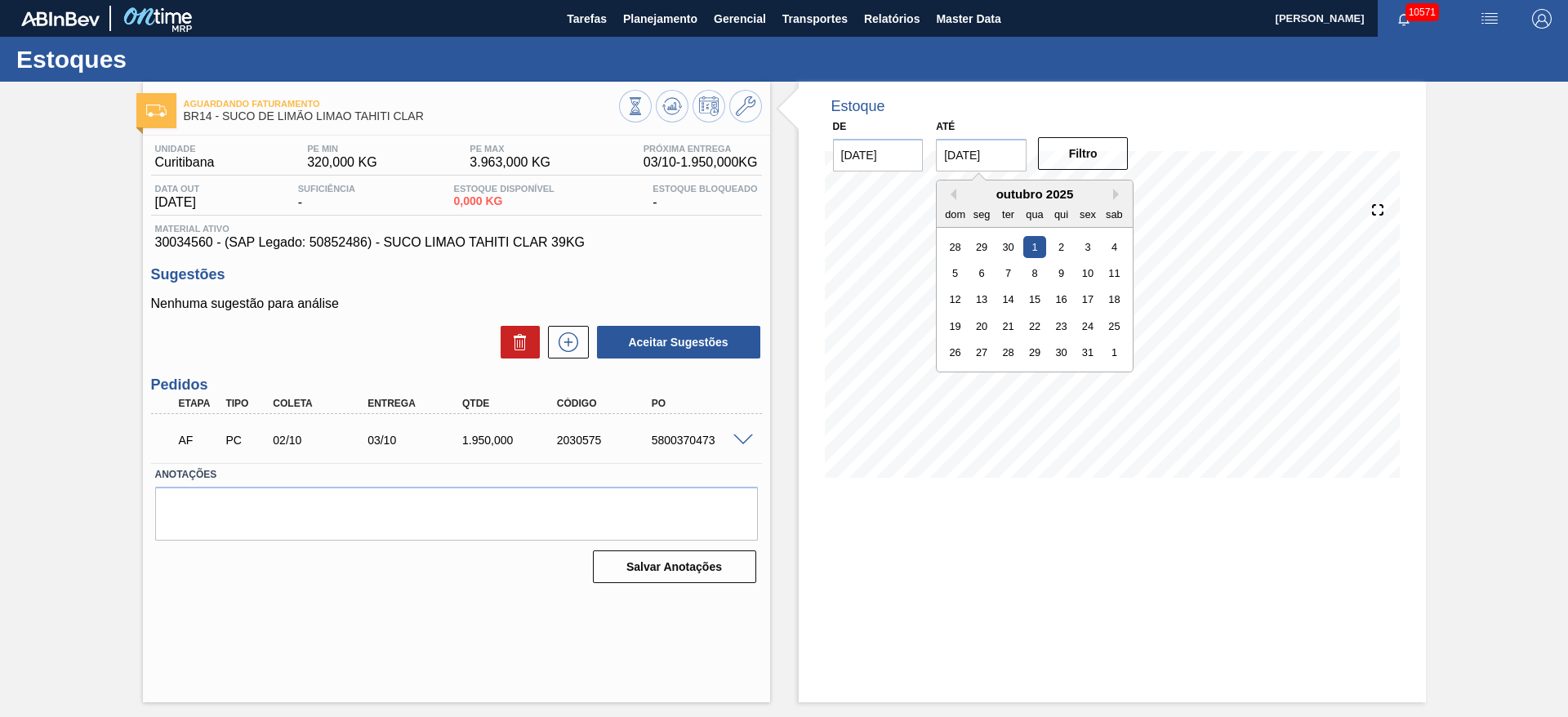
click at [992, 150] on input "[DATE]" at bounding box center [980, 155] width 90 height 33
click at [1106, 352] on div "1" at bounding box center [1115, 352] width 22 height 22
type input "[DATE]"
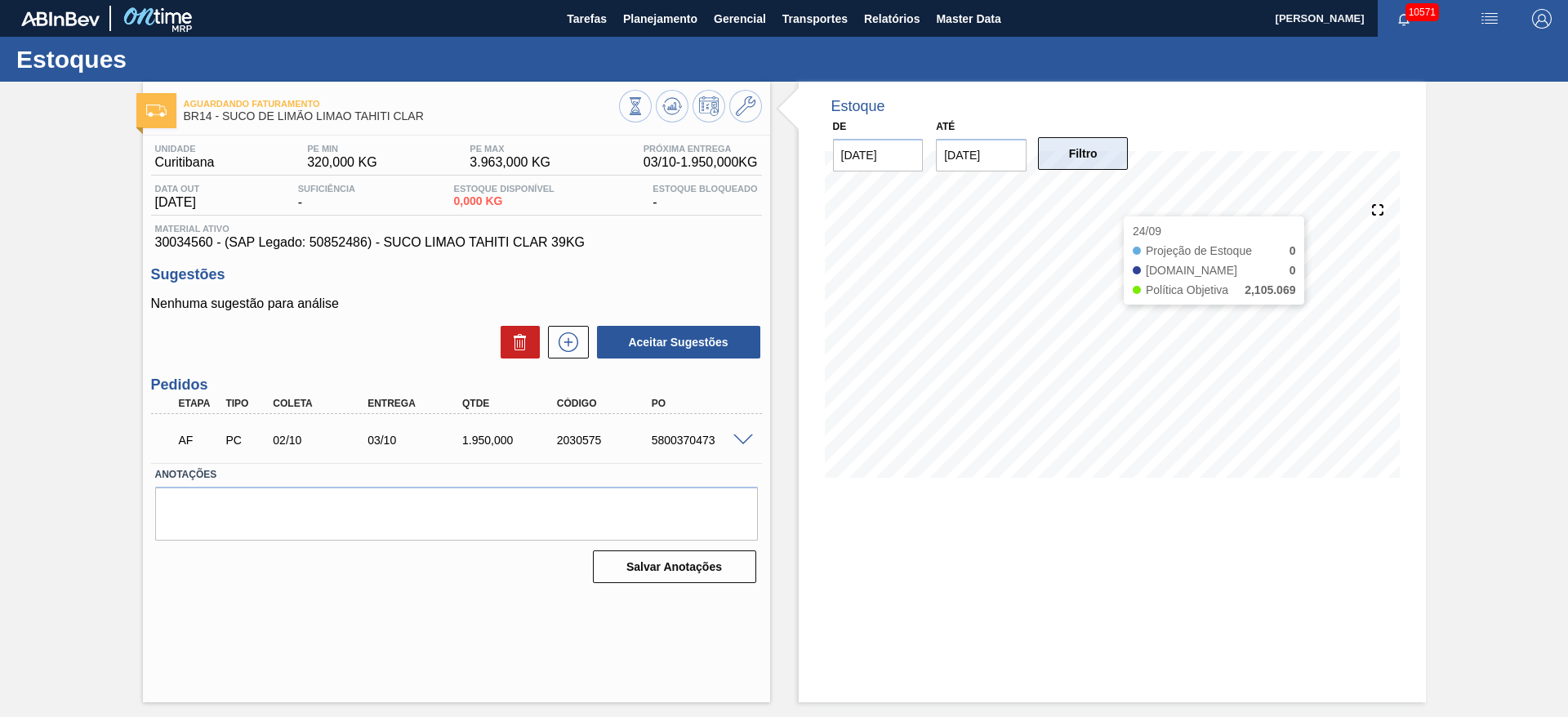
click at [1103, 163] on button "Filtro" at bounding box center [1083, 153] width 90 height 33
click at [750, 437] on span at bounding box center [742, 440] width 20 height 12
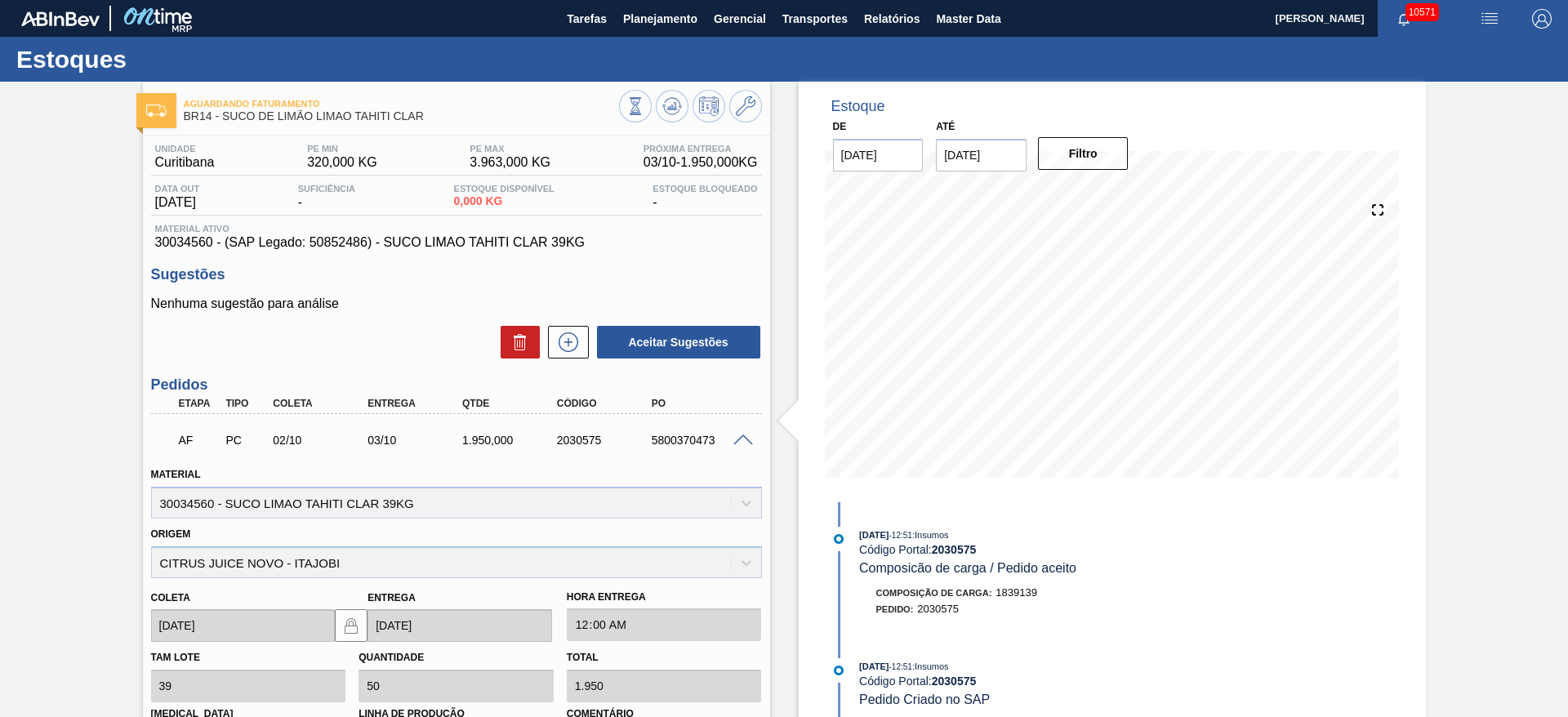
click at [747, 436] on span at bounding box center [742, 440] width 20 height 12
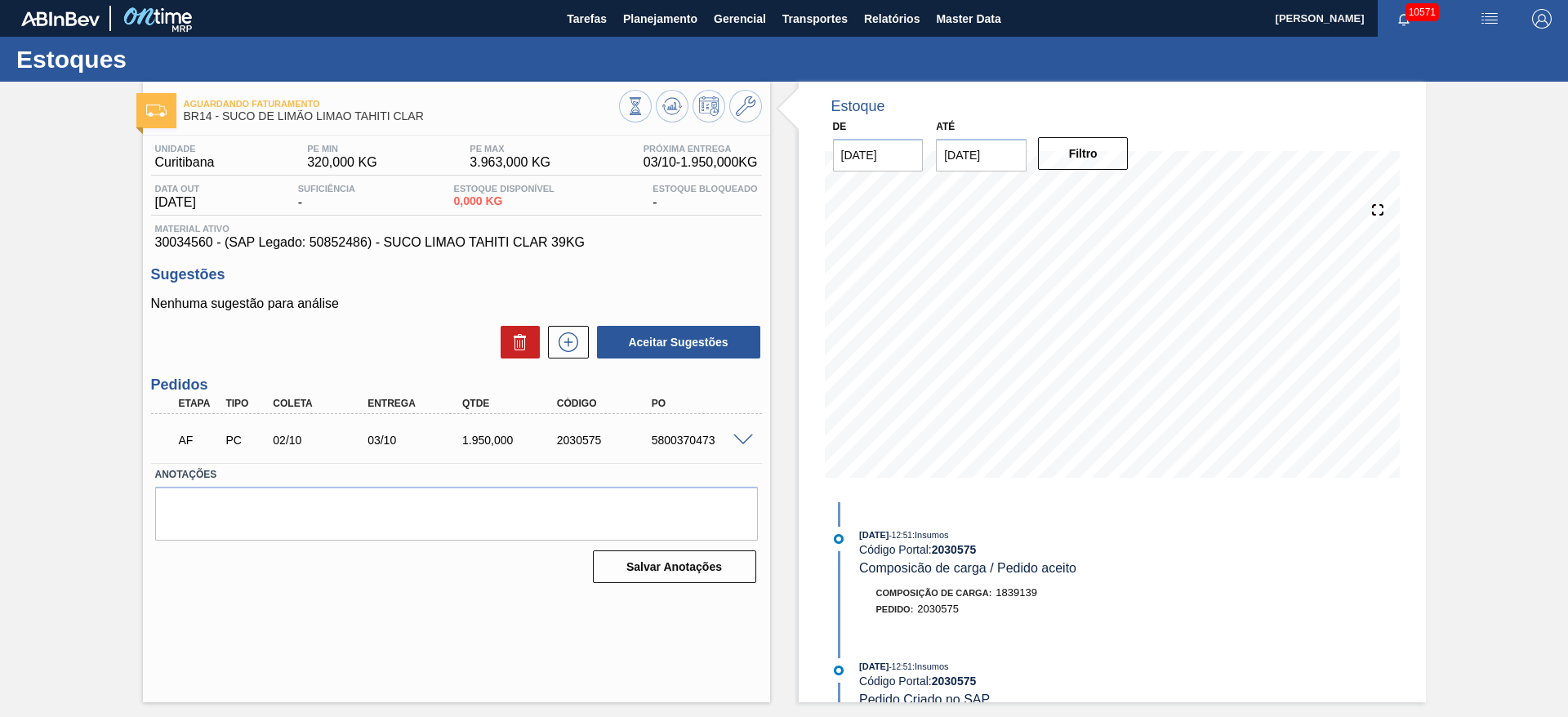
drag, startPoint x: 742, startPoint y: 434, endPoint x: 757, endPoint y: 432, distance: 15.1
click at [757, 433] on div at bounding box center [745, 438] width 33 height 12
click at [747, 433] on div at bounding box center [745, 438] width 33 height 12
click at [747, 436] on span at bounding box center [742, 440] width 20 height 12
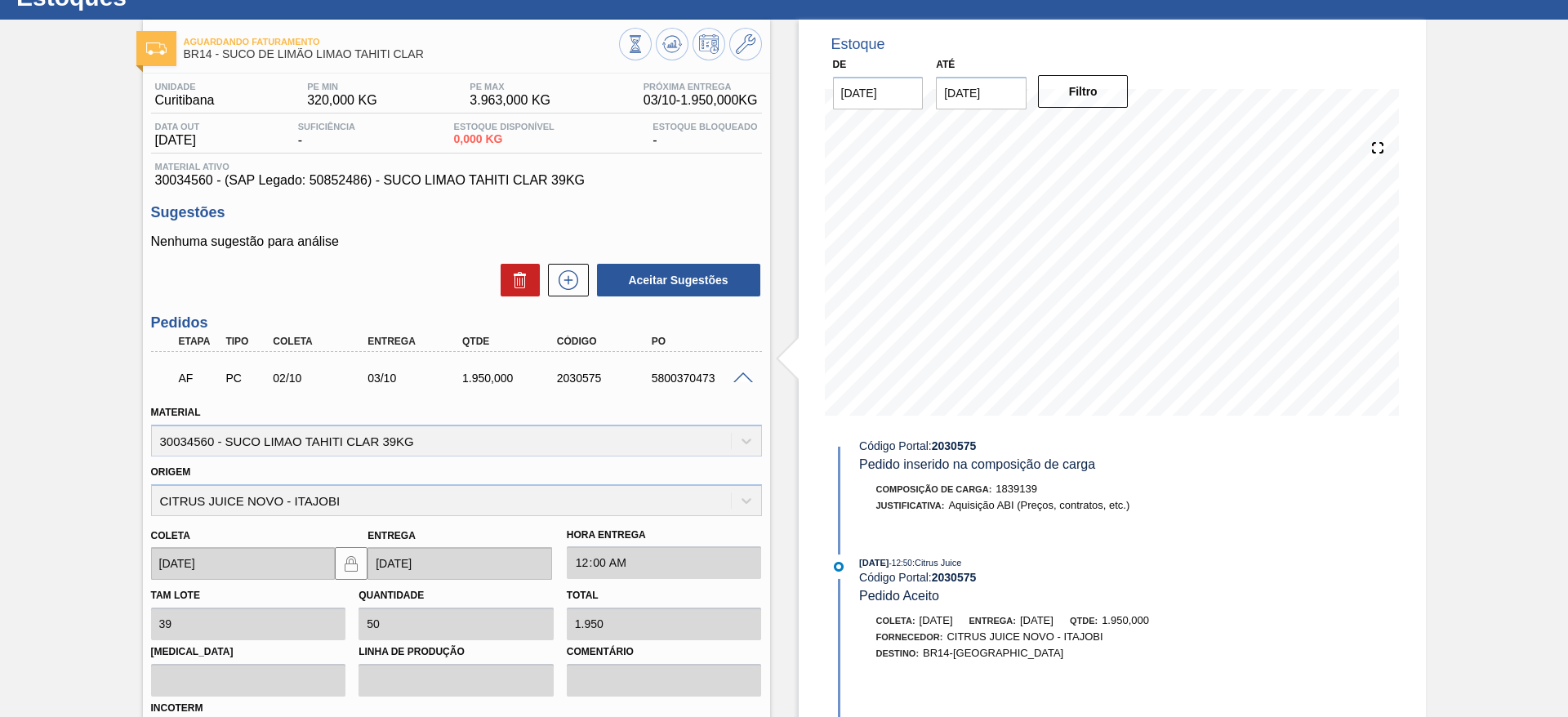
scroll to position [31, 0]
